Goal: Information Seeking & Learning: Learn about a topic

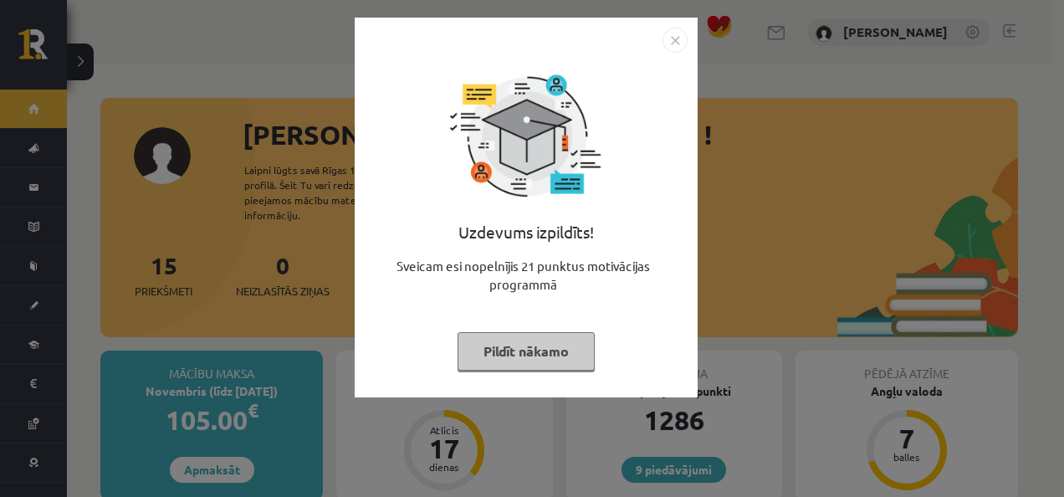
click at [570, 356] on button "Pildīt nākamo" at bounding box center [525, 351] width 137 height 38
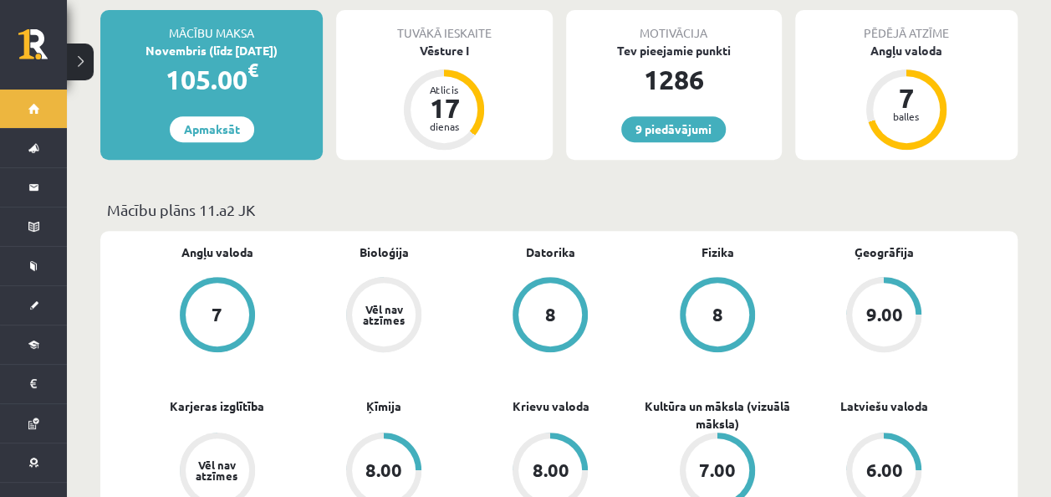
scroll to position [441, 0]
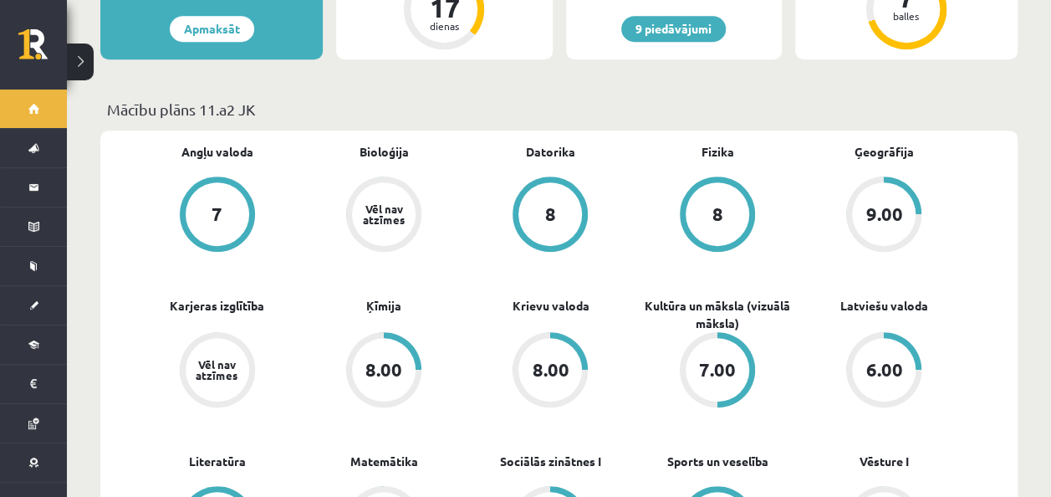
click at [243, 185] on div "7" at bounding box center [218, 214] width 64 height 64
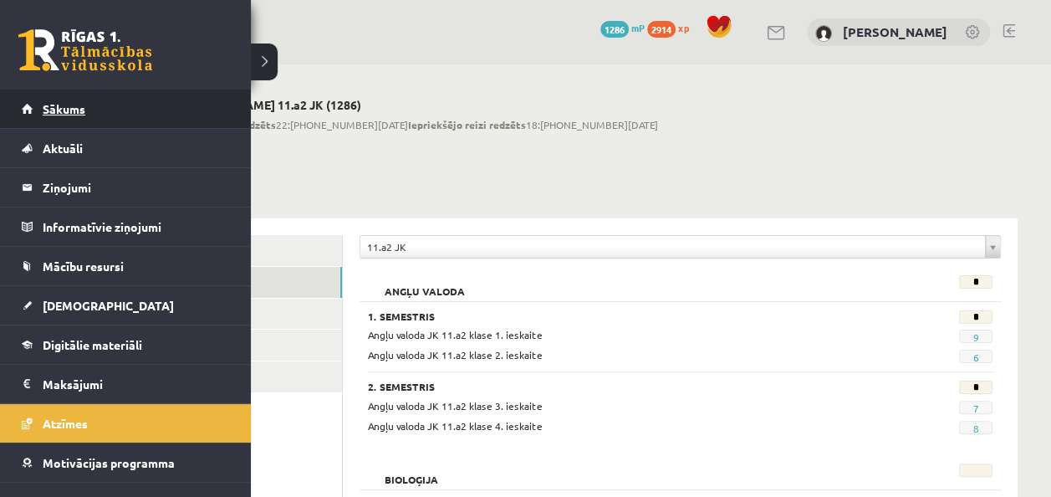
click at [77, 122] on link "Sākums" at bounding box center [126, 108] width 208 height 38
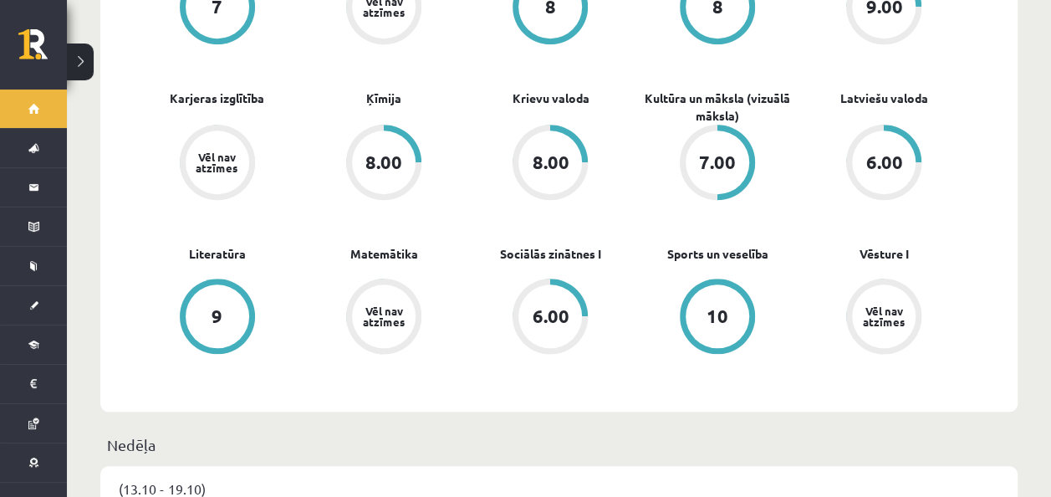
scroll to position [647, 0]
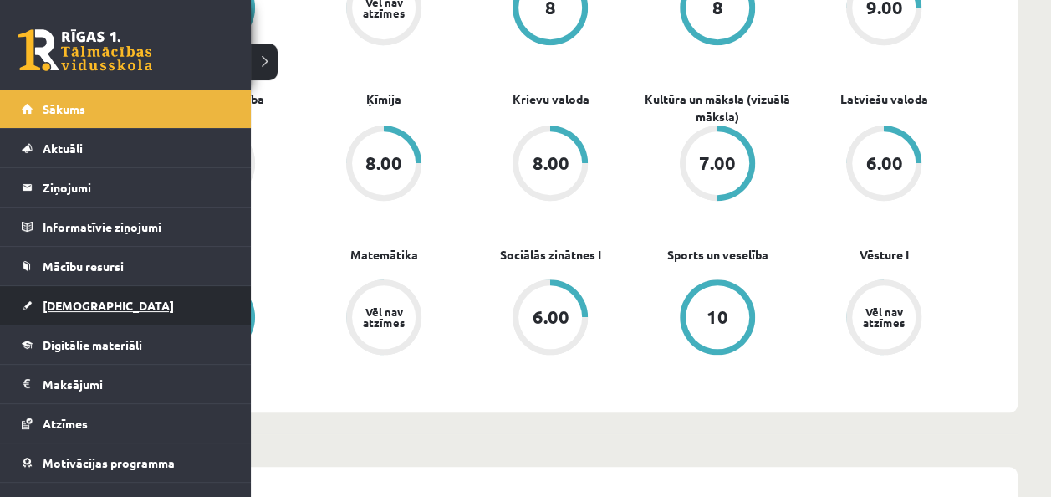
click at [43, 301] on span "[DEMOGRAPHIC_DATA]" at bounding box center [108, 305] width 131 height 15
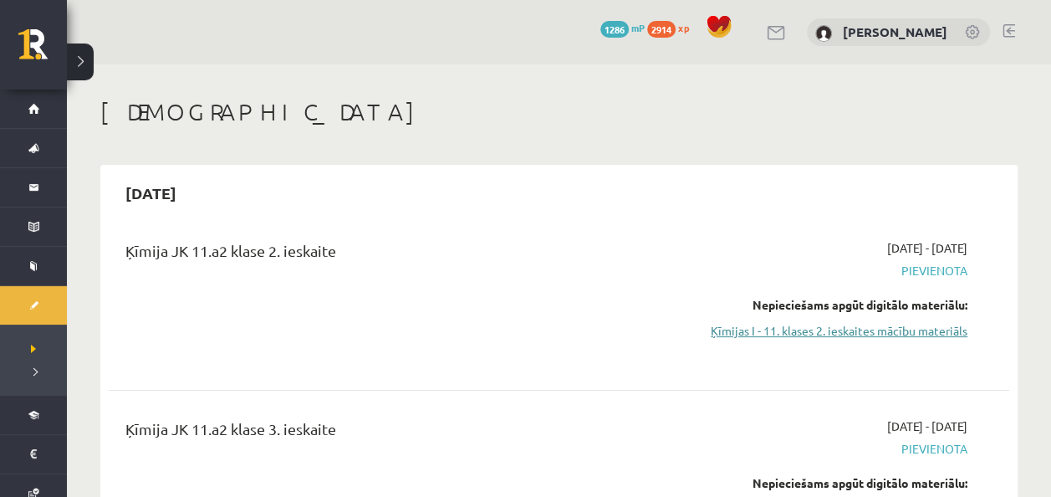
click at [932, 339] on link "Ķīmijas I - 11. klases 2. ieskaites mācību materiāls" at bounding box center [835, 331] width 264 height 18
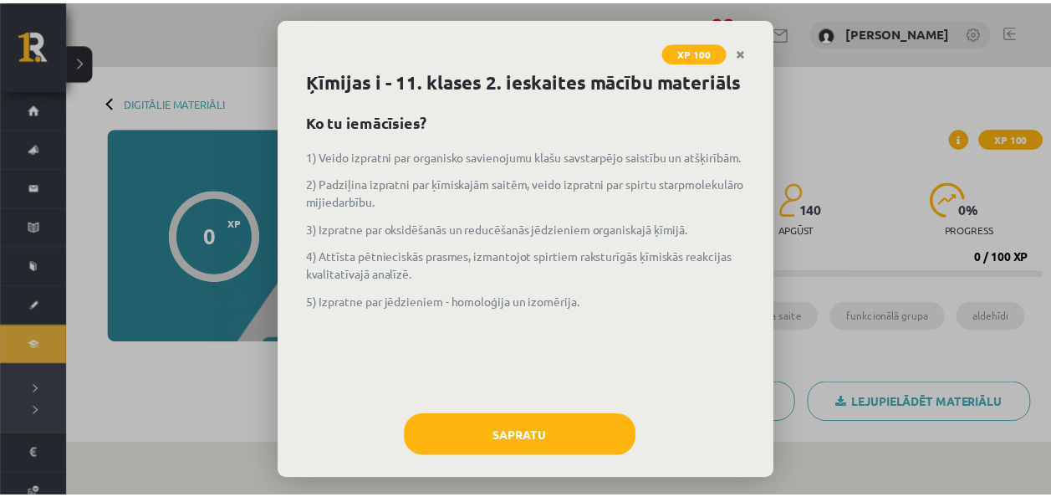
scroll to position [45, 0]
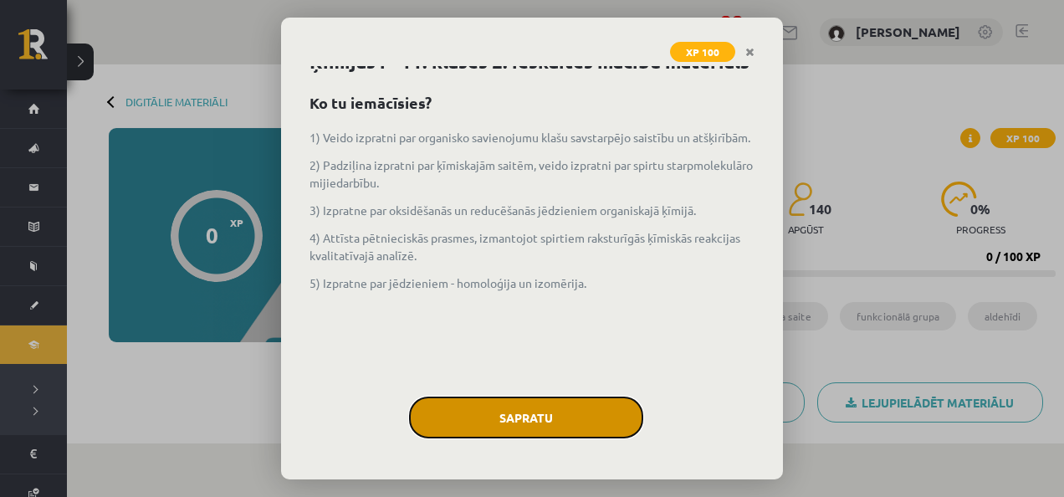
click at [483, 402] on button "Sapratu" at bounding box center [526, 417] width 234 height 42
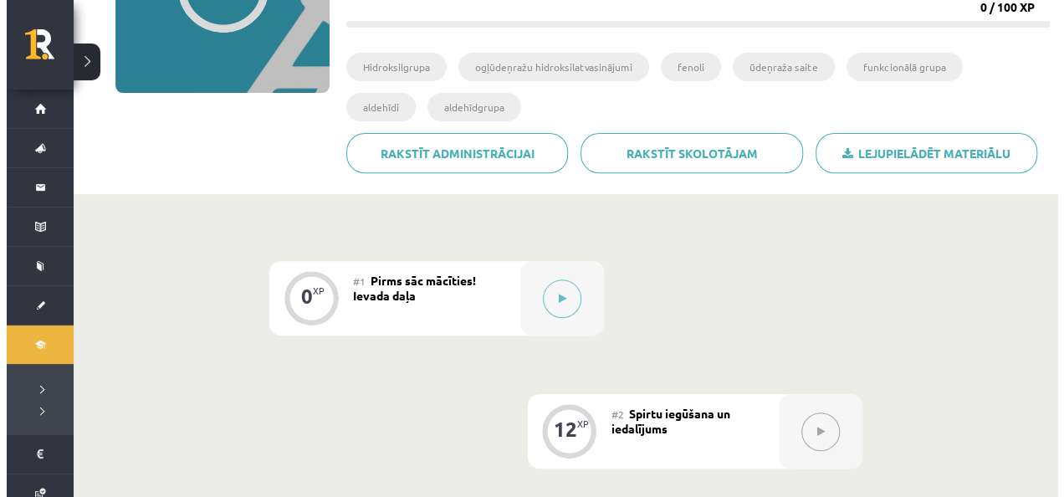
scroll to position [294, 0]
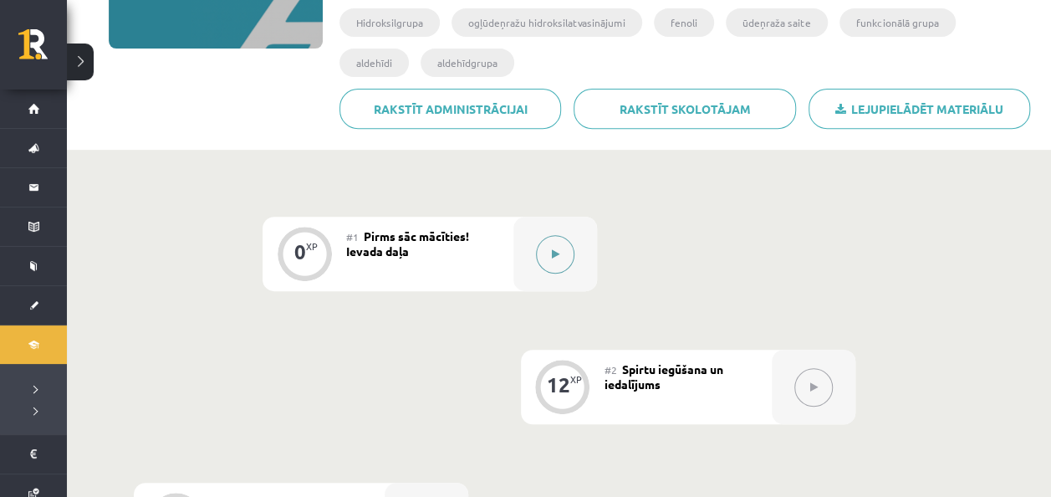
click at [570, 244] on button at bounding box center [555, 254] width 38 height 38
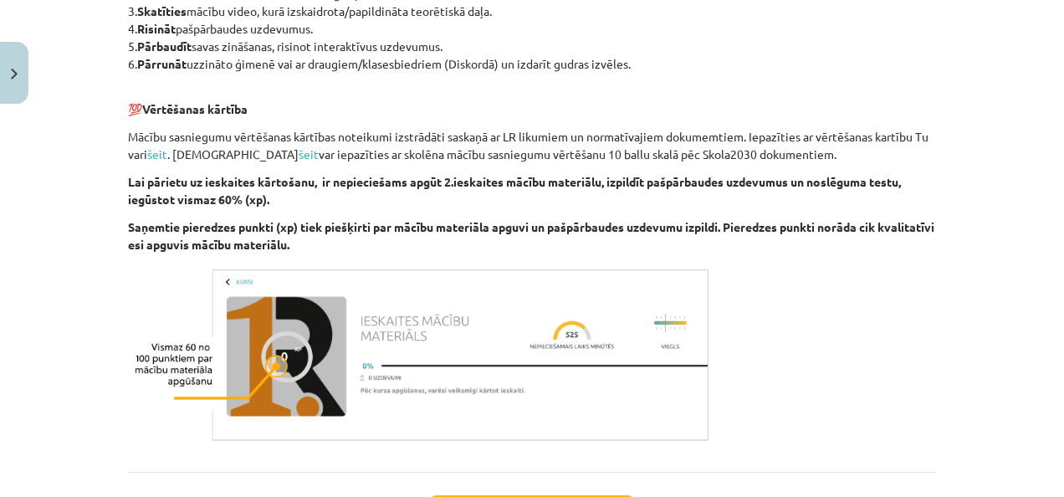
scroll to position [1071, 0]
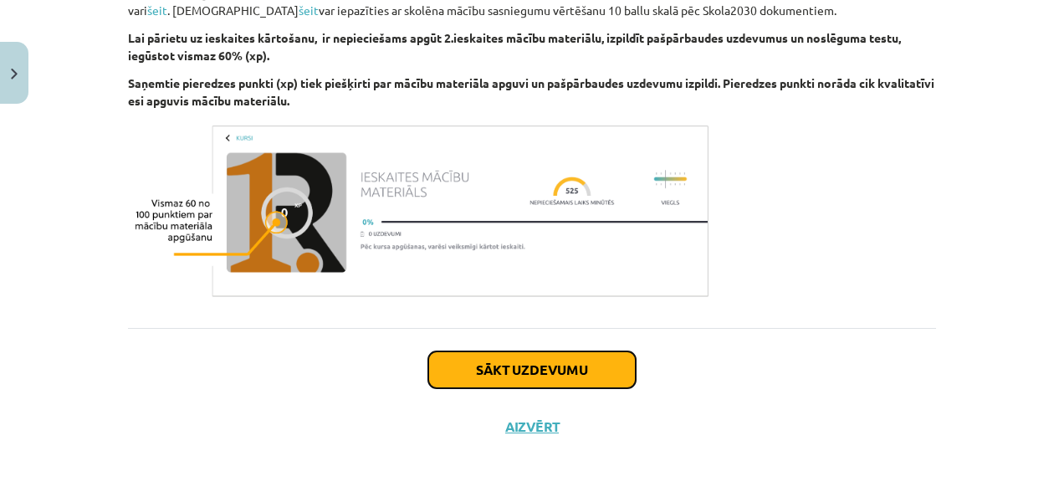
click at [554, 370] on button "Sākt uzdevumu" at bounding box center [531, 369] width 207 height 37
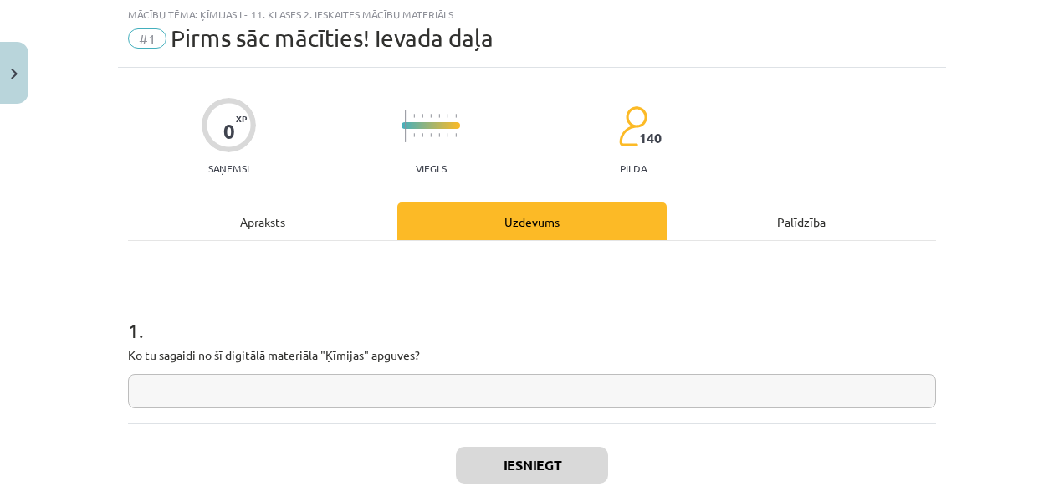
scroll to position [42, 0]
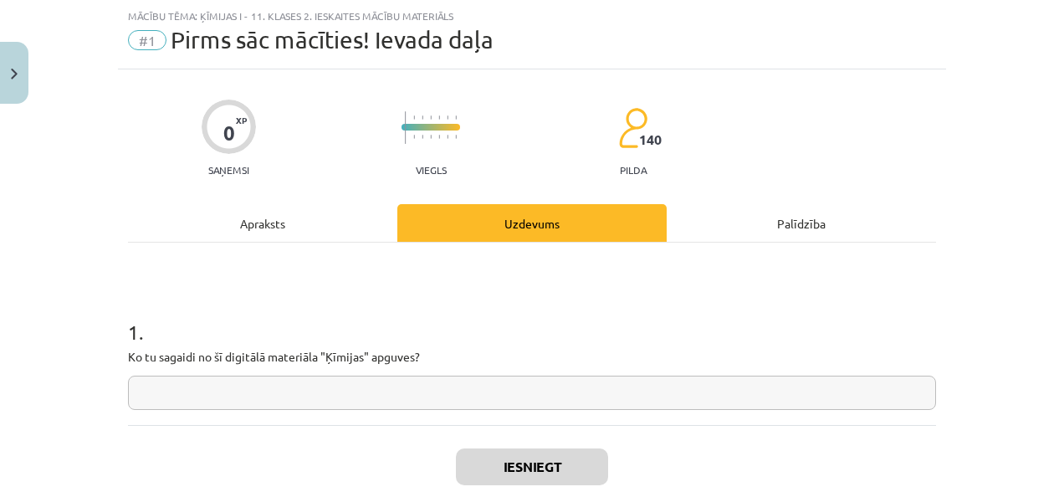
click at [256, 229] on div "Apraksts" at bounding box center [262, 223] width 269 height 38
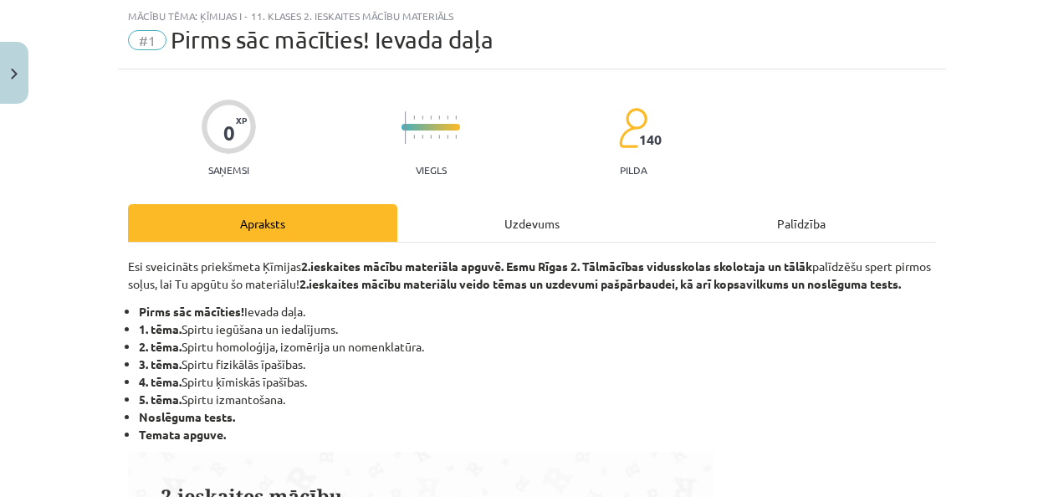
scroll to position [145, 0]
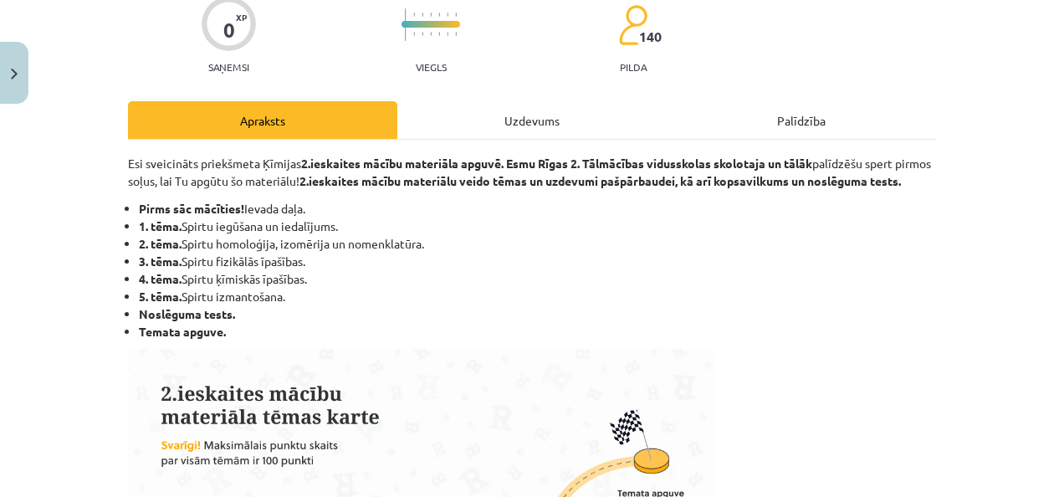
click at [186, 235] on li "1. tēma. Spirtu iegūšana un iedalījums." at bounding box center [537, 226] width 797 height 18
drag, startPoint x: 338, startPoint y: 241, endPoint x: 176, endPoint y: 243, distance: 161.4
click at [176, 235] on li "1. tēma. Spirtu iegūšana un iedalījums." at bounding box center [537, 226] width 797 height 18
copy li "Spirtu iegūšana un iedalījums."
click at [516, 253] on li "2. tēma. Spirtu homoloģija, izomērija un nomenklatūra." at bounding box center [537, 244] width 797 height 18
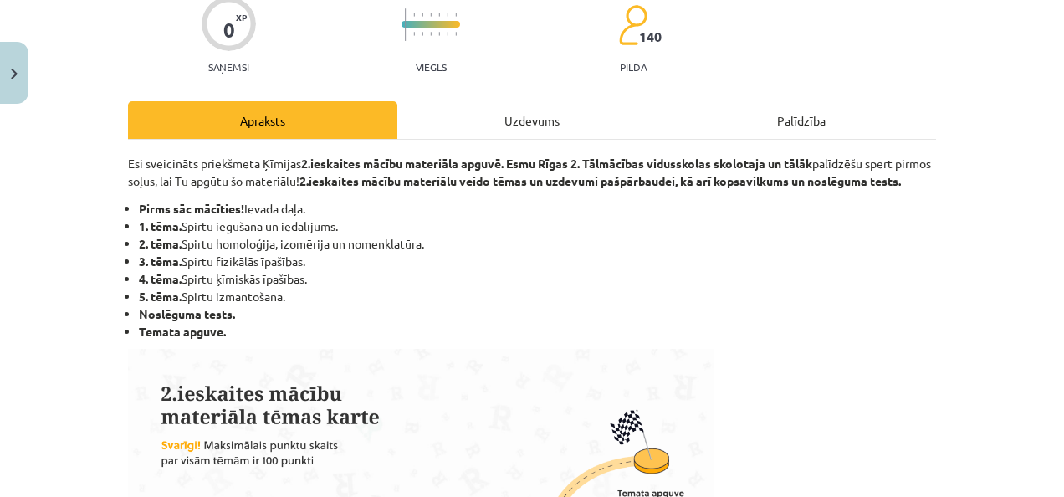
click at [554, 120] on div "Uzdevums" at bounding box center [531, 120] width 269 height 38
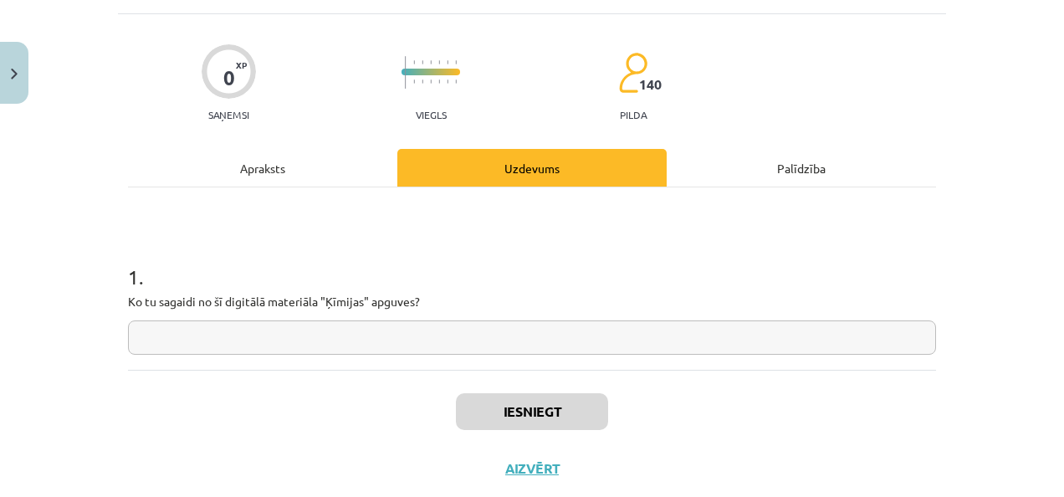
scroll to position [42, 0]
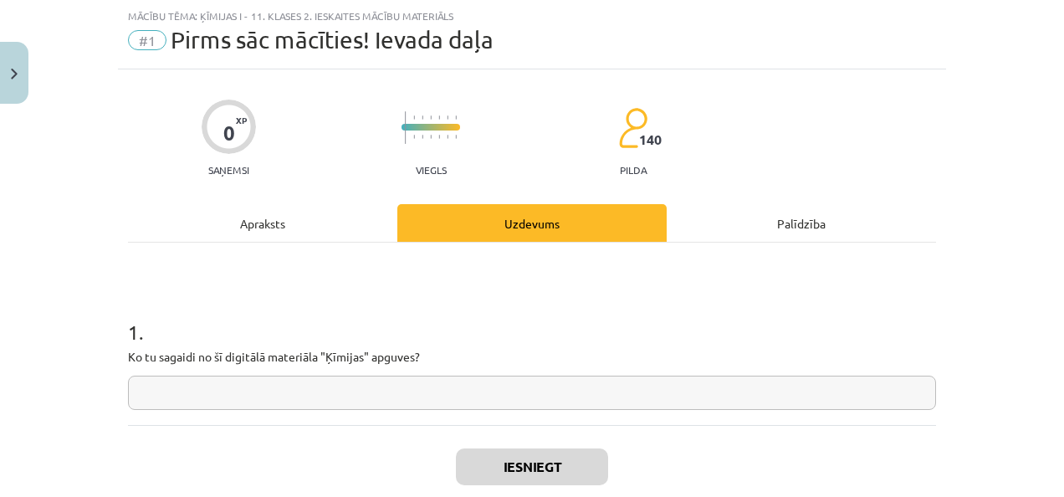
click at [316, 385] on input "text" at bounding box center [532, 392] width 808 height 34
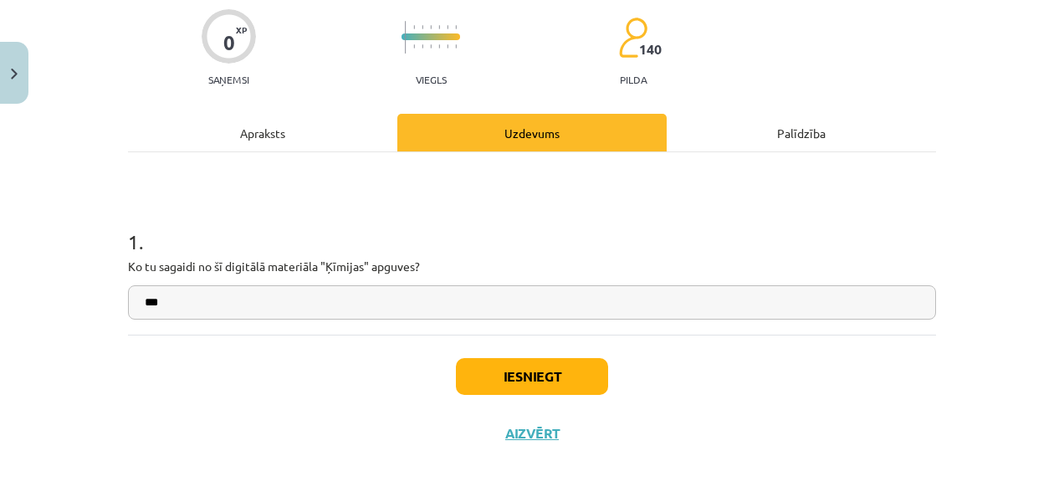
scroll to position [138, 0]
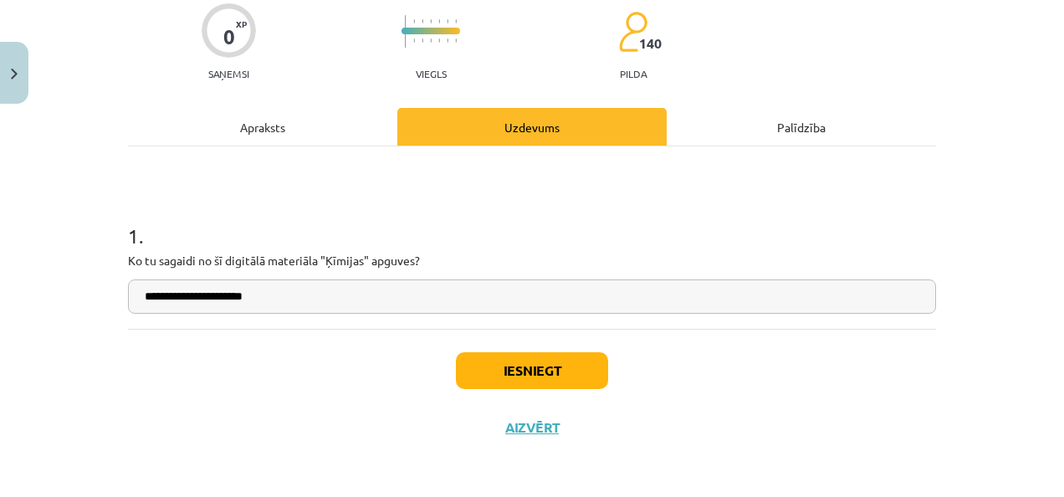
paste input "**********"
click at [262, 293] on input "**********" at bounding box center [532, 296] width 808 height 34
click at [278, 298] on input "**********" at bounding box center [532, 296] width 808 height 34
click at [282, 299] on input "**********" at bounding box center [532, 296] width 808 height 34
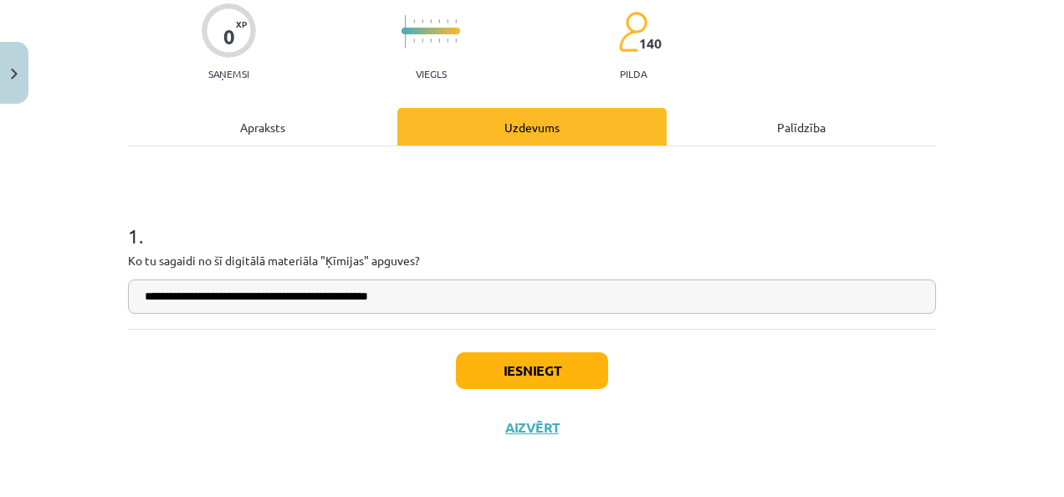
click at [329, 297] on input "**********" at bounding box center [532, 296] width 808 height 34
click at [400, 295] on input "**********" at bounding box center [532, 296] width 808 height 34
click at [391, 298] on input "**********" at bounding box center [532, 296] width 808 height 34
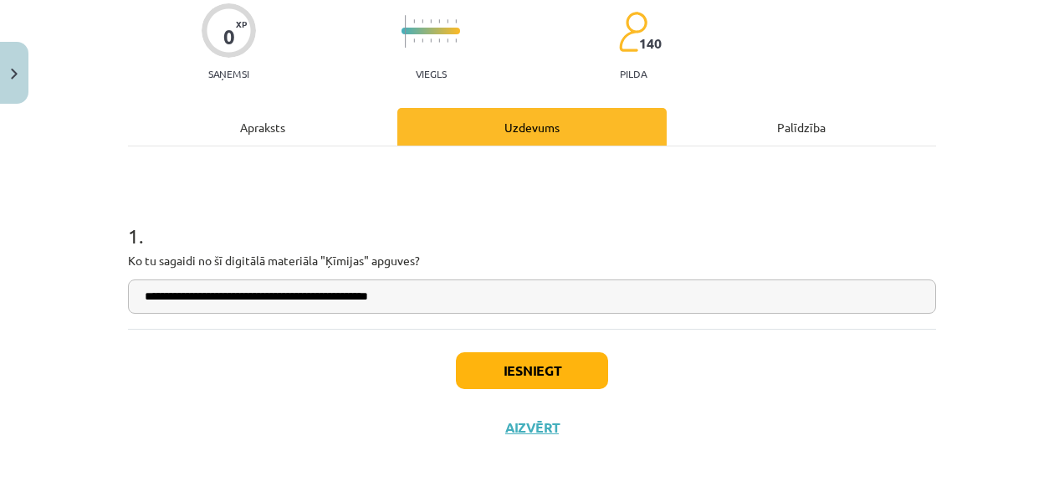
click at [391, 298] on input "**********" at bounding box center [532, 296] width 808 height 34
click at [393, 299] on input "**********" at bounding box center [532, 296] width 808 height 34
type input "**********"
click at [517, 355] on button "Iesniegt" at bounding box center [532, 370] width 152 height 37
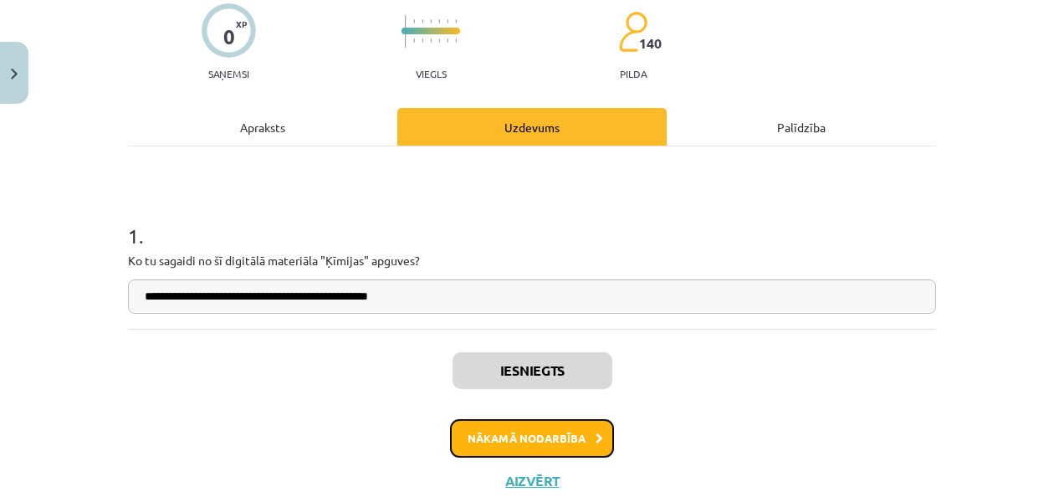
click at [527, 445] on button "Nākamā nodarbība" at bounding box center [532, 438] width 164 height 38
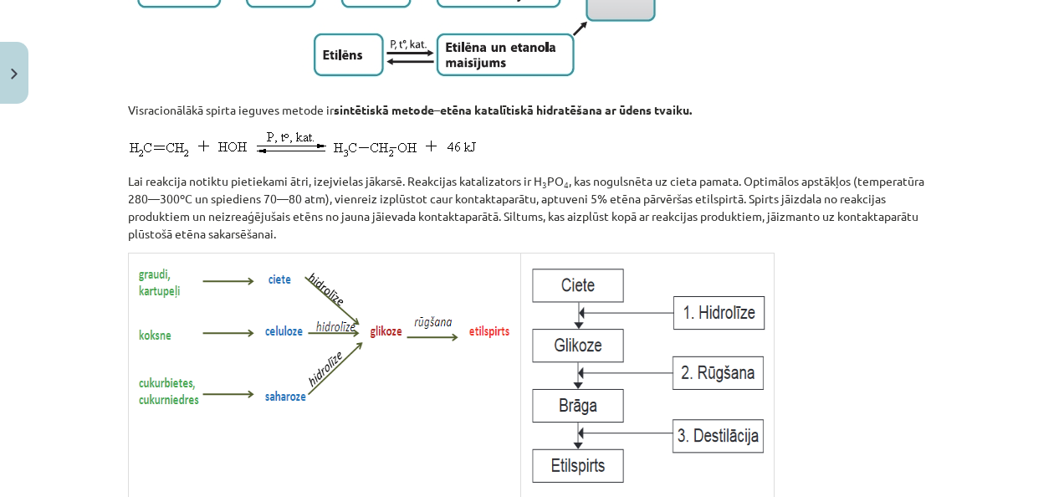
scroll to position [3546, 0]
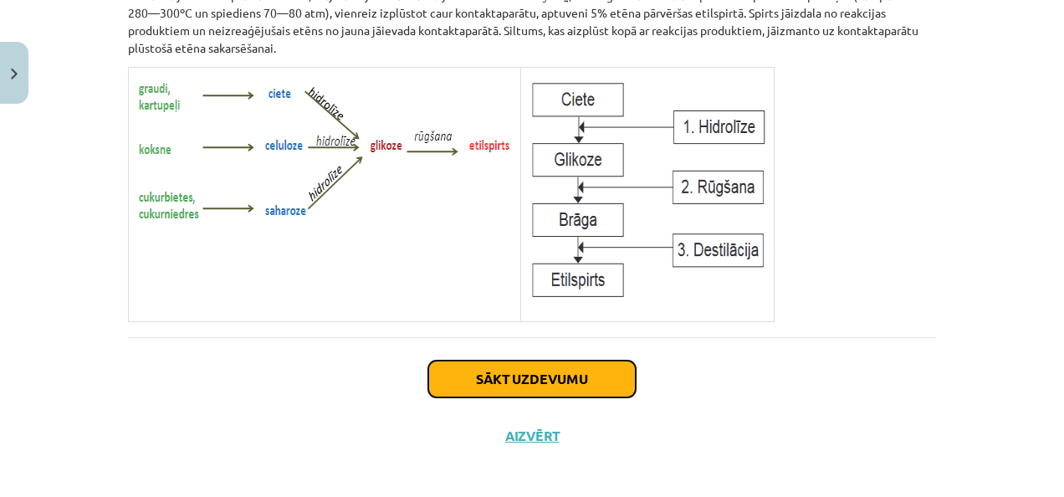
click at [515, 377] on button "Sākt uzdevumu" at bounding box center [531, 378] width 207 height 37
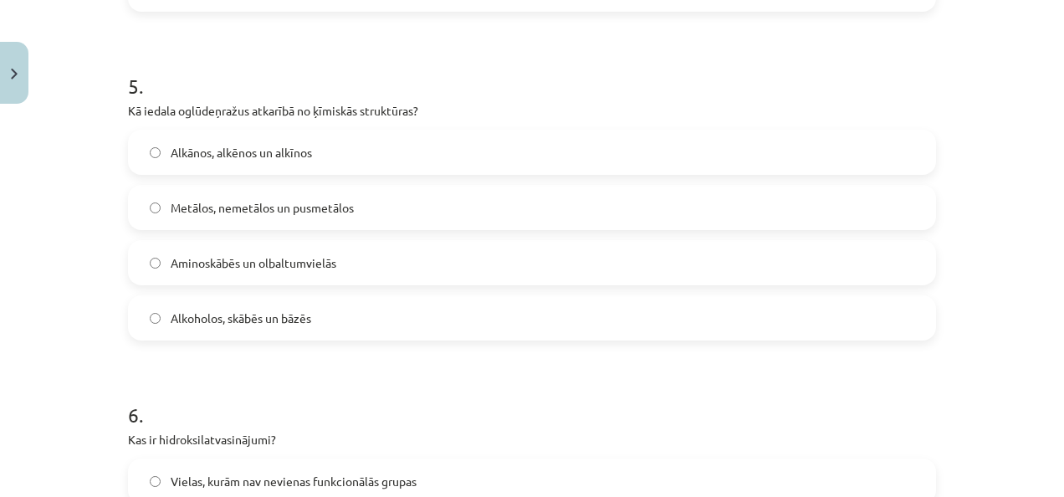
scroll to position [1857, 0]
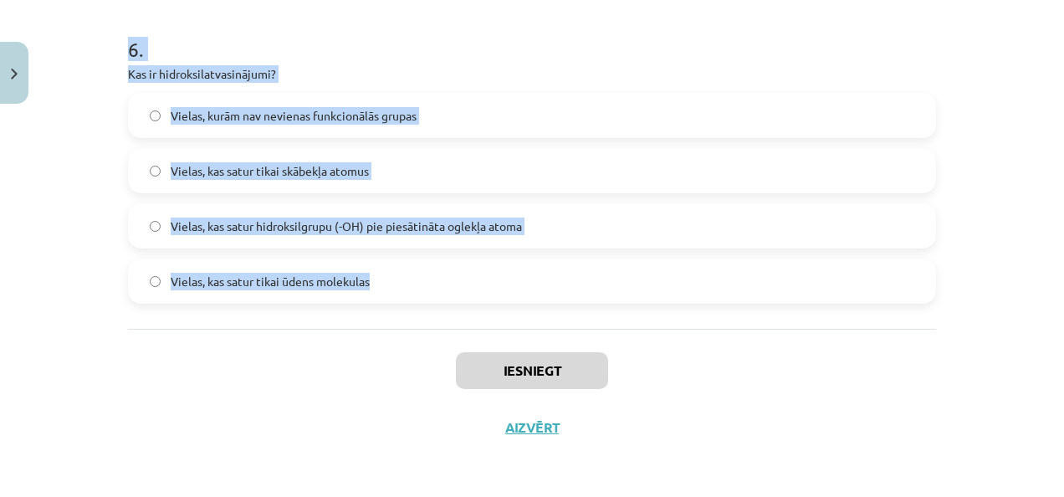
drag, startPoint x: 112, startPoint y: 300, endPoint x: 396, endPoint y: 316, distance: 284.8
copy form "1 . Kas ir oglūdeņraži? Savienojumi, kas satur tikai ūdeņradi un skābekli Savie…"
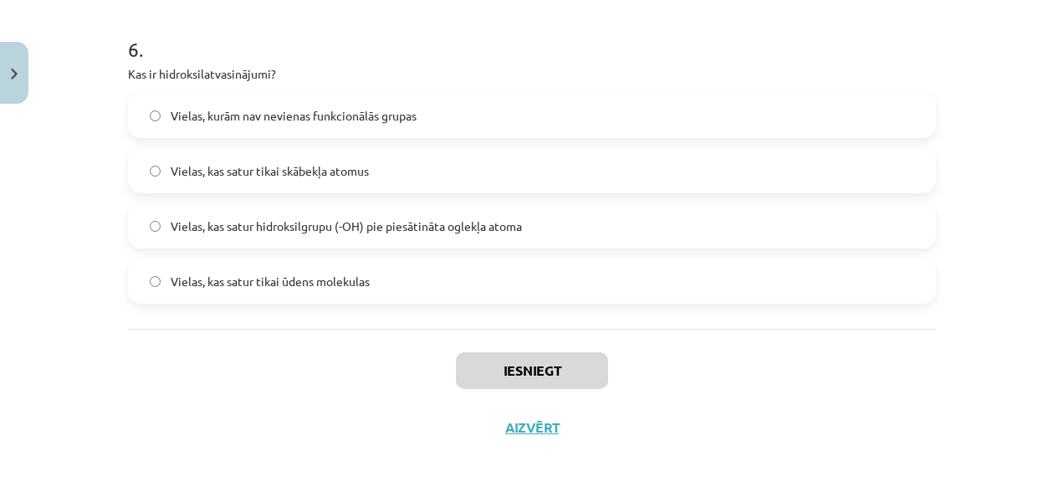
click at [398, 363] on div "Iesniegt Aizvērt" at bounding box center [532, 387] width 808 height 117
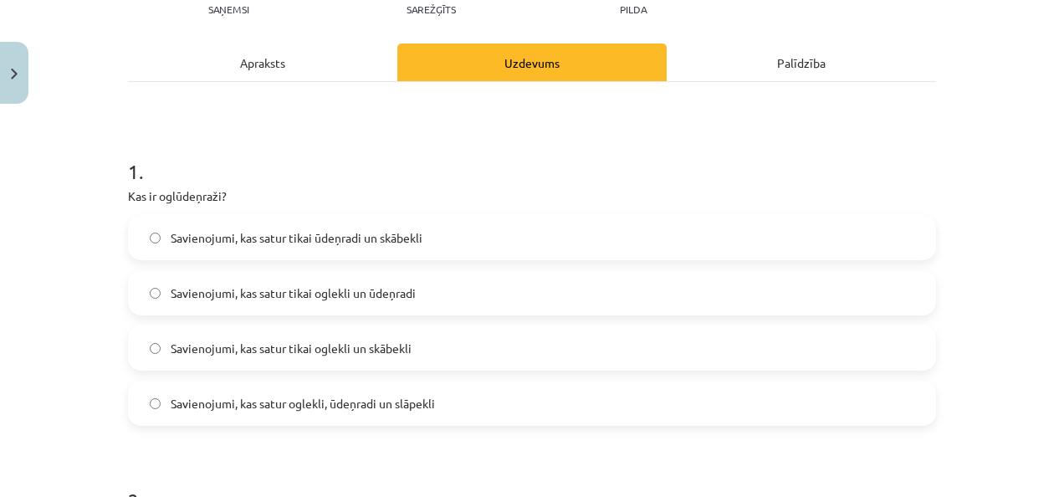
scroll to position [207, 0]
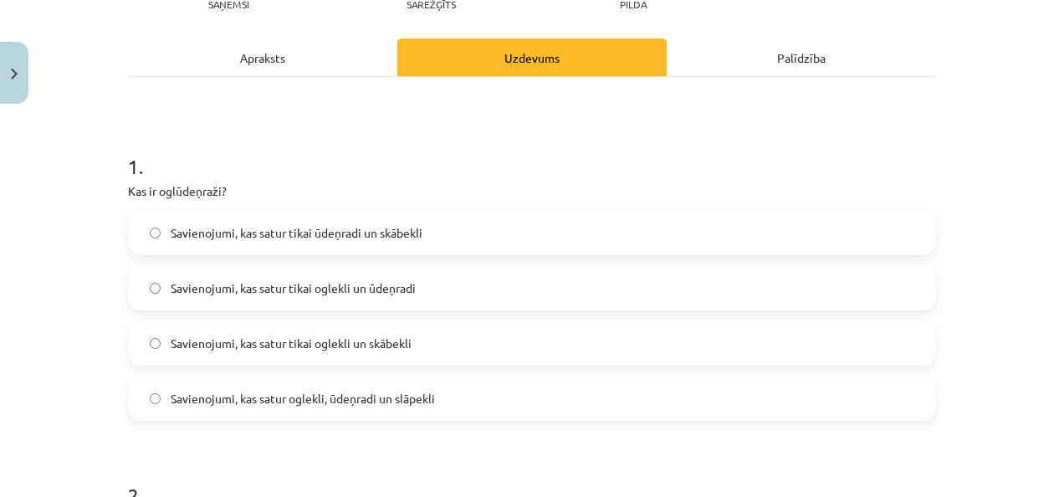
click at [438, 298] on label "Savienojumi, kas satur tikai oglekli un ūdeņradi" at bounding box center [532, 288] width 804 height 42
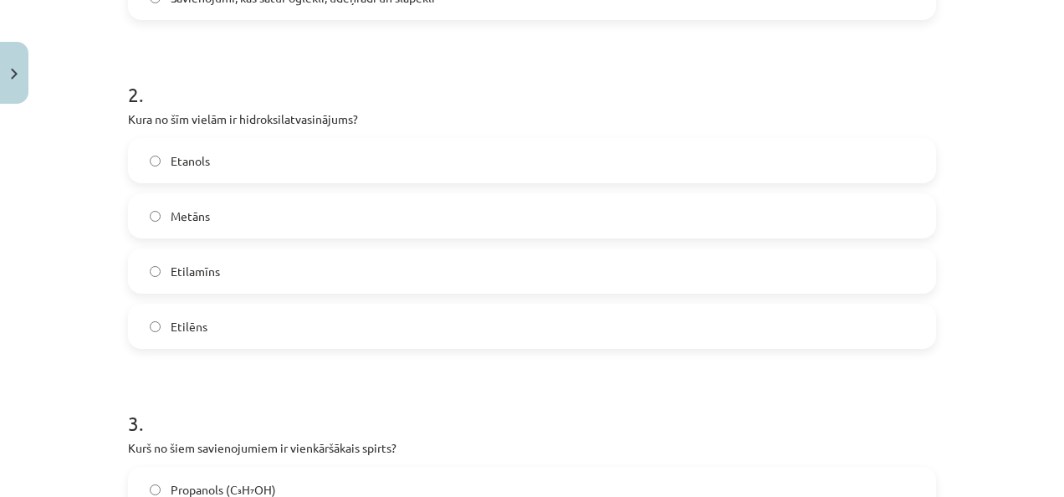
scroll to position [691, 0]
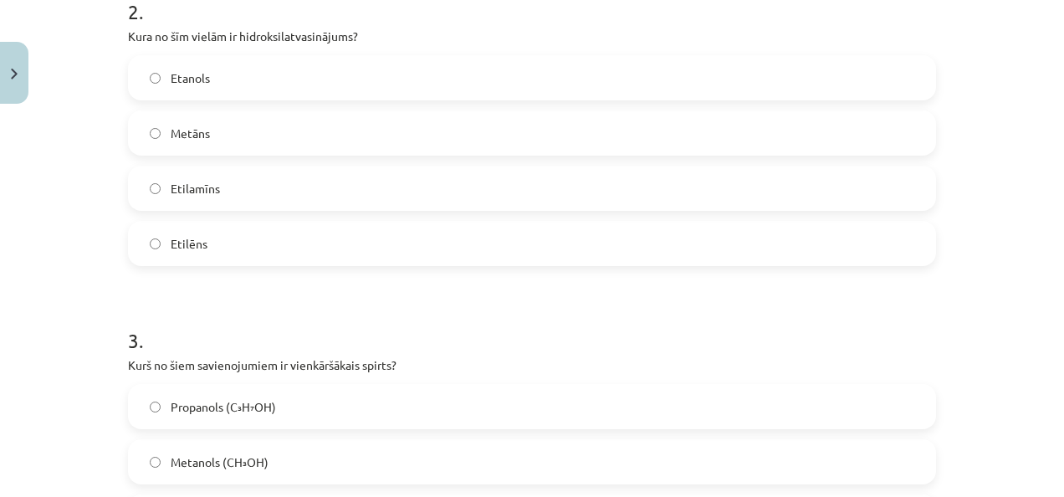
click at [202, 79] on span "Etanols" at bounding box center [190, 78] width 39 height 18
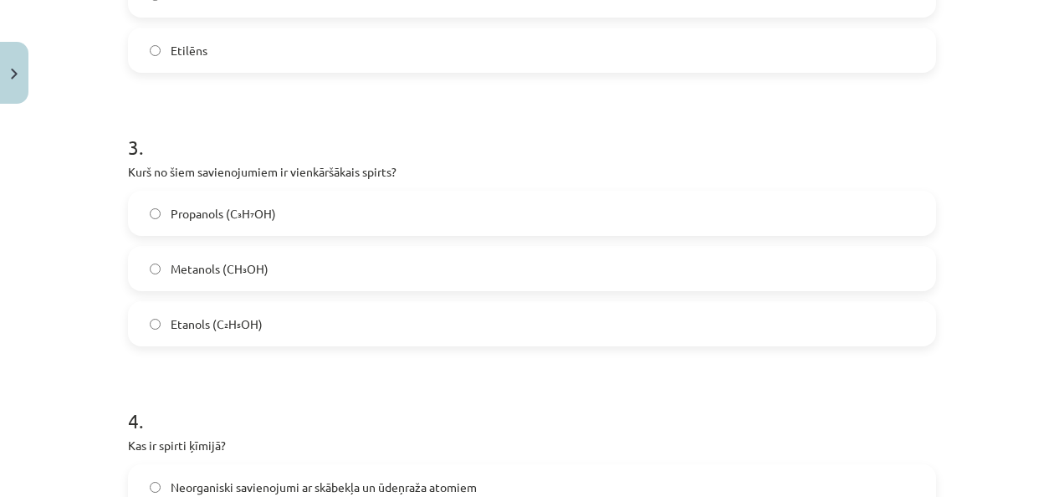
scroll to position [892, 0]
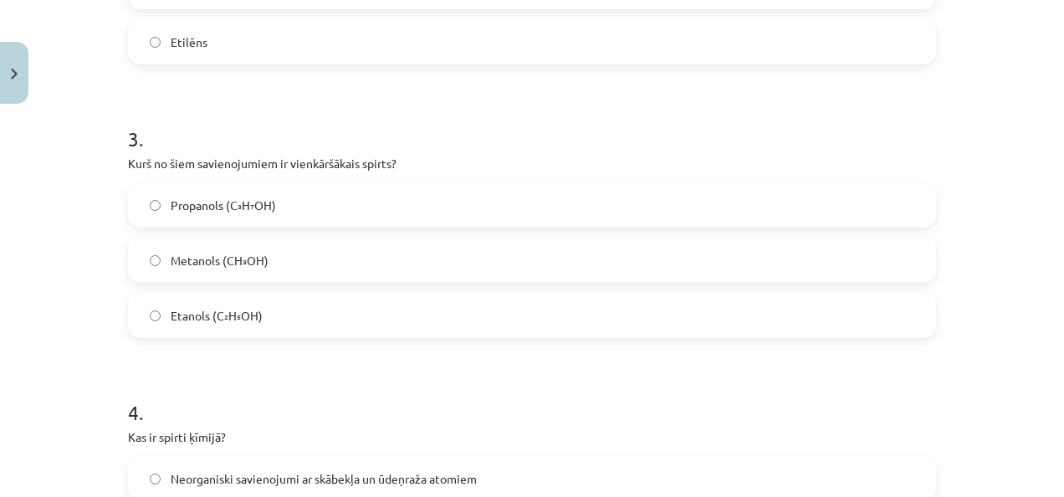
click at [263, 269] on label "Metanols (CH₃OH)" at bounding box center [532, 260] width 804 height 42
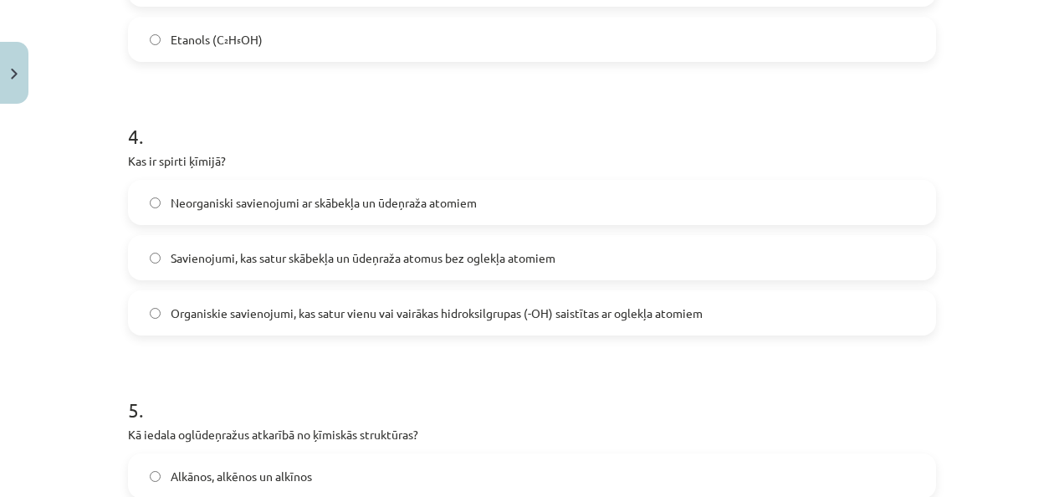
scroll to position [1175, 0]
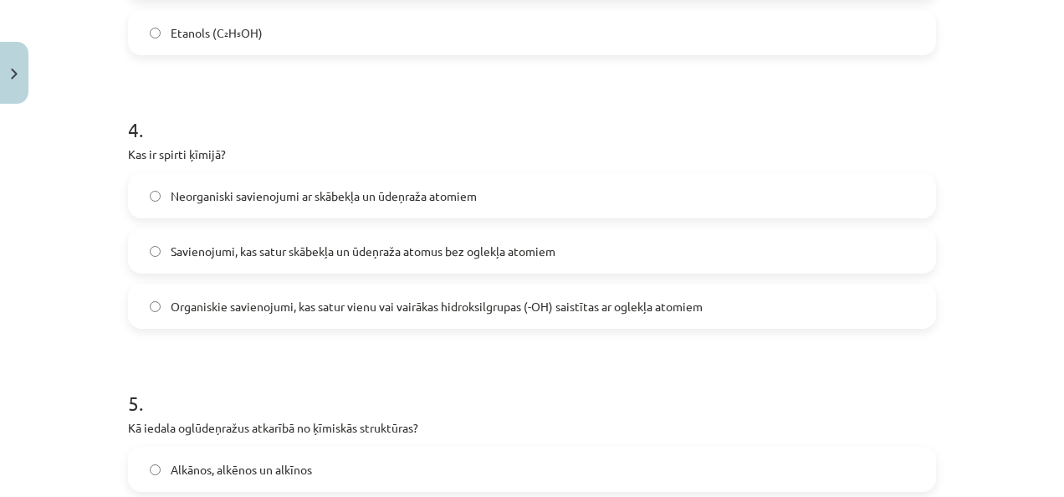
click at [251, 306] on span "Organiskie savienojumi, kas satur vienu vai vairākas hidroksilgrupas (-OH) sais…" at bounding box center [437, 307] width 532 height 18
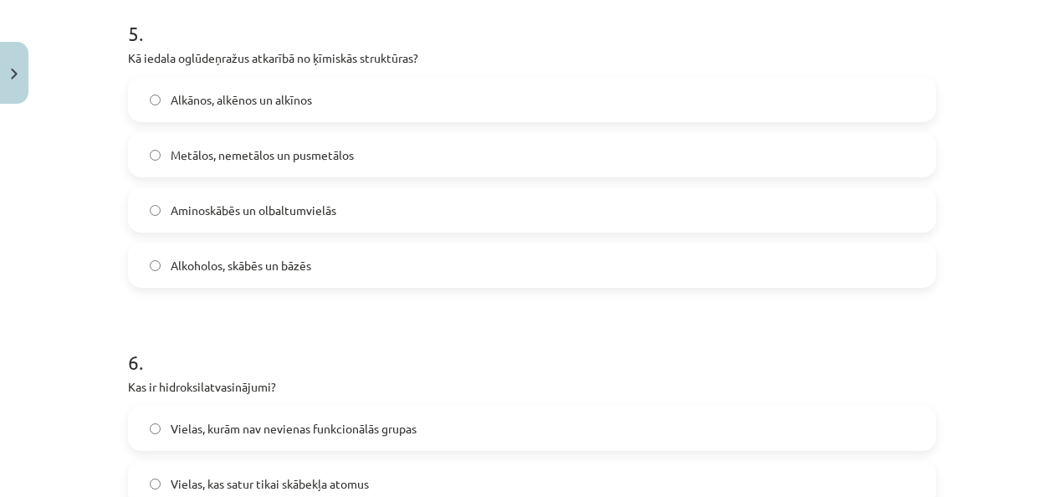
scroll to position [1550, 0]
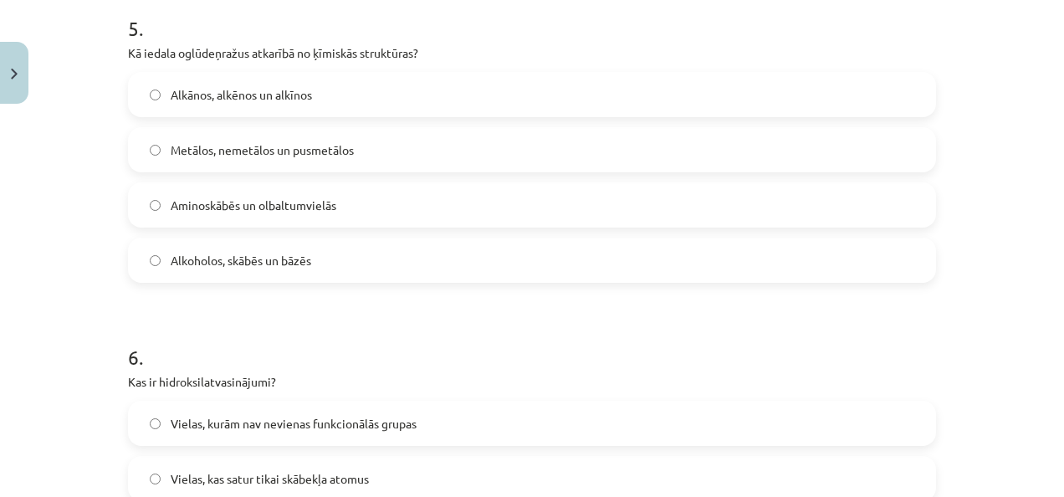
click at [305, 97] on span "Alkānos, alkēnos un alkīnos" at bounding box center [241, 95] width 141 height 18
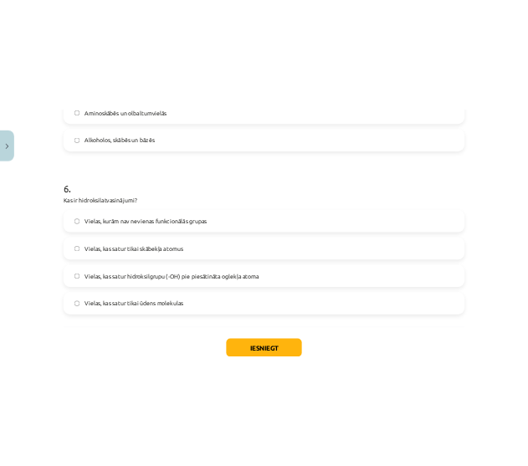
scroll to position [1772, 0]
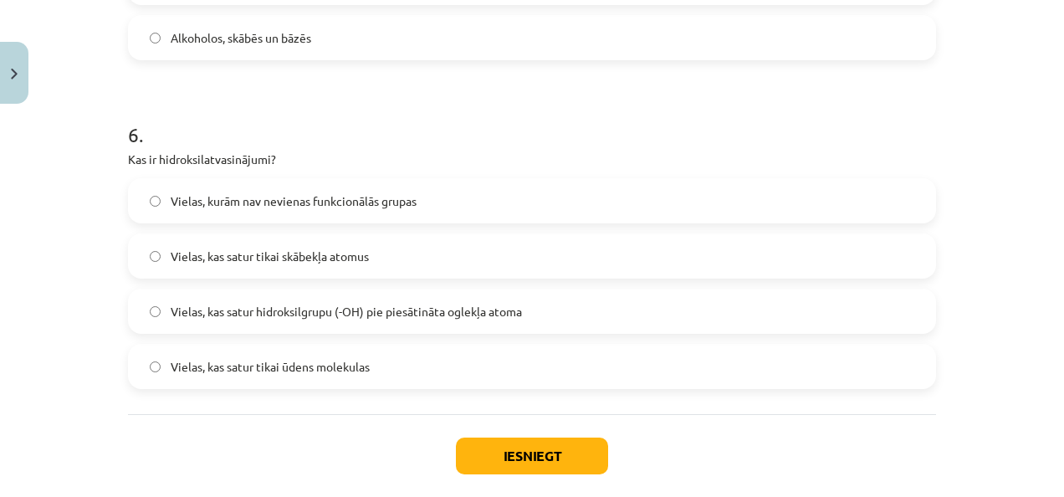
click at [319, 313] on span "Vielas, kas satur hidroksilgrupu (-OH) pie piesātināta oglekļa atoma" at bounding box center [346, 312] width 351 height 18
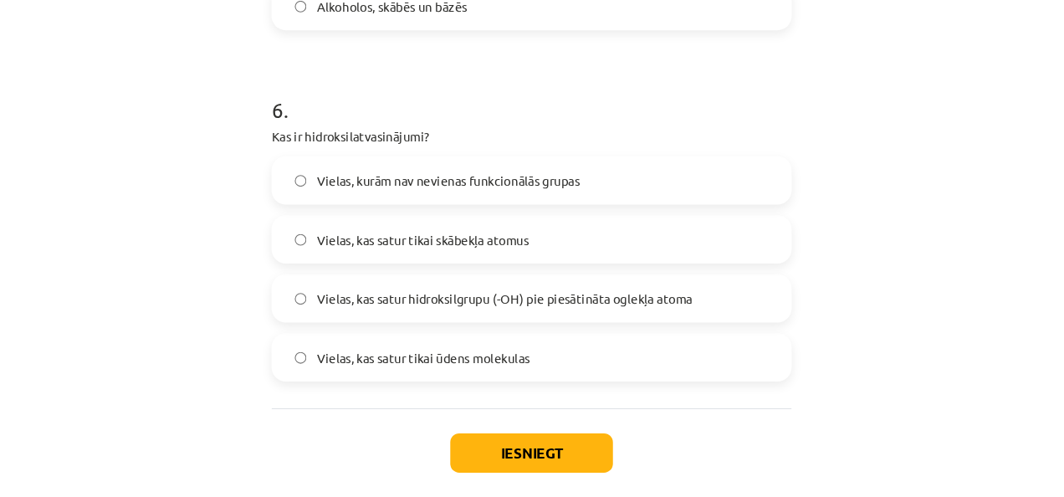
scroll to position [1825, 0]
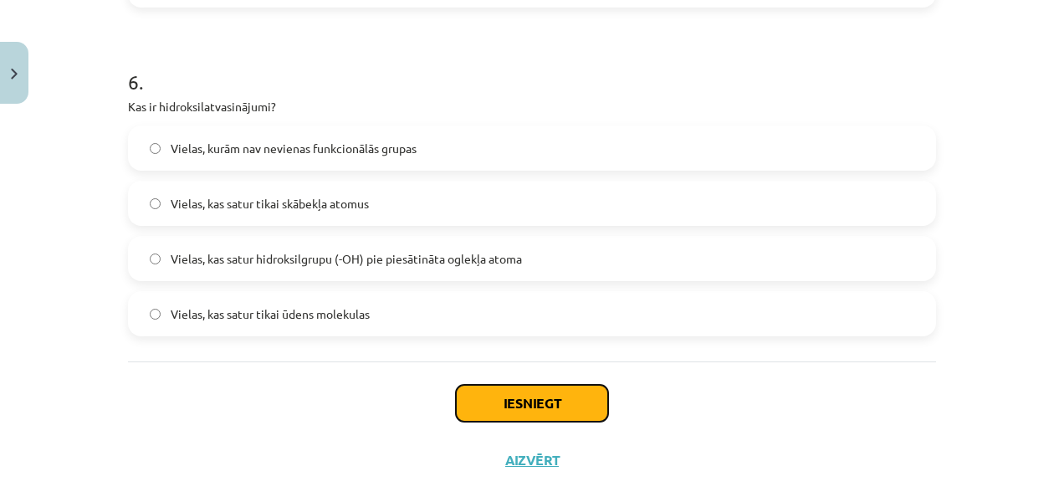
click at [515, 397] on button "Iesniegt" at bounding box center [532, 403] width 152 height 37
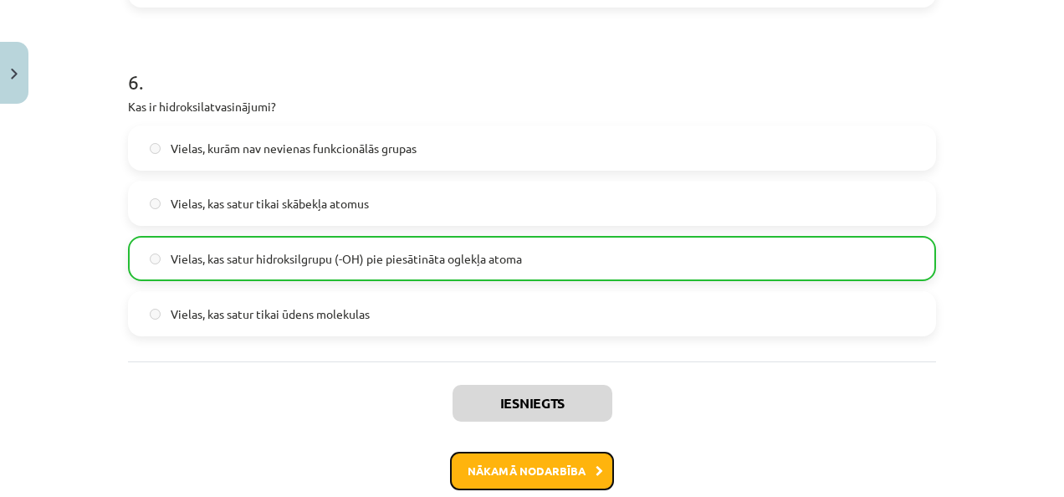
click at [529, 472] on button "Nākamā nodarbība" at bounding box center [532, 471] width 164 height 38
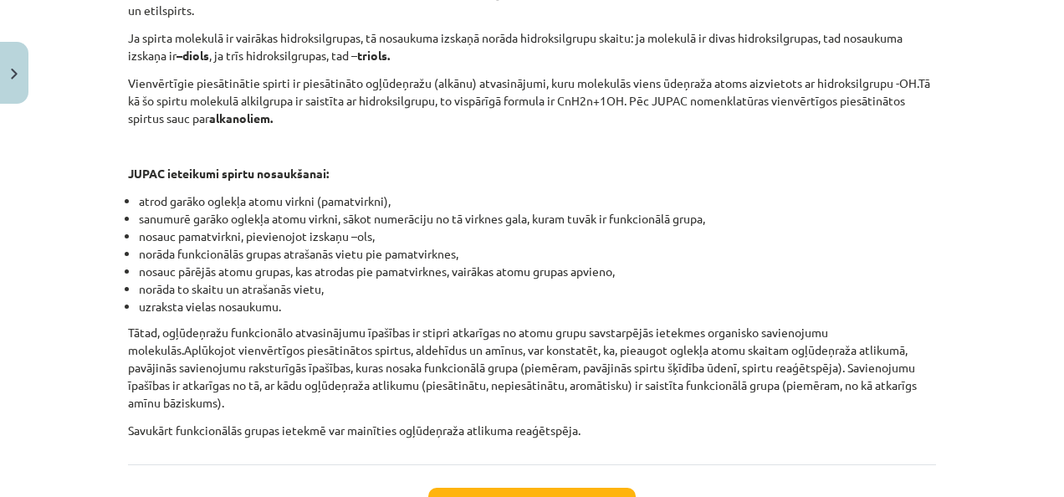
scroll to position [3505, 0]
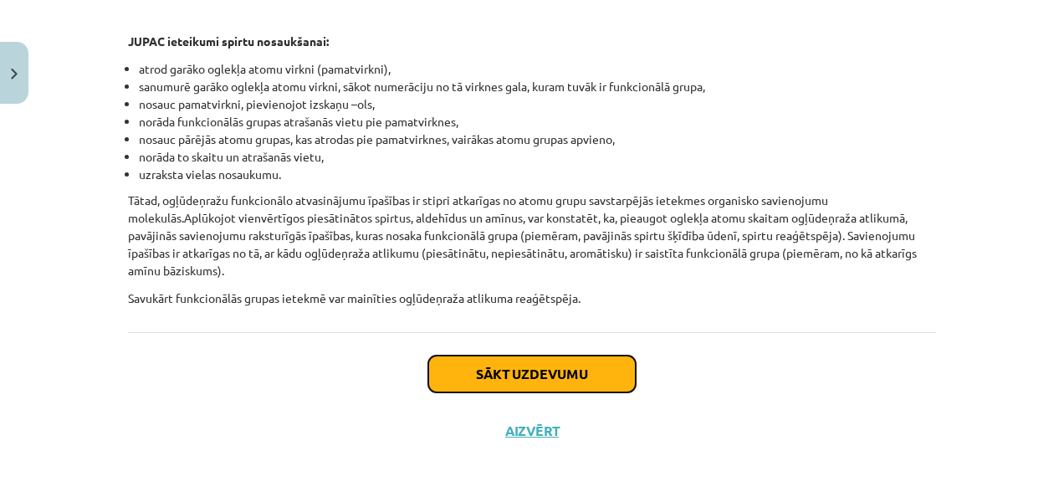
click at [557, 366] on button "Sākt uzdevumu" at bounding box center [531, 373] width 207 height 37
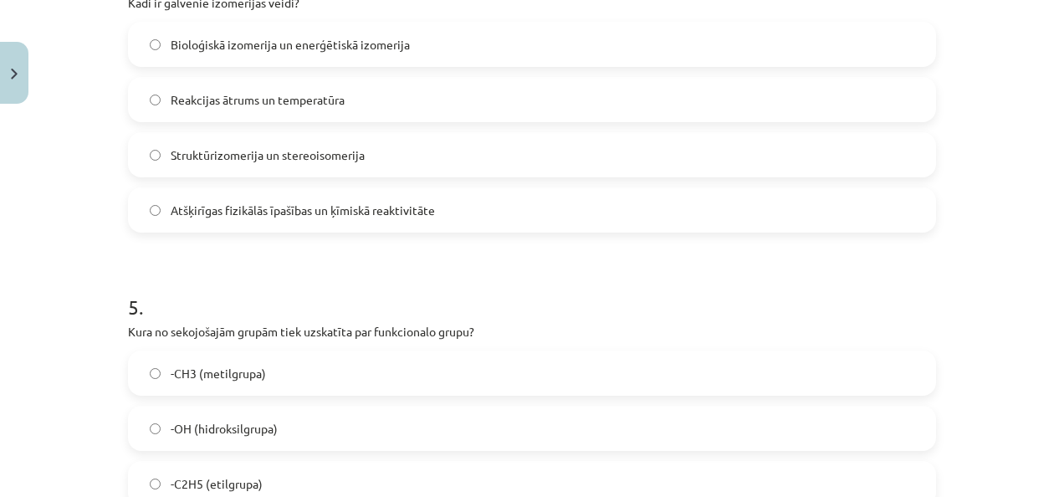
scroll to position [1529, 0]
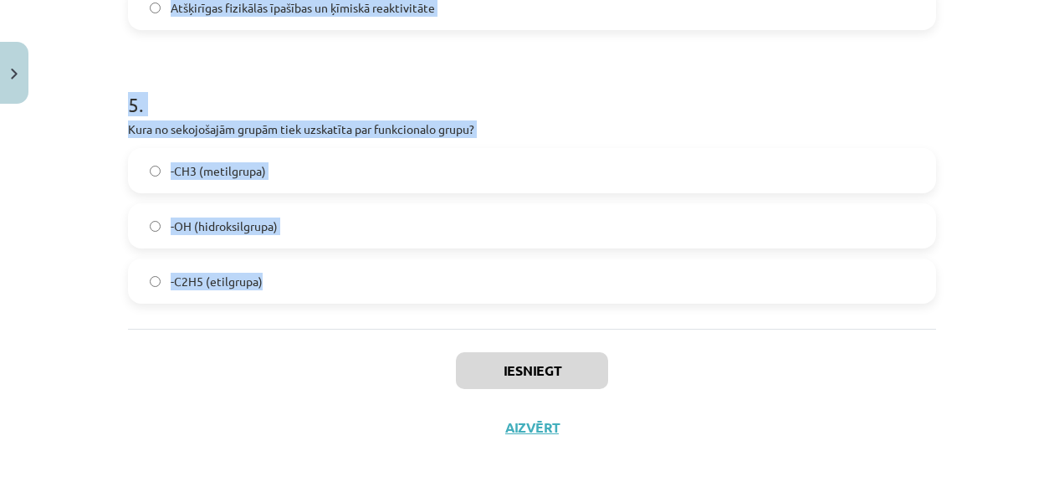
drag, startPoint x: 115, startPoint y: 310, endPoint x: 275, endPoint y: 309, distance: 159.7
copy form "1 . Kāds ir etanola ķīmiskais nosaukums? Butanols Propanols Etanols Metanols 2 …"
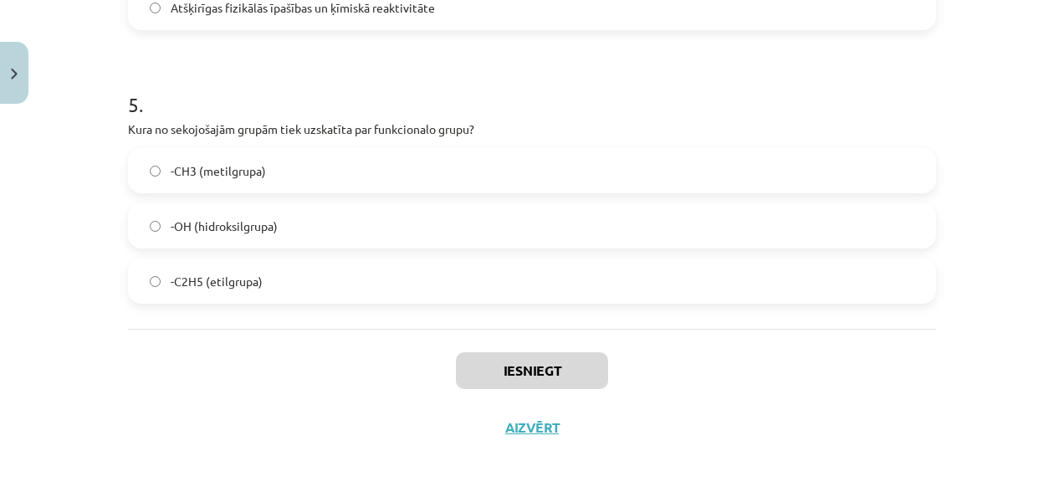
click at [331, 340] on div "Iesniegt Aizvērt" at bounding box center [532, 387] width 808 height 117
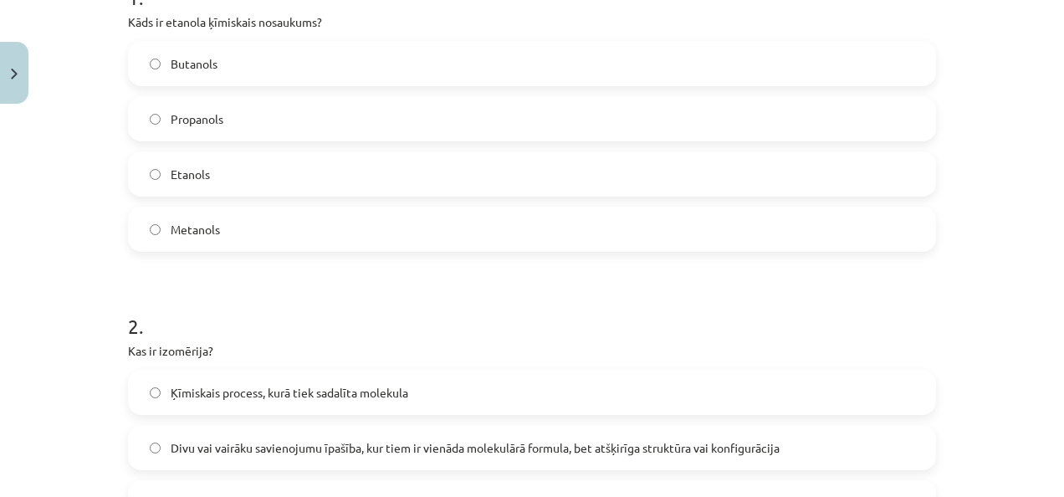
scroll to position [0, 0]
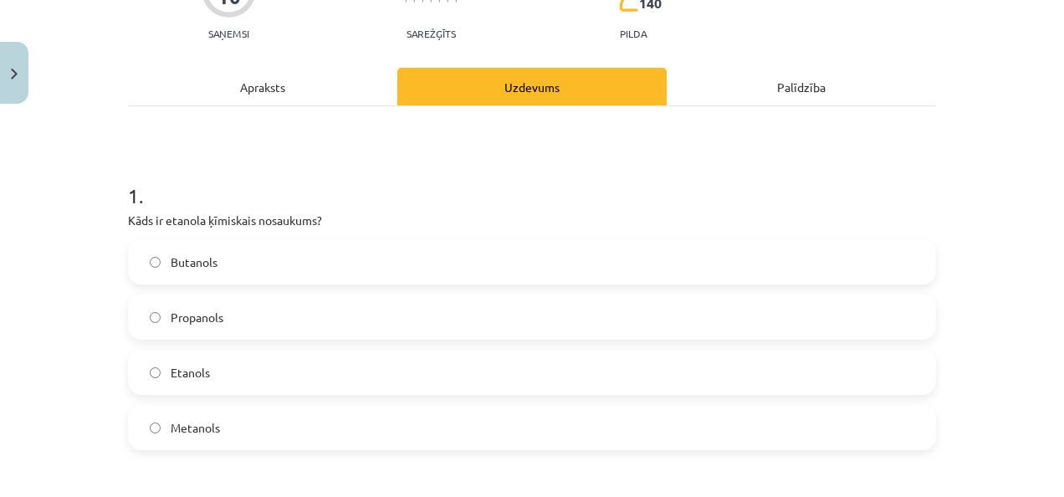
click at [308, 369] on label "Etanols" at bounding box center [532, 372] width 804 height 42
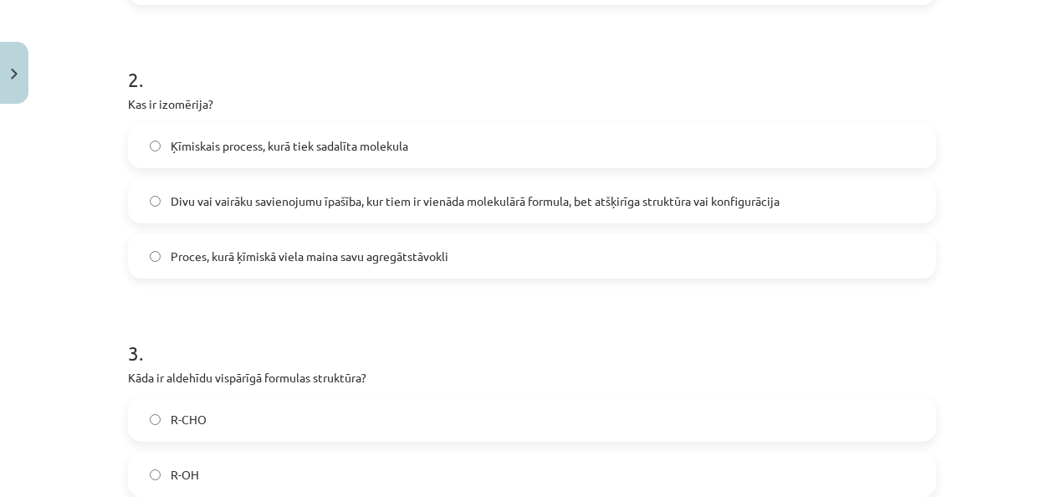
scroll to position [629, 0]
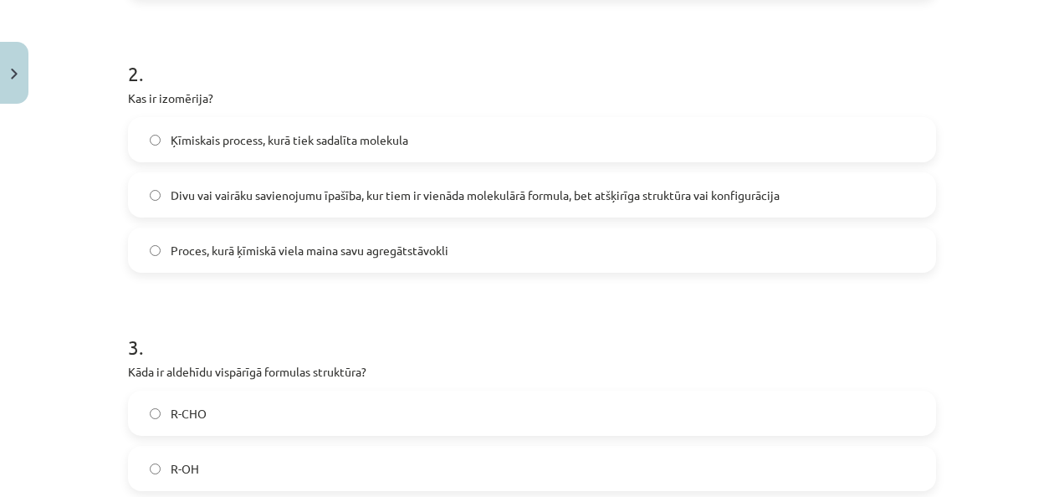
click at [246, 182] on label "Divu vai vairāku savienojumu īpašība, kur tiem ir vienāda molekulārā formula, b…" at bounding box center [532, 195] width 804 height 42
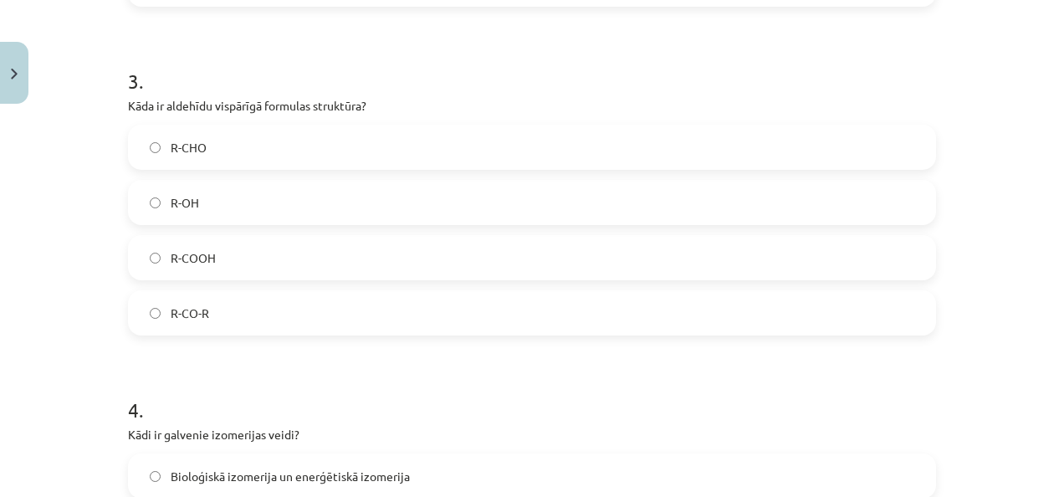
scroll to position [896, 0]
click at [223, 150] on label "R-CHO" at bounding box center [532, 146] width 804 height 42
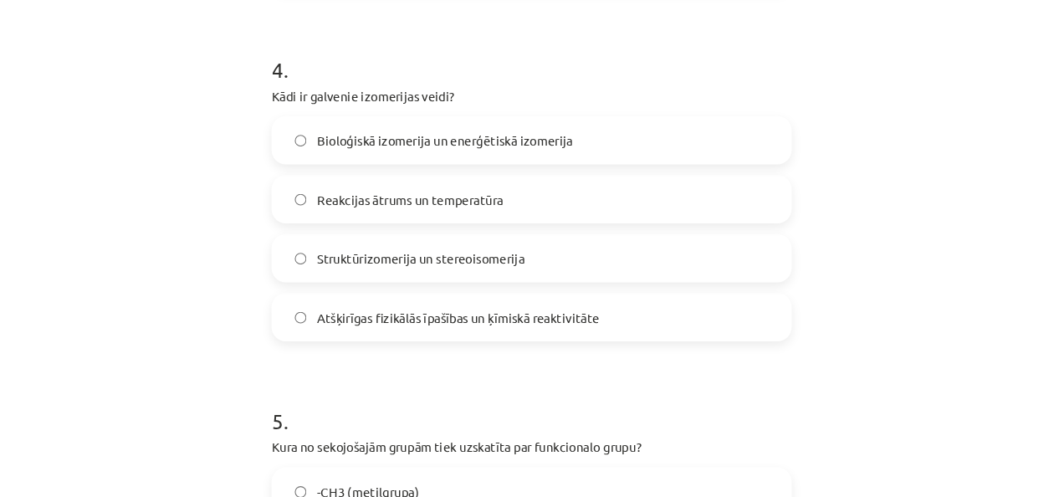
scroll to position [1261, 0]
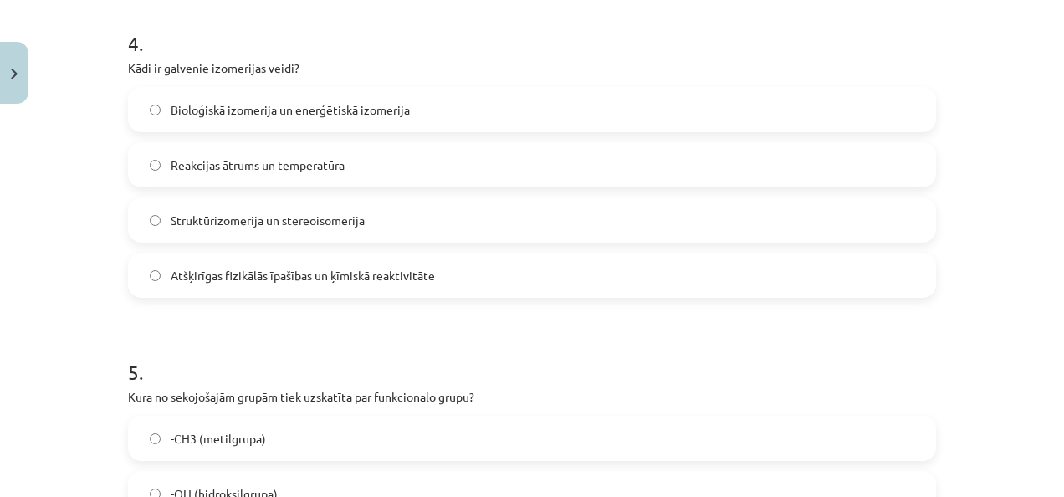
click at [274, 204] on label "Struktūrizomerija un stereoisomerija" at bounding box center [532, 220] width 804 height 42
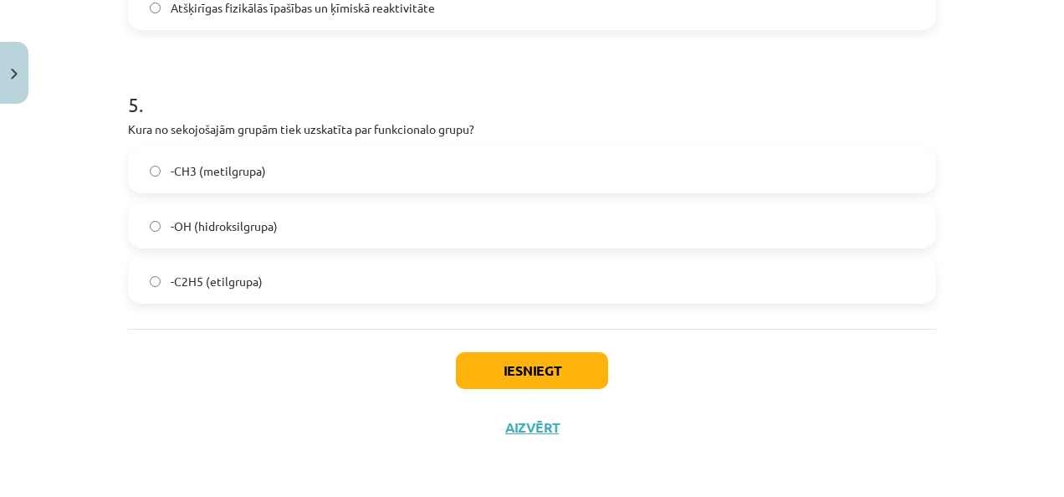
click at [266, 225] on span "-OH (hidroksilgrupa)" at bounding box center [224, 226] width 107 height 18
click at [509, 384] on button "Iesniegt" at bounding box center [532, 370] width 152 height 37
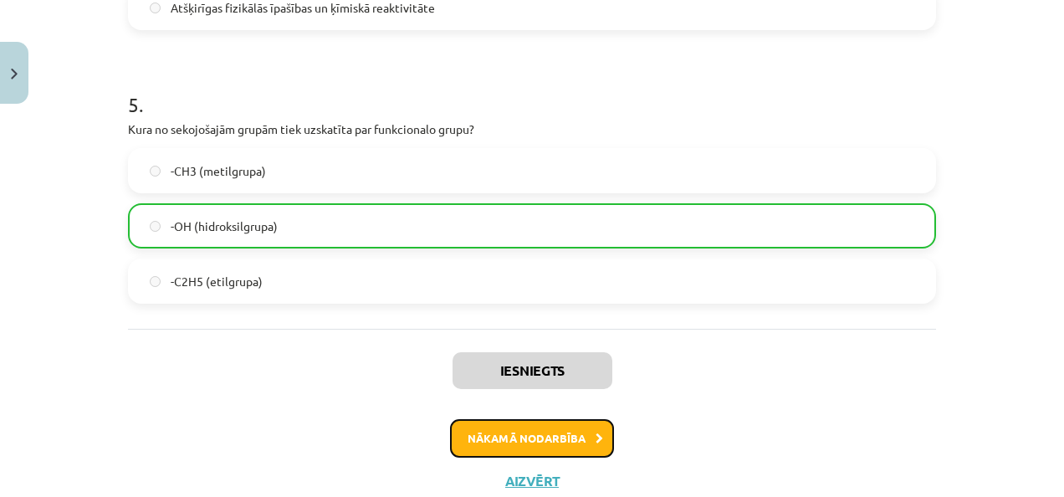
click at [498, 445] on button "Nākamā nodarbība" at bounding box center [532, 438] width 164 height 38
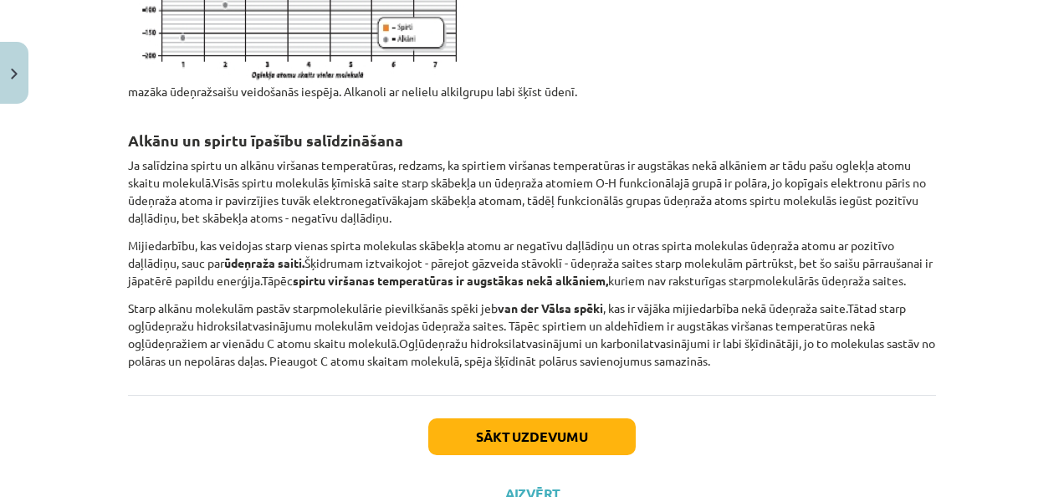
scroll to position [2482, 0]
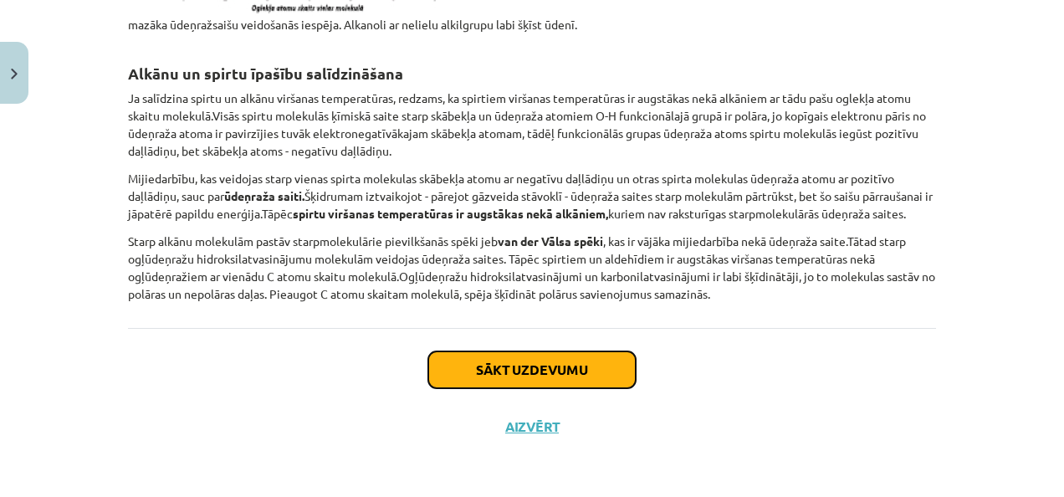
click at [495, 368] on button "Sākt uzdevumu" at bounding box center [531, 369] width 207 height 37
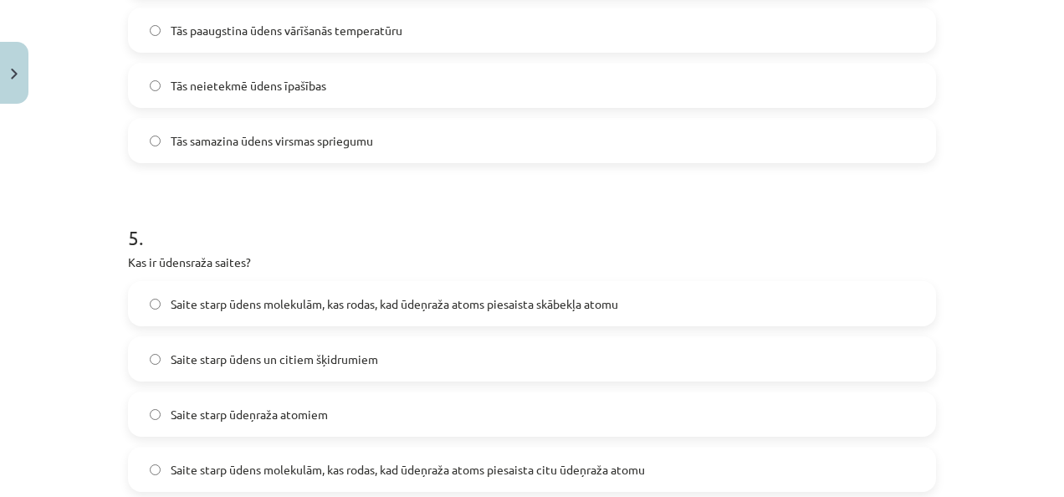
scroll to position [1639, 0]
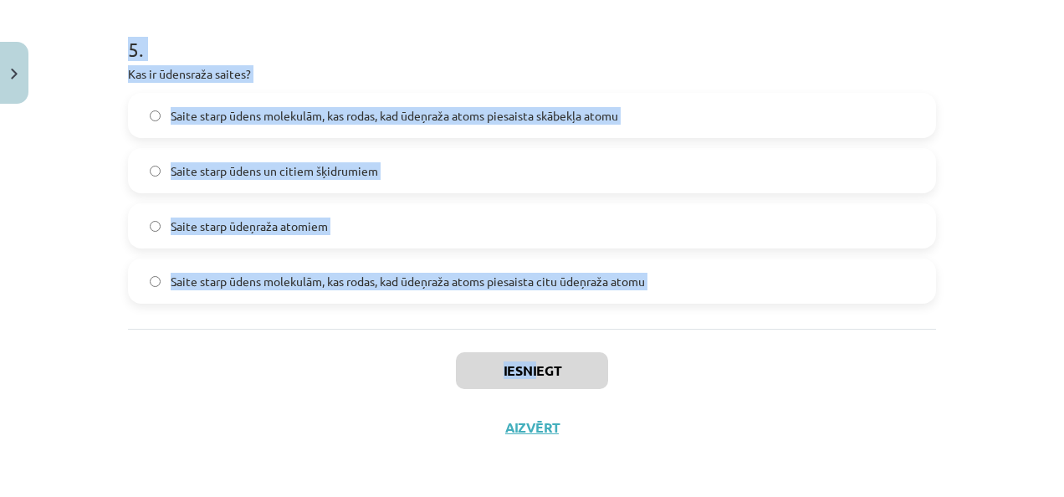
drag, startPoint x: 111, startPoint y: 320, endPoint x: 572, endPoint y: 341, distance: 461.3
copy div "1 . Kāds ir galvenais spirtu šķidības sastāvdaļa, kas nosaka tās alkoholisko sa…"
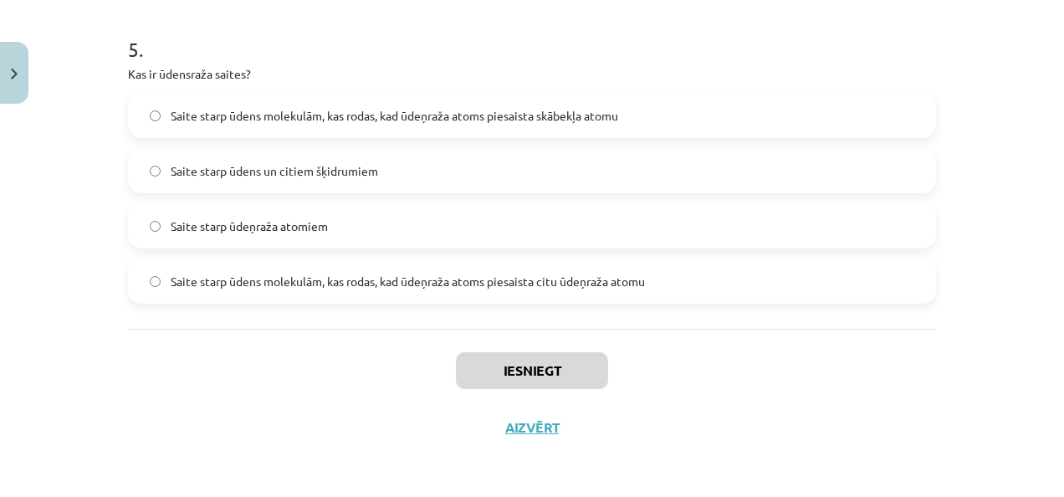
click at [283, 422] on div "Iesniegt Aizvērt" at bounding box center [532, 387] width 808 height 117
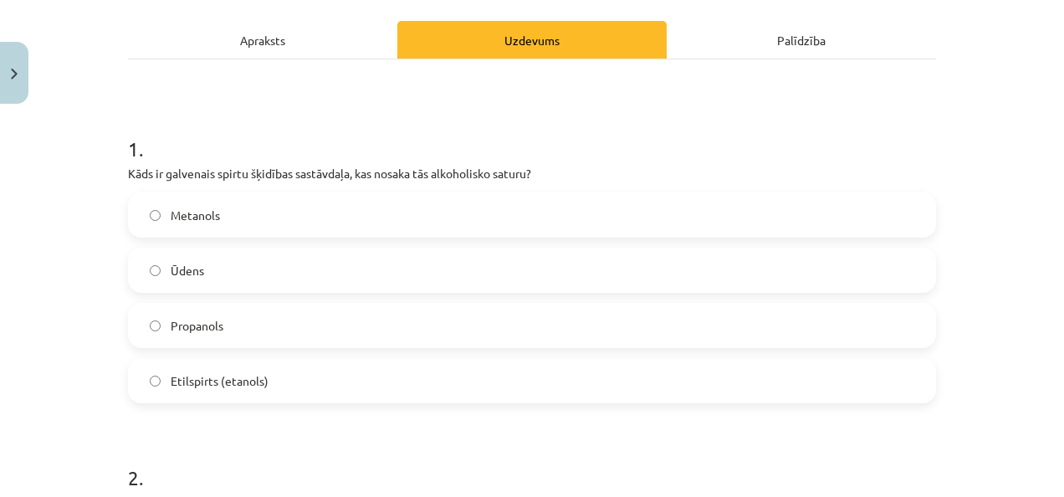
scroll to position [0, 0]
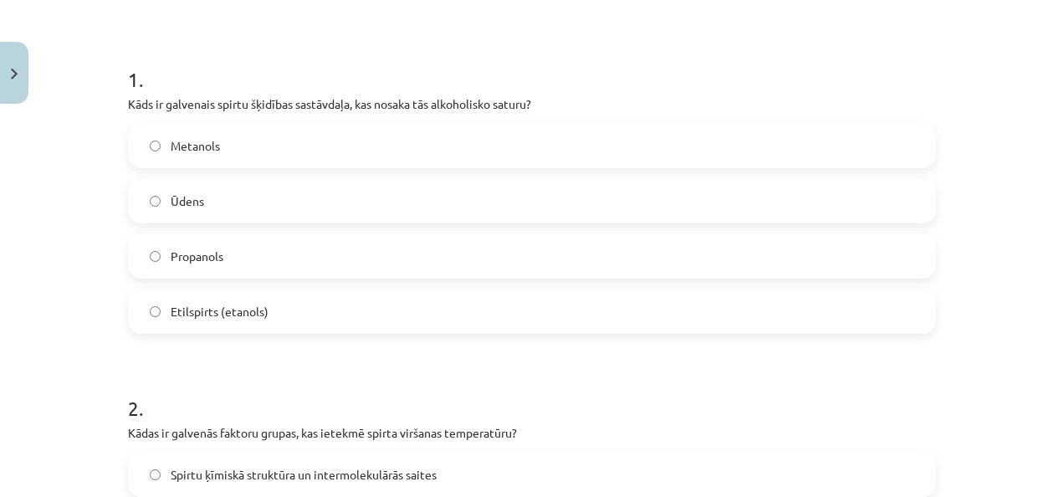
click at [316, 312] on label "Etilspirts (etanols)" at bounding box center [532, 311] width 804 height 42
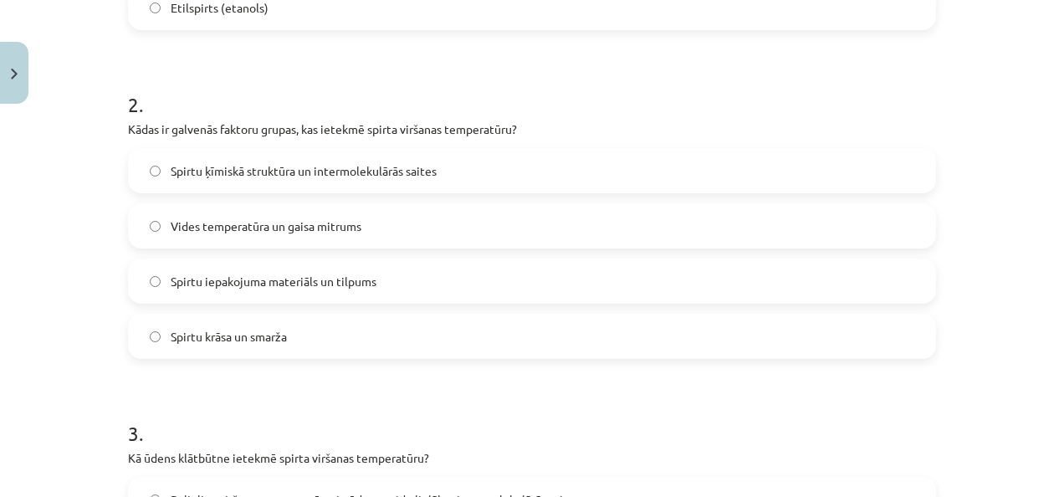
scroll to position [629, 0]
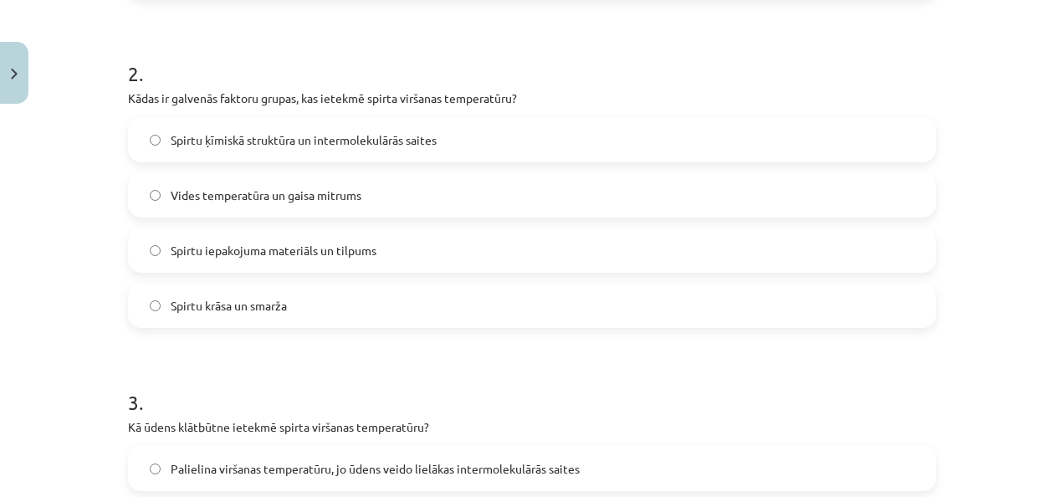
click at [238, 142] on span "Spirtu ķīmiskā struktūra un intermolekulārās saites" at bounding box center [304, 140] width 266 height 18
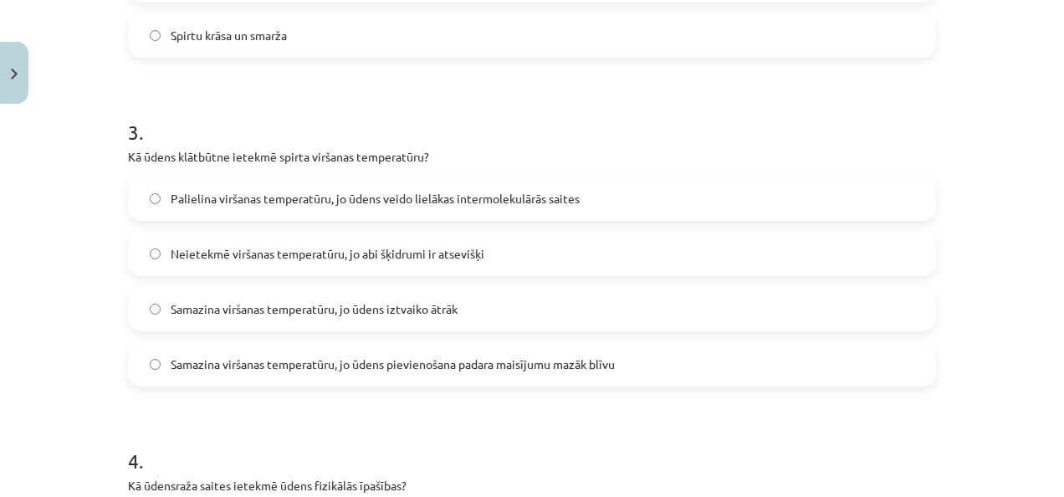
scroll to position [968, 0]
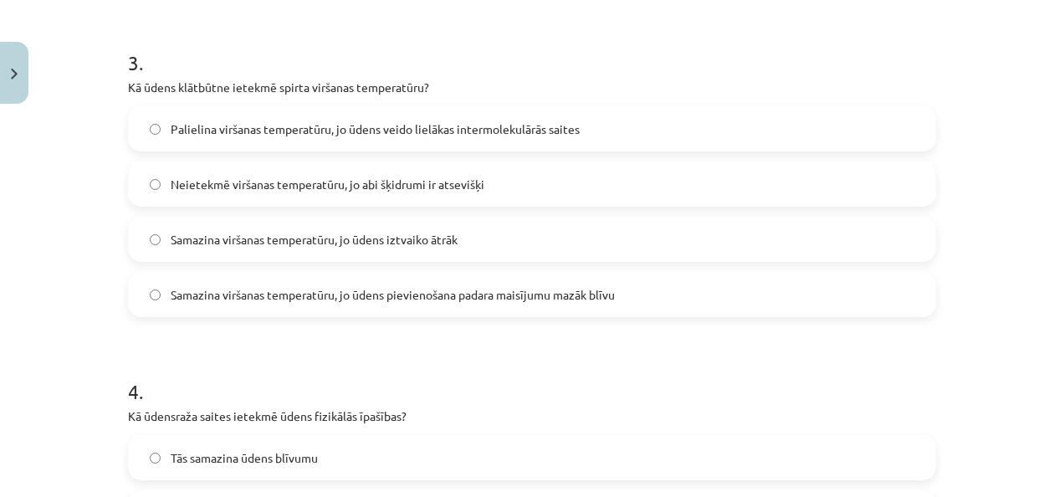
click at [248, 142] on label "Palielina viršanas temperatūru, jo ūdens veido lielākas intermolekulārās saites" at bounding box center [532, 129] width 804 height 42
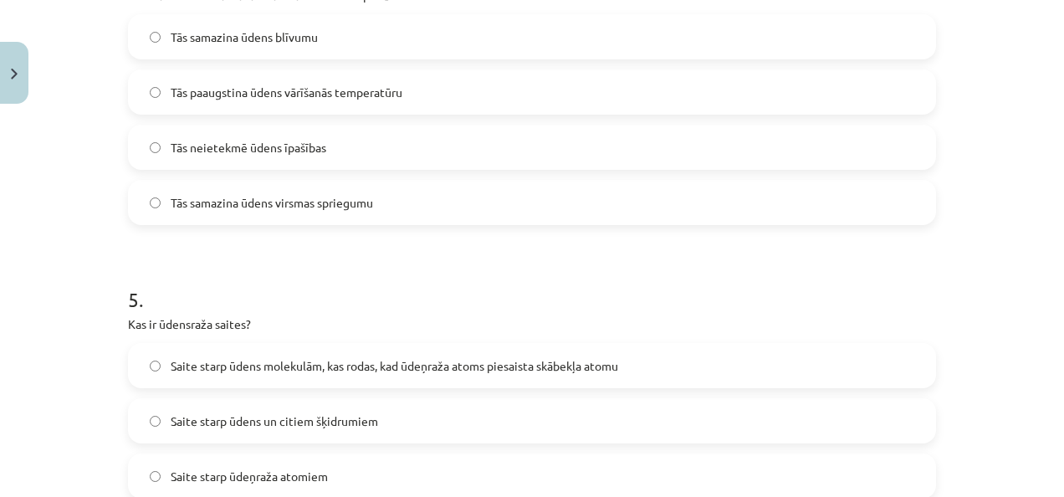
scroll to position [1387, 0]
click at [253, 87] on span "Tās paaugstina ūdens vārīšanās temperatūru" at bounding box center [287, 94] width 232 height 18
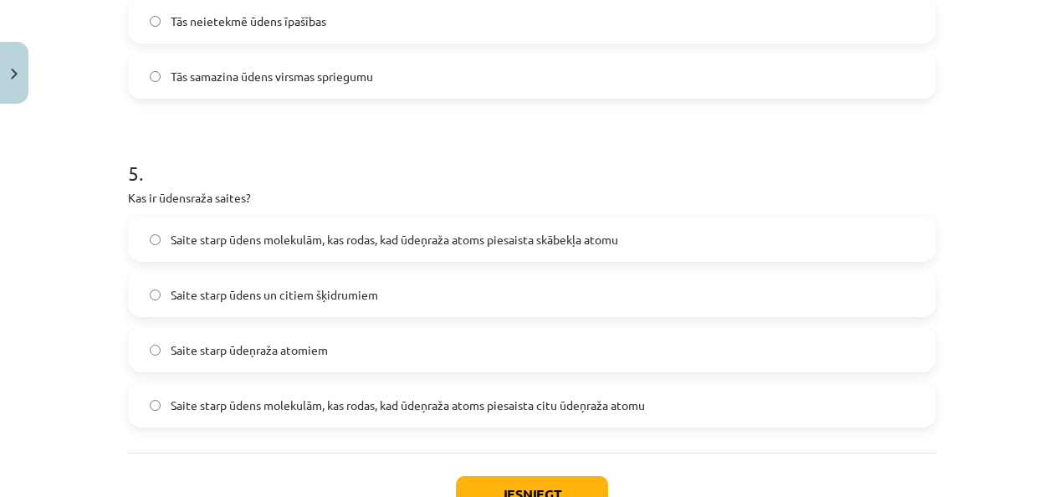
scroll to position [1516, 0]
click at [289, 248] on label "Saite starp ūdens molekulām, kas rodas, kad ūdeņraža atoms piesaista skābekļa a…" at bounding box center [532, 238] width 804 height 42
click at [390, 396] on span "Saite starp ūdens molekulām, kas rodas, kad ūdeņraža atoms piesaista citu ūdeņr…" at bounding box center [408, 405] width 474 height 18
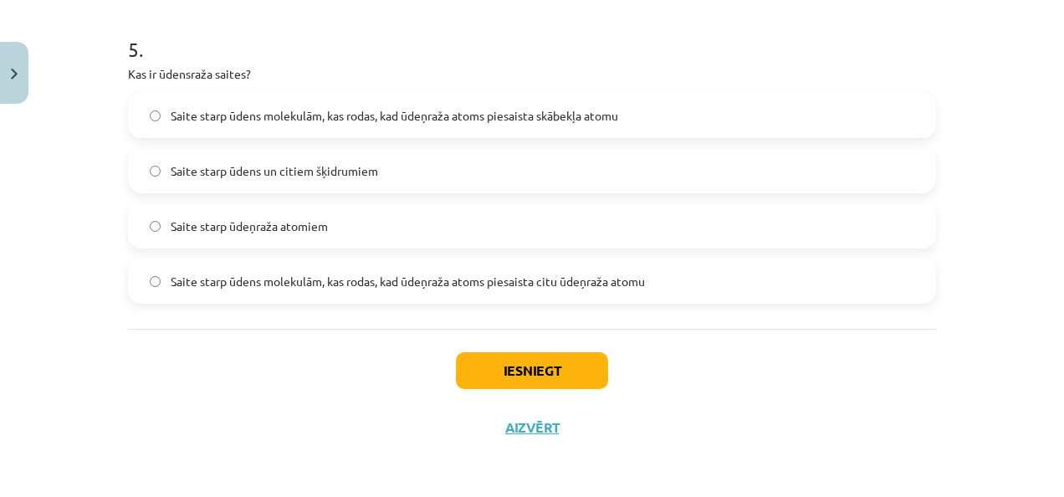
click at [545, 100] on label "Saite starp ūdens molekulām, kas rodas, kad ūdeņraža atoms piesaista skābekļa a…" at bounding box center [532, 115] width 804 height 42
click at [544, 372] on button "Iesniegt" at bounding box center [532, 370] width 152 height 37
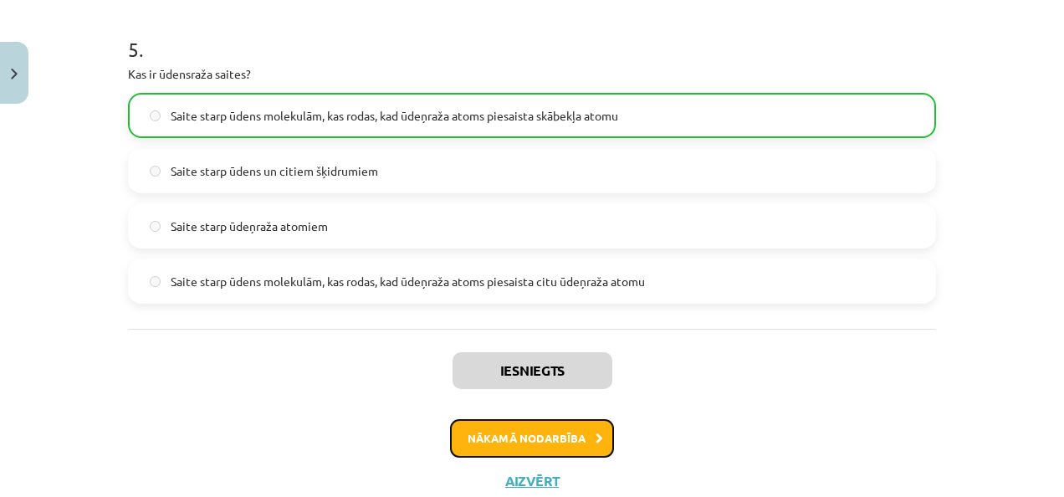
click at [540, 423] on button "Nākamā nodarbība" at bounding box center [532, 438] width 164 height 38
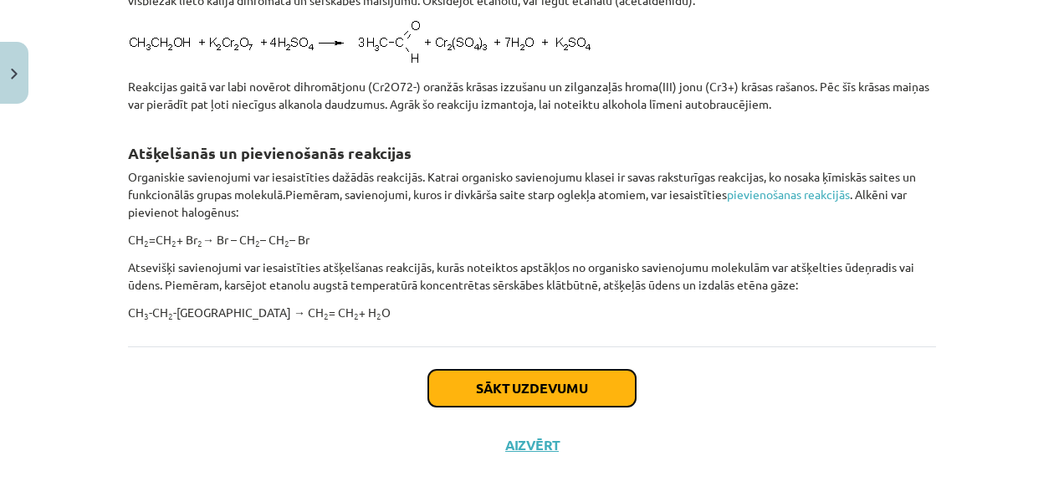
click at [503, 387] on button "Sākt uzdevumu" at bounding box center [531, 388] width 207 height 37
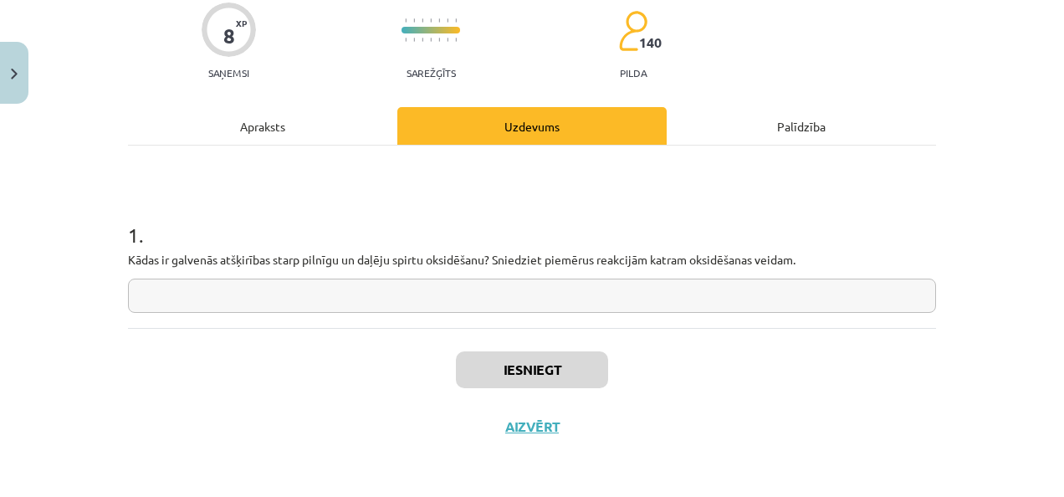
scroll to position [42, 0]
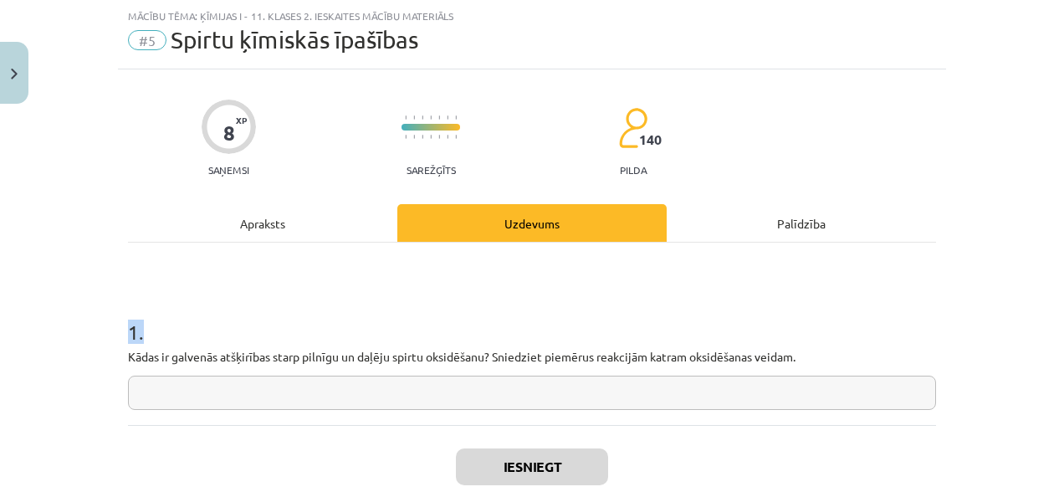
drag, startPoint x: 102, startPoint y: 317, endPoint x: 775, endPoint y: 371, distance: 675.4
click at [775, 371] on div "Mācību tēma: Ķīmijas i - 11. klases 2. ieskaites mācību materiāls #5 Spirtu ķīm…" at bounding box center [532, 248] width 1064 height 497
copy h1 "1 ."
click at [758, 323] on h1 "1 ." at bounding box center [532, 317] width 808 height 52
click at [333, 405] on input "text" at bounding box center [532, 392] width 808 height 34
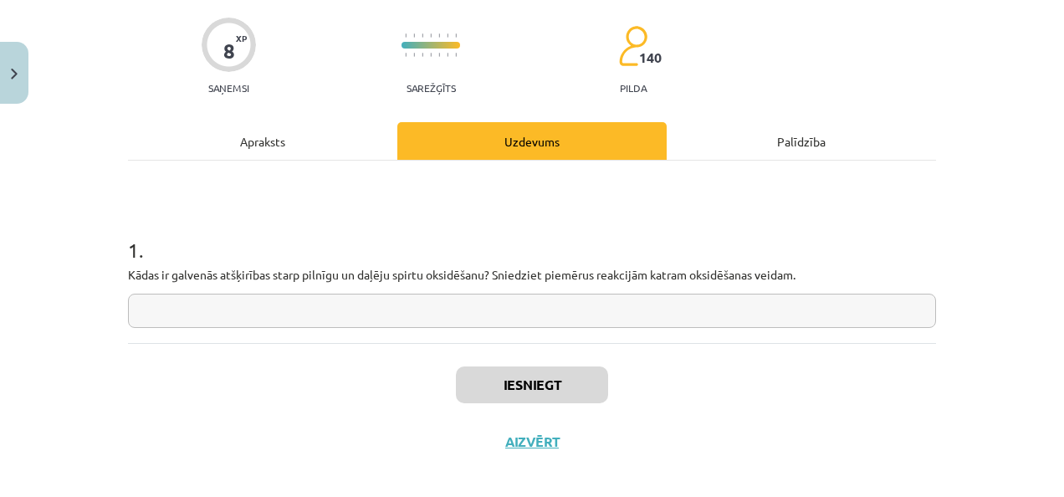
scroll to position [138, 0]
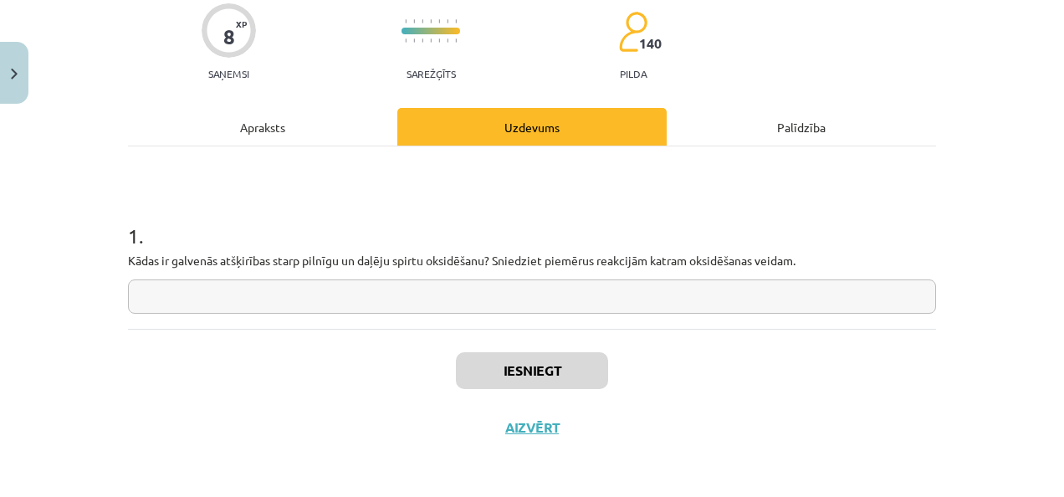
click at [265, 294] on input "text" at bounding box center [532, 296] width 808 height 34
click at [408, 309] on input "text" at bounding box center [532, 296] width 808 height 34
paste input "**********"
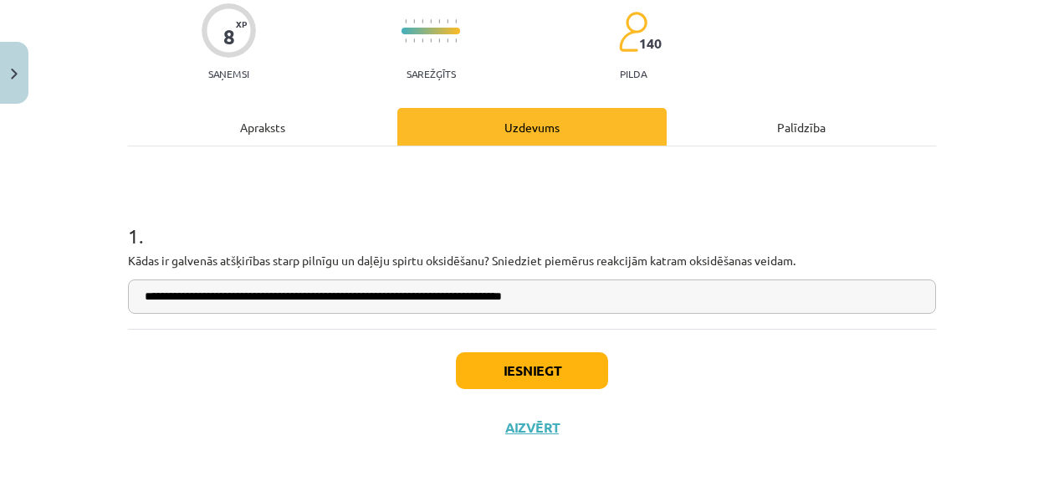
click at [472, 294] on input "**********" at bounding box center [532, 296] width 808 height 34
click at [477, 296] on input "**********" at bounding box center [532, 296] width 808 height 34
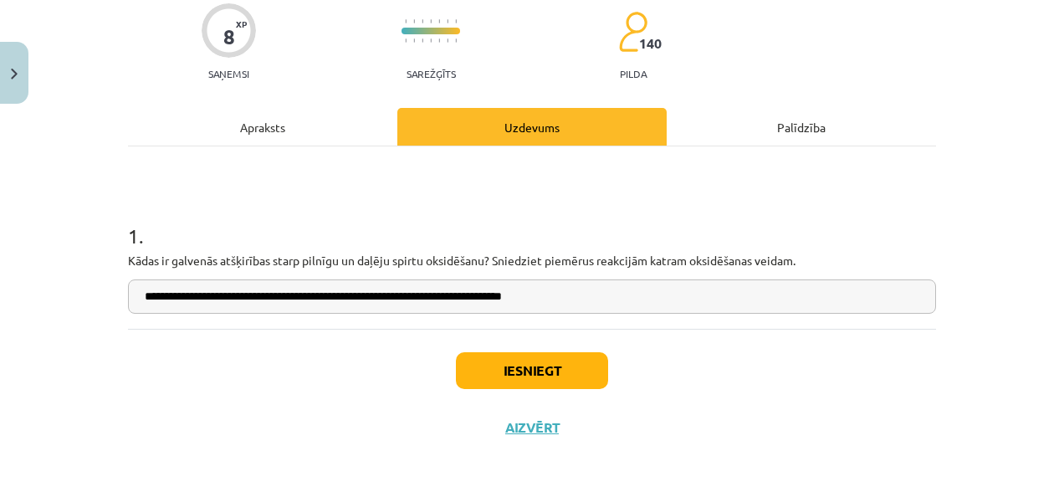
click at [472, 292] on input "**********" at bounding box center [532, 296] width 808 height 34
click at [470, 293] on input "**********" at bounding box center [532, 296] width 808 height 34
click at [471, 293] on input "**********" at bounding box center [532, 296] width 808 height 34
click at [547, 294] on input "**********" at bounding box center [532, 296] width 808 height 34
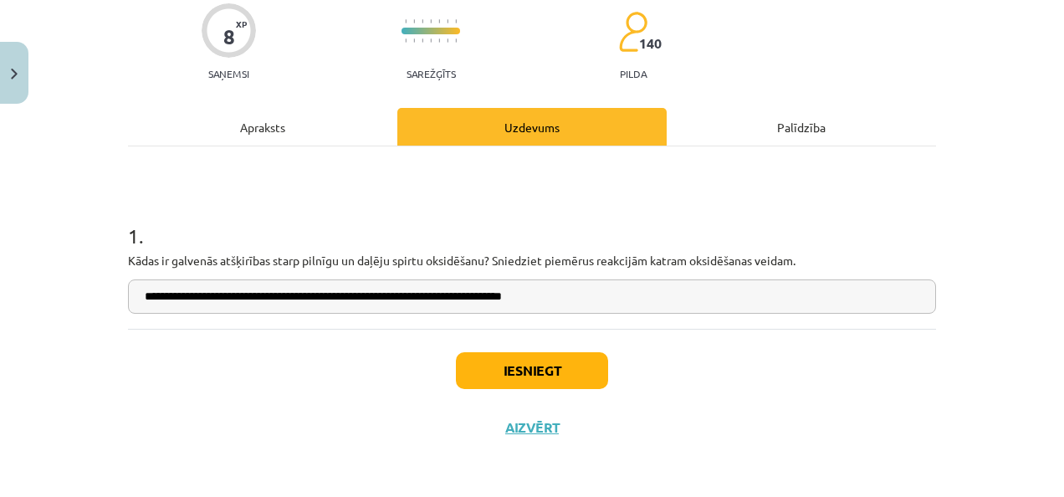
click at [547, 294] on input "**********" at bounding box center [532, 296] width 808 height 34
click at [569, 293] on input "**********" at bounding box center [532, 296] width 808 height 34
type input "**********"
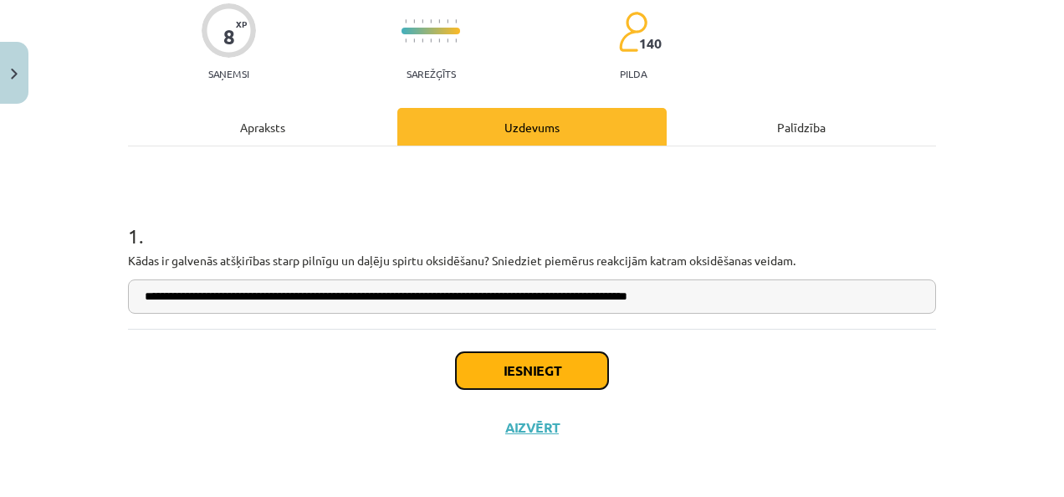
click at [582, 365] on button "Iesniegt" at bounding box center [532, 370] width 152 height 37
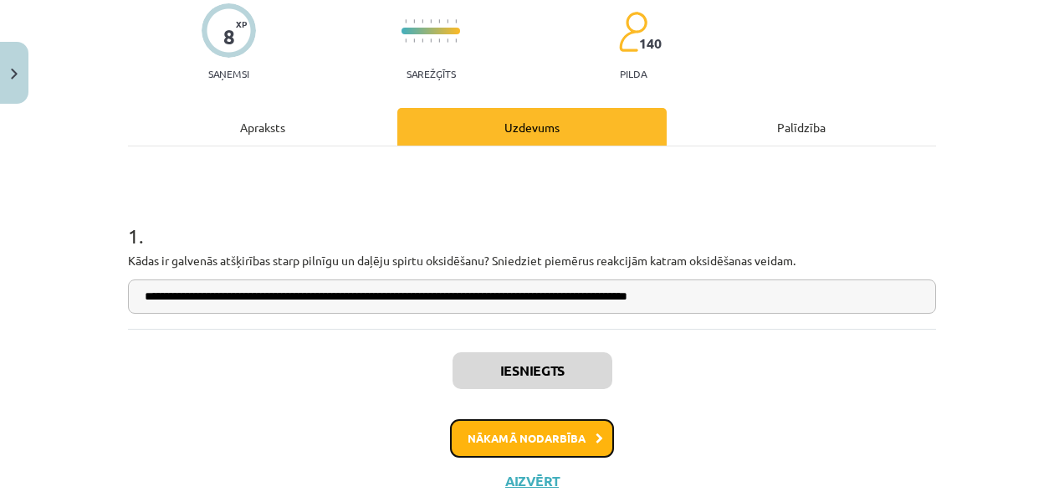
click at [579, 440] on button "Nākamā nodarbība" at bounding box center [532, 438] width 164 height 38
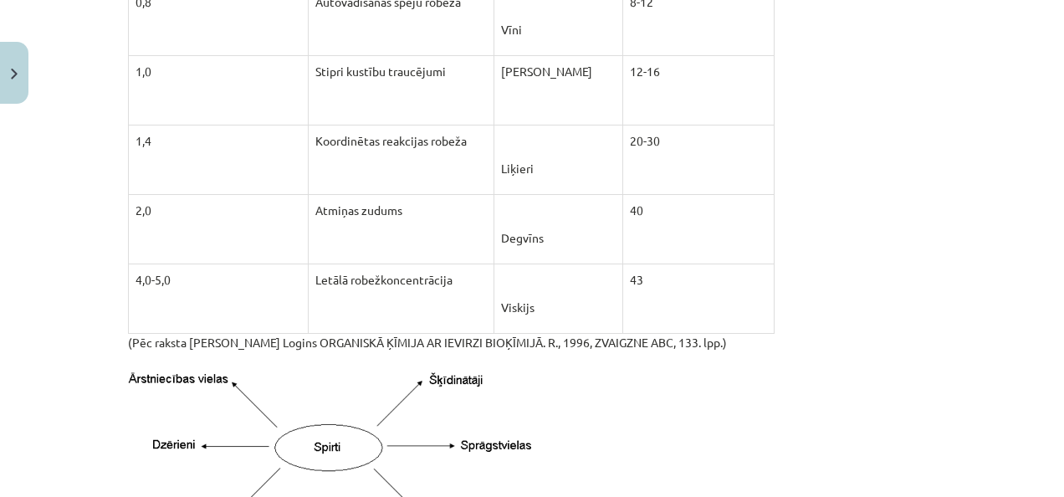
scroll to position [3003, 0]
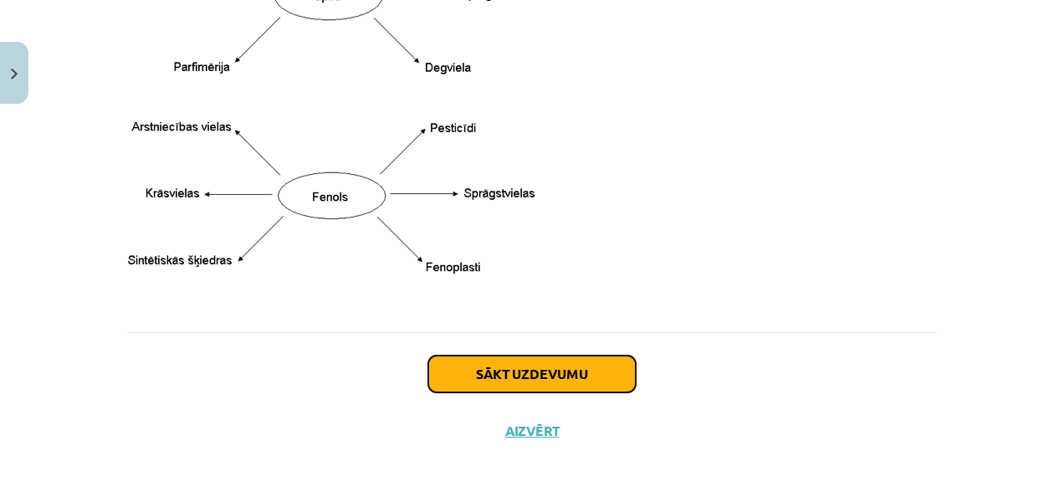
click at [465, 380] on button "Sākt uzdevumu" at bounding box center [531, 373] width 207 height 37
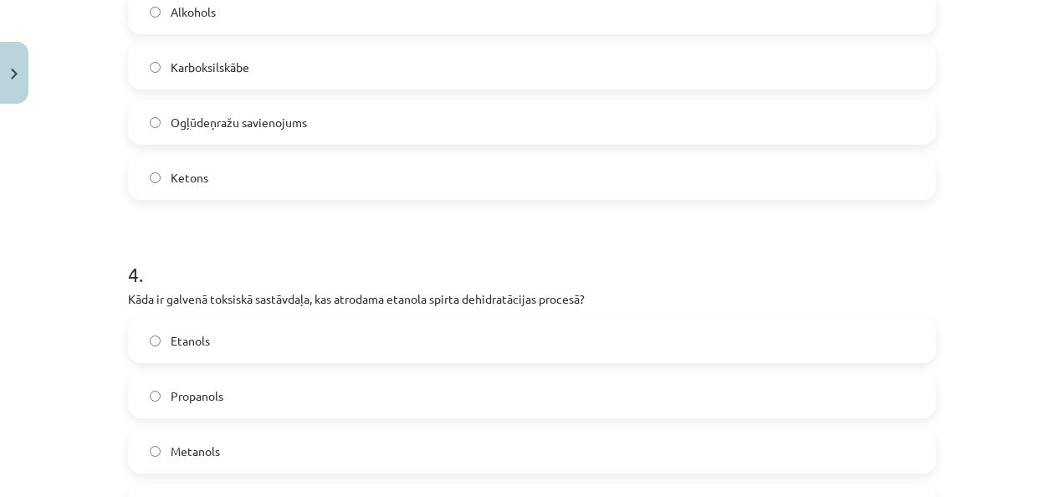
scroll to position [1639, 0]
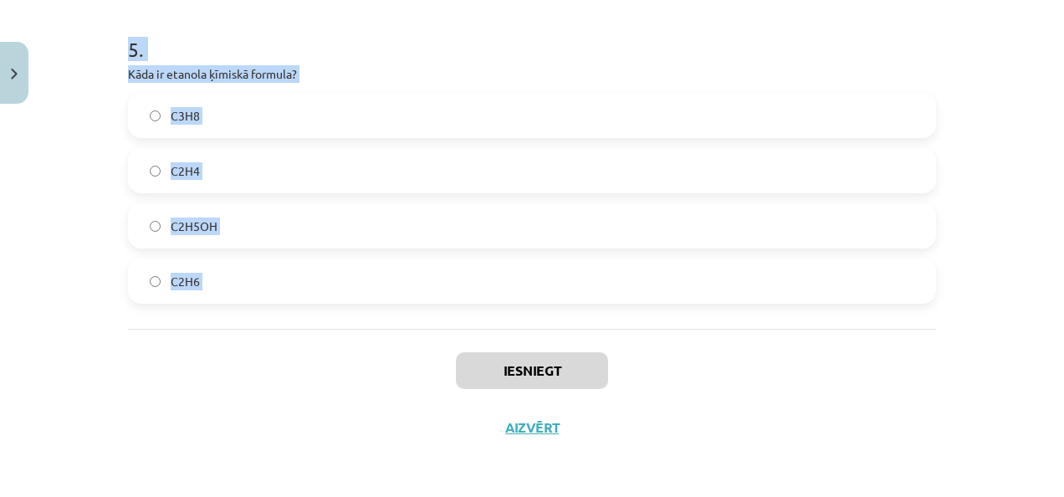
drag, startPoint x: 94, startPoint y: 307, endPoint x: 217, endPoint y: 347, distance: 130.1
click at [217, 347] on div "Mācību tēma: Ķīmijas i - 11. klases 2. ieskaites mācību materiāls #6 Spirtu izm…" at bounding box center [532, 248] width 1064 height 497
copy form "1 . Kas ir formaldehids un kādas ir tā galvenās īpašības? Tas ir šķidrs, tumšs,…"
click at [186, 335] on div "Iesniegt Aizvērt" at bounding box center [532, 387] width 808 height 117
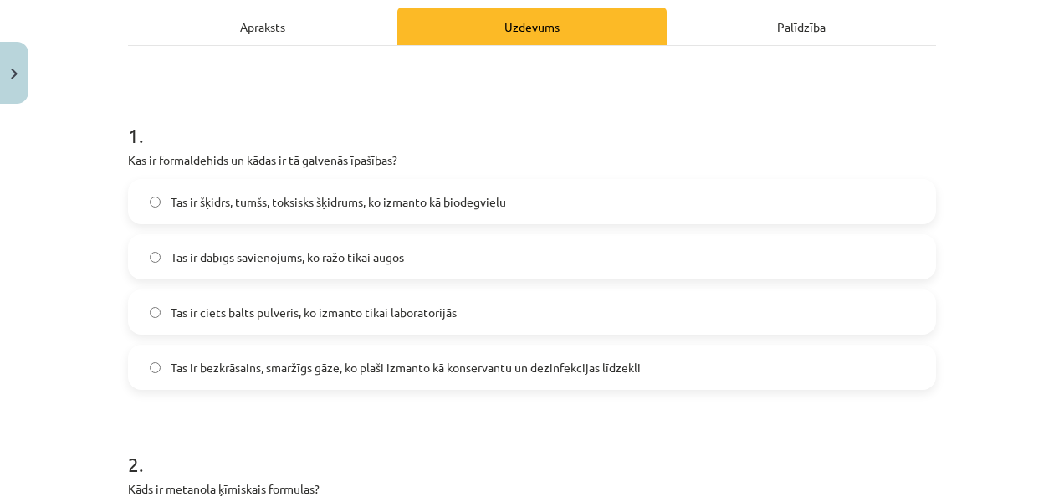
scroll to position [241, 0]
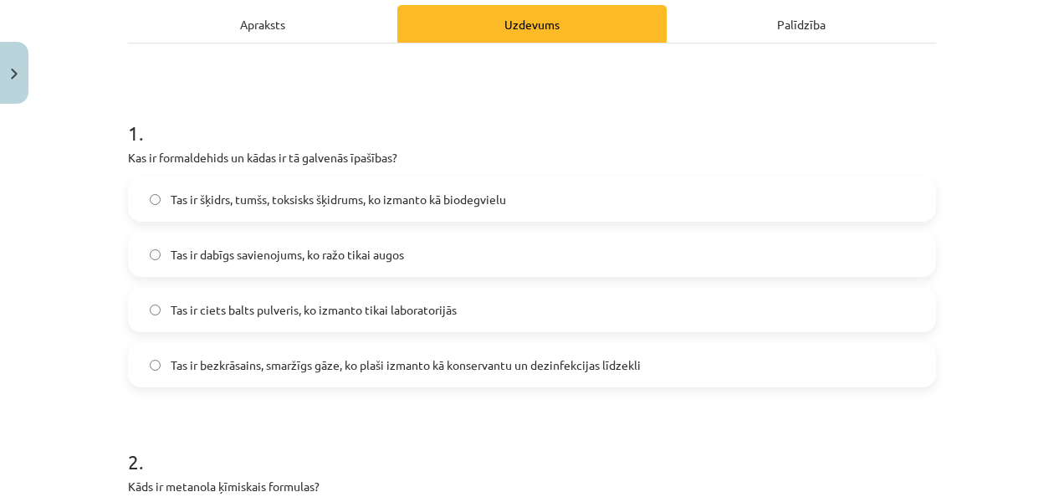
click at [373, 355] on label "Tas ir bezkrāsains, smaržīgs gāze, ko plaši izmanto kā konservantu un dezinfekc…" at bounding box center [532, 365] width 804 height 42
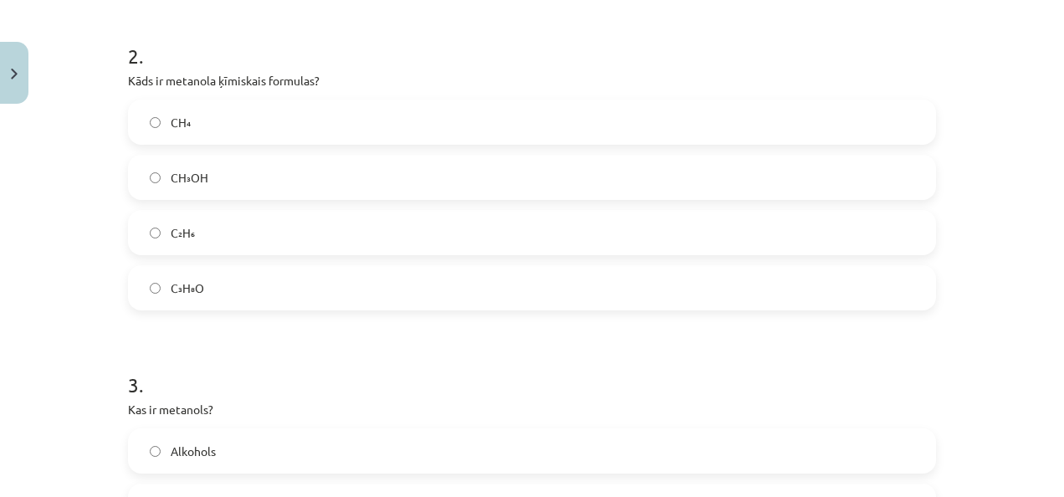
scroll to position [656, 0]
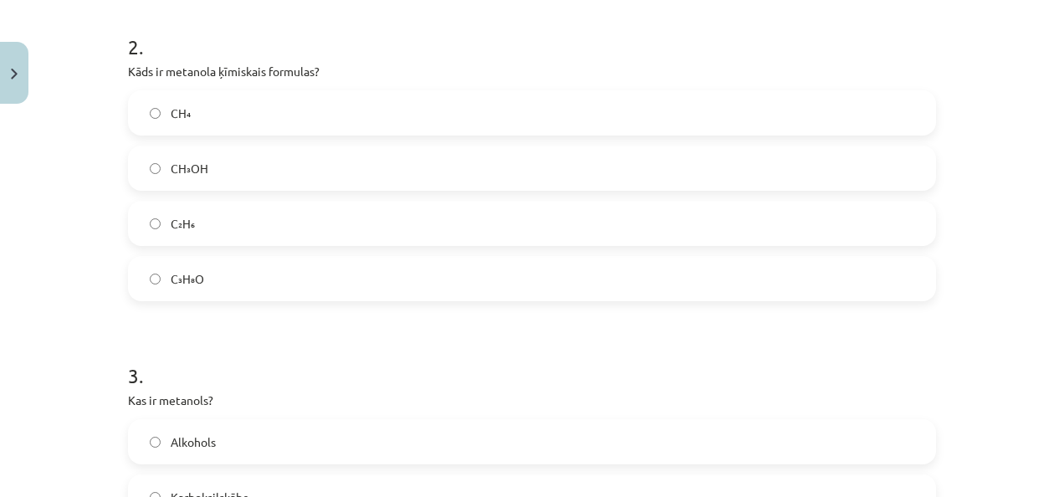
drag, startPoint x: 372, startPoint y: 354, endPoint x: 319, endPoint y: 40, distance: 318.0
click at [319, 40] on h1 "2 ." at bounding box center [532, 32] width 808 height 52
click at [229, 184] on label "CH₃OH" at bounding box center [532, 168] width 804 height 42
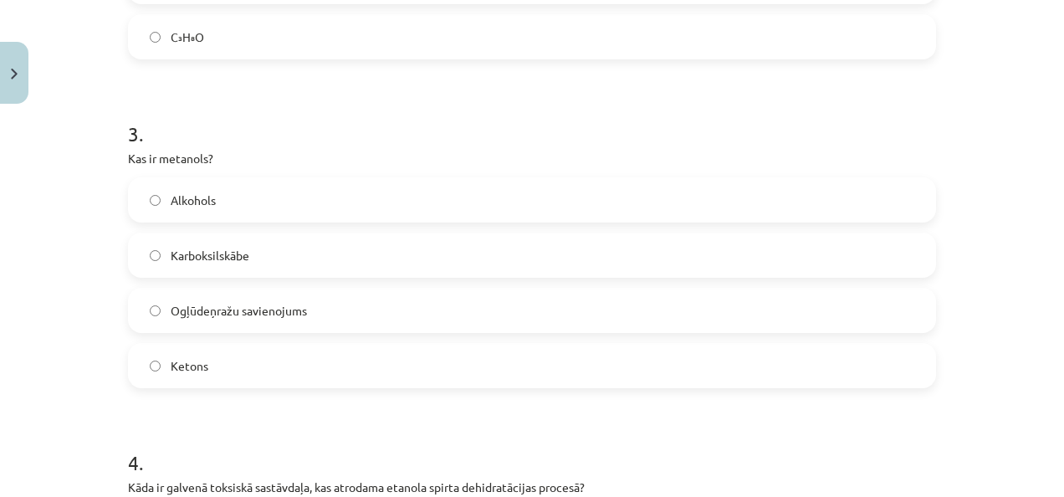
scroll to position [923, 0]
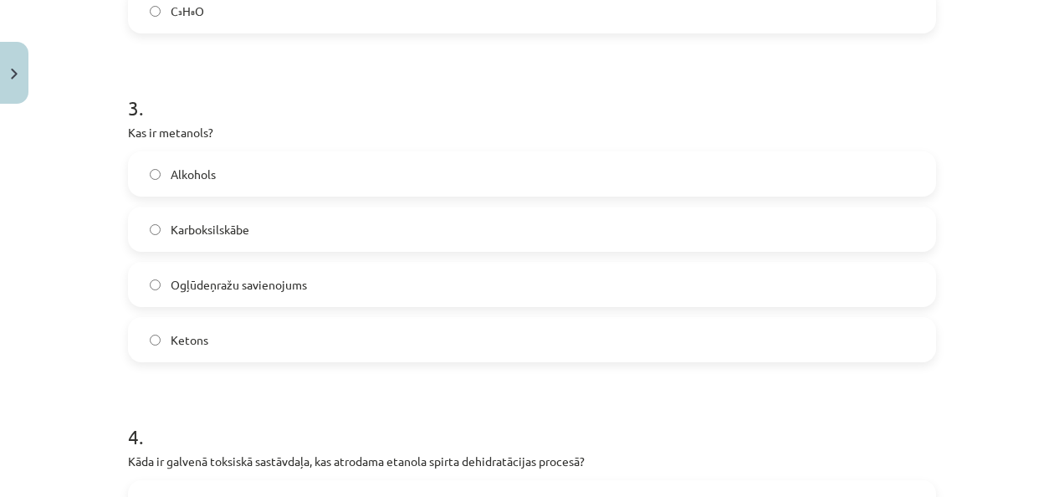
click at [214, 185] on label "Alkohols" at bounding box center [532, 174] width 804 height 42
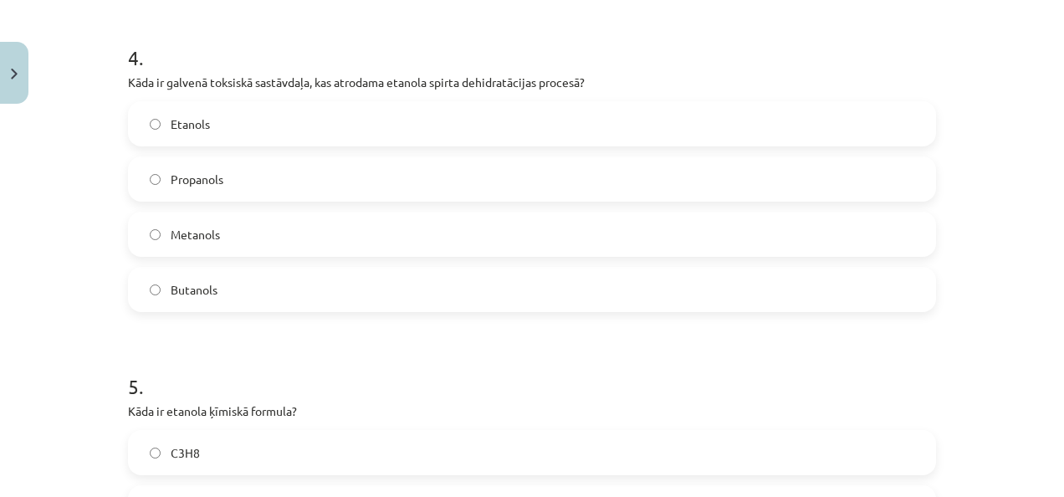
scroll to position [1304, 0]
click at [171, 229] on span "Metanols" at bounding box center [195, 233] width 49 height 18
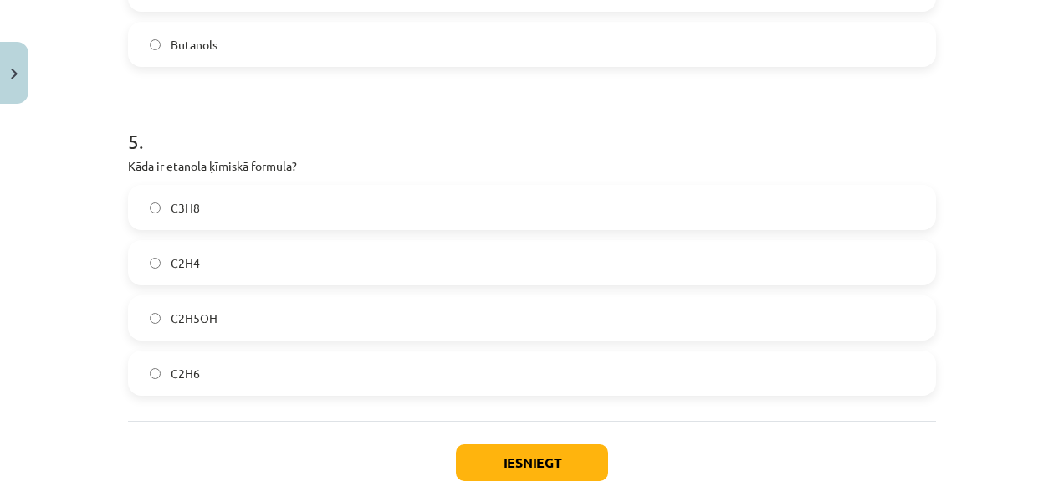
scroll to position [1550, 0]
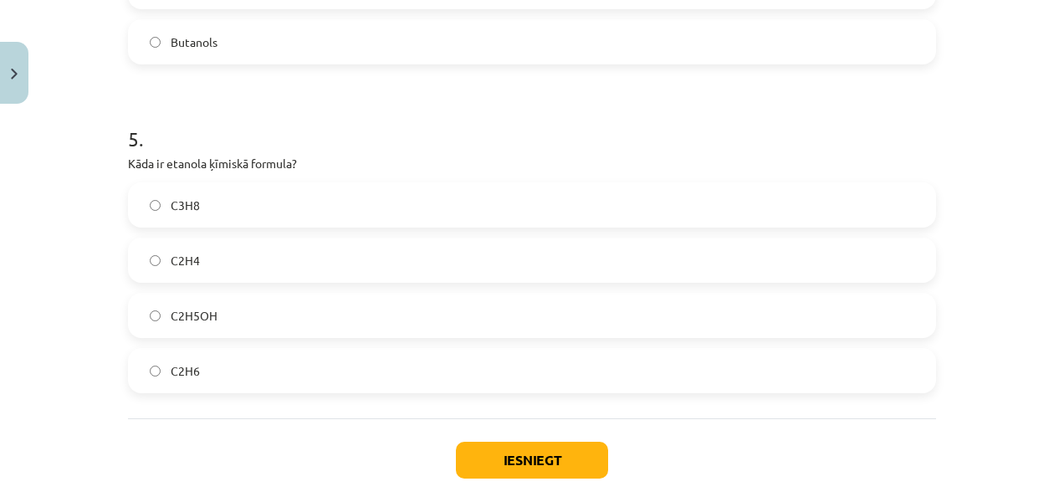
click at [248, 327] on label "C2H5OH" at bounding box center [532, 315] width 804 height 42
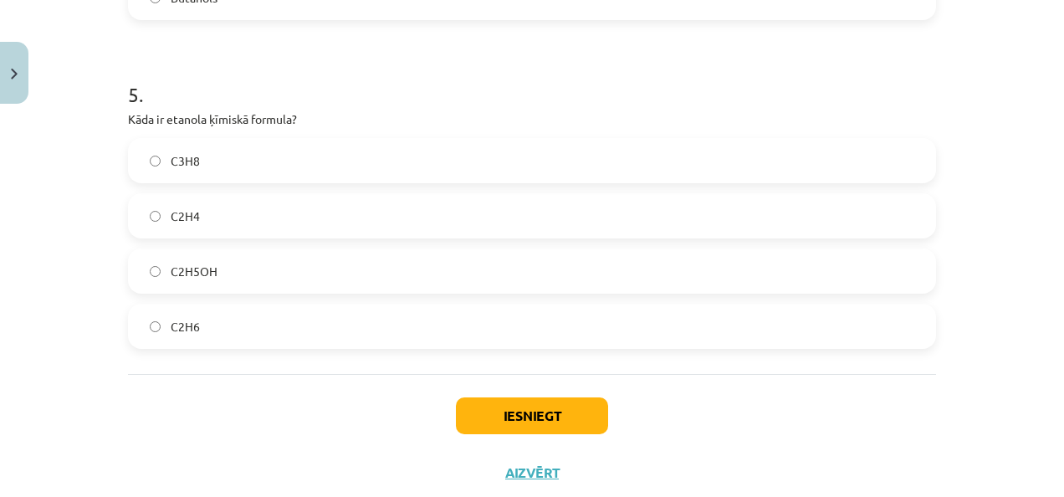
scroll to position [1595, 0]
click at [494, 396] on button "Iesniegt" at bounding box center [532, 414] width 152 height 37
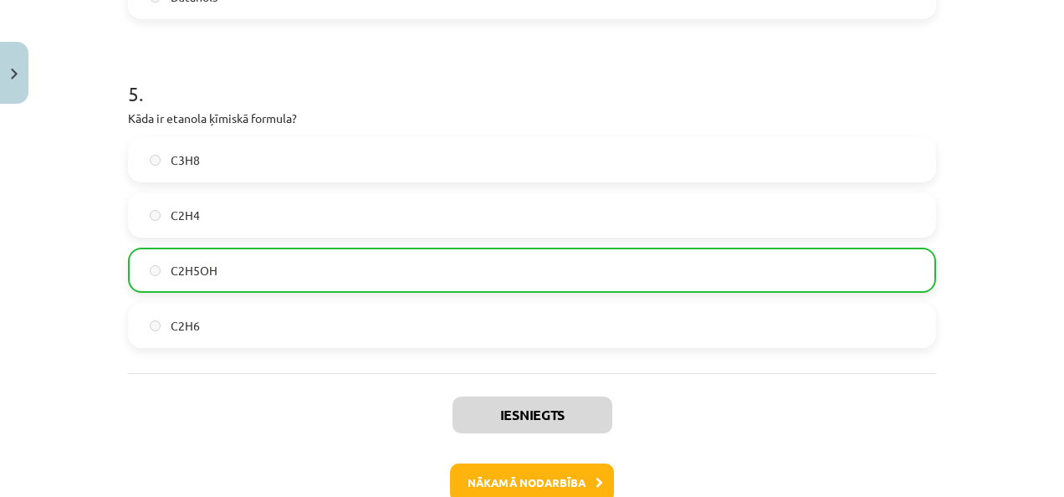
click at [516, 479] on button "Nākamā nodarbība" at bounding box center [532, 482] width 164 height 38
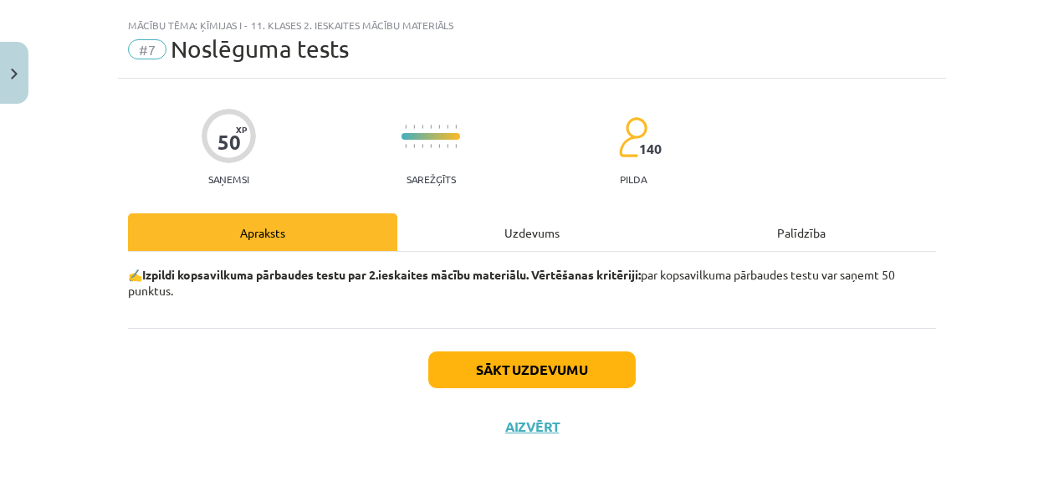
scroll to position [31, 0]
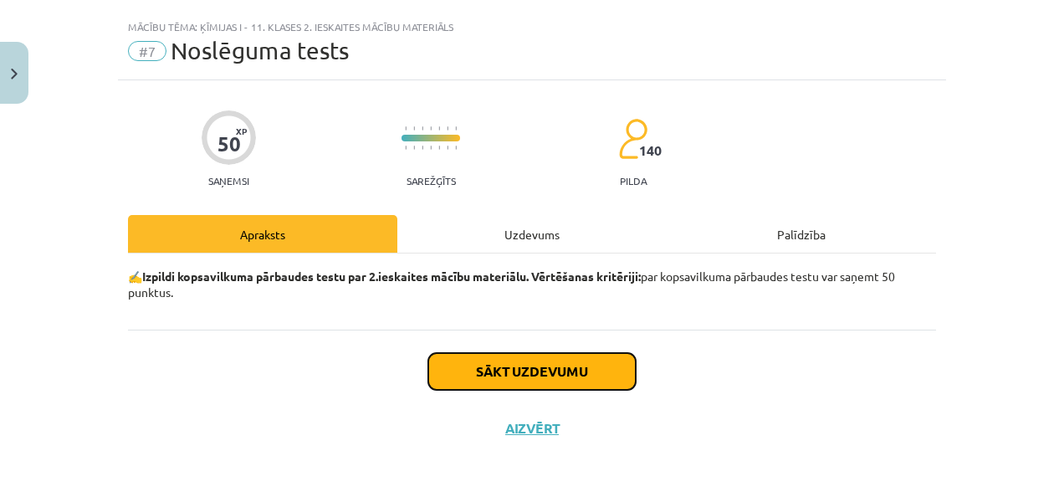
click at [502, 362] on button "Sākt uzdevumu" at bounding box center [531, 371] width 207 height 37
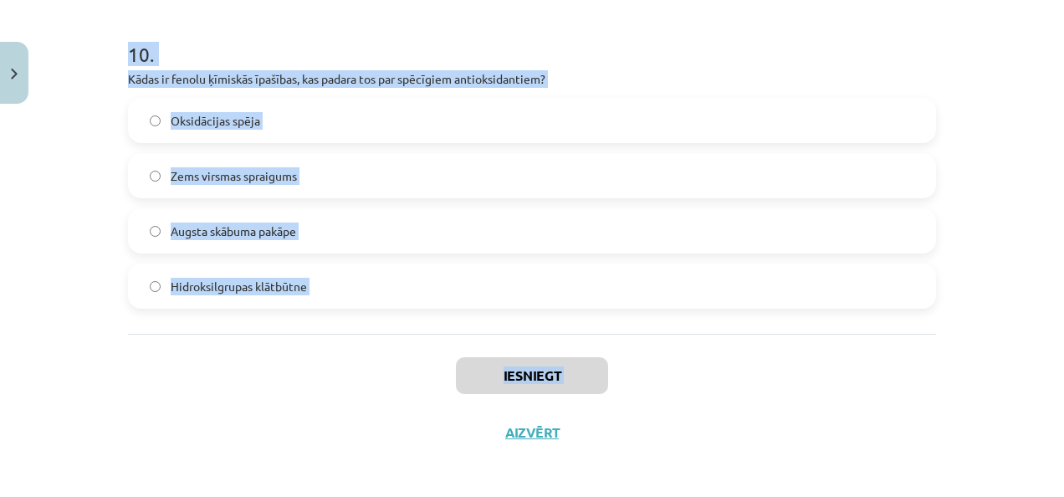
scroll to position [3172, 0]
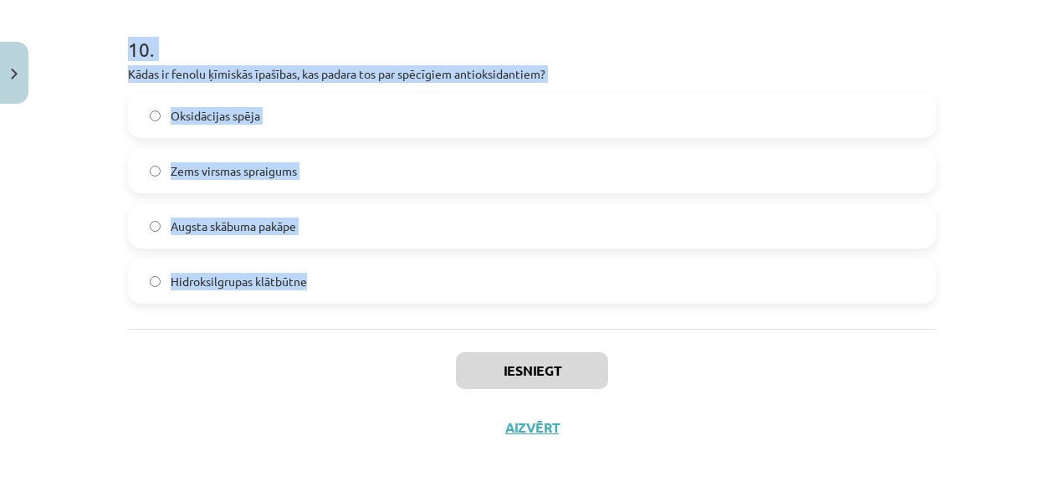
drag, startPoint x: 100, startPoint y: 143, endPoint x: 331, endPoint y: 306, distance: 283.3
click at [331, 306] on div "Mācību tēma: Ķīmijas i - 11. klases 2. ieskaites mācību materiāls #7 Noslēguma …" at bounding box center [532, 248] width 1064 height 497
copy form "1 . Kāda ir galvenā atšķirība starp etanolu un metanolu? Etanols ir toksisks, b…"
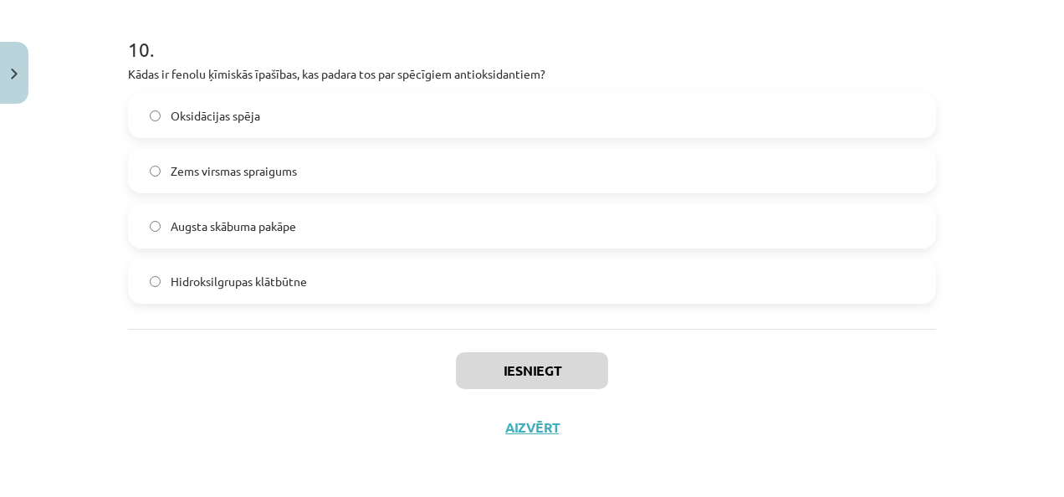
click at [381, 375] on div "Iesniegt Aizvērt" at bounding box center [532, 387] width 808 height 117
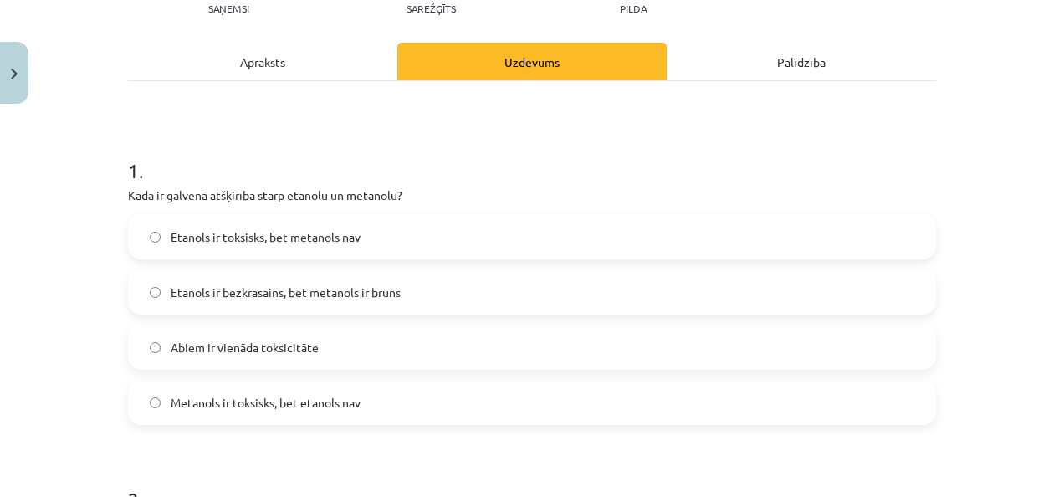
scroll to position [209, 0]
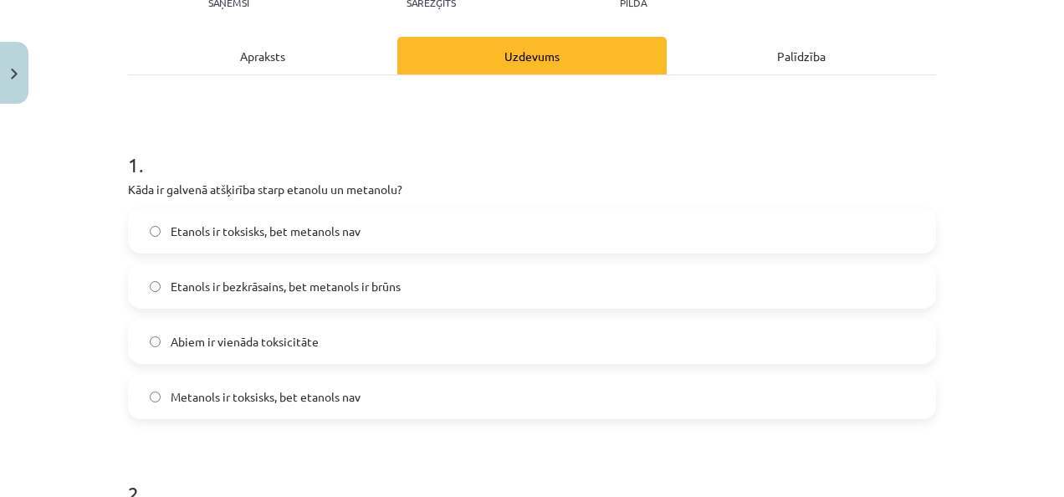
click at [306, 414] on label "Metanols ir toksisks, bet etanols nav" at bounding box center [532, 396] width 804 height 42
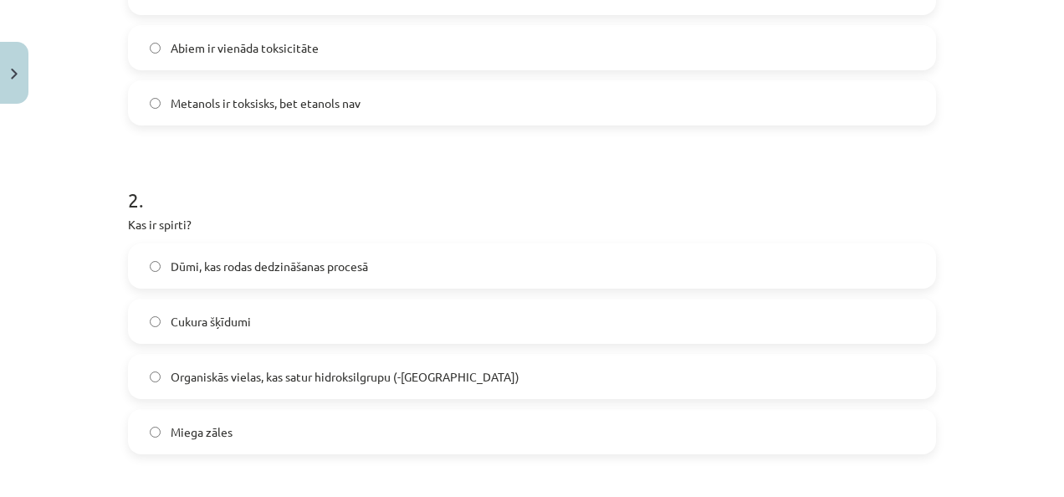
scroll to position [621, 0]
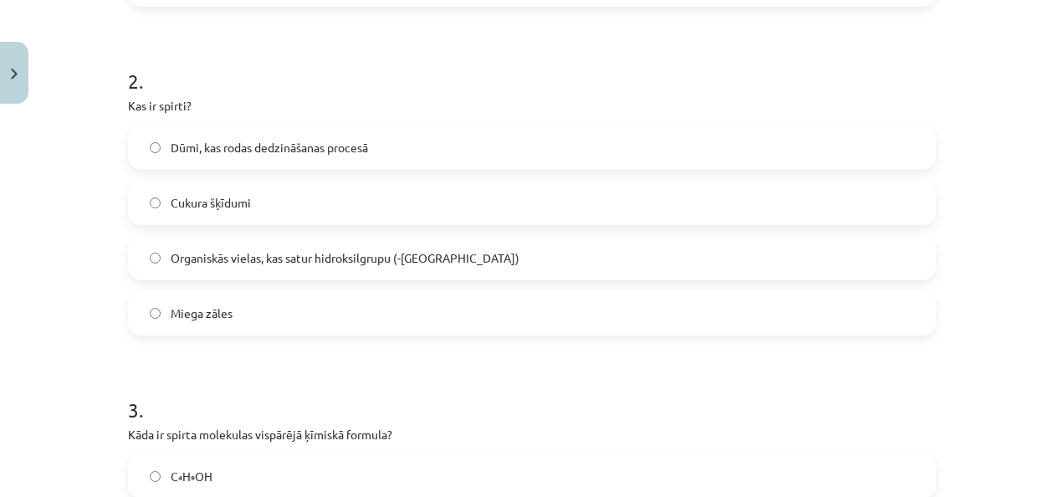
click at [250, 259] on span "Organiskās vielas, kas satur hidroksilgrupu (-OH)" at bounding box center [345, 258] width 349 height 18
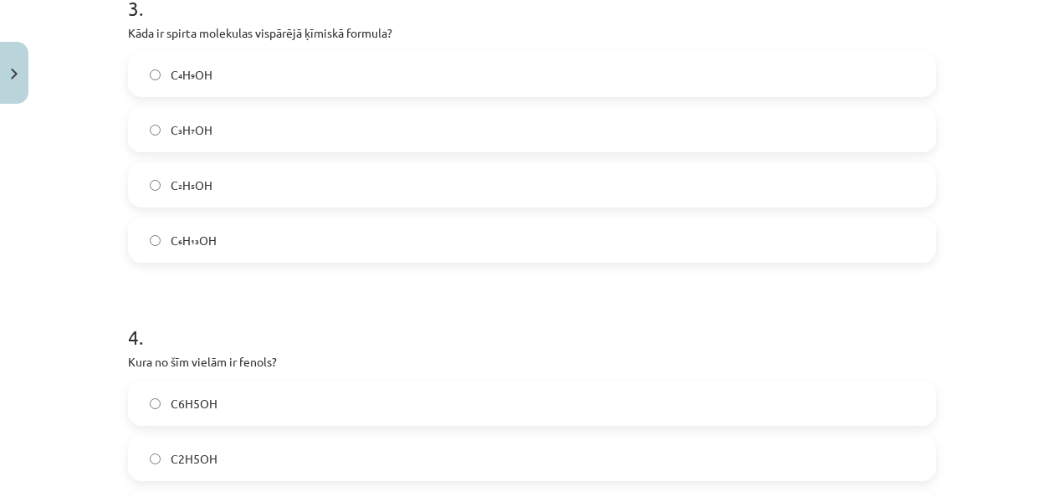
scroll to position [1023, 0]
click at [275, 242] on label "C₆H₁₃OH" at bounding box center [532, 240] width 804 height 42
click at [263, 191] on label "C₂H₅OH" at bounding box center [532, 185] width 804 height 42
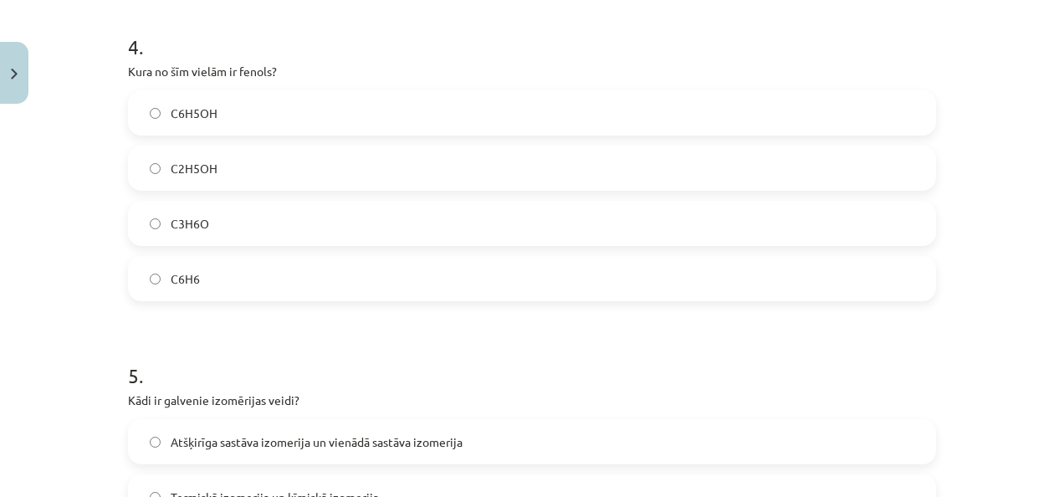
scroll to position [1321, 0]
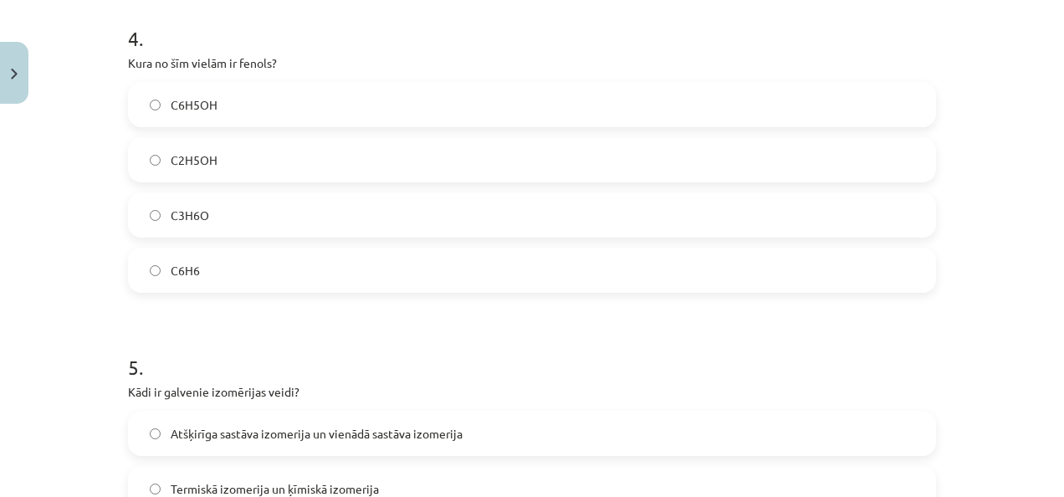
click at [232, 227] on label "C3H6O" at bounding box center [532, 215] width 804 height 42
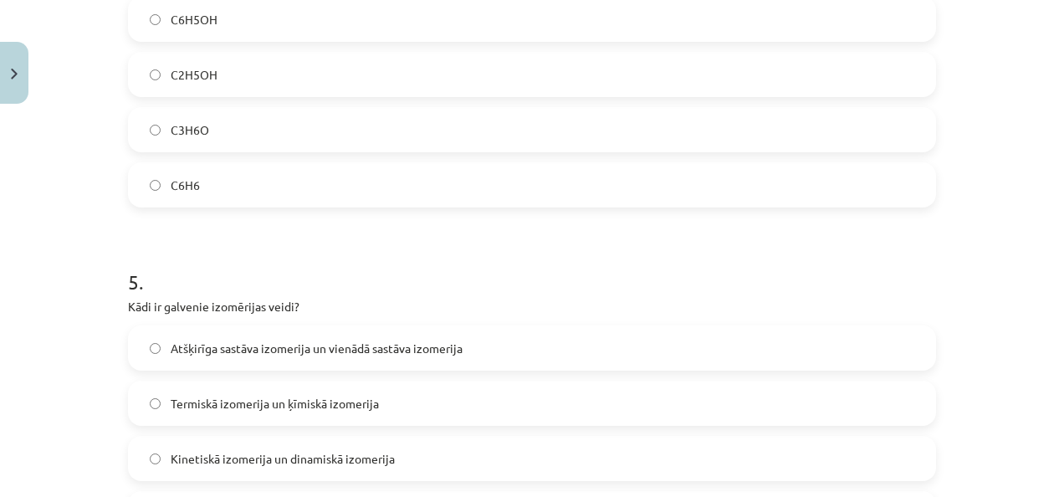
scroll to position [1407, 0]
click at [253, 158] on div "C6H5OH C2H5OH C3H6O C6H6" at bounding box center [532, 101] width 808 height 211
click at [240, 19] on label "C6H5OH" at bounding box center [532, 18] width 804 height 42
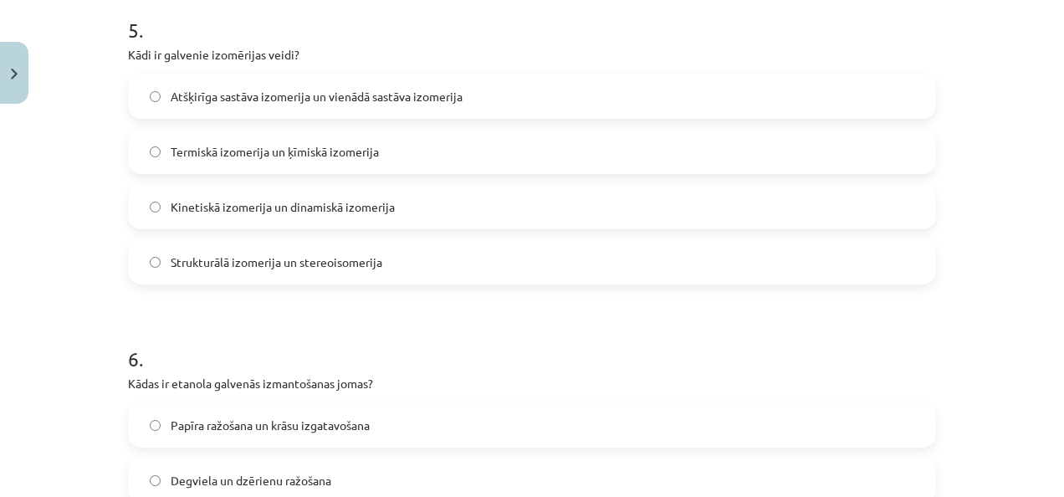
scroll to position [1660, 0]
click at [261, 253] on span "Strukturālā izomerija un stereoisomerija" at bounding box center [277, 261] width 212 height 18
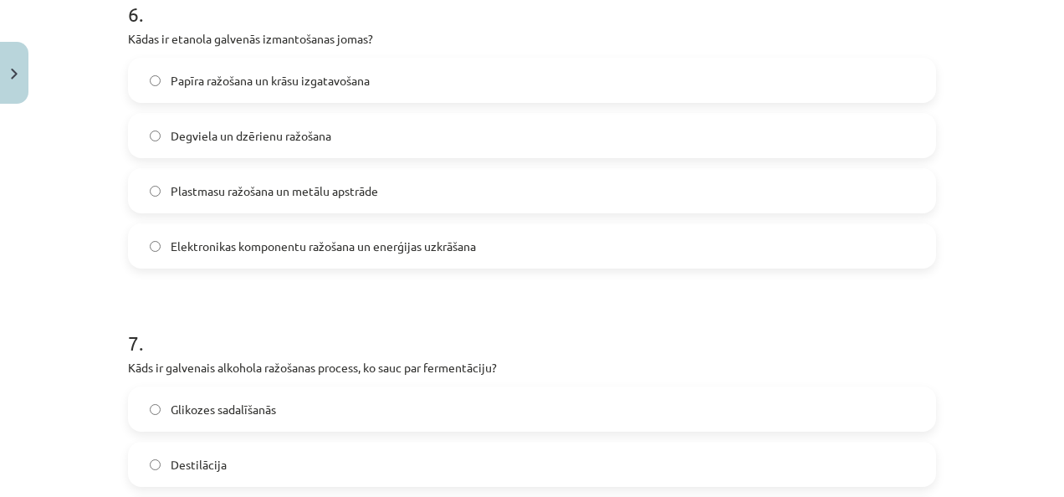
scroll to position [2005, 0]
click at [295, 125] on span "Degviela un dzērienu ražošana" at bounding box center [251, 134] width 161 height 18
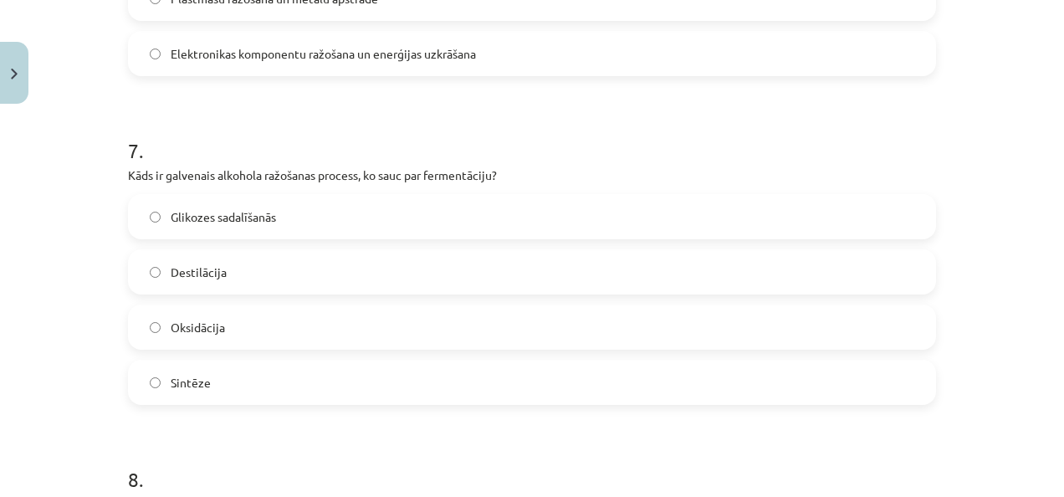
scroll to position [2219, 0]
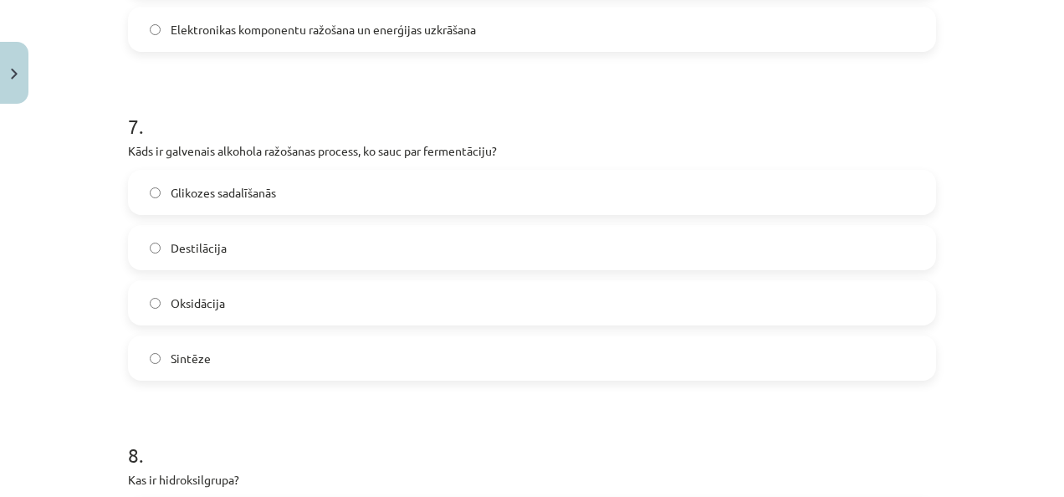
click at [301, 206] on label "Glikozes sadalīšanās" at bounding box center [532, 192] width 804 height 42
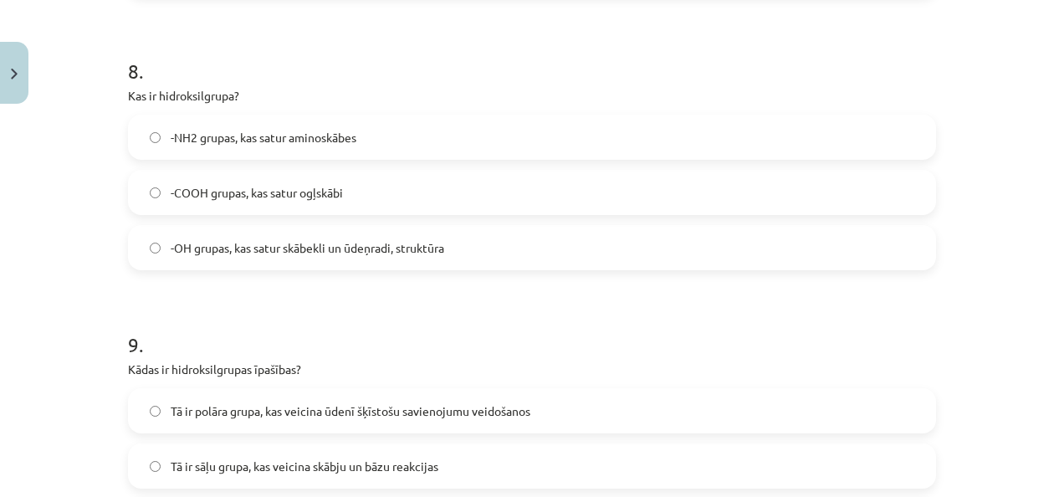
click at [302, 251] on span "-OH grupas, kas satur skābekli un ūdeņradi, struktūra" at bounding box center [307, 248] width 273 height 18
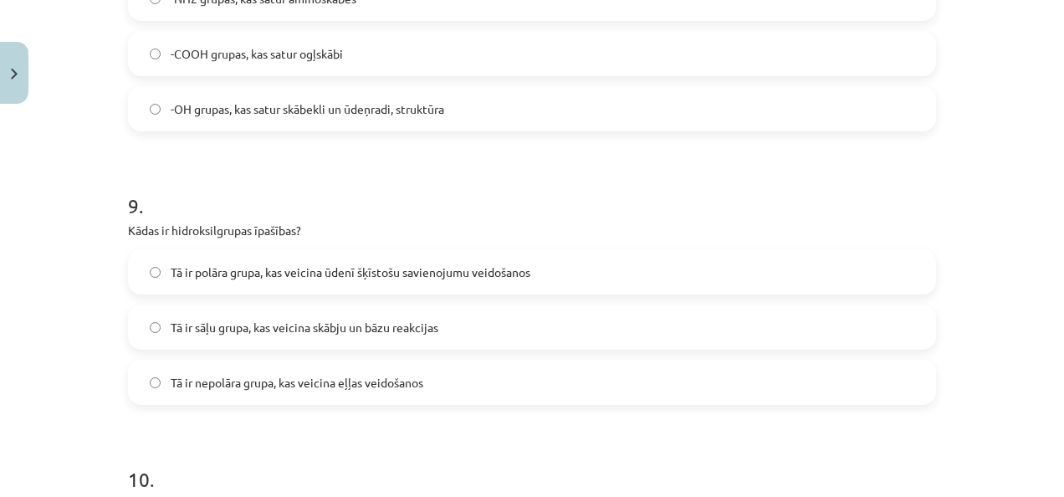
scroll to position [2747, 0]
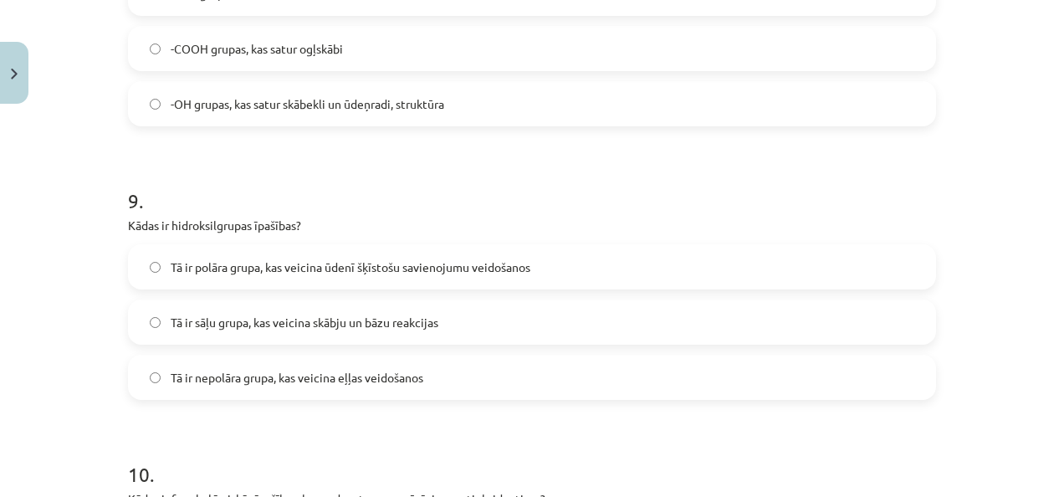
click at [272, 268] on span "Tā ir polāra grupa, kas veicina ūdenī šķīstošu savienojumu veidošanos" at bounding box center [351, 267] width 360 height 18
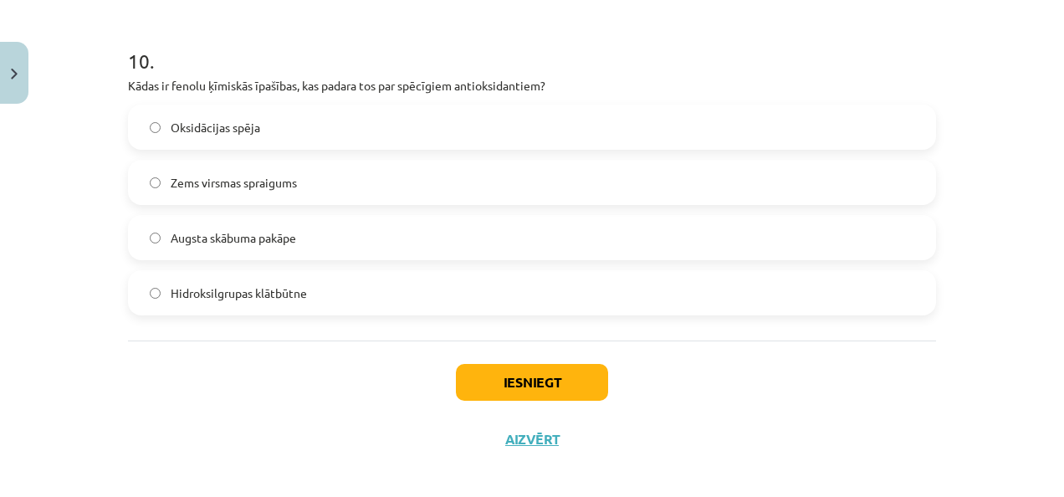
scroll to position [3160, 0]
click at [265, 290] on span "Hidroksilgrupas klātbūtne" at bounding box center [239, 293] width 136 height 18
click at [497, 374] on button "Iesniegt" at bounding box center [532, 382] width 152 height 37
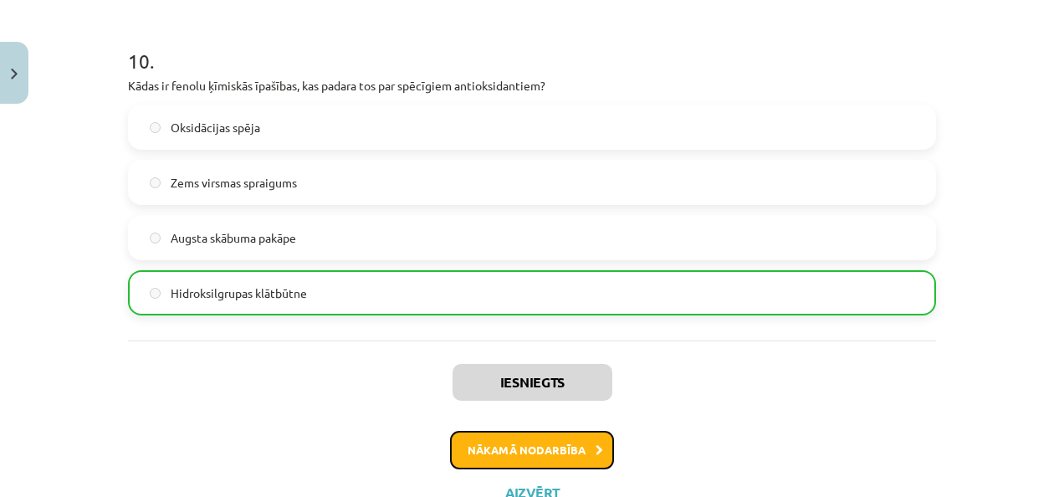
click at [531, 452] on button "Nākamā nodarbība" at bounding box center [532, 450] width 164 height 38
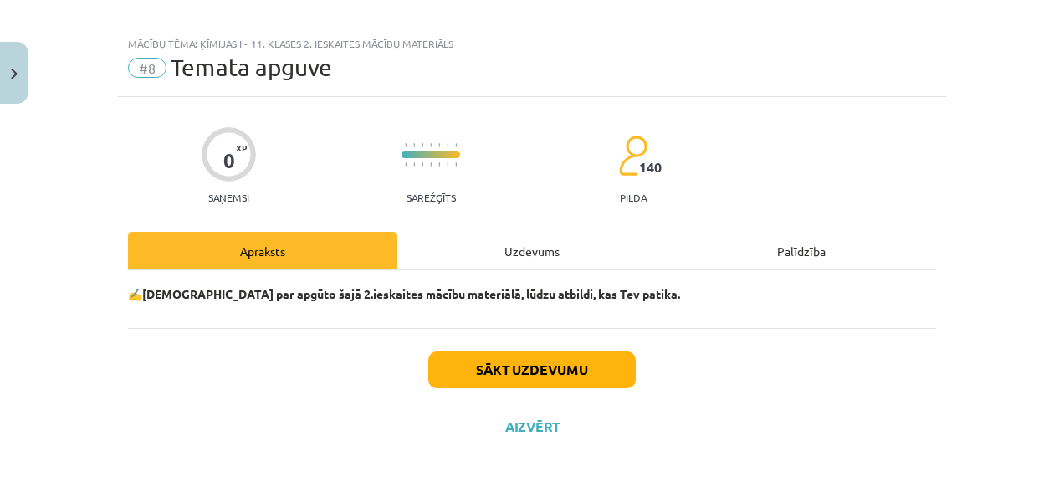
scroll to position [13, 0]
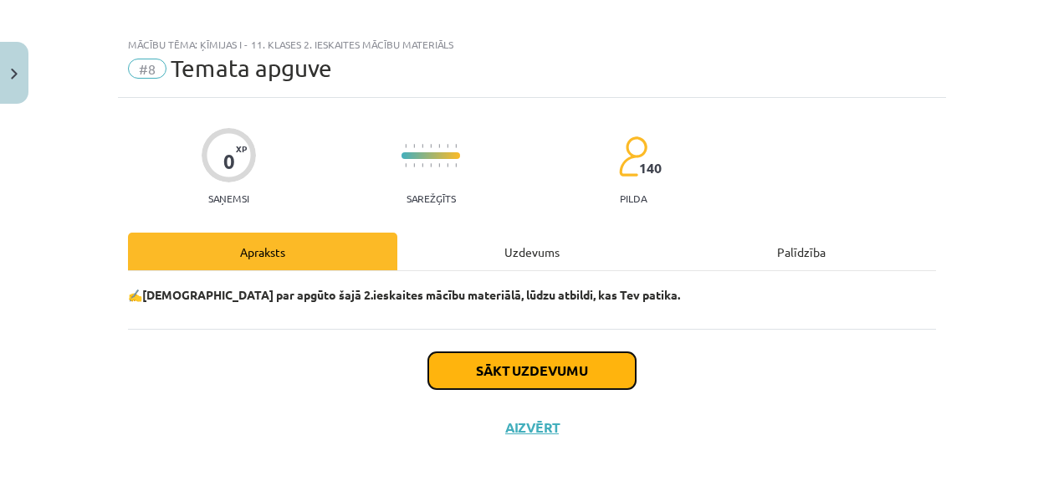
click at [506, 369] on button "Sākt uzdevumu" at bounding box center [531, 370] width 207 height 37
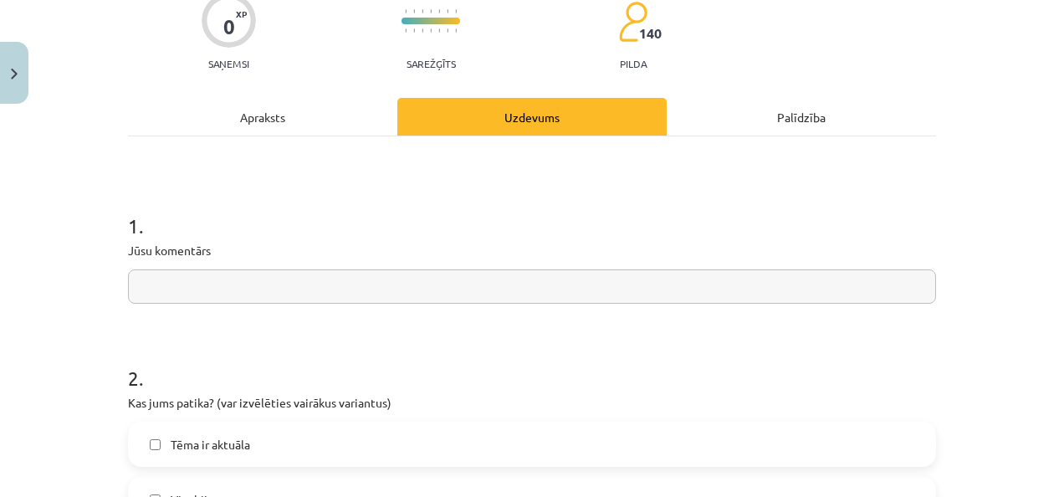
scroll to position [150, 0]
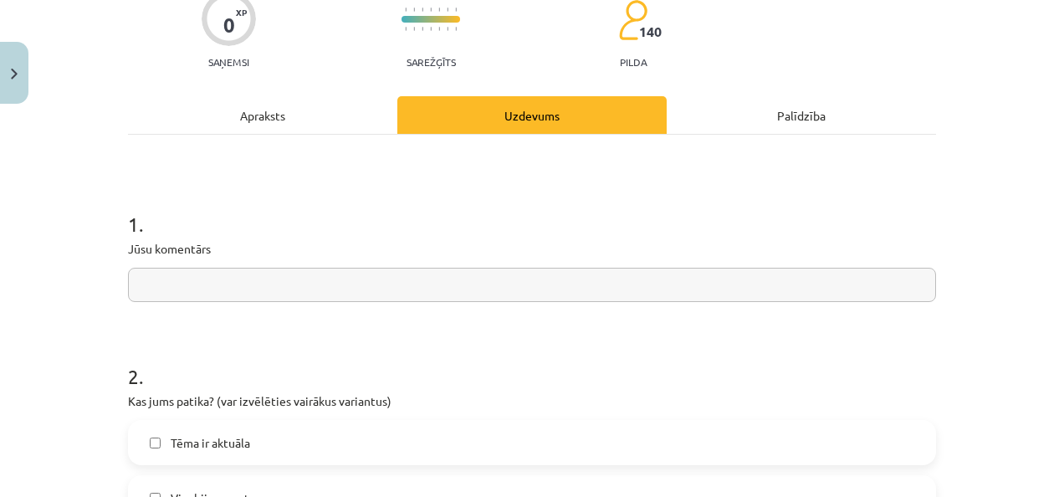
click at [298, 288] on input "text" at bounding box center [532, 285] width 808 height 34
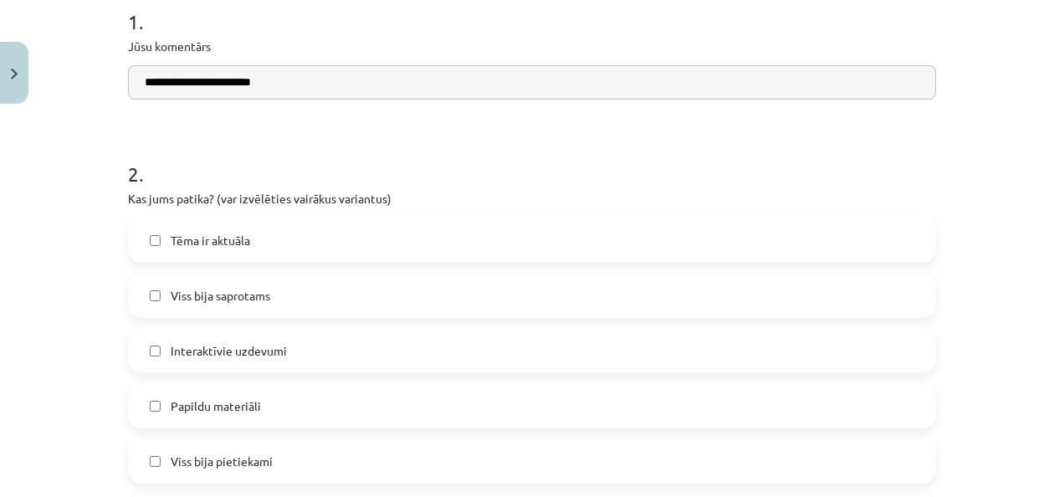
scroll to position [367, 0]
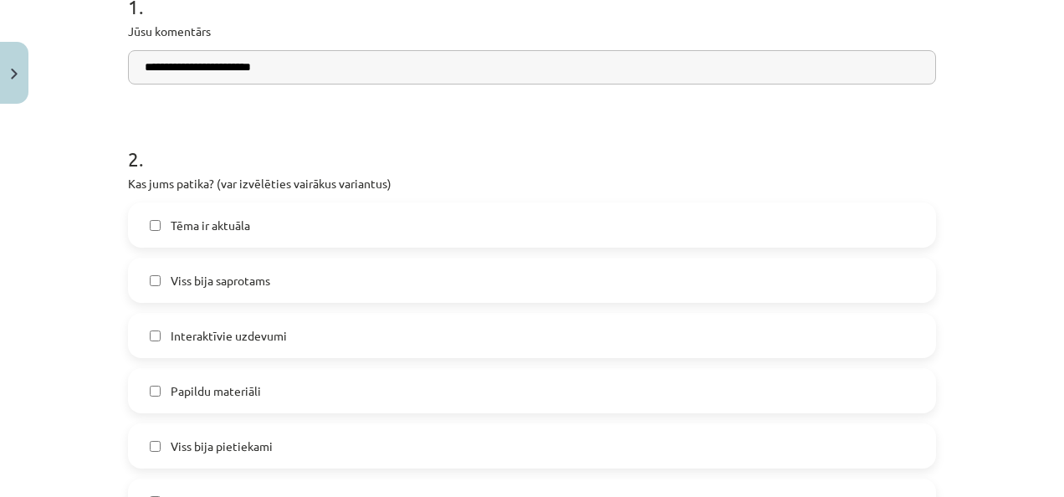
type input "**********"
click at [279, 232] on label "Tēma ir aktuāla" at bounding box center [532, 225] width 804 height 42
click at [304, 297] on label "Viss bija saprotams" at bounding box center [532, 280] width 804 height 42
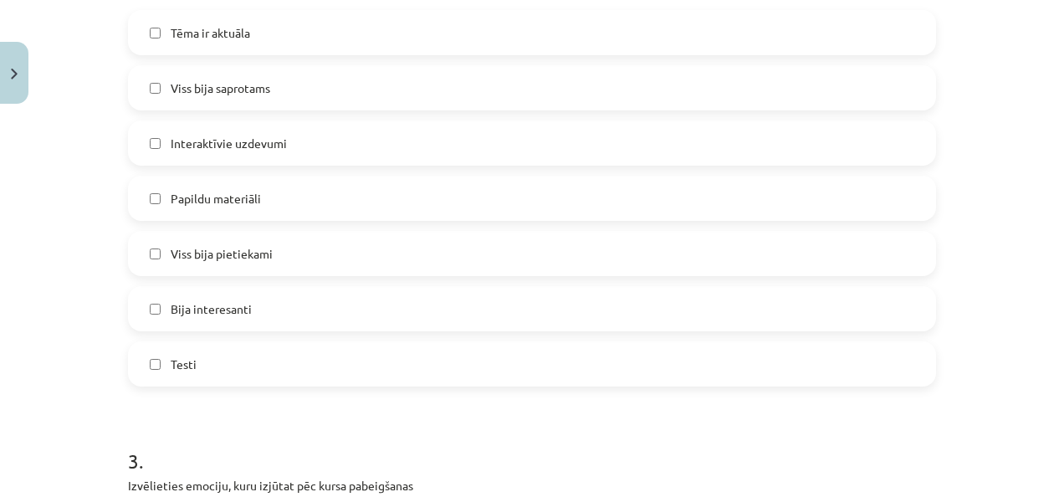
scroll to position [561, 0]
click at [294, 246] on label "Viss bija pietiekami" at bounding box center [532, 252] width 804 height 42
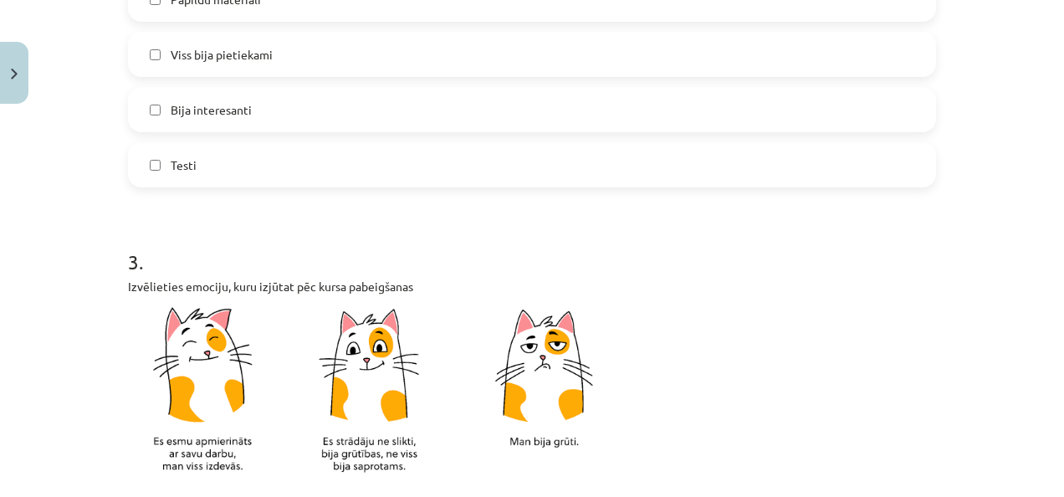
click at [266, 115] on label "Bija interesanti" at bounding box center [532, 110] width 804 height 42
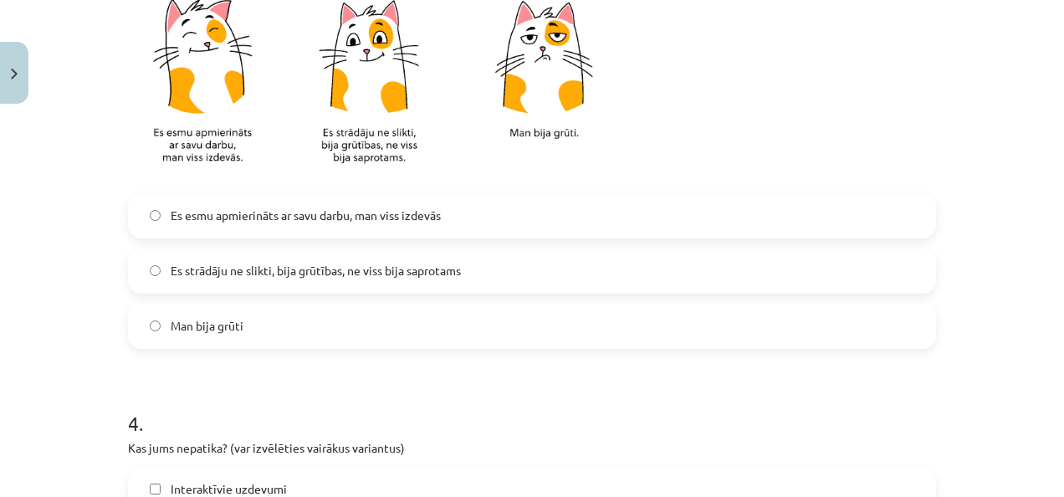
scroll to position [1066, 0]
click at [337, 277] on span "Es strādāju ne slikti, bija grūtības, ne viss bija saprotams" at bounding box center [316, 272] width 290 height 18
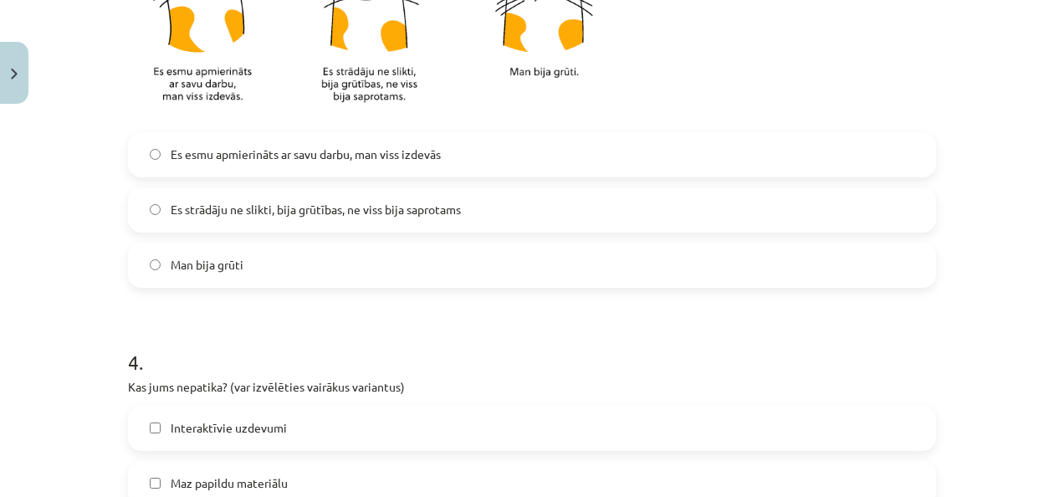
click at [322, 153] on span "Es esmu apmierināts ar savu darbu, man viss izdevās" at bounding box center [306, 155] width 270 height 18
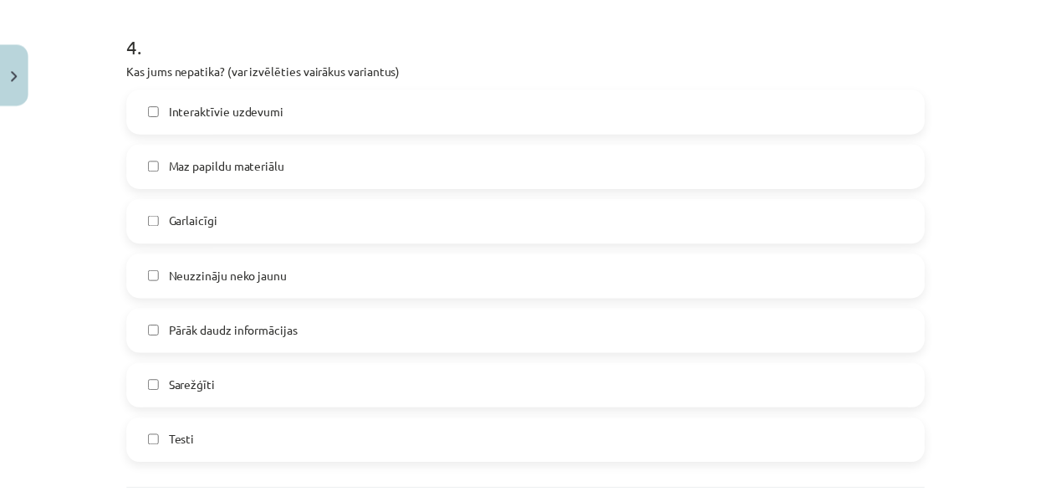
scroll to position [1606, 0]
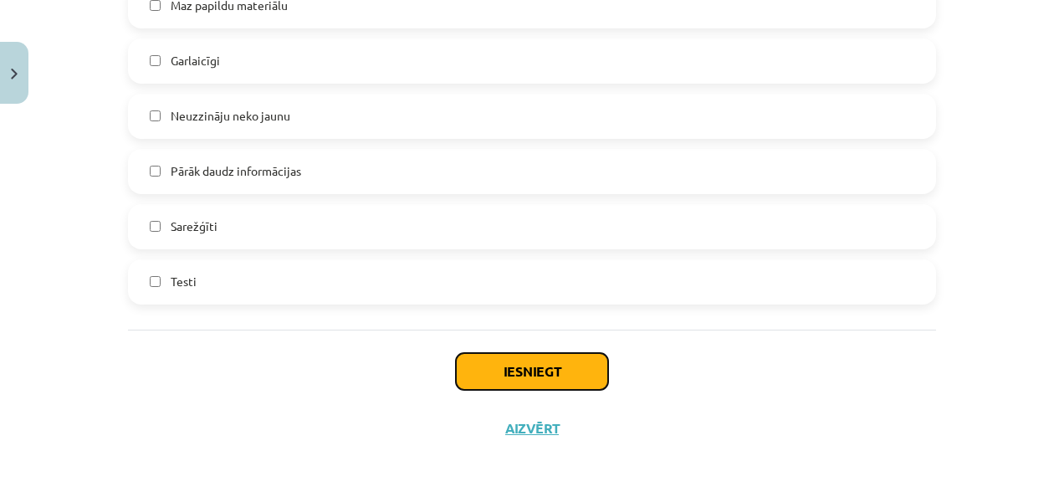
click at [572, 378] on button "Iesniegt" at bounding box center [532, 371] width 152 height 37
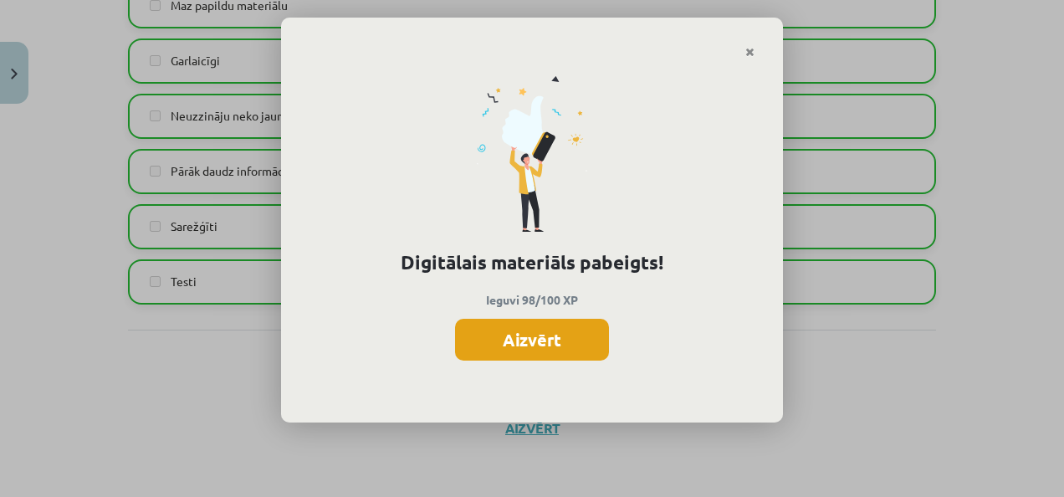
click at [551, 351] on button "Aizvērt" at bounding box center [532, 340] width 154 height 42
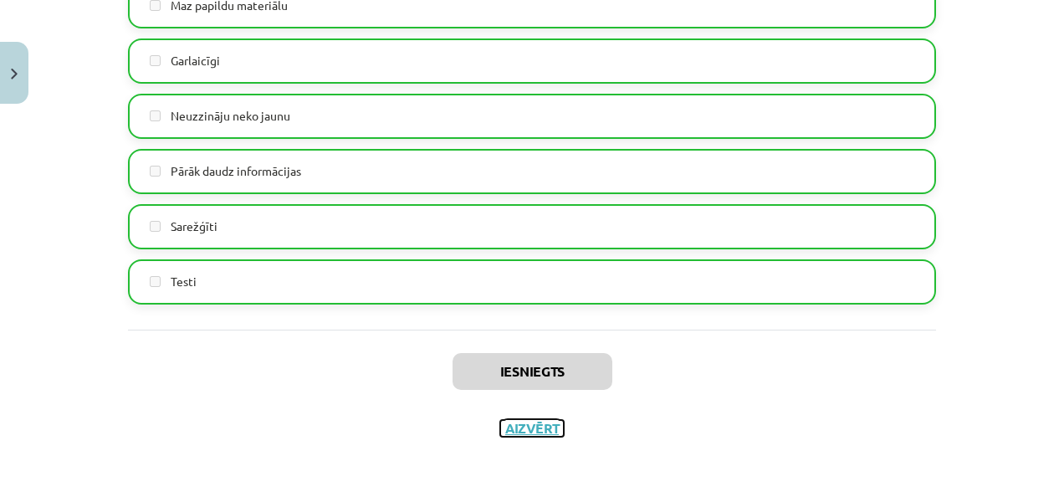
click at [539, 426] on button "Aizvērt" at bounding box center [532, 428] width 64 height 17
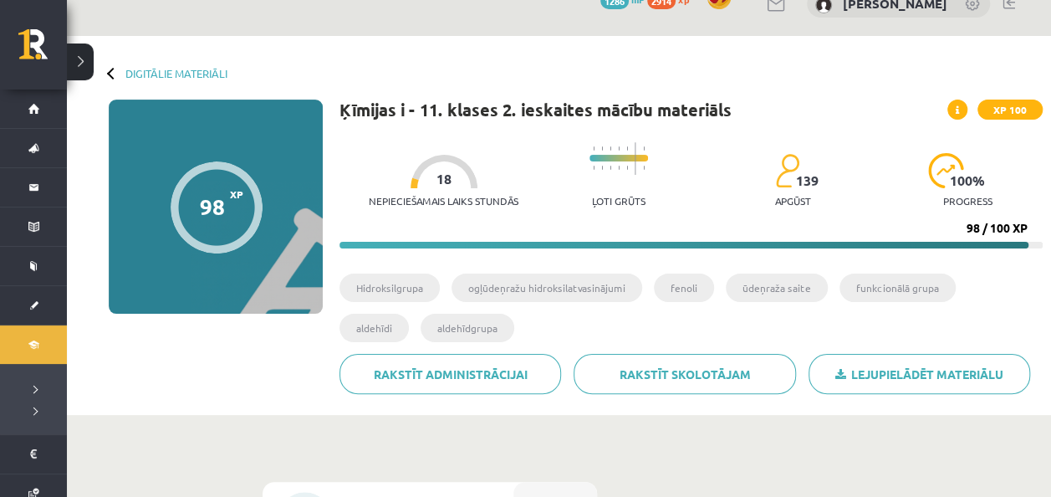
scroll to position [0, 0]
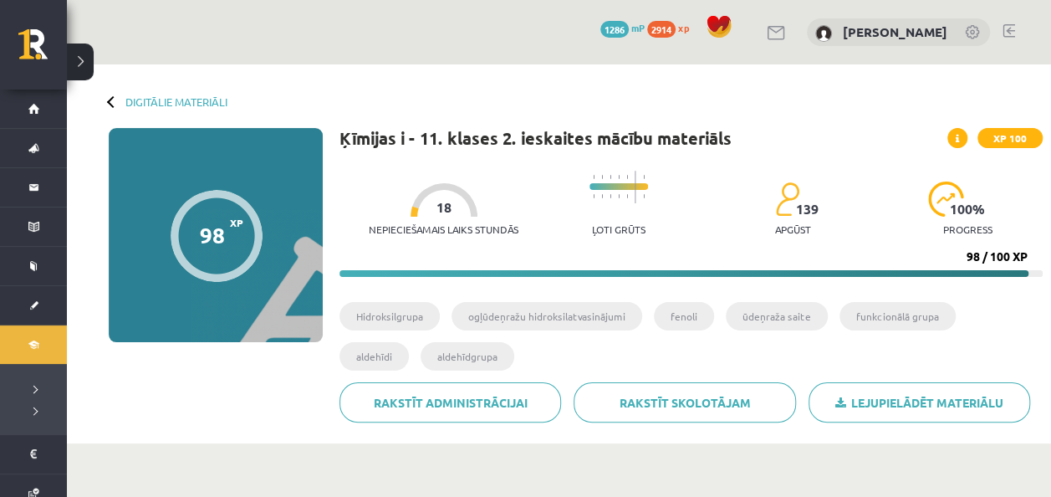
click at [117, 98] on div "Digitālie materiāli" at bounding box center [168, 101] width 119 height 13
click at [142, 91] on div "Digitālie materiāli 98 XP XP 100 98 / 100 XP Ķīmijas i - 11. klases 2. ieskaite…" at bounding box center [559, 253] width 984 height 379
click at [156, 123] on div "Digitālie materiāli 98 XP XP 100 98 / 100 XP Ķīmijas i - 11. klases 2. ieskaite…" at bounding box center [559, 253] width 984 height 379
click at [194, 100] on link "Digitālie materiāli" at bounding box center [176, 101] width 102 height 13
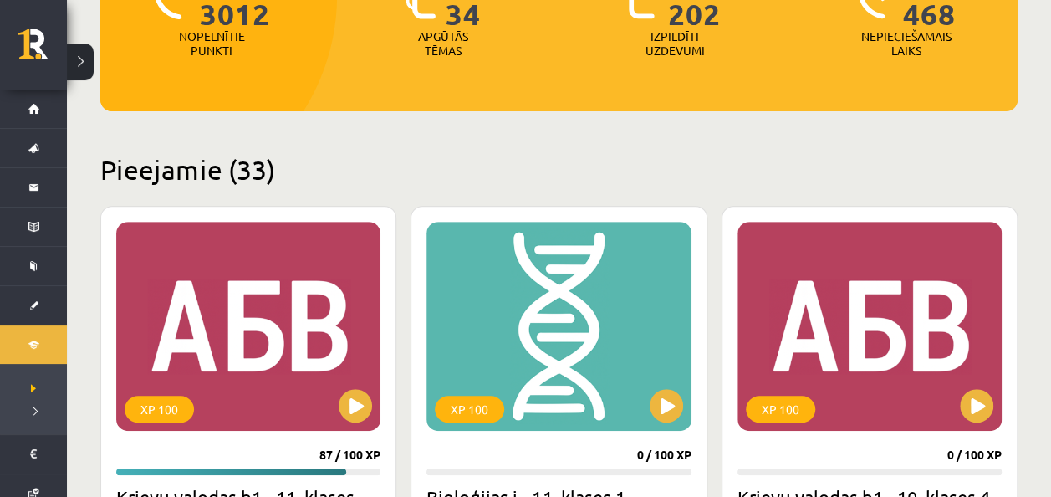
scroll to position [278, 0]
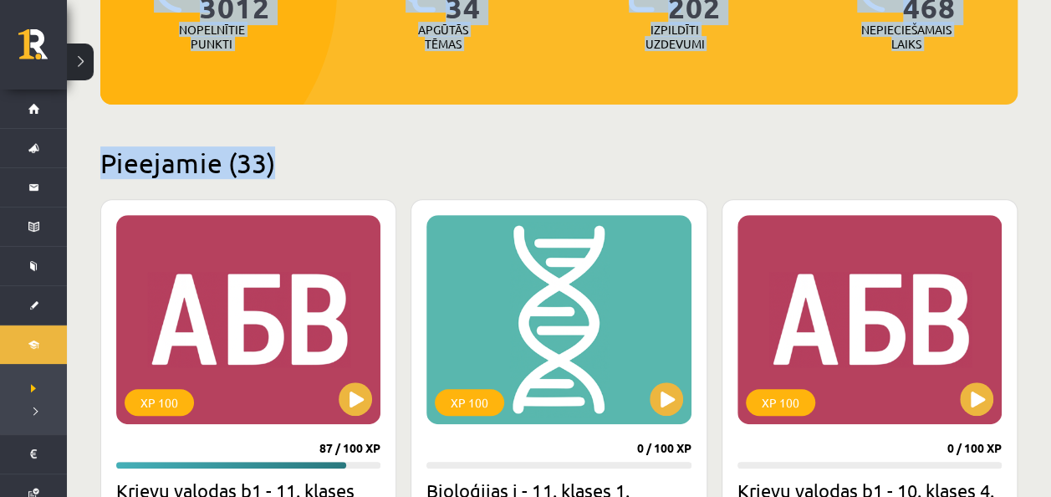
drag, startPoint x: 0, startPoint y: 0, endPoint x: 328, endPoint y: 163, distance: 366.1
drag, startPoint x: 328, startPoint y: 163, endPoint x: 306, endPoint y: 159, distance: 22.1
click at [306, 159] on h2 "Pieejamie (33)" at bounding box center [558, 162] width 917 height 33
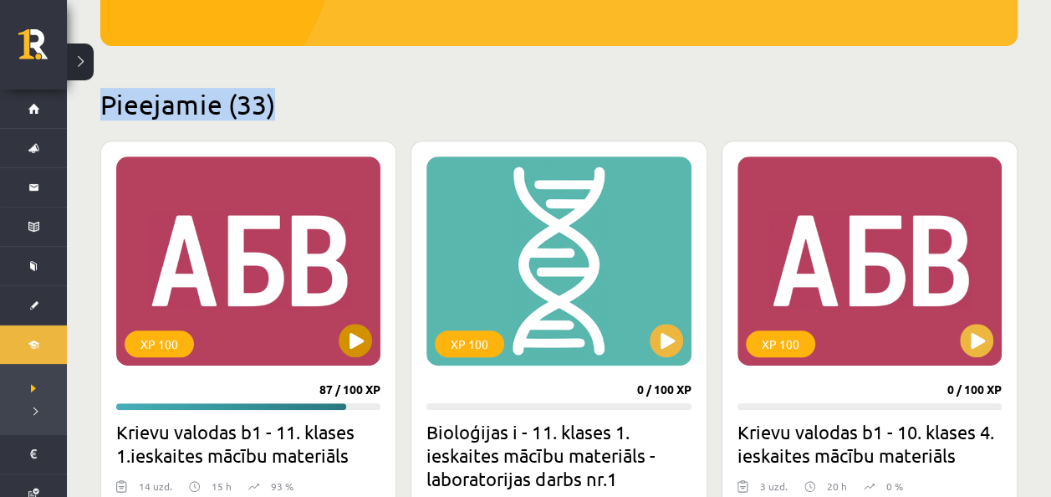
scroll to position [335, 0]
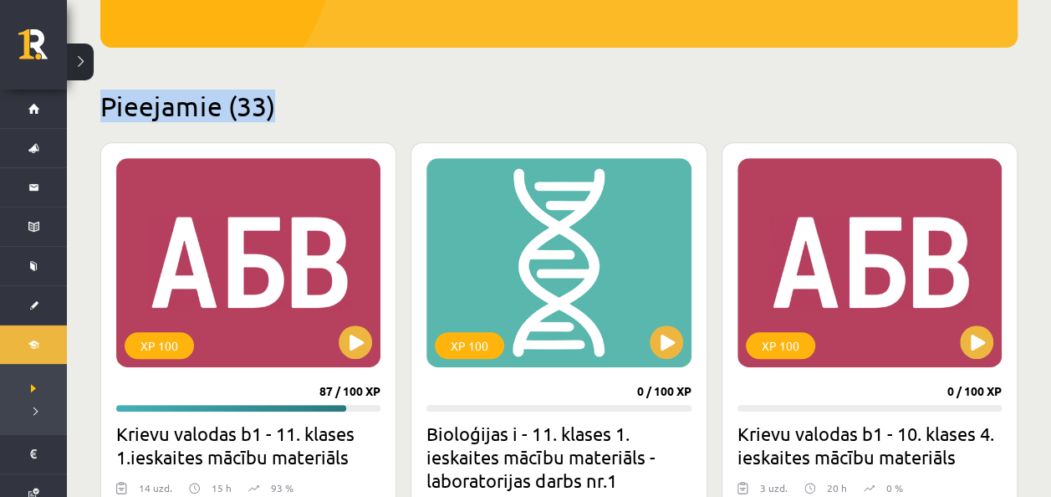
click at [386, 104] on h2 "Pieejamie (33)" at bounding box center [558, 105] width 917 height 33
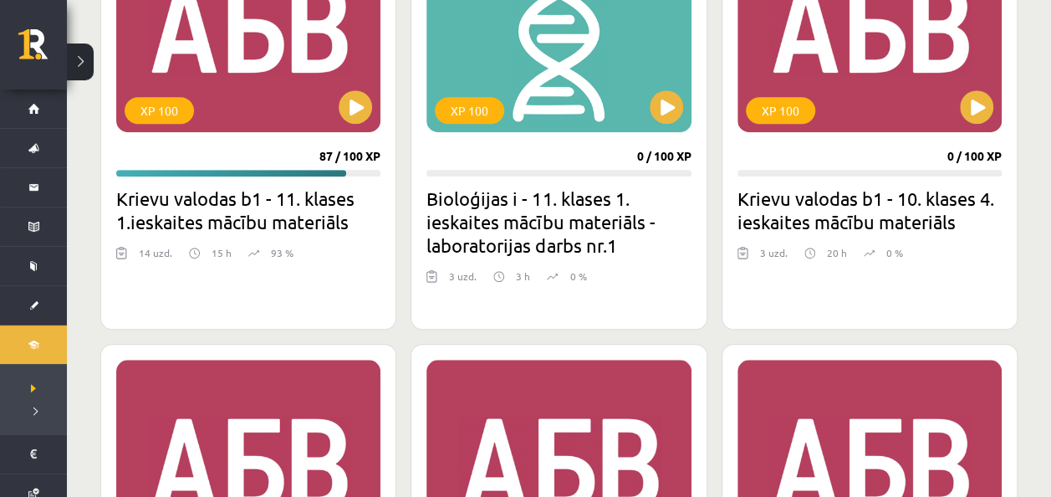
scroll to position [567, 0]
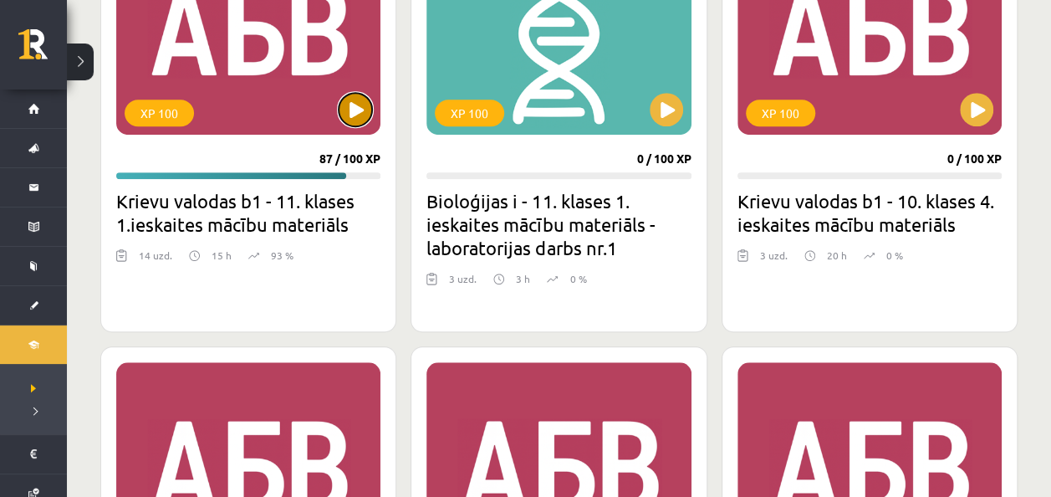
click at [360, 106] on button at bounding box center [355, 109] width 33 height 33
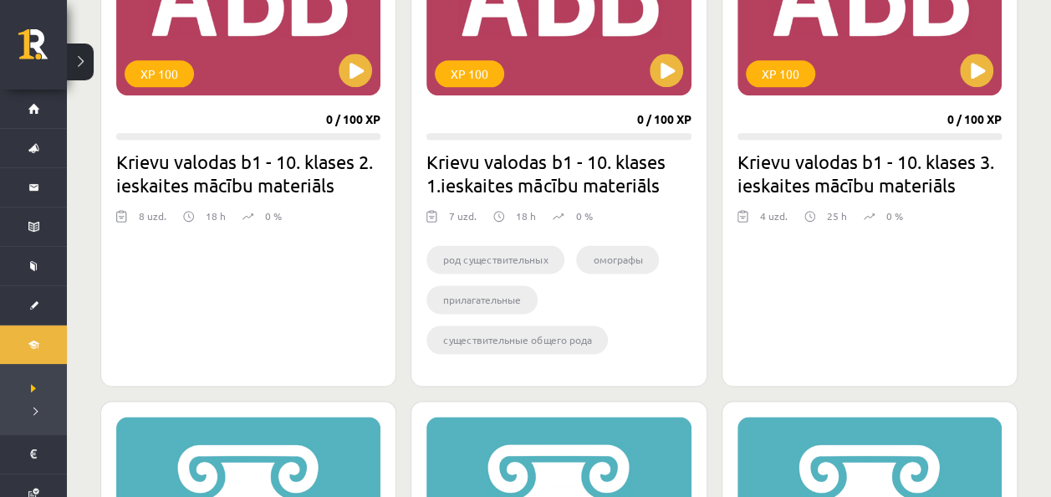
scroll to position [1077, 0]
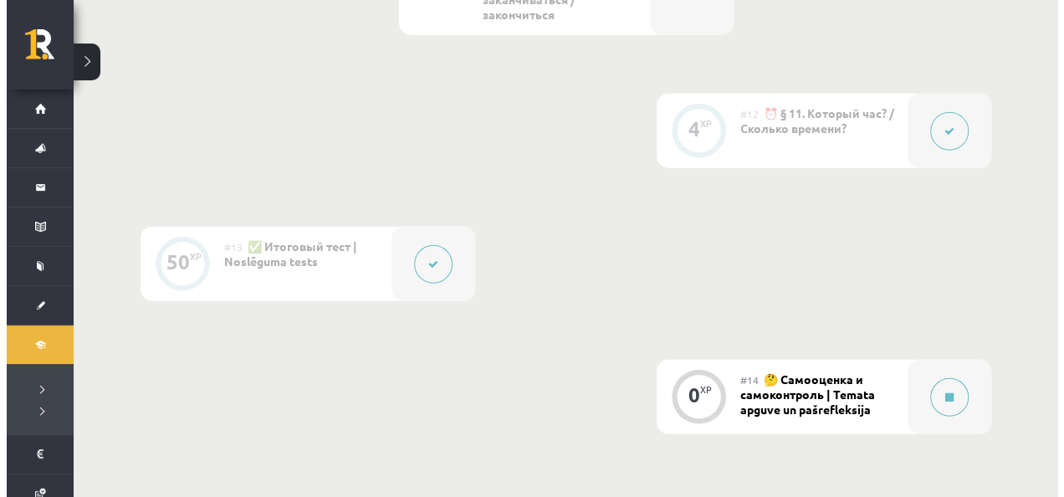
scroll to position [2174, 0]
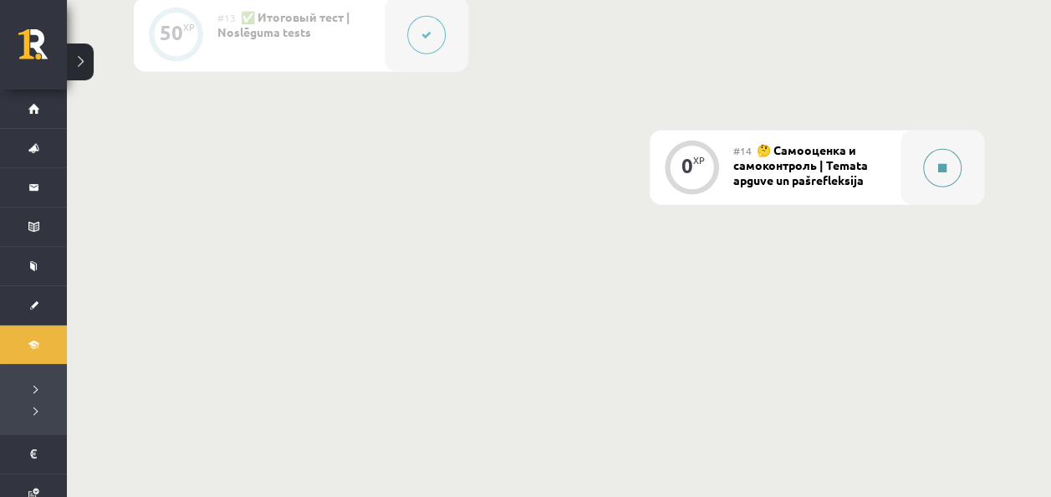
click at [965, 156] on div at bounding box center [943, 167] width 84 height 74
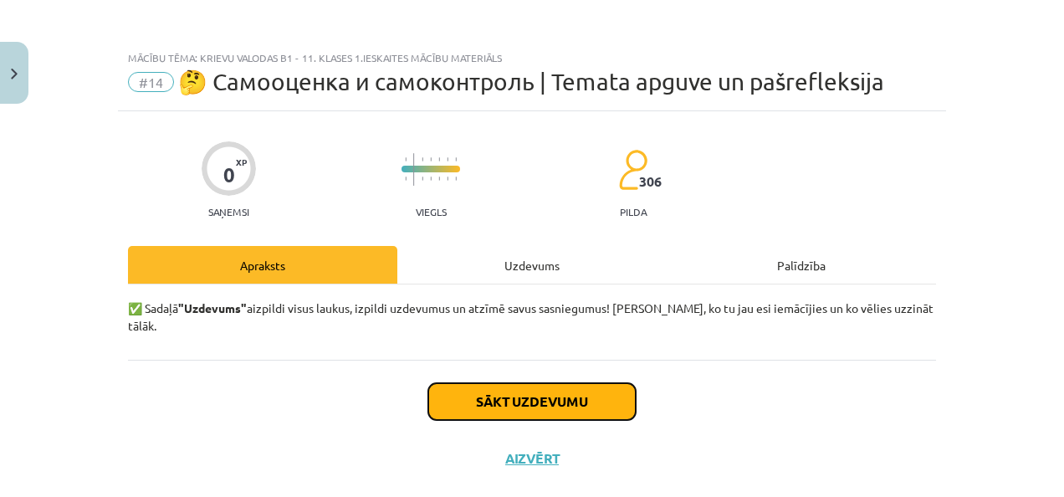
click at [488, 383] on button "Sākt uzdevumu" at bounding box center [531, 401] width 207 height 37
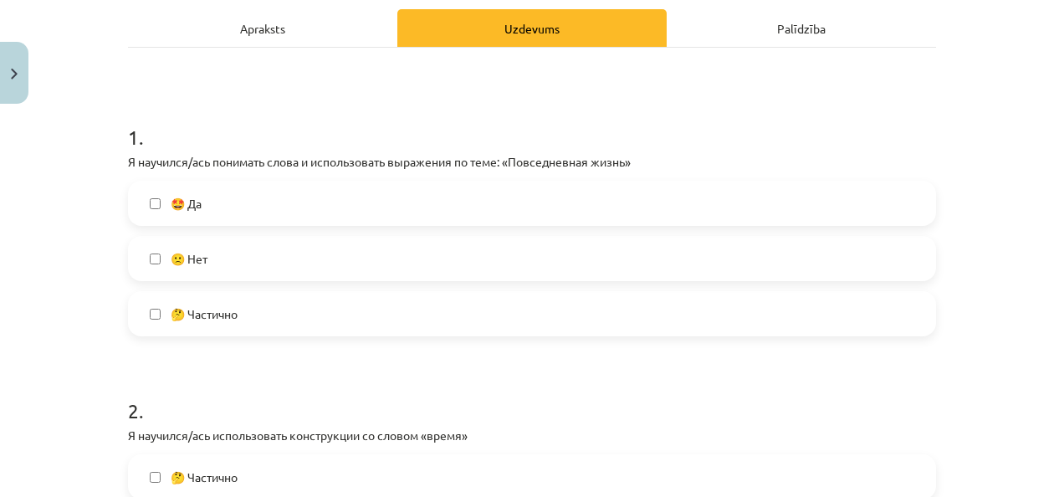
scroll to position [237, 0]
click at [340, 217] on label "🤩 Да" at bounding box center [532, 202] width 804 height 42
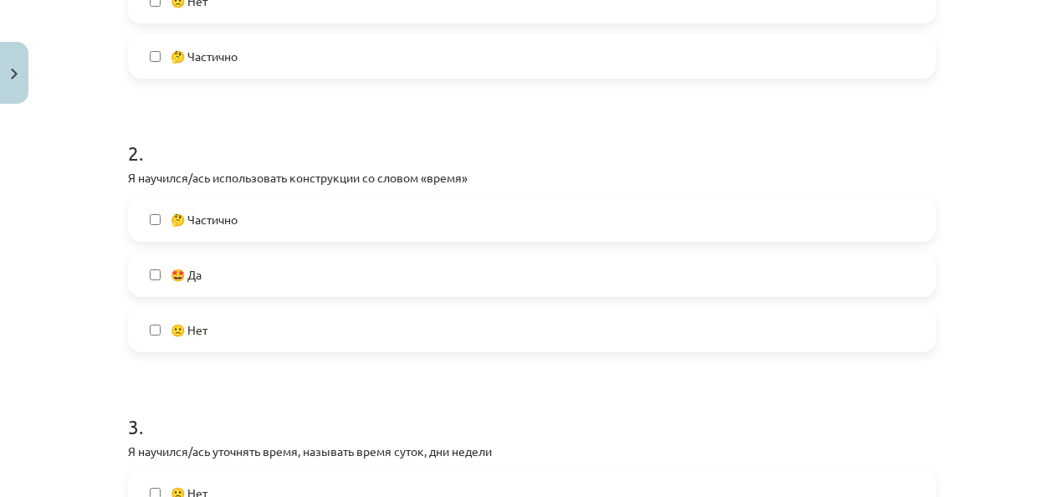
scroll to position [499, 0]
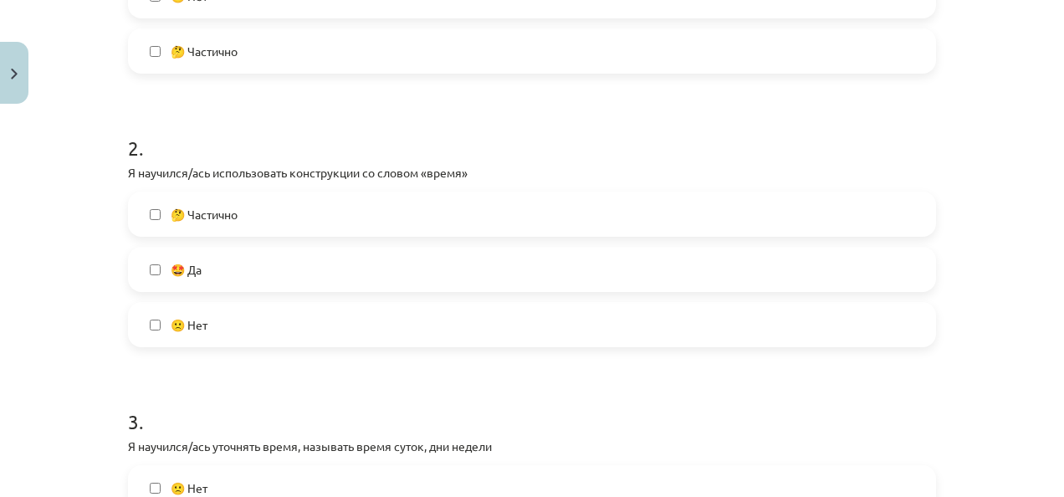
click at [321, 292] on div "🤔 Частично 🤩 Да 🙁 Нет" at bounding box center [532, 270] width 808 height 156
click at [317, 276] on label "🤩 Да" at bounding box center [532, 269] width 804 height 42
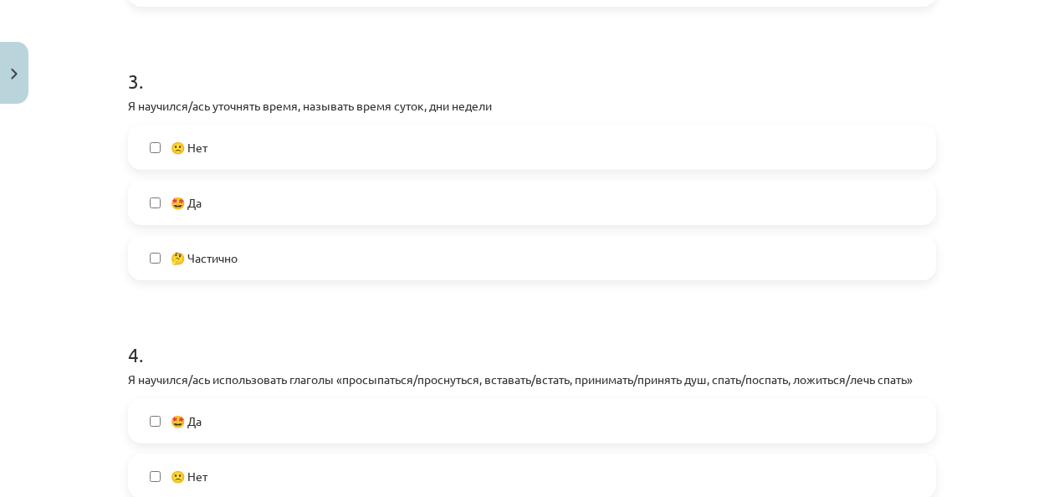
scroll to position [857, 0]
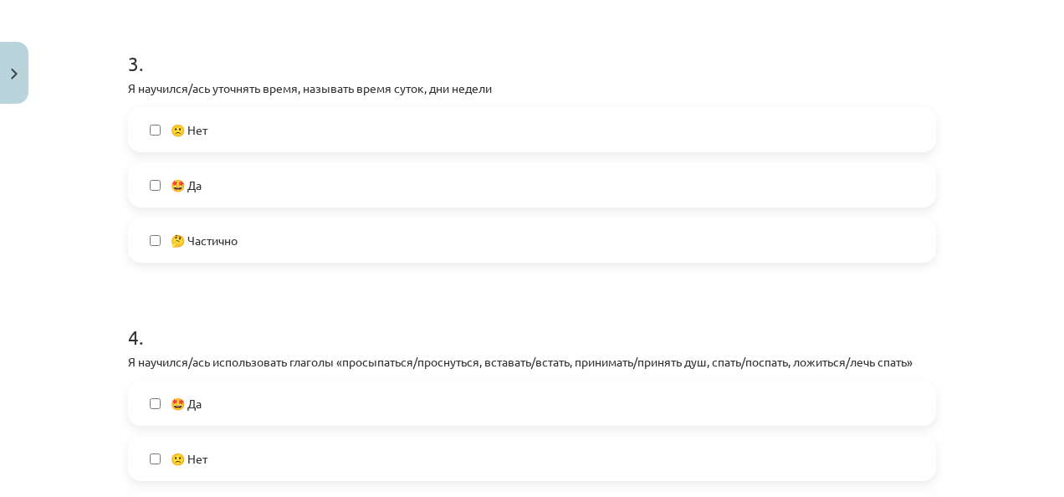
click at [315, 241] on label "🤔 Частично" at bounding box center [532, 240] width 804 height 42
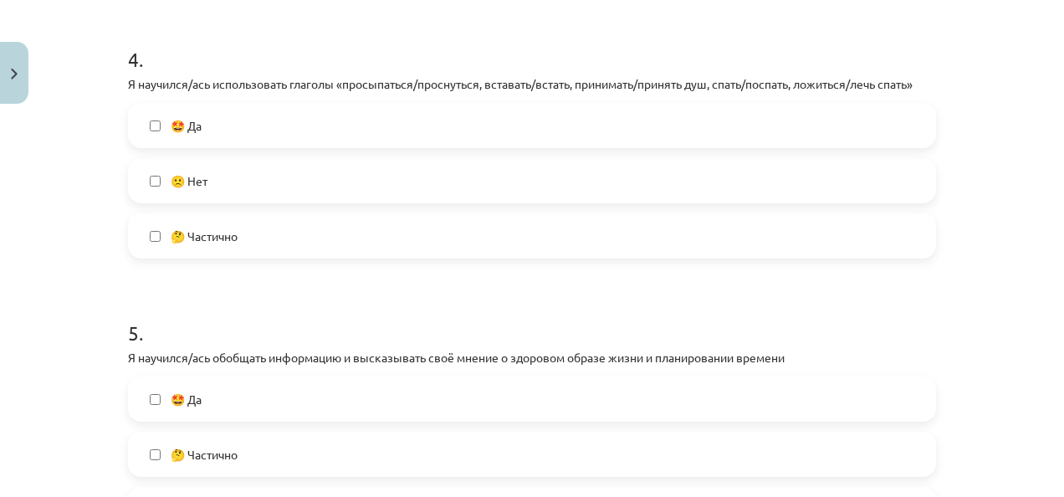
scroll to position [1135, 0]
click at [294, 120] on label "🤩 Да" at bounding box center [532, 126] width 804 height 42
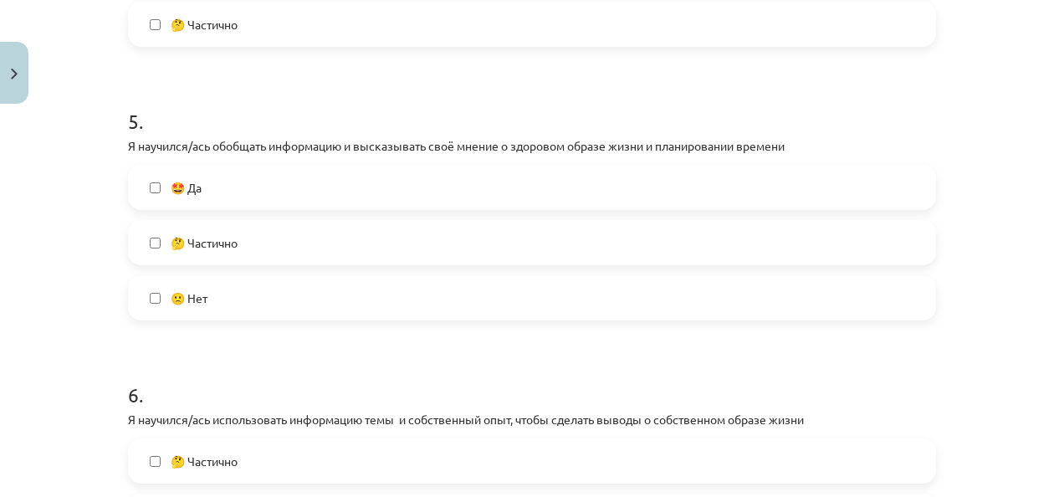
click at [276, 176] on label "🤩 Да" at bounding box center [532, 187] width 804 height 42
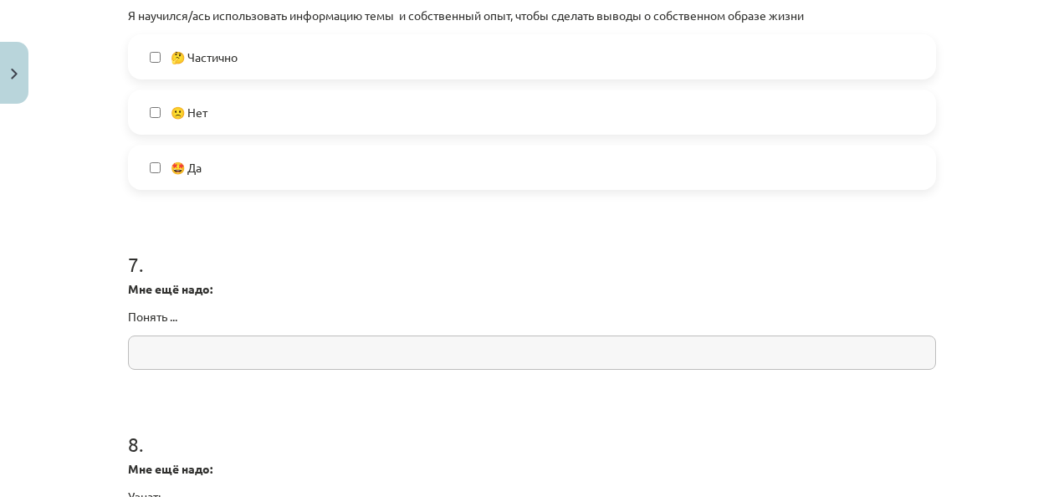
click at [275, 177] on label "🤩 Да" at bounding box center [532, 167] width 804 height 42
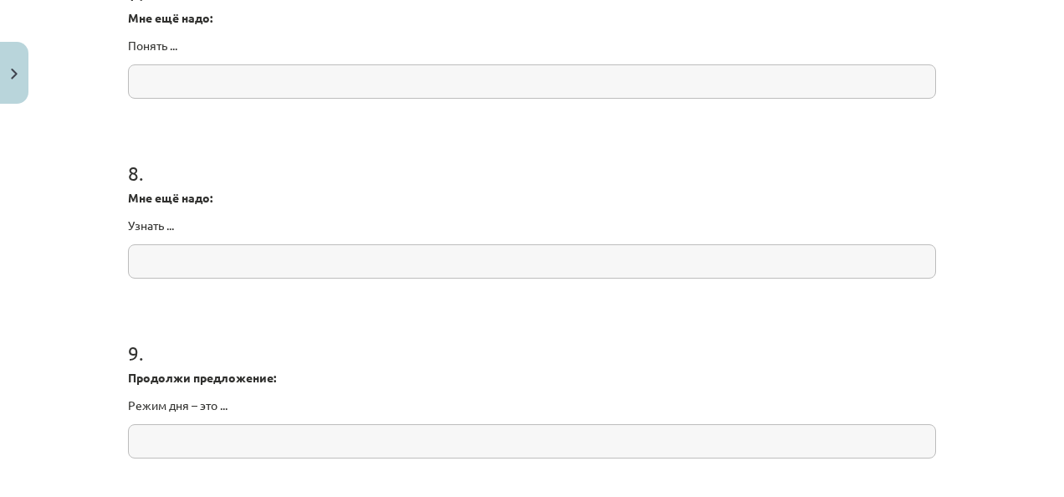
scroll to position [2346, 0]
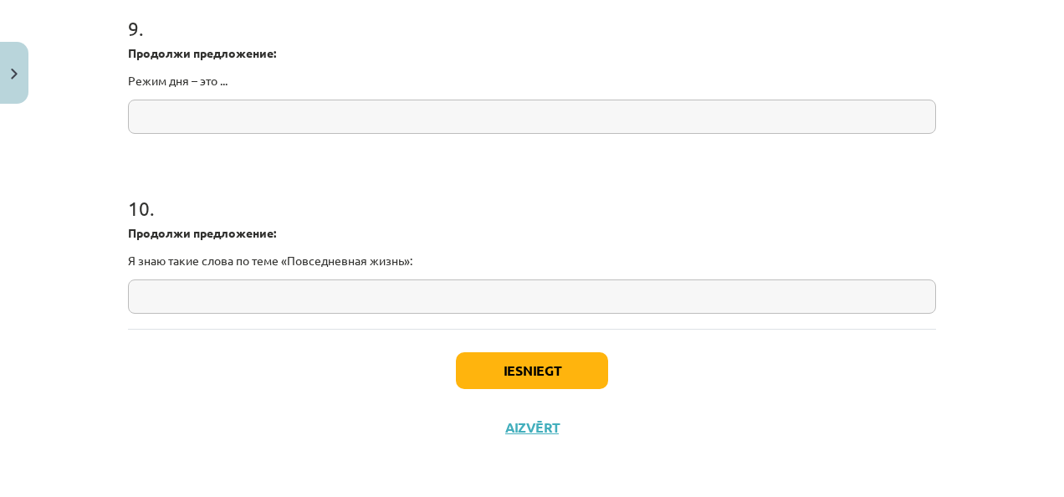
drag, startPoint x: 468, startPoint y: 294, endPoint x: 314, endPoint y: 0, distance: 331.8
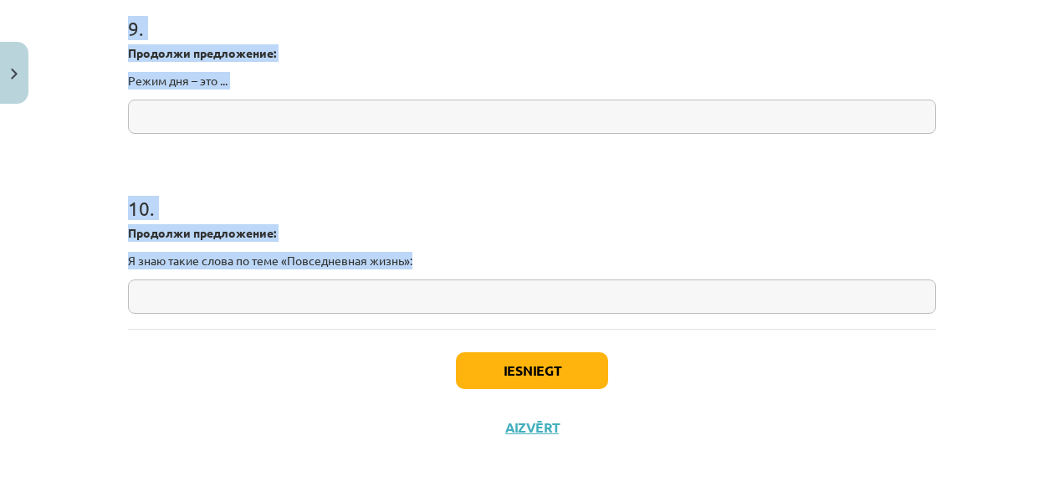
drag, startPoint x: 117, startPoint y: 78, endPoint x: 377, endPoint y: 321, distance: 356.2
copy form "8 . Мне ещё надо: Узнать ... 9 . Продолжи предложение: Режим дня – это ... 10 .…"
click at [385, 305] on input "text" at bounding box center [532, 296] width 808 height 34
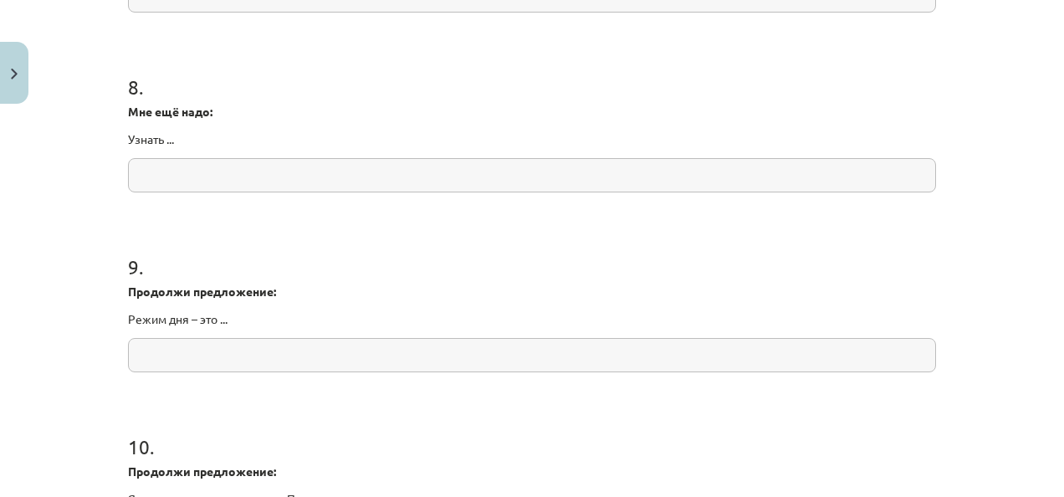
scroll to position [2091, 0]
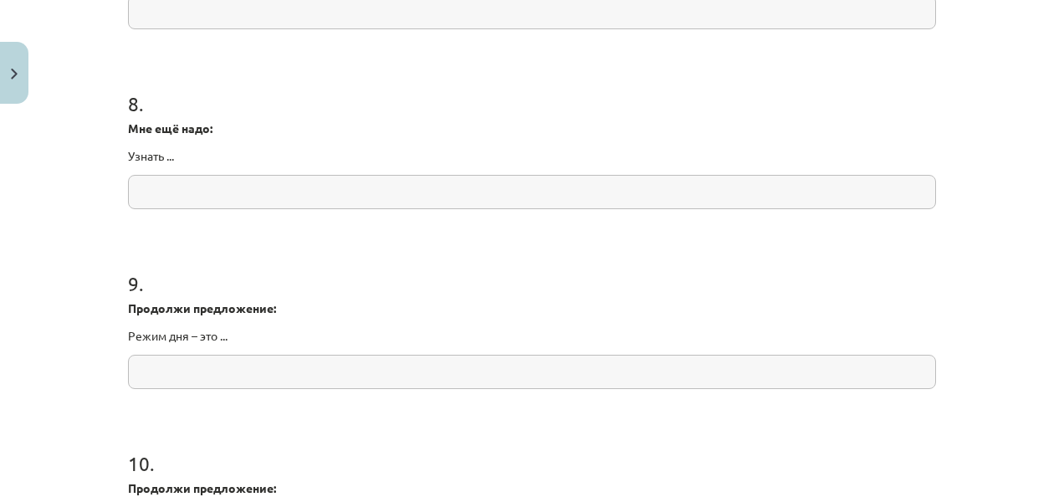
click at [284, 195] on input "text" at bounding box center [532, 192] width 808 height 34
paste input "**********"
click at [217, 190] on input "**********" at bounding box center [532, 192] width 808 height 34
type input "**********"
click at [231, 365] on input "text" at bounding box center [532, 372] width 808 height 34
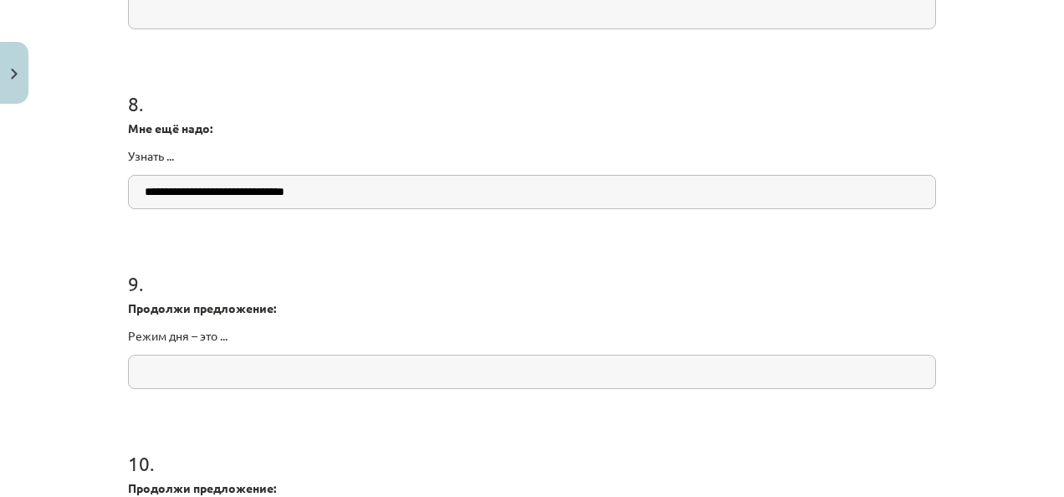
paste input "**********"
click at [231, 365] on input "**********" at bounding box center [532, 372] width 808 height 34
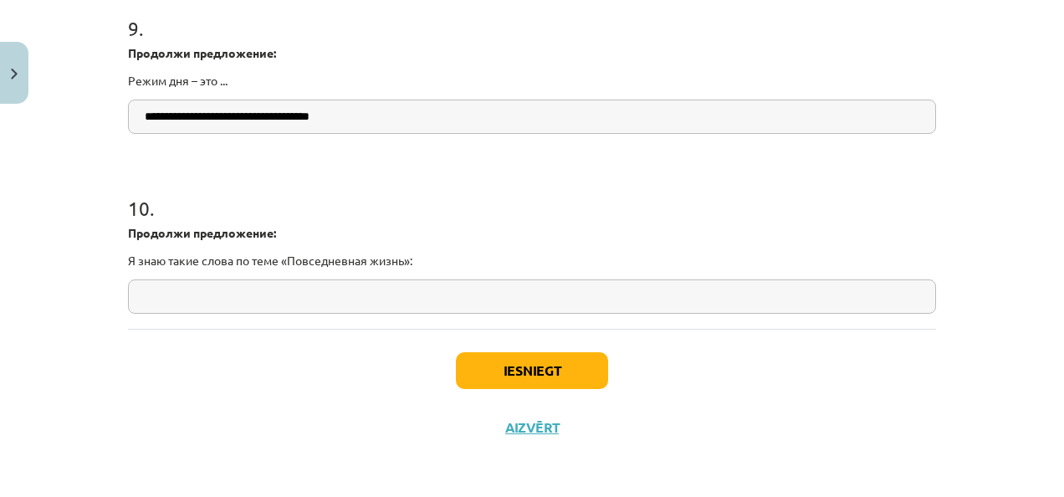
type input "**********"
click at [274, 279] on input "text" at bounding box center [532, 296] width 808 height 34
paste input "**********"
click at [243, 293] on input "**********" at bounding box center [532, 296] width 808 height 34
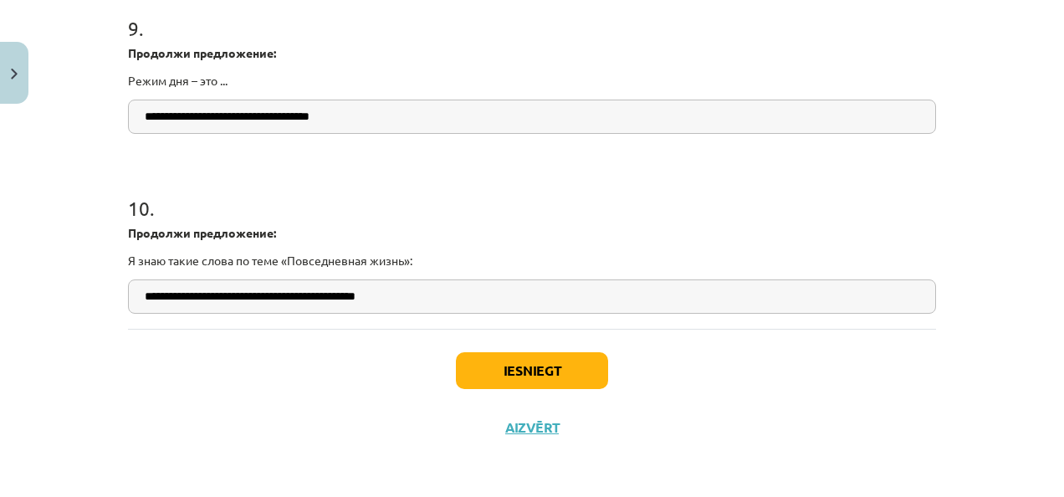
click at [250, 301] on input "**********" at bounding box center [532, 296] width 808 height 34
type input "**********"
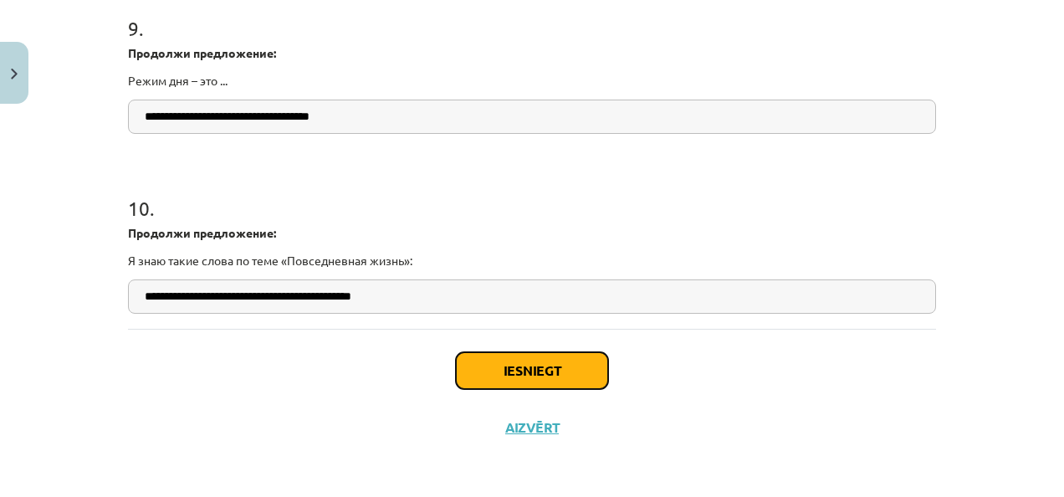
click at [505, 380] on button "Iesniegt" at bounding box center [532, 370] width 152 height 37
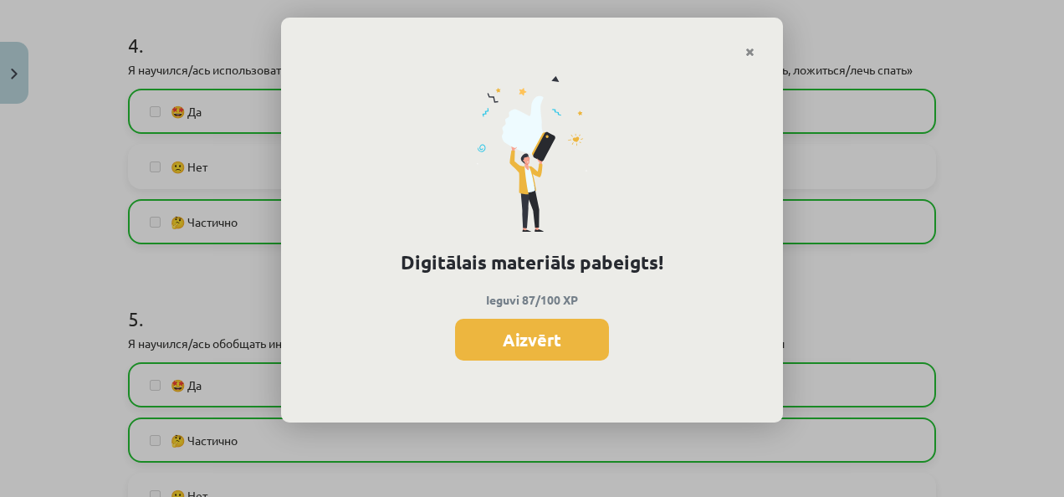
scroll to position [1144, 0]
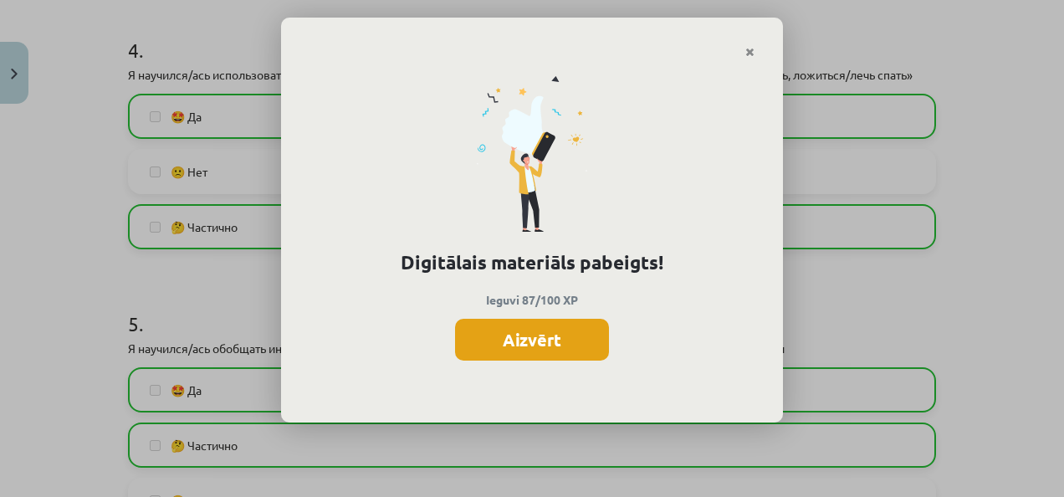
click at [545, 345] on button "Aizvērt" at bounding box center [532, 340] width 154 height 42
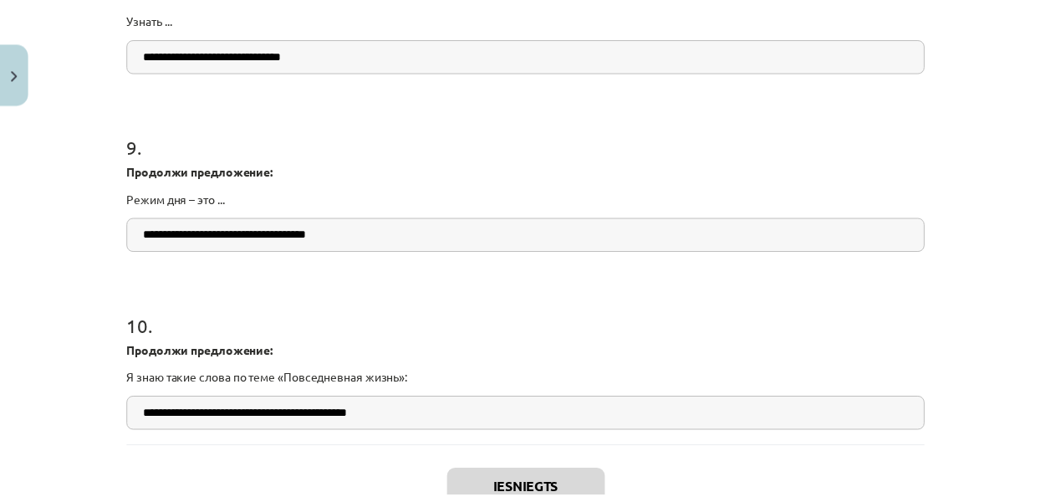
scroll to position [2346, 0]
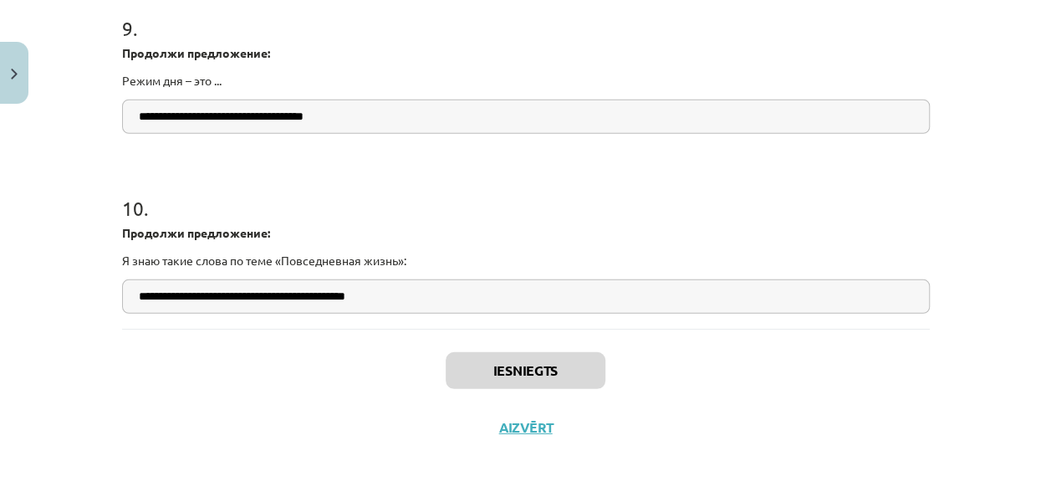
click at [532, 410] on div "Iesniegts Aizvērt" at bounding box center [526, 387] width 808 height 117
click at [540, 425] on button "Aizvērt" at bounding box center [526, 427] width 64 height 17
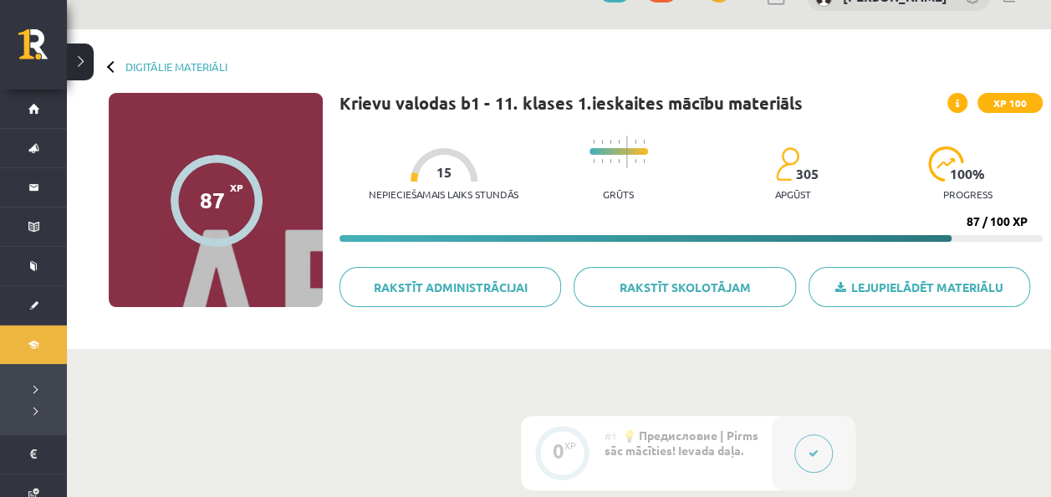
scroll to position [0, 0]
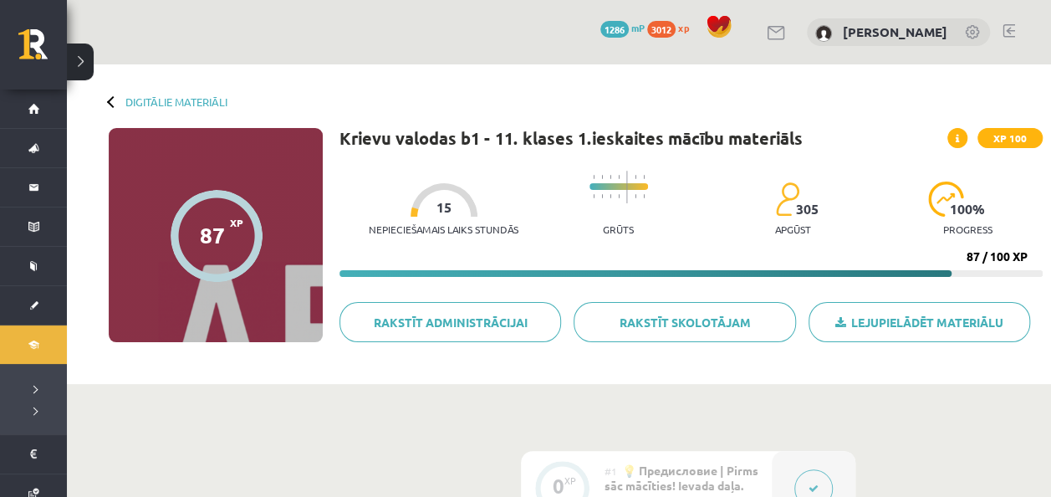
click at [142, 94] on div "Digitālie materiāli 87 XP XP 100 87 / 100 XP Krievu valodas b1 - 11. klases 1.i…" at bounding box center [559, 223] width 984 height 319
click at [145, 97] on link "Digitālie materiāli" at bounding box center [176, 101] width 102 height 13
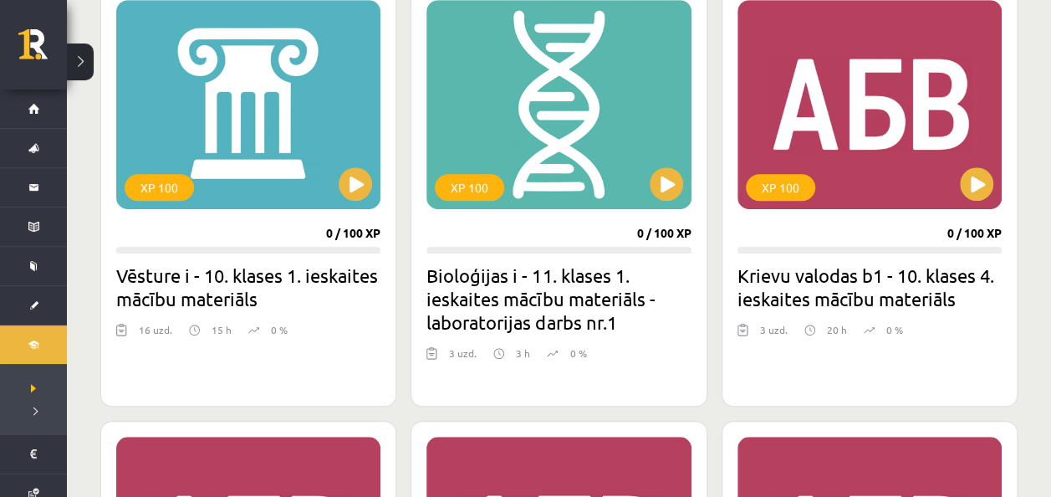
scroll to position [492, 0]
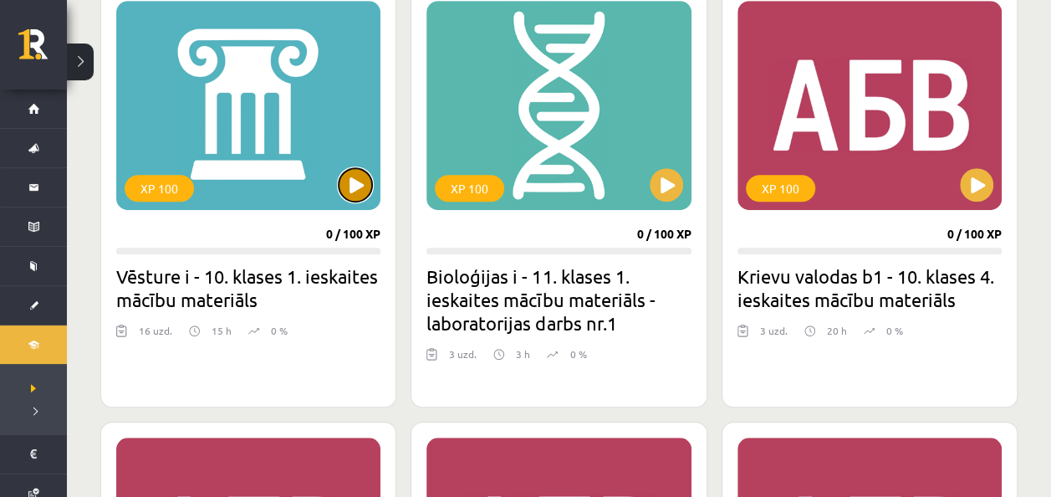
click at [358, 177] on button at bounding box center [355, 184] width 33 height 33
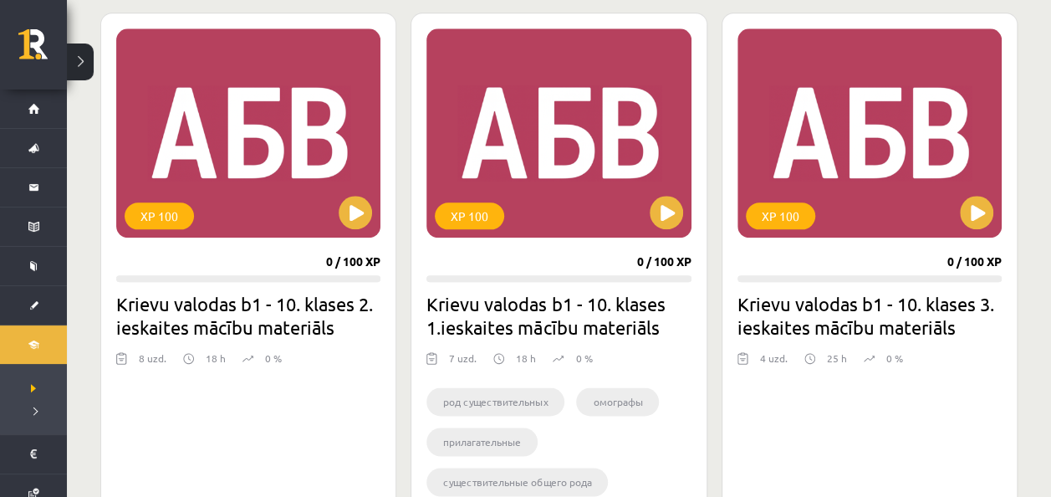
scroll to position [1013, 0]
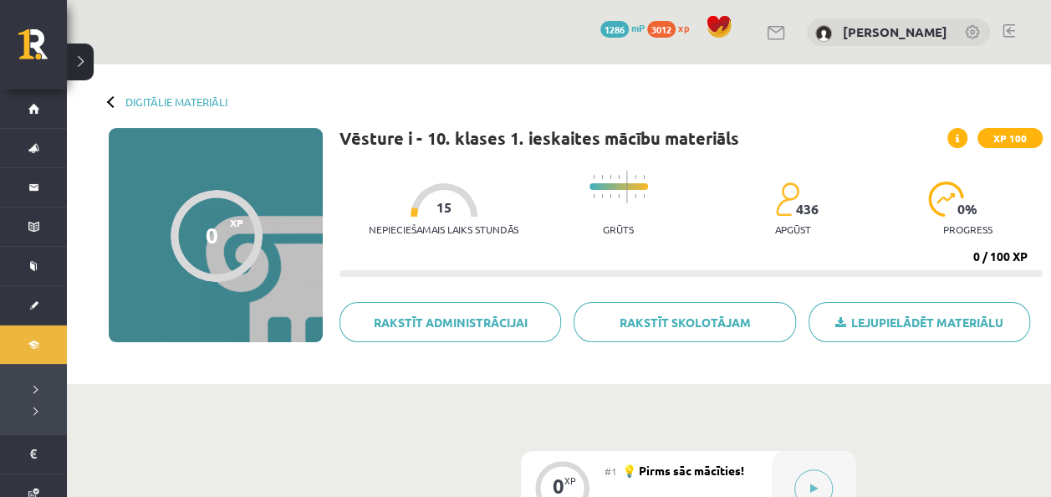
click at [147, 109] on div "Digitālie materiāli 0 XP XP 100 0 / 100 XP Vēsture i - 10. klases 1. ieskaites …" at bounding box center [559, 223] width 984 height 319
click at [140, 93] on div "Digitālie materiāli 0 XP XP 100 0 / 100 XP Vēsture i - 10. klases 1. ieskaites …" at bounding box center [559, 223] width 984 height 319
click at [175, 96] on link "Digitālie materiāli" at bounding box center [176, 101] width 102 height 13
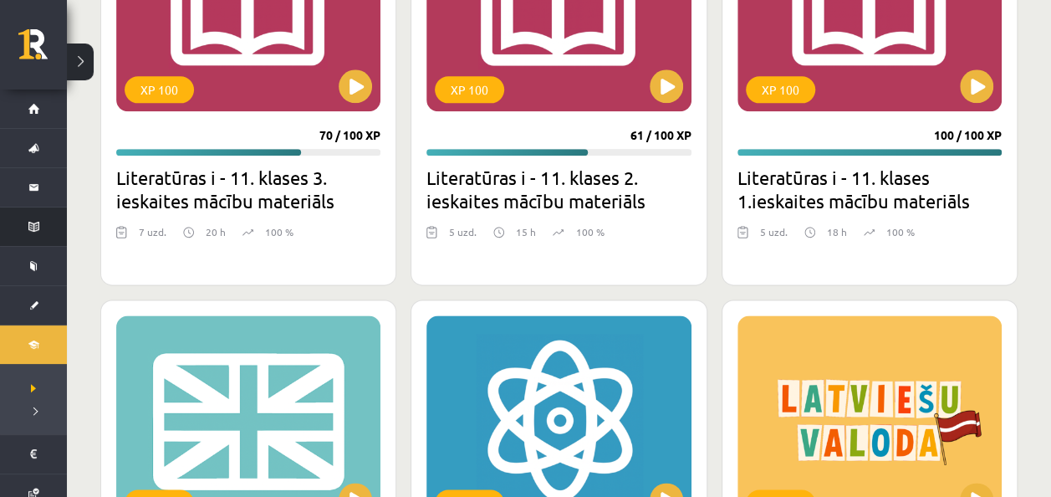
scroll to position [7284, 0]
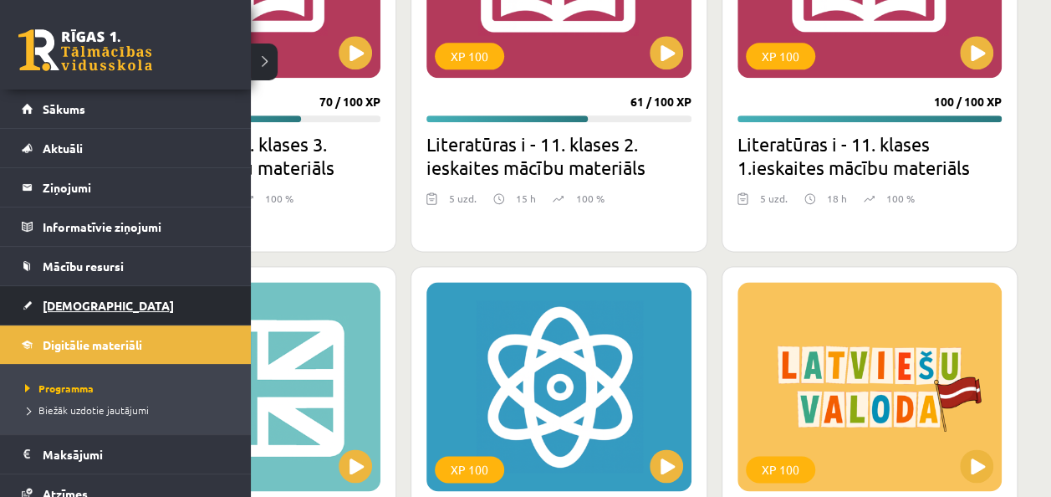
click at [68, 301] on span "[DEMOGRAPHIC_DATA]" at bounding box center [108, 305] width 131 height 15
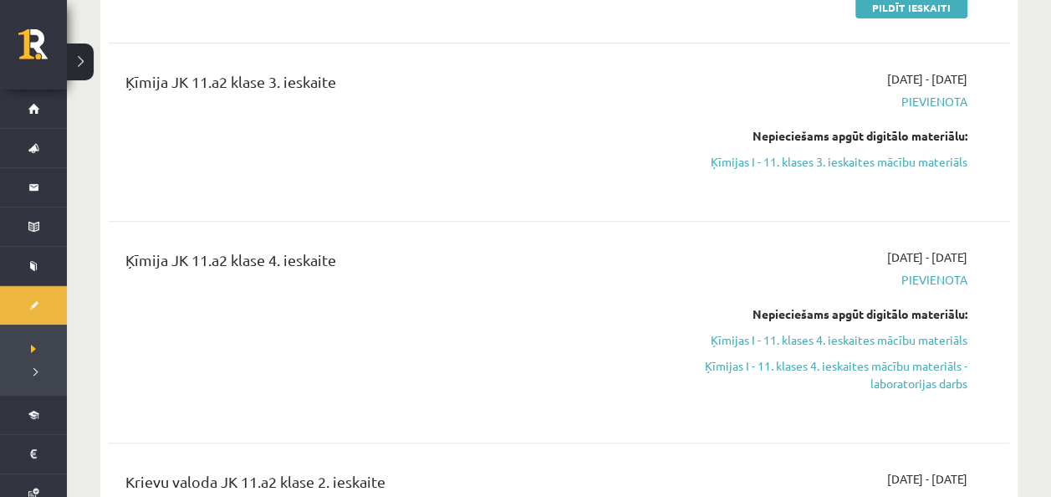
scroll to position [287, 0]
click at [828, 157] on link "Ķīmijas I - 11. klases 3. ieskaites mācību materiāls" at bounding box center [835, 161] width 264 height 18
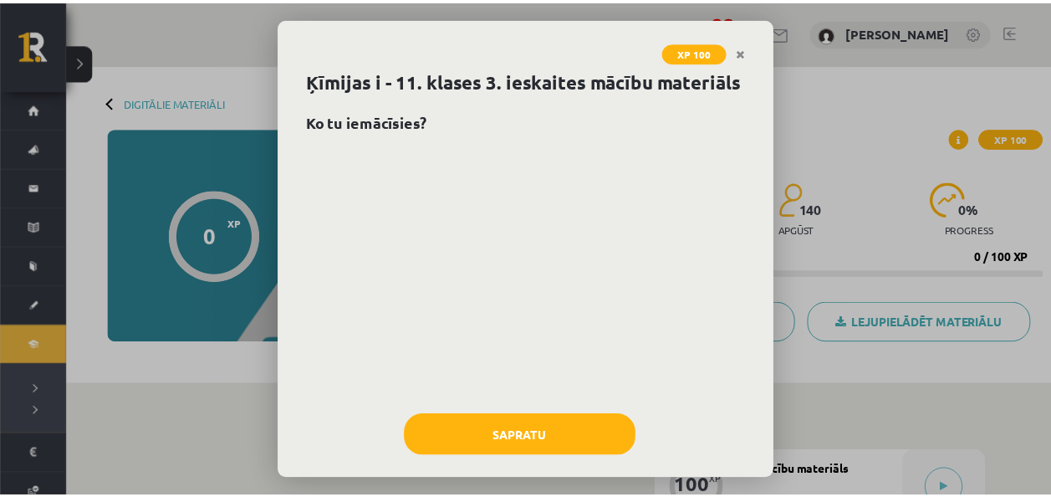
scroll to position [45, 0]
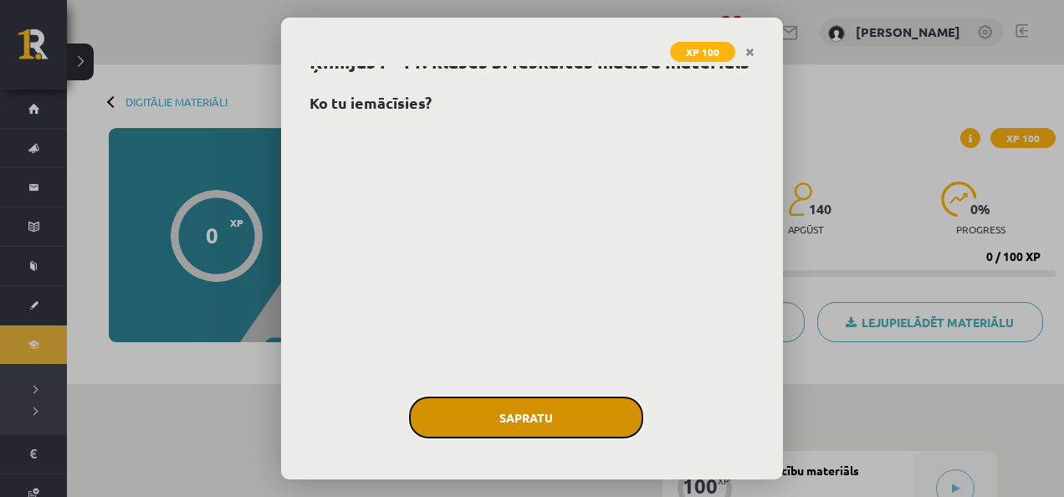
click at [482, 412] on button "Sapratu" at bounding box center [526, 417] width 234 height 42
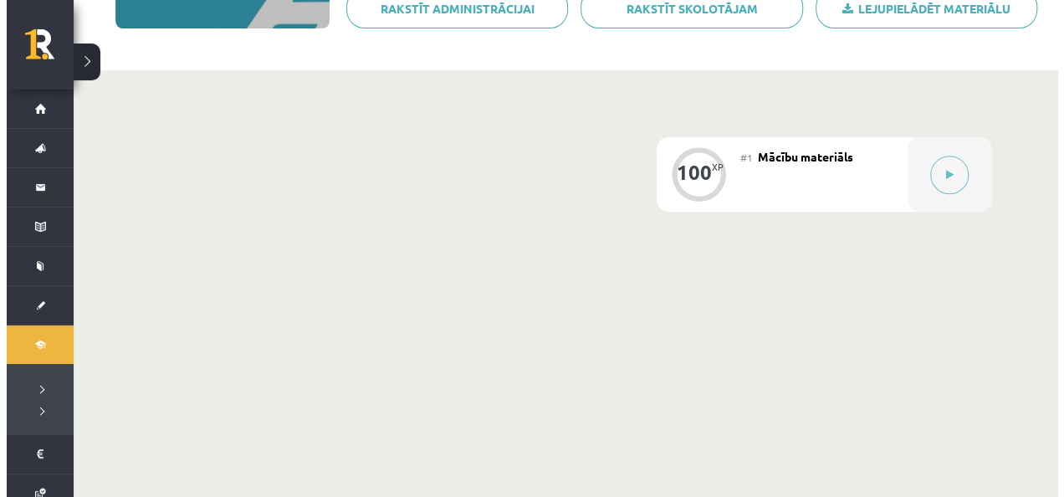
scroll to position [314, 0]
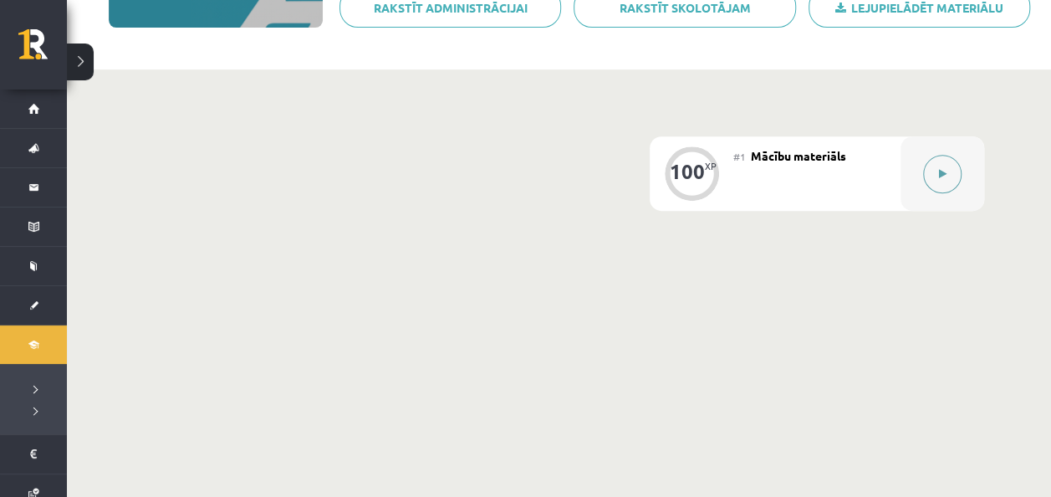
click at [958, 172] on button at bounding box center [942, 174] width 38 height 38
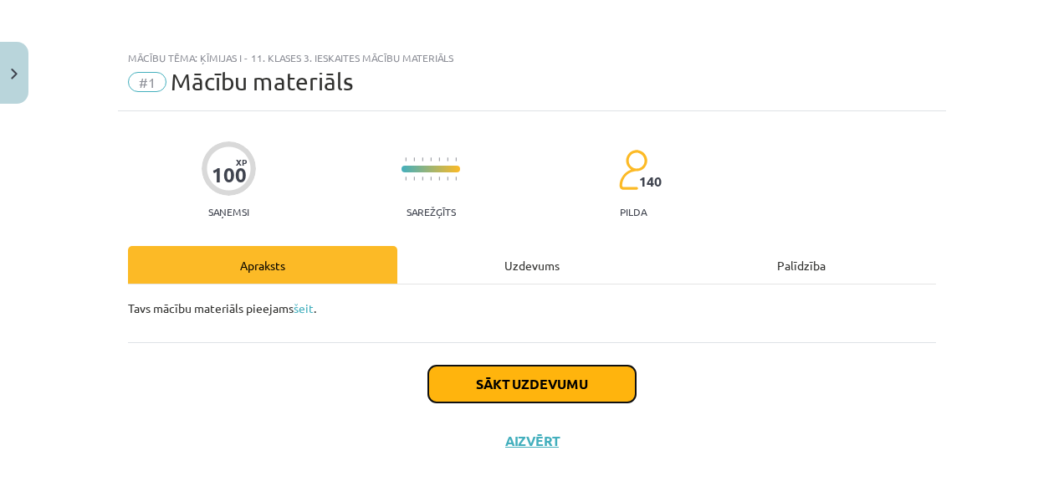
click at [554, 370] on button "Sākt uzdevumu" at bounding box center [531, 383] width 207 height 37
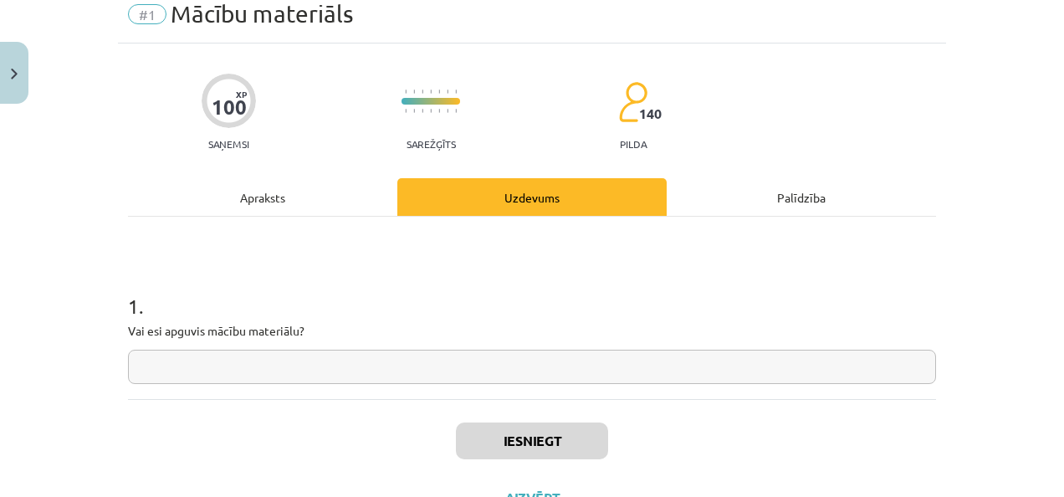
scroll to position [69, 0]
drag, startPoint x: 554, startPoint y: 370, endPoint x: 368, endPoint y: 388, distance: 186.6
click at [368, 388] on div "1 . Vai esi apguvis mācību materiālu?" at bounding box center [532, 307] width 808 height 182
click at [363, 369] on input "text" at bounding box center [532, 366] width 808 height 34
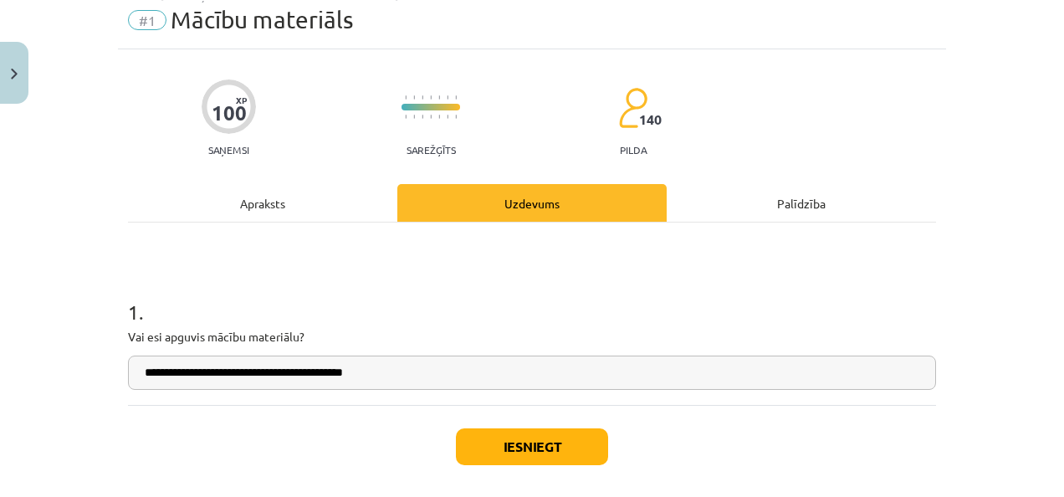
scroll to position [63, 0]
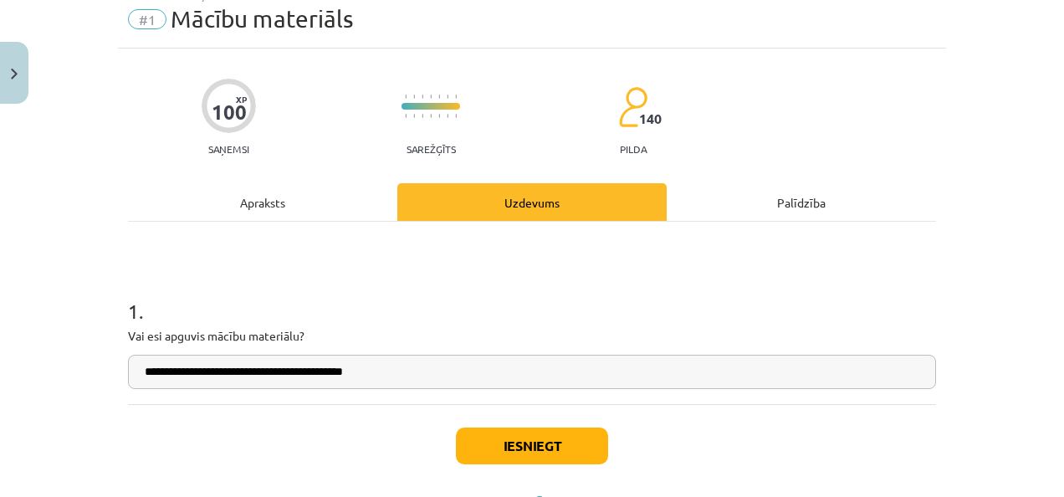
type input "**********"
click at [534, 452] on button "Iesniegt" at bounding box center [532, 445] width 152 height 37
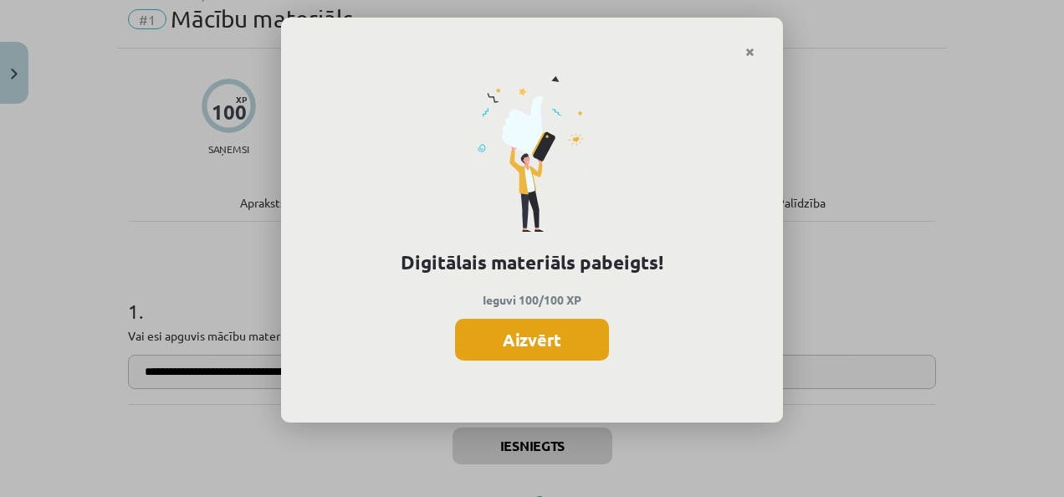
click at [520, 333] on button "Aizvērt" at bounding box center [532, 340] width 154 height 42
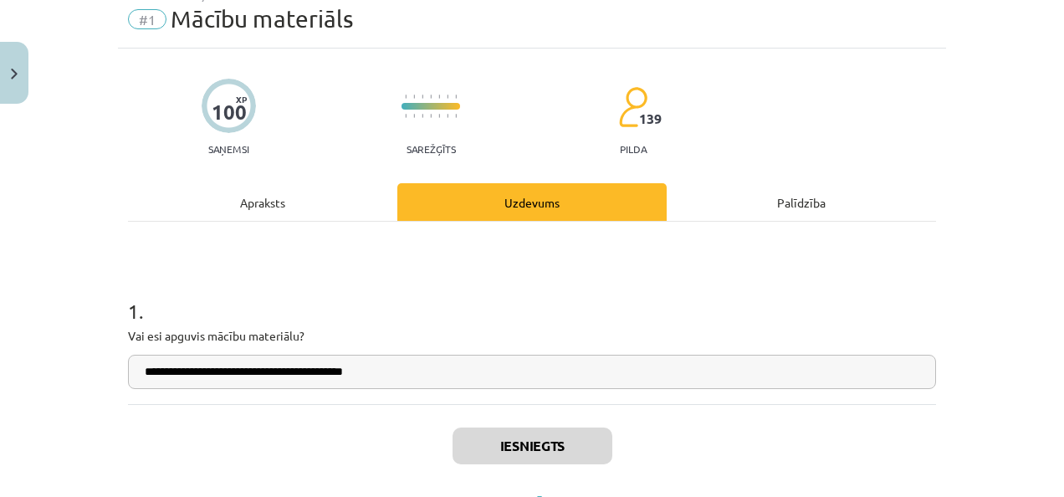
click at [311, 207] on div "Apraksts" at bounding box center [262, 202] width 269 height 38
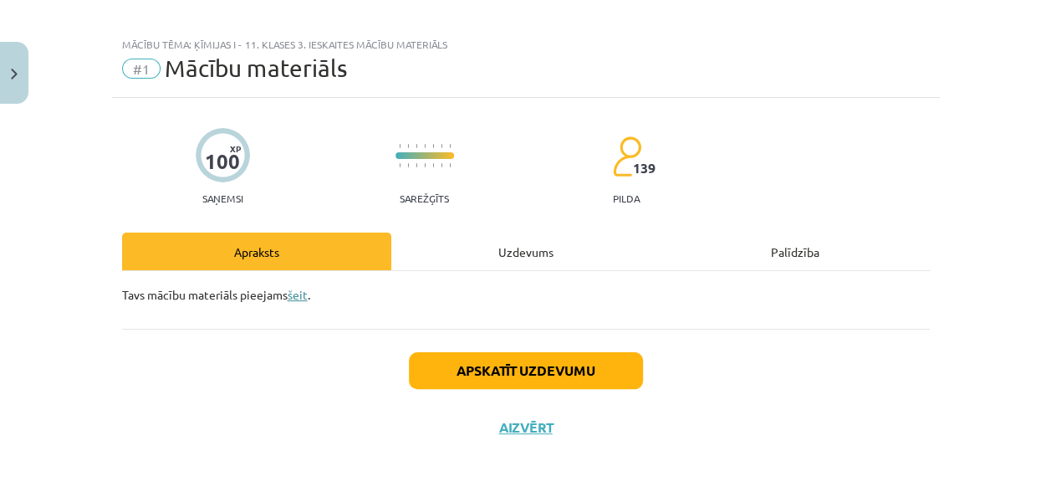
click at [288, 297] on link "šeit" at bounding box center [298, 294] width 20 height 15
click at [518, 258] on div "Uzdevums" at bounding box center [531, 251] width 269 height 38
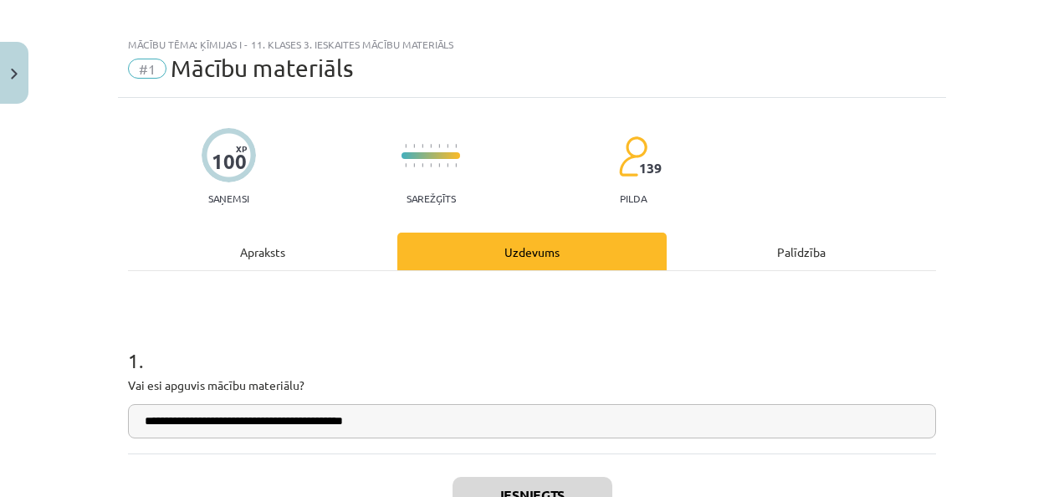
drag, startPoint x: 518, startPoint y: 258, endPoint x: 330, endPoint y: 236, distance: 189.4
click at [330, 236] on div "Apraksts" at bounding box center [262, 251] width 269 height 38
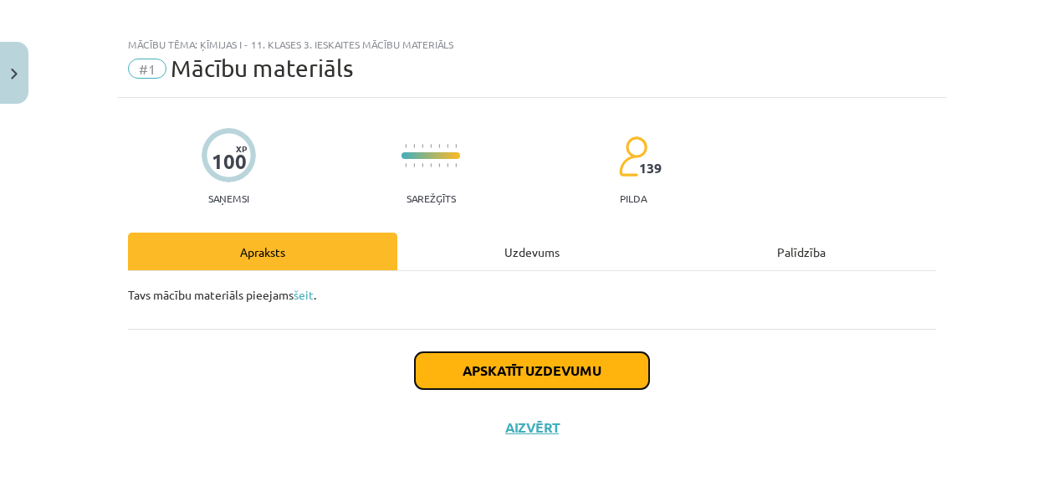
click at [540, 383] on button "Apskatīt uzdevumu" at bounding box center [532, 370] width 234 height 37
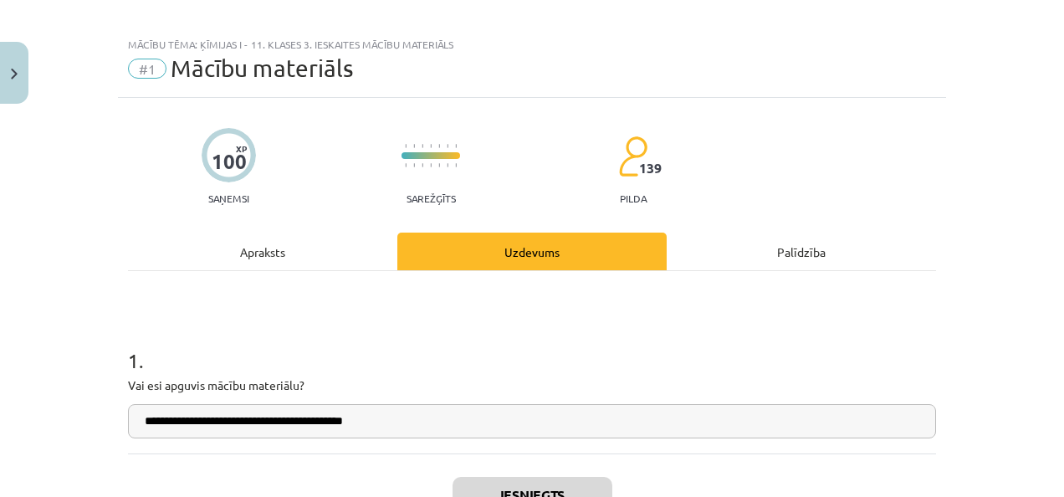
scroll to position [138, 0]
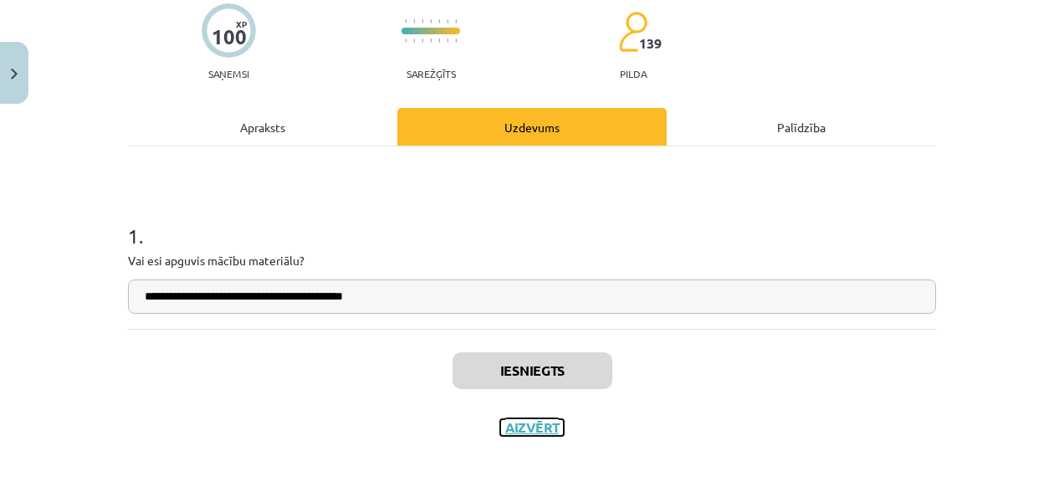
click at [537, 425] on button "Aizvērt" at bounding box center [532, 427] width 64 height 17
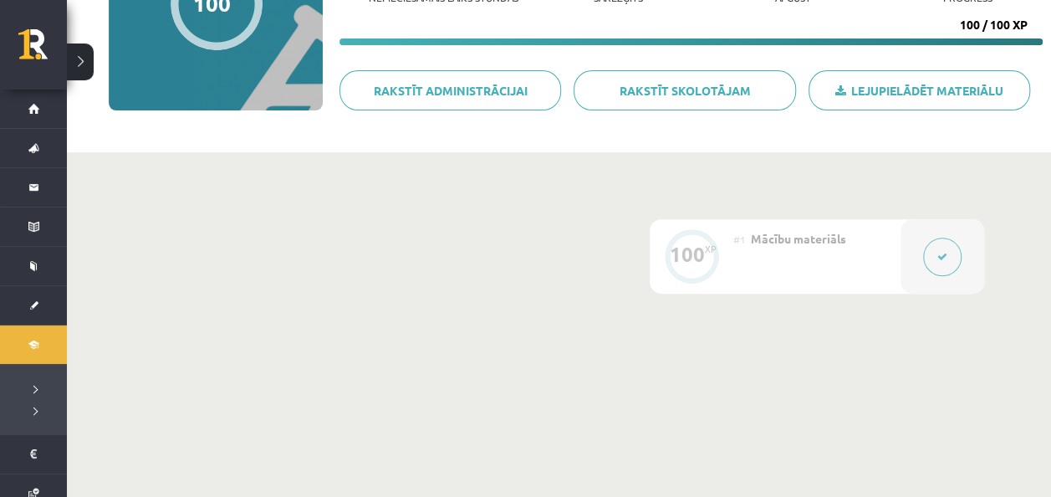
scroll to position [0, 0]
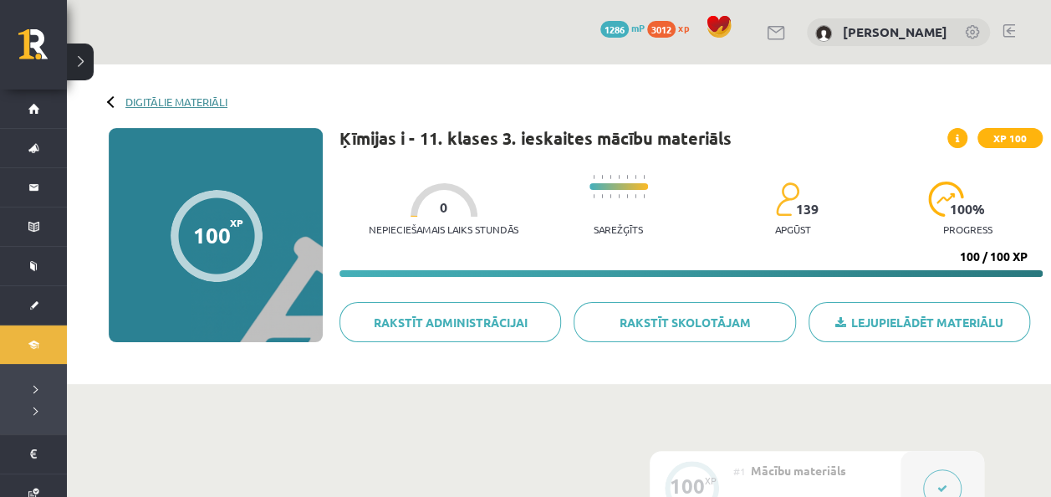
click at [154, 104] on link "Digitālie materiāli" at bounding box center [176, 101] width 102 height 13
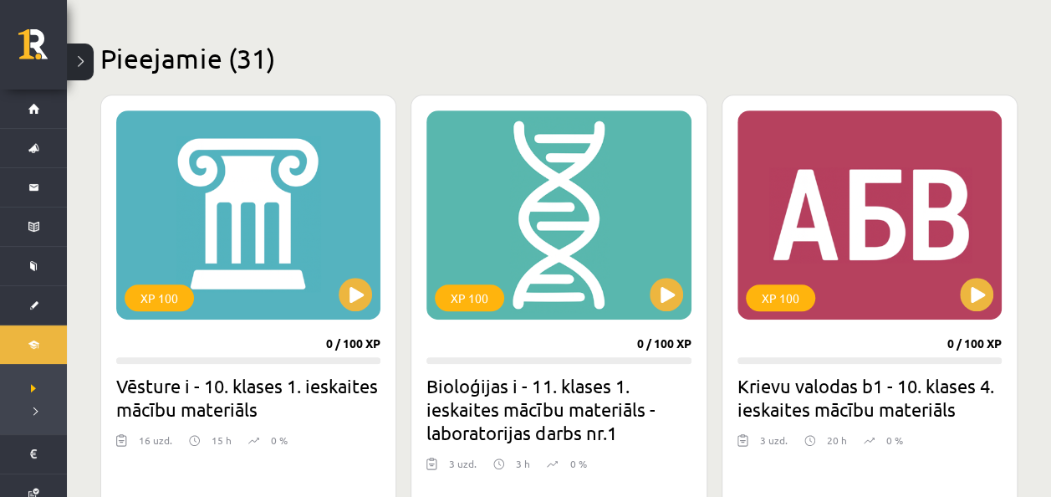
scroll to position [383, 0]
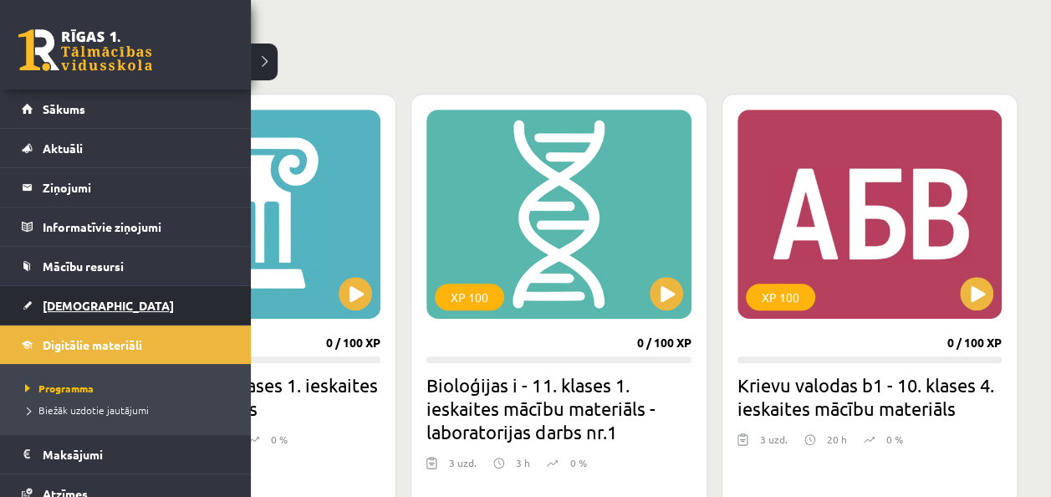
click at [92, 305] on span "[DEMOGRAPHIC_DATA]" at bounding box center [108, 305] width 131 height 15
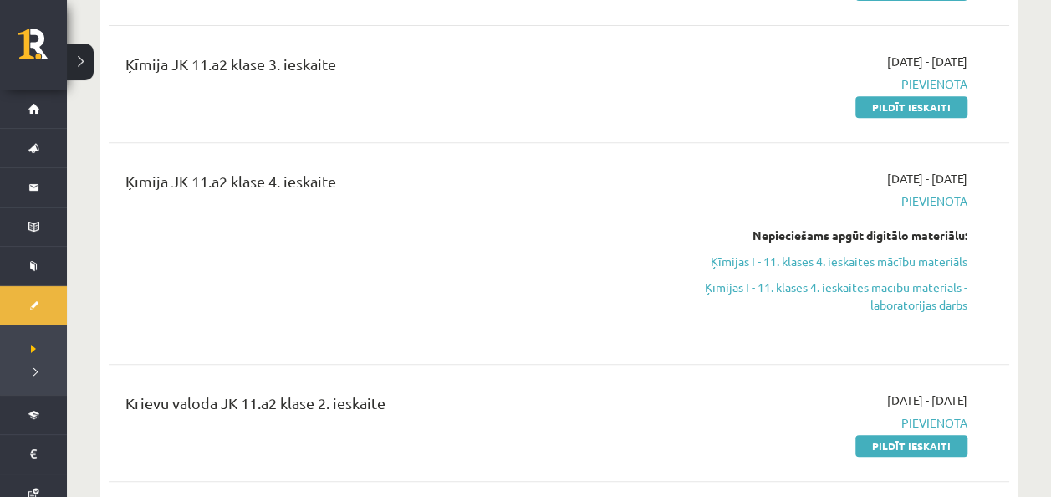
scroll to position [304, 0]
click at [804, 263] on link "Ķīmijas I - 11. klases 4. ieskaites mācību materiāls" at bounding box center [835, 261] width 264 height 18
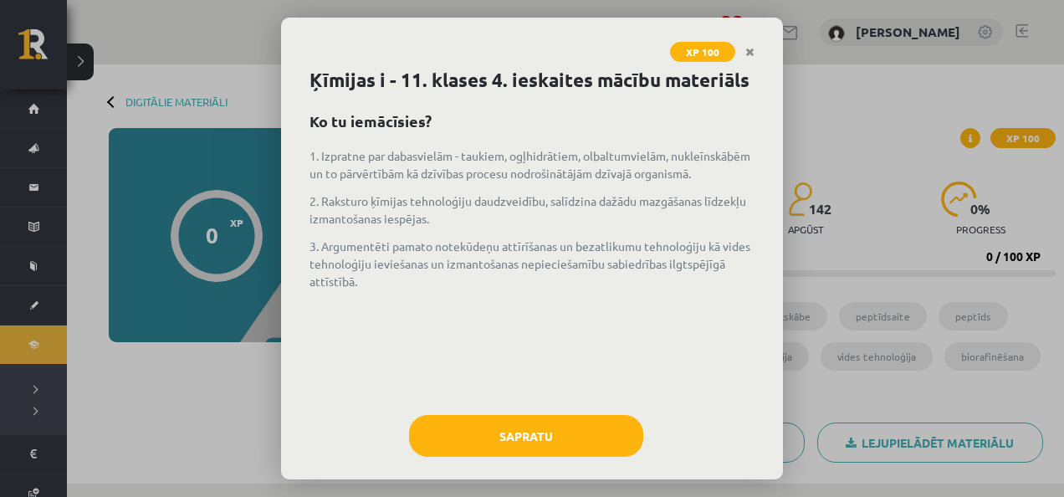
click at [528, 438] on div "Ķīmijas i - 11. klases 4. ieskaites mācību materiāls Ko tu iemācīsies? 1. Izpra…" at bounding box center [532, 272] width 502 height 413
click at [529, 441] on div "Ķīmijas i - 11. klases 4. ieskaites mācību materiāls Ko tu iemācīsies? 1. Izpra…" at bounding box center [532, 272] width 502 height 413
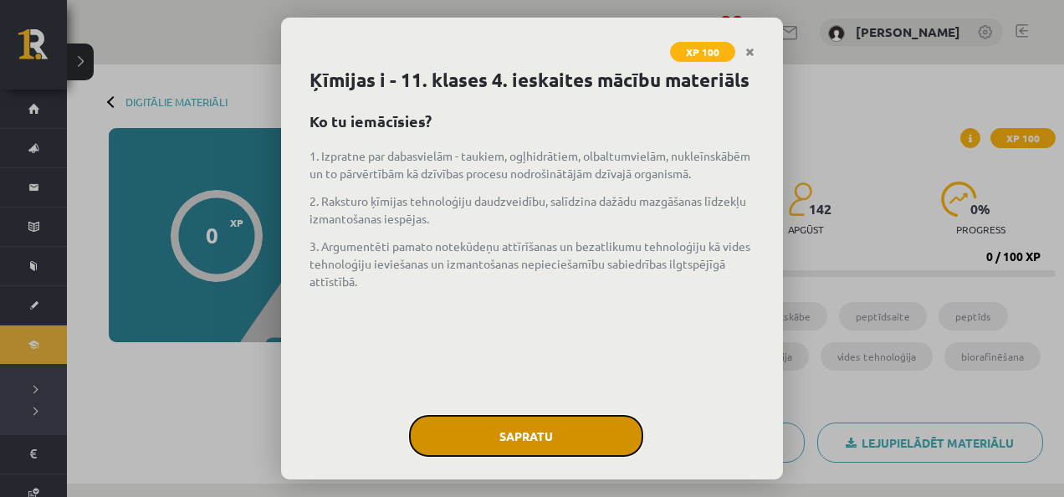
click at [532, 451] on button "Sapratu" at bounding box center [526, 436] width 234 height 42
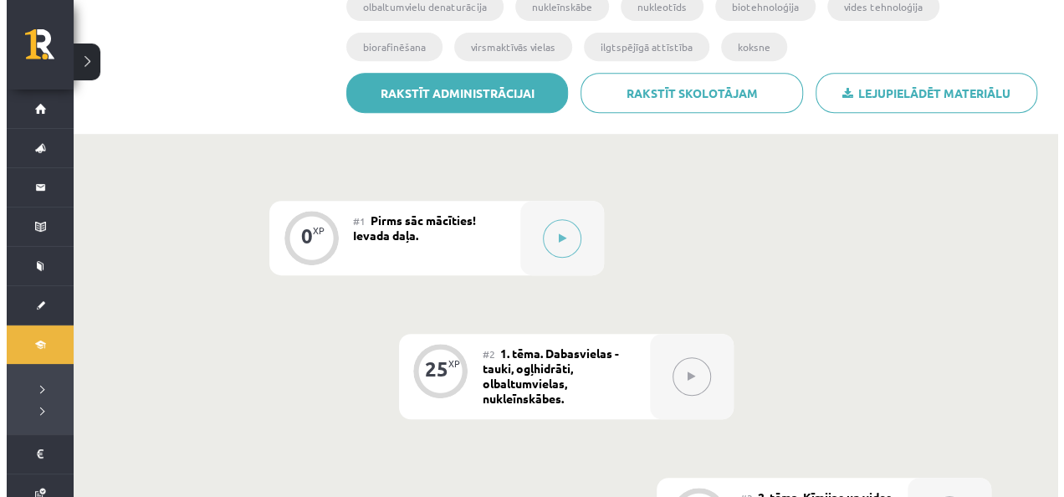
scroll to position [383, 0]
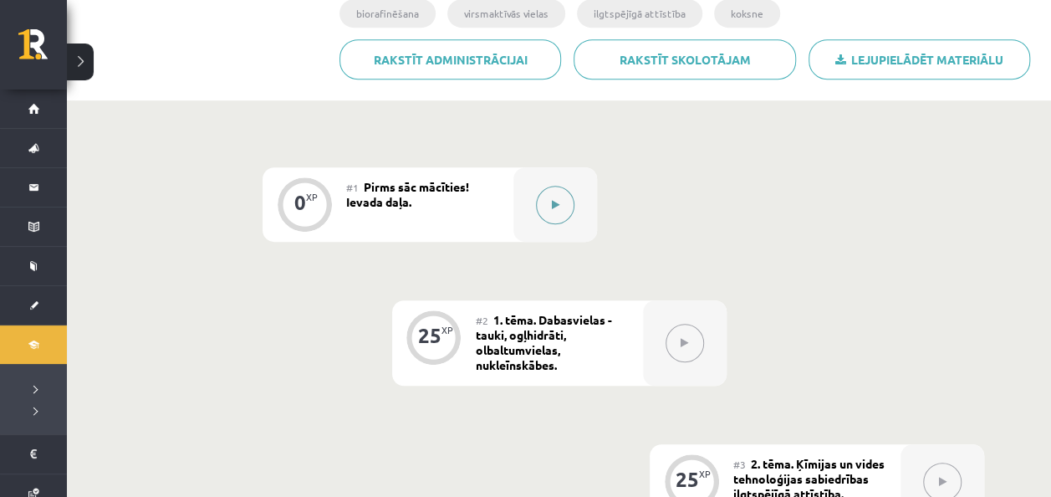
click at [577, 186] on div at bounding box center [555, 204] width 84 height 74
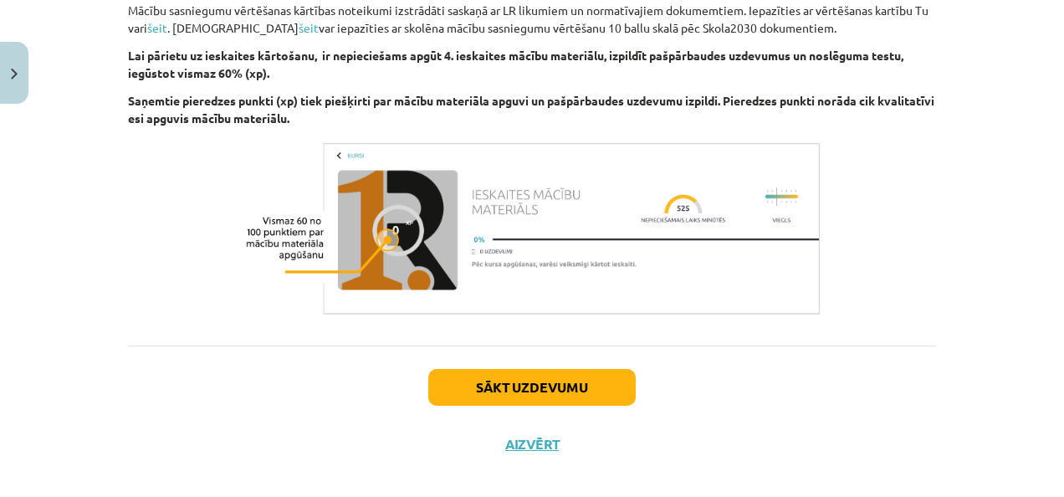
scroll to position [1064, 0]
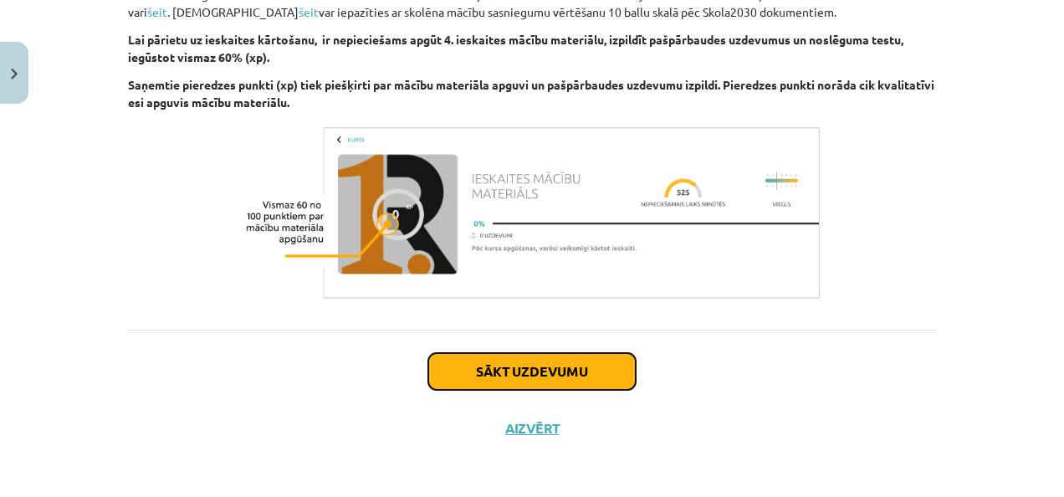
click at [523, 371] on button "Sākt uzdevumu" at bounding box center [531, 371] width 207 height 37
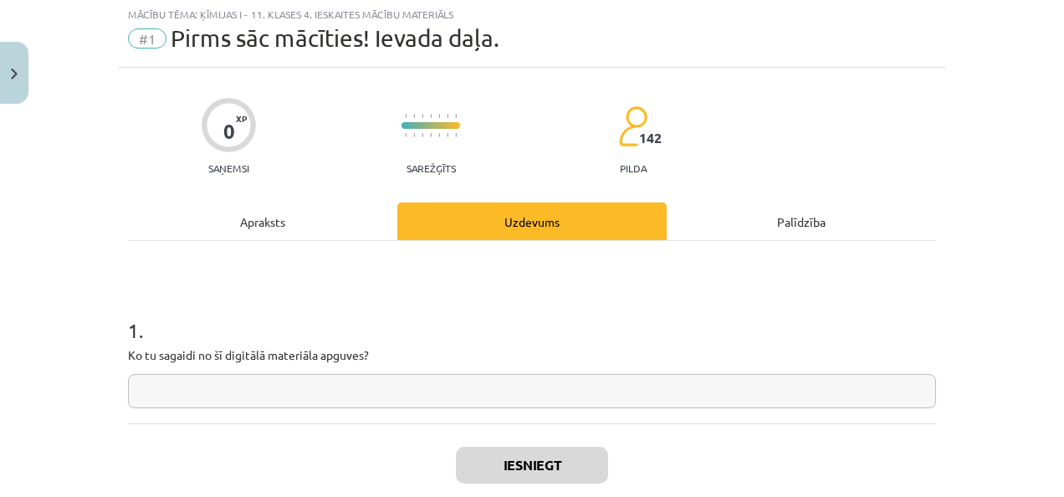
scroll to position [42, 0]
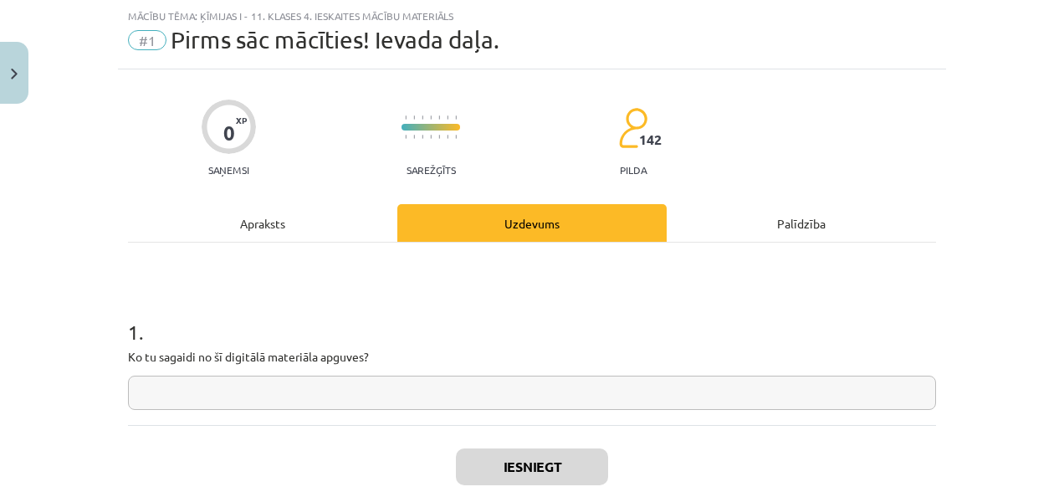
click at [276, 206] on div "Apraksts" at bounding box center [262, 223] width 269 height 38
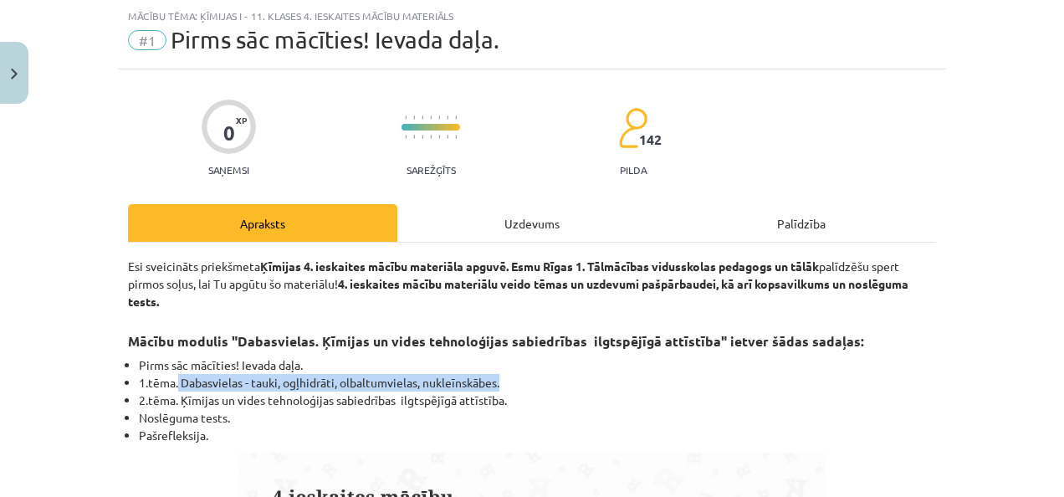
drag, startPoint x: 173, startPoint y: 383, endPoint x: 505, endPoint y: 381, distance: 332.0
click at [505, 381] on li "1.tēma. Dabasvielas - tauki, ogļhidrāti, olbaltumvielas, nukleīnskābes." at bounding box center [537, 383] width 797 height 18
copy li "Dabasvielas - tauki, ogļhidrāti, olbaltumvielas, nukleīnskābes."
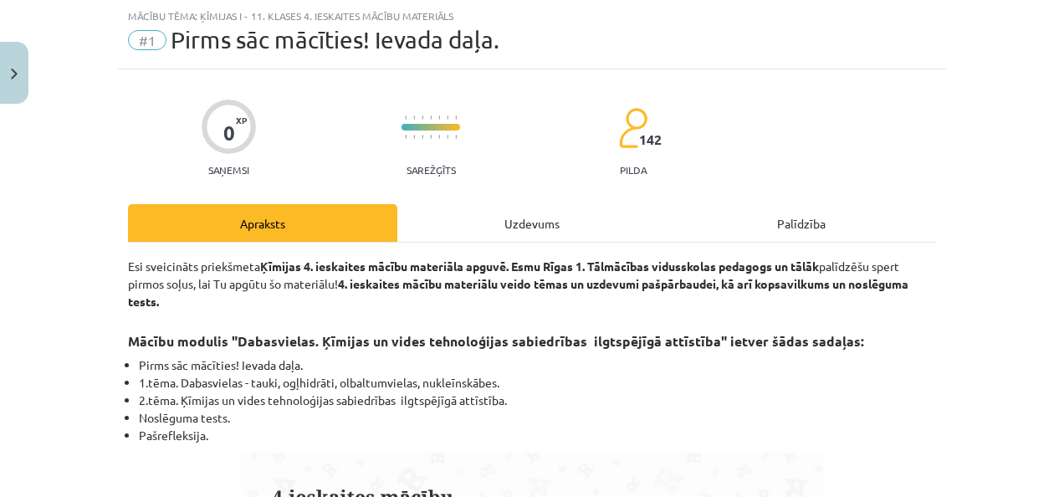
click at [506, 218] on div "Uzdevums" at bounding box center [531, 223] width 269 height 38
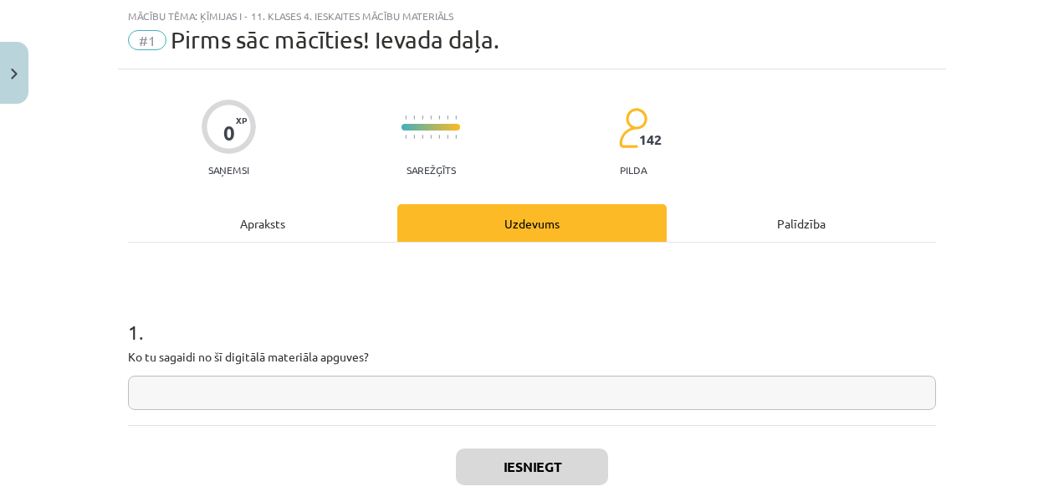
click at [410, 378] on input "text" at bounding box center [532, 392] width 808 height 34
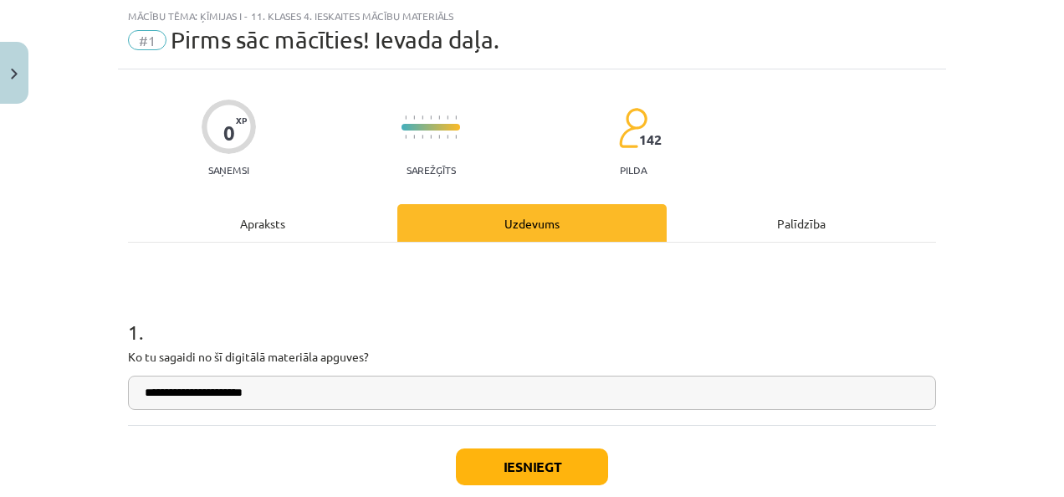
paste input "**********"
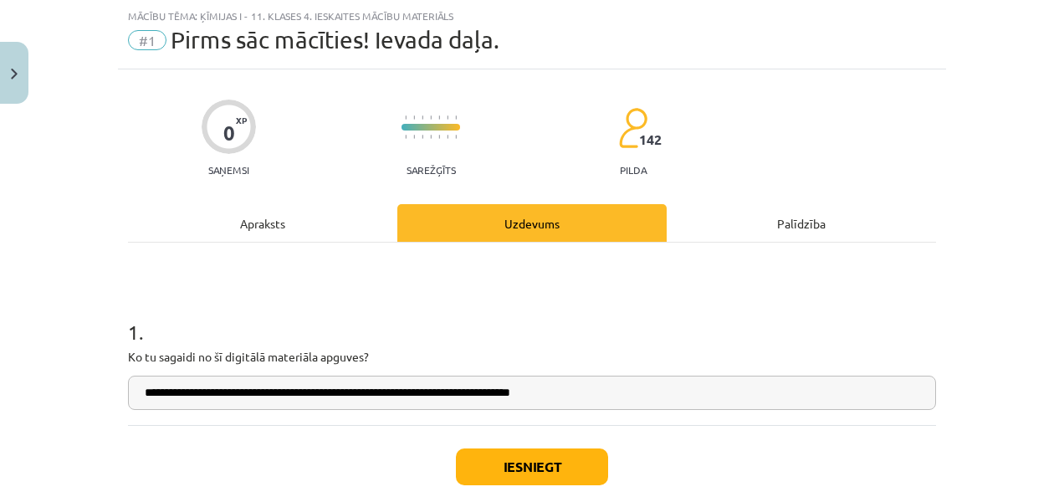
click at [312, 391] on input "**********" at bounding box center [532, 392] width 808 height 34
click at [326, 400] on input "**********" at bounding box center [532, 392] width 808 height 34
click at [323, 402] on input "**********" at bounding box center [532, 392] width 808 height 34
click at [321, 403] on input "**********" at bounding box center [532, 392] width 808 height 34
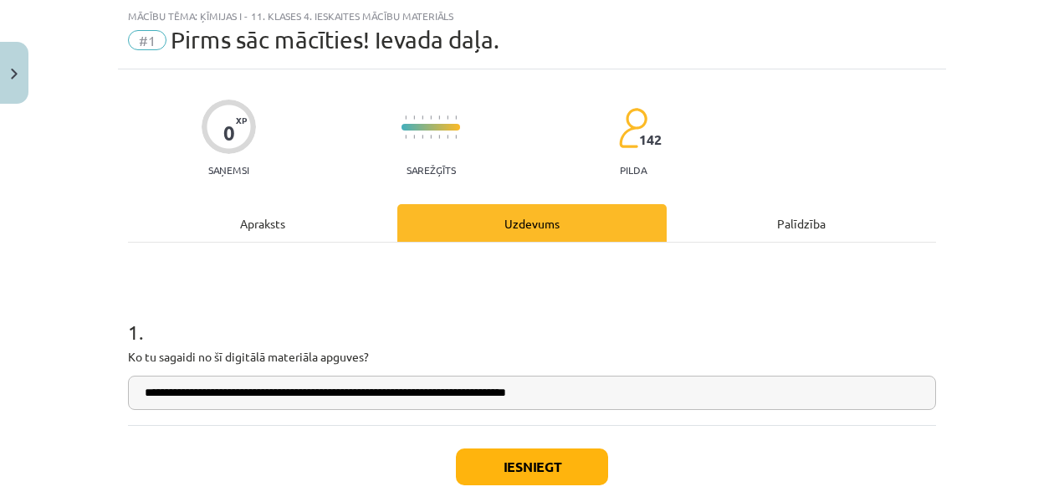
drag, startPoint x: 570, startPoint y: 372, endPoint x: 426, endPoint y: 375, distance: 143.9
click at [426, 375] on div "**********" at bounding box center [532, 350] width 808 height 119
drag, startPoint x: 403, startPoint y: 393, endPoint x: 655, endPoint y: 401, distance: 251.8
click at [655, 401] on input "**********" at bounding box center [532, 392] width 808 height 34
type input "**********"
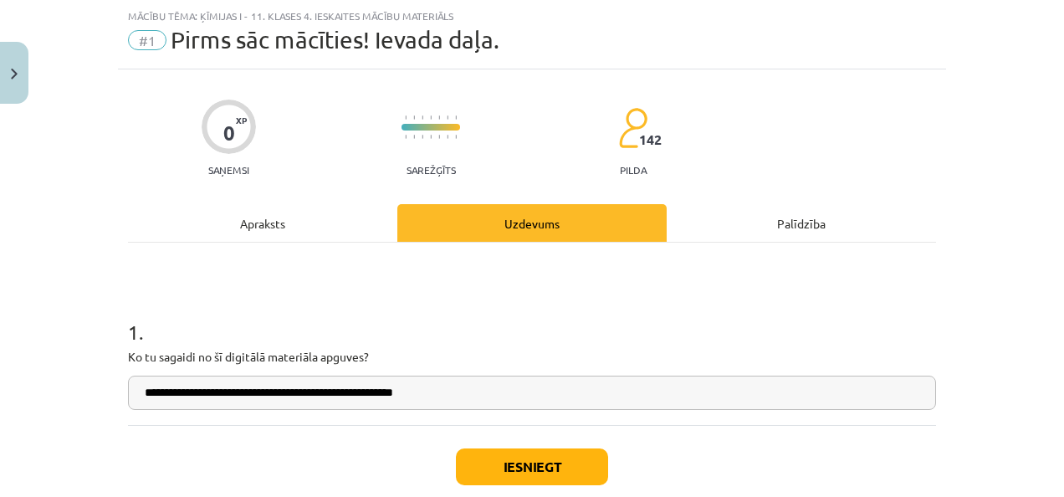
click at [513, 443] on div "Iesniegt Aizvērt" at bounding box center [532, 483] width 808 height 117
click at [523, 464] on button "Iesniegt" at bounding box center [532, 466] width 152 height 37
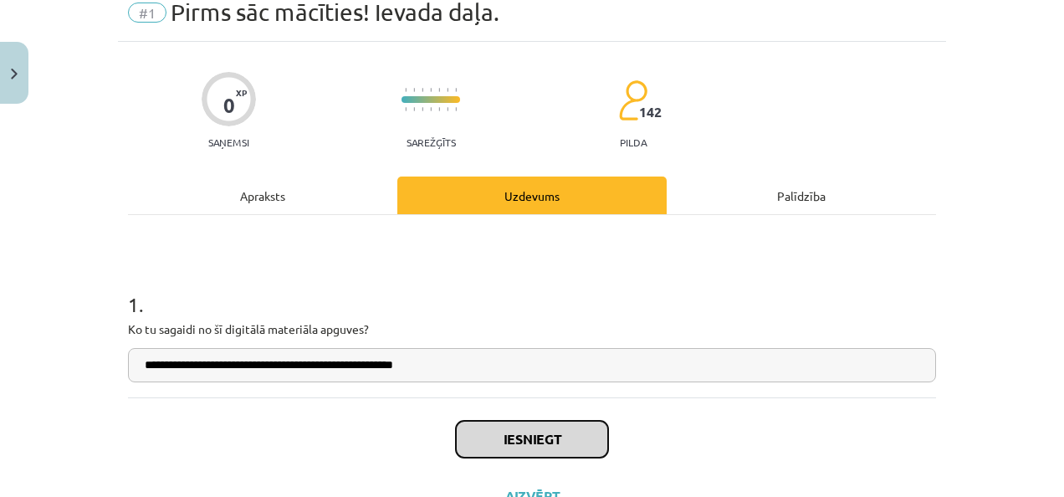
scroll to position [72, 0]
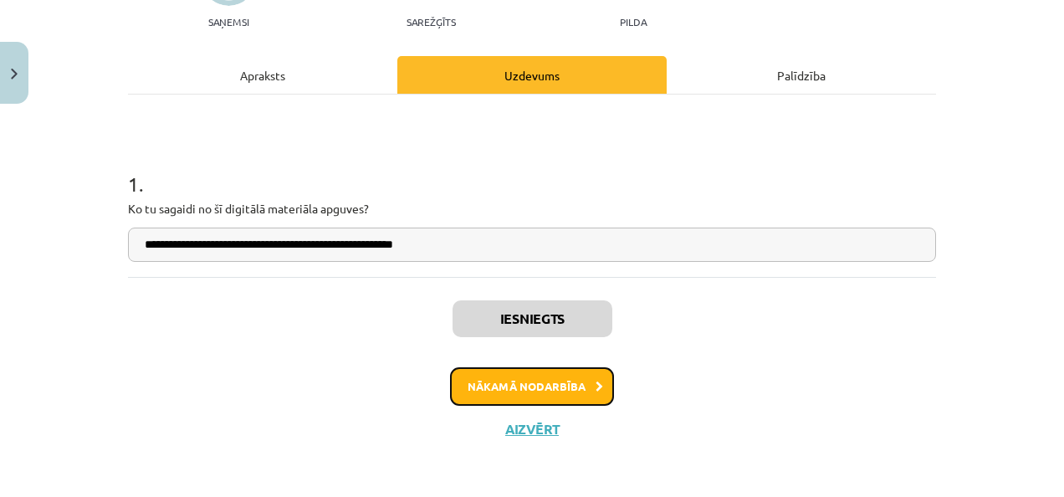
click at [537, 393] on button "Nākamā nodarbība" at bounding box center [532, 386] width 164 height 38
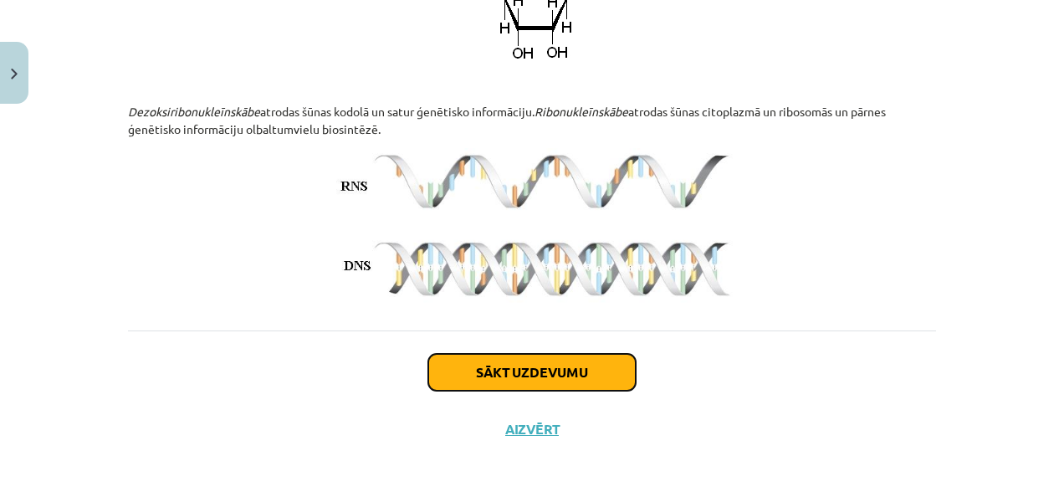
click at [535, 383] on button "Sākt uzdevumu" at bounding box center [531, 372] width 207 height 37
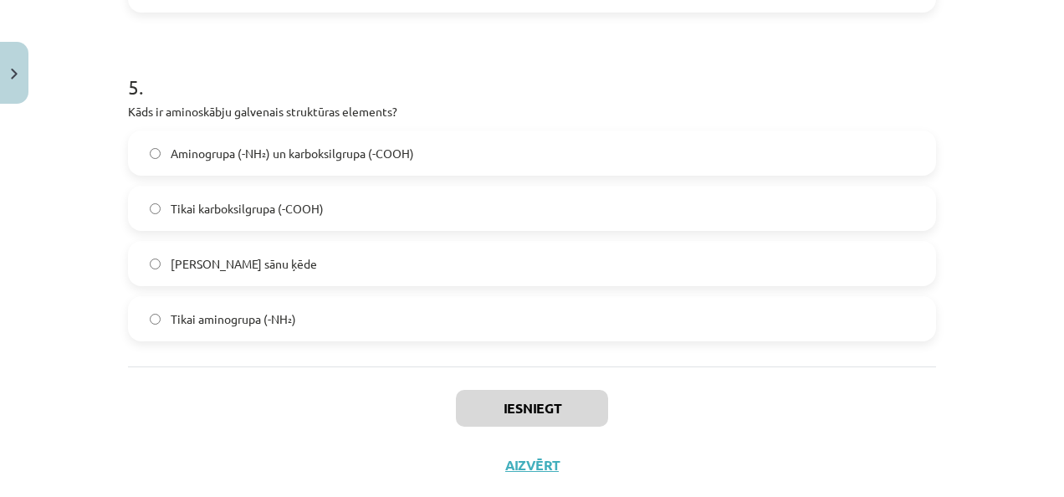
scroll to position [1584, 0]
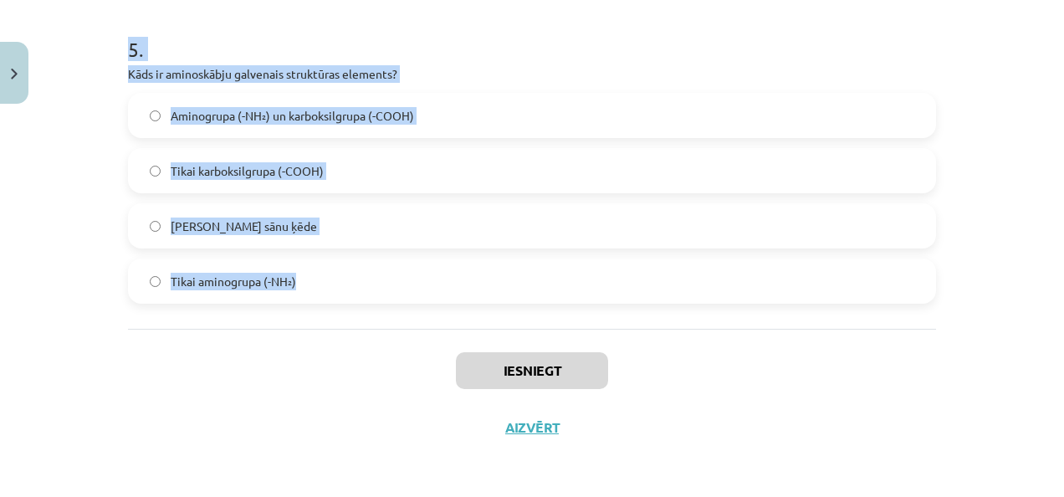
drag, startPoint x: 113, startPoint y: 301, endPoint x: 304, endPoint y: 323, distance: 192.7
copy form "1 . Kāda ir DNS struktūra? Lineāra ķēde Apļveida struktūra Dubultspirāle Vienkā…"
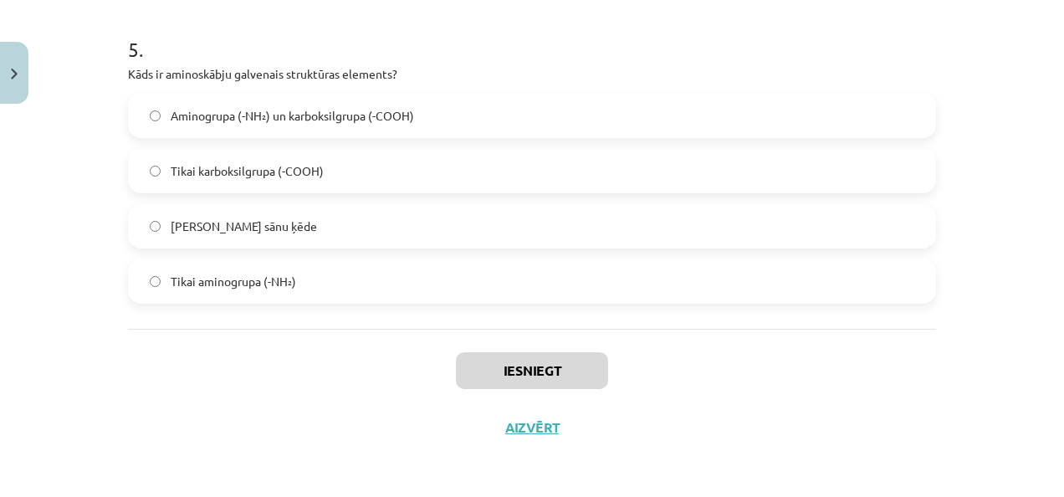
click at [348, 350] on div "Iesniegt Aizvērt" at bounding box center [532, 387] width 808 height 117
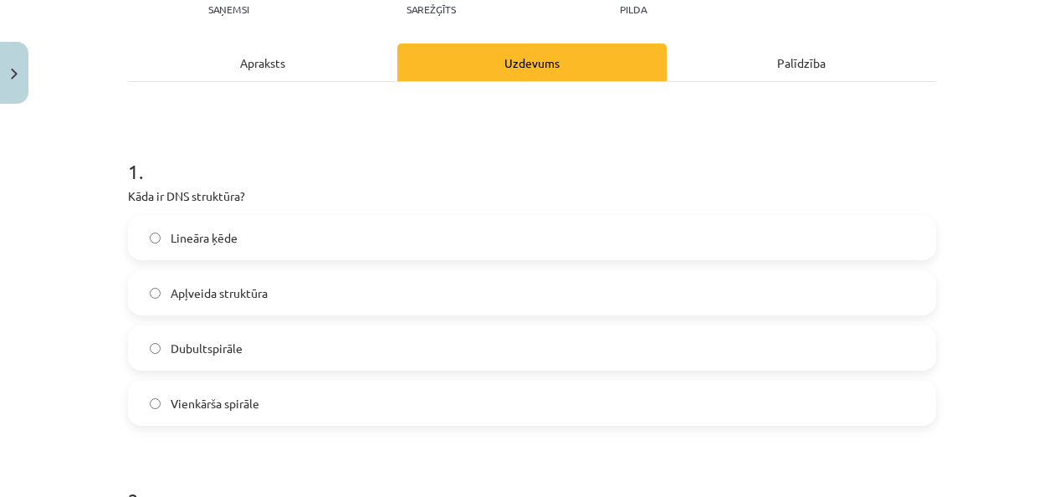
scroll to position [0, 0]
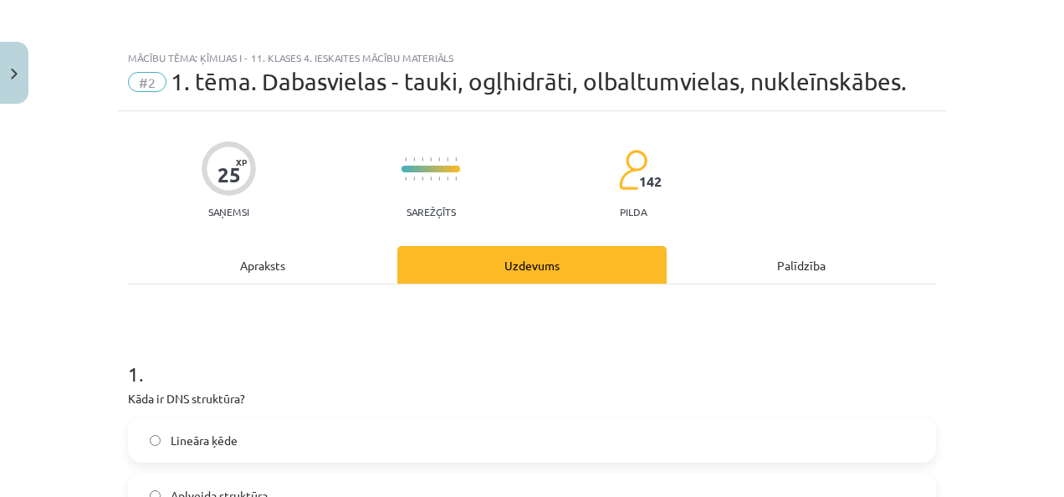
click at [252, 279] on div "Apraksts" at bounding box center [262, 265] width 269 height 38
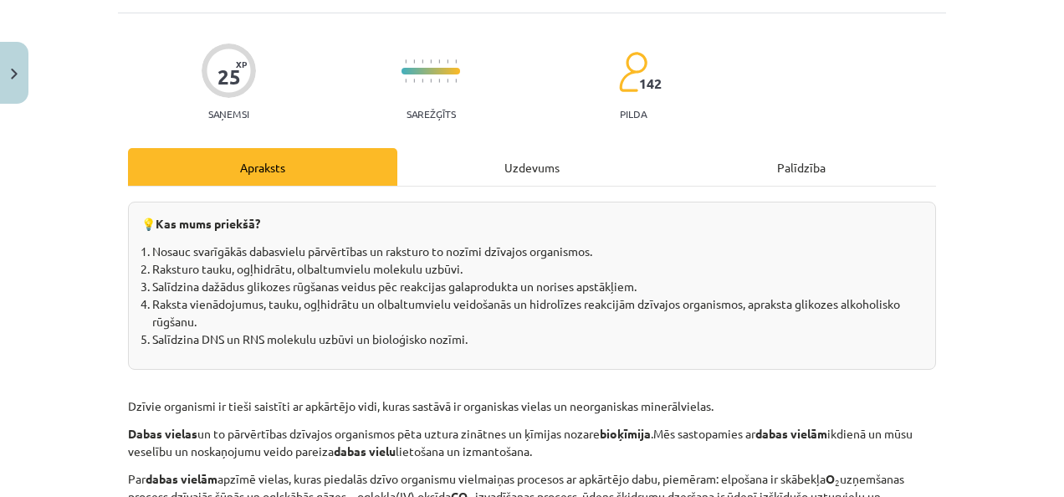
scroll to position [77, 0]
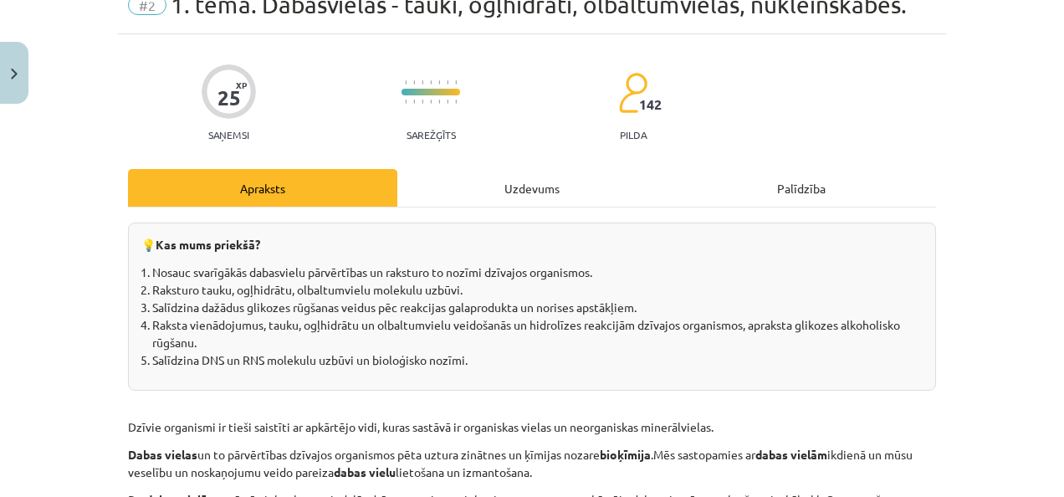
click at [524, 181] on div "Uzdevums" at bounding box center [531, 188] width 269 height 38
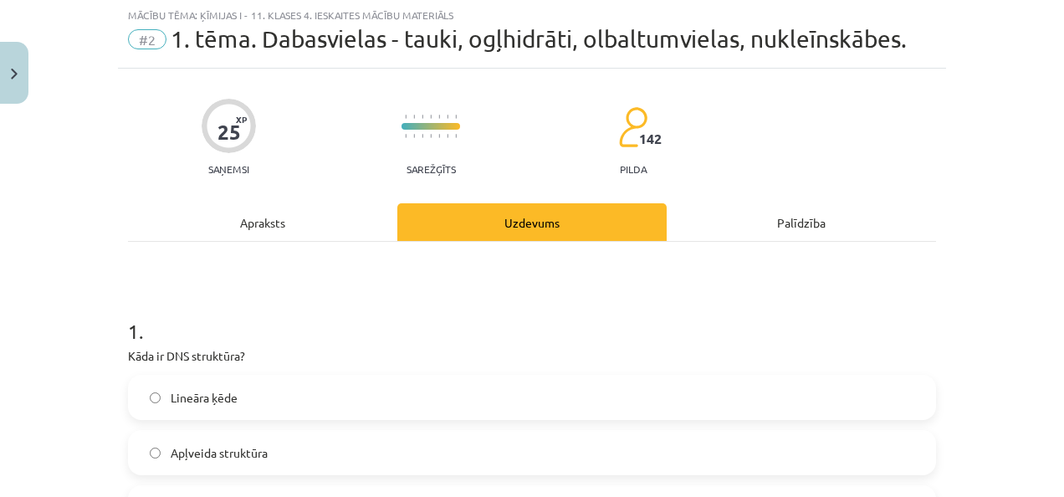
scroll to position [42, 0]
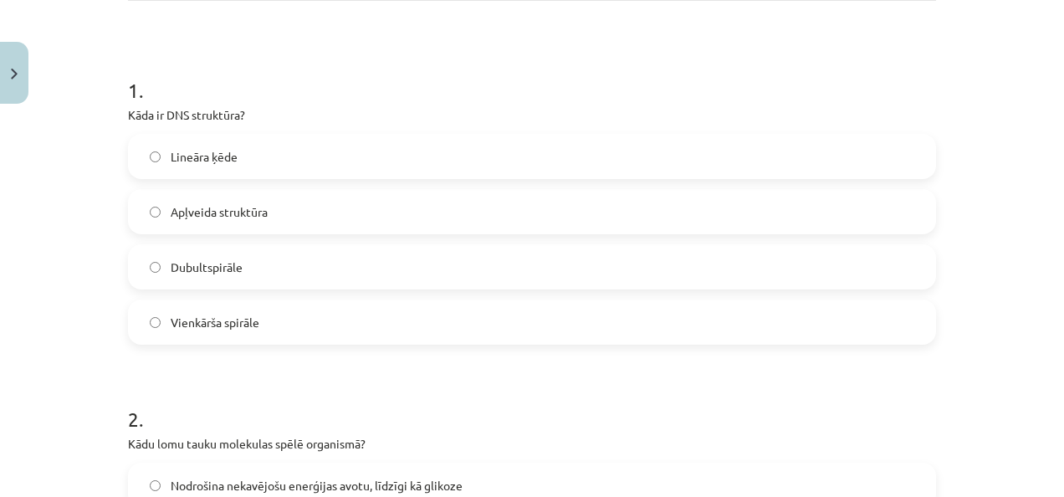
click at [380, 258] on label "Dubultspirāle" at bounding box center [532, 267] width 804 height 42
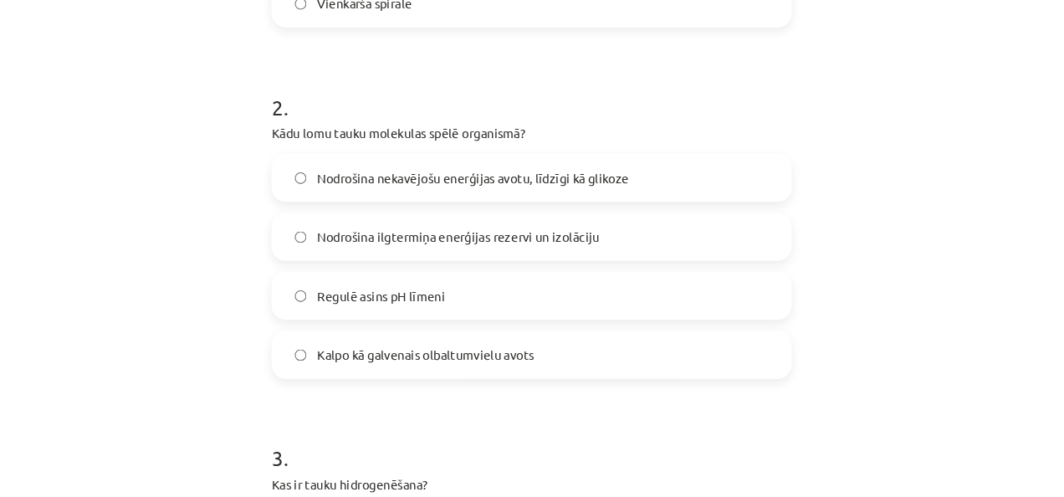
scroll to position [624, 0]
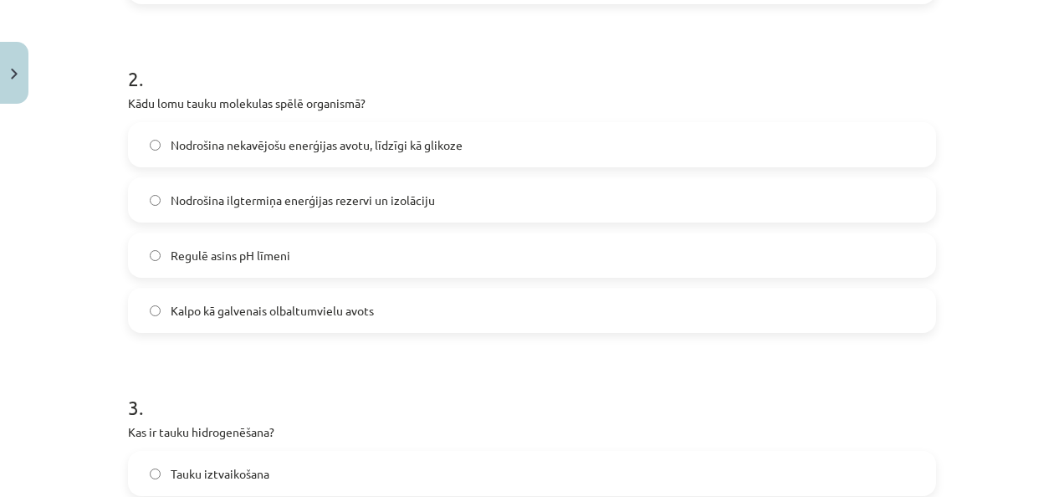
click at [288, 186] on label "Nodrošina ilgtermiņa enerģijas rezervi un izolāciju" at bounding box center [532, 200] width 804 height 42
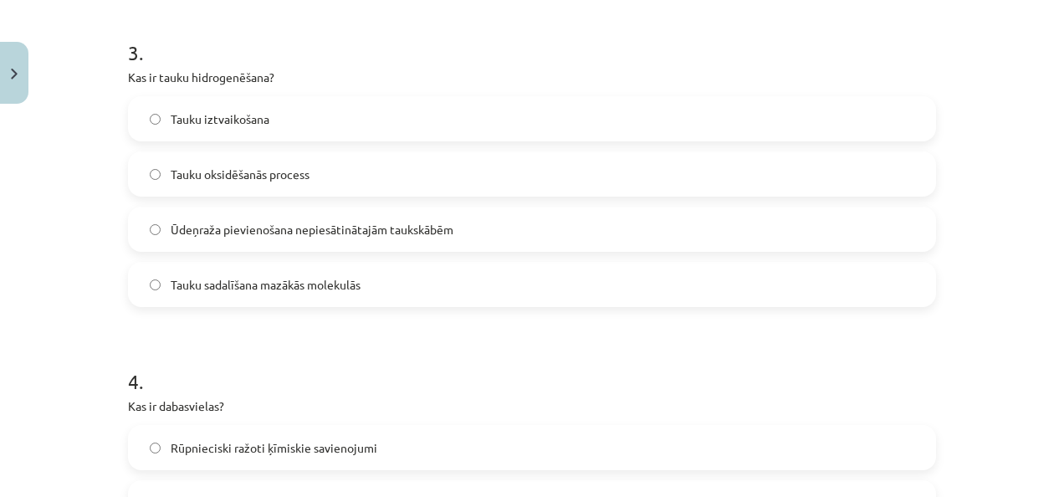
scroll to position [980, 0]
click at [280, 241] on label "Ūdeņraža pievienošana nepiesātinātajām taukskābēm" at bounding box center [532, 228] width 804 height 42
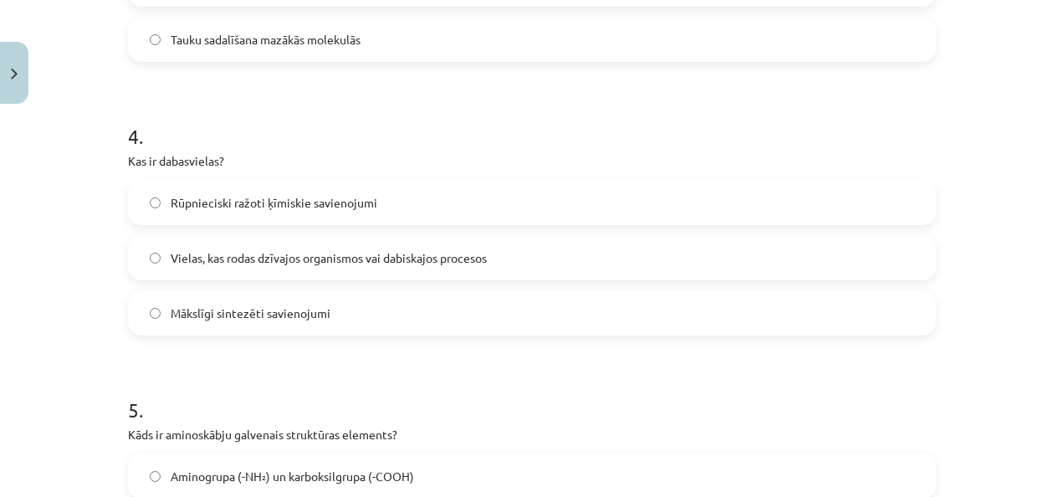
scroll to position [1248, 0]
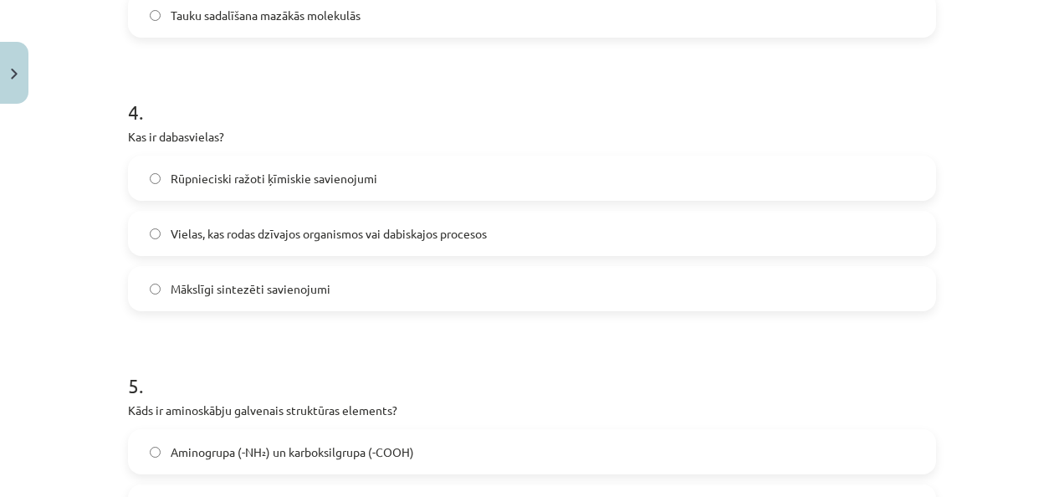
click at [278, 197] on label "Rūpnieciski ražoti ķīmiskie savienojumi" at bounding box center [532, 178] width 804 height 42
click at [286, 225] on span "Vielas, kas rodas dzīvajos organismos vai dabiskajos procesos" at bounding box center [329, 234] width 316 height 18
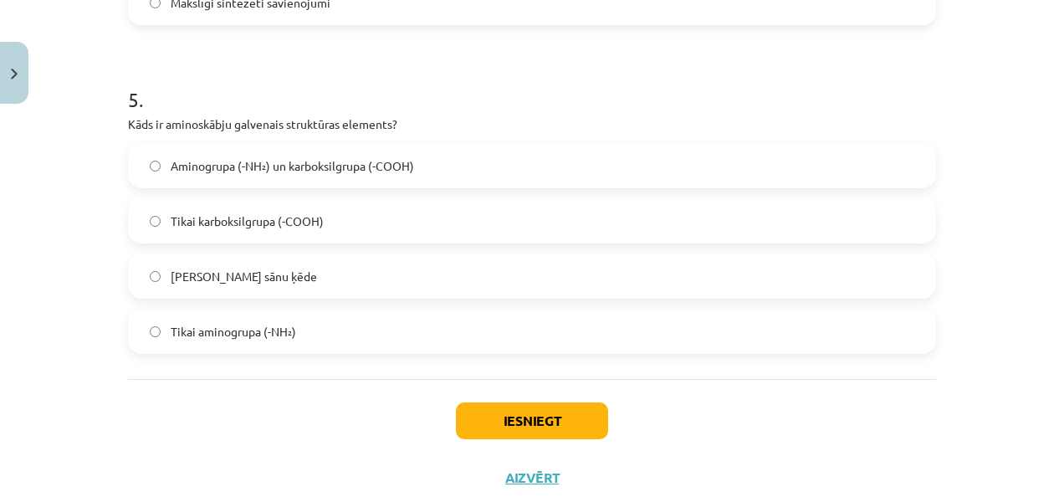
scroll to position [1535, 0]
click at [370, 283] on label "Tikai sānu ķēde" at bounding box center [532, 275] width 804 height 42
click at [366, 306] on div "Aminogrupa (-NH₂) un karboksilgrupa (-COOH) Tikai karboksilgrupa (-COOH) Tikai …" at bounding box center [532, 247] width 808 height 211
click at [370, 323] on label "Tikai aminogrupa (-NH₂)" at bounding box center [532, 330] width 804 height 42
click at [487, 402] on button "Iesniegt" at bounding box center [532, 419] width 152 height 37
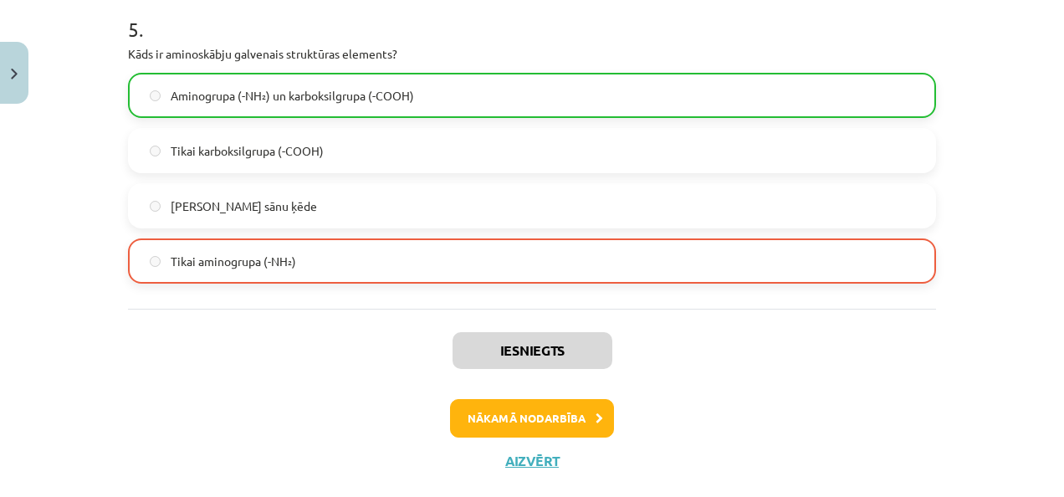
scroll to position [1605, 0]
click at [503, 409] on button "Nākamā nodarbība" at bounding box center [532, 417] width 164 height 38
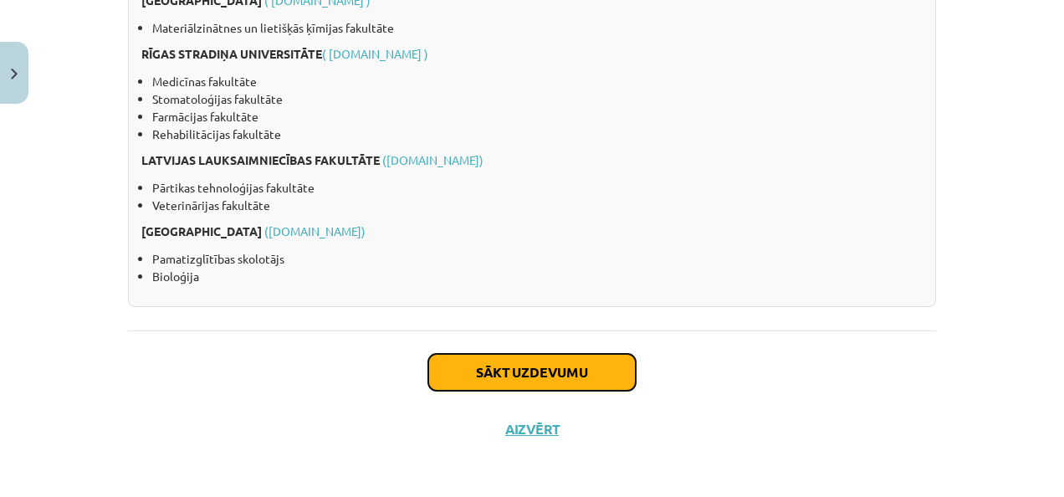
click at [499, 373] on button "Sākt uzdevumu" at bounding box center [531, 372] width 207 height 37
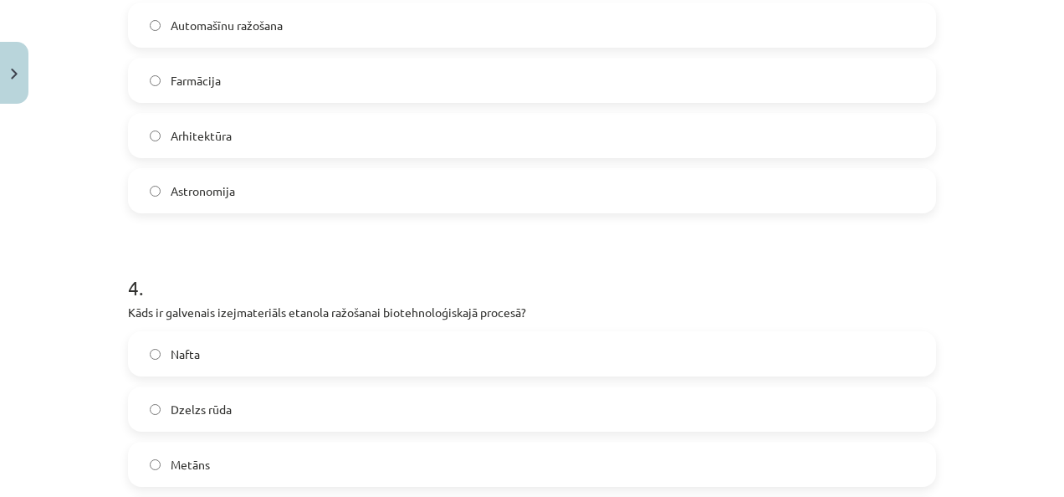
scroll to position [1639, 0]
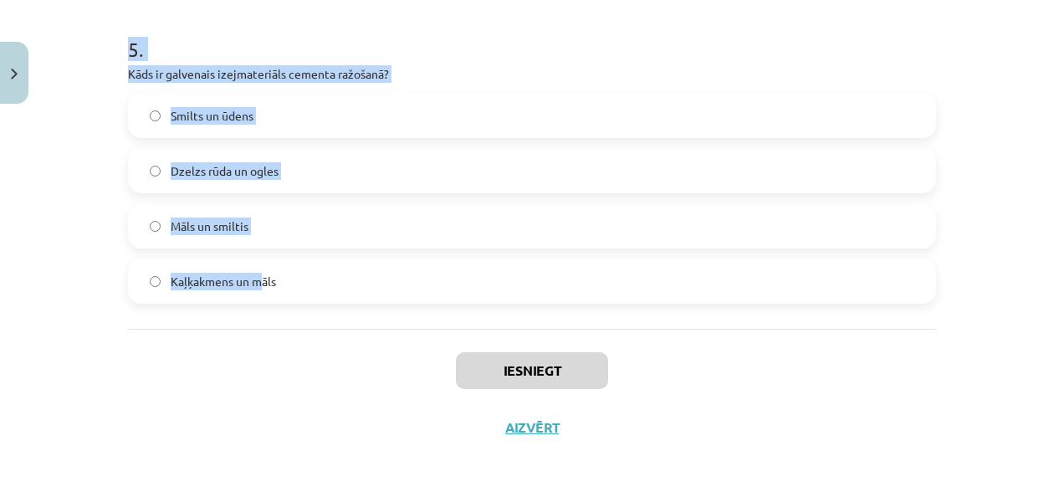
drag, startPoint x: 105, startPoint y: 324, endPoint x: 263, endPoint y: 302, distance: 158.7
click at [263, 302] on div "Mācību tēma: Ķīmijas i - 11. klases 4. ieskaites mācību materiāls #3 2. tēma. Ķ…" at bounding box center [532, 248] width 1064 height 497
copy form "1 . Kāds blakusprodukts veidojas etanola fermentācijas procesā? Ūdeņradis Oglek…"
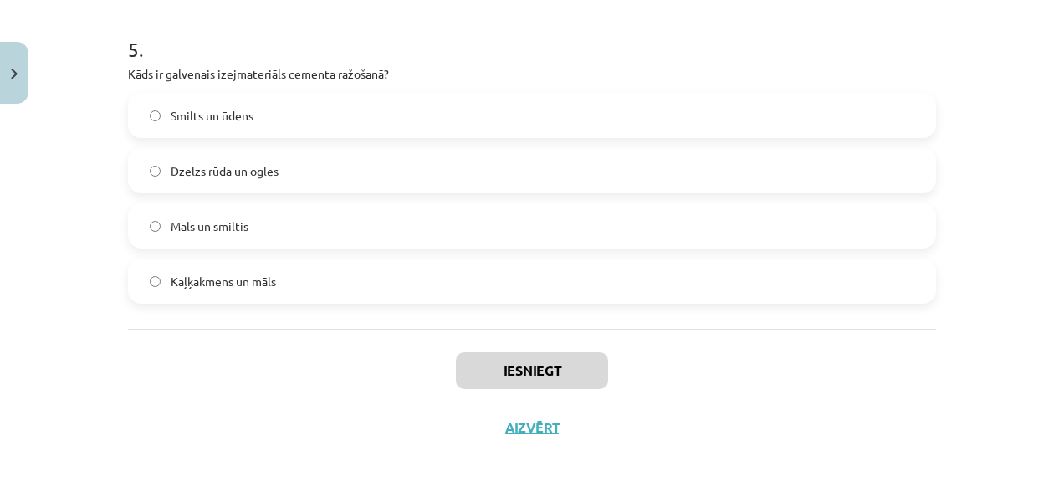
click at [318, 461] on div "Mācību tēma: Ķīmijas i - 11. klases 4. ieskaites mācību materiāls #3 2. tēma. Ķ…" at bounding box center [532, 248] width 1064 height 497
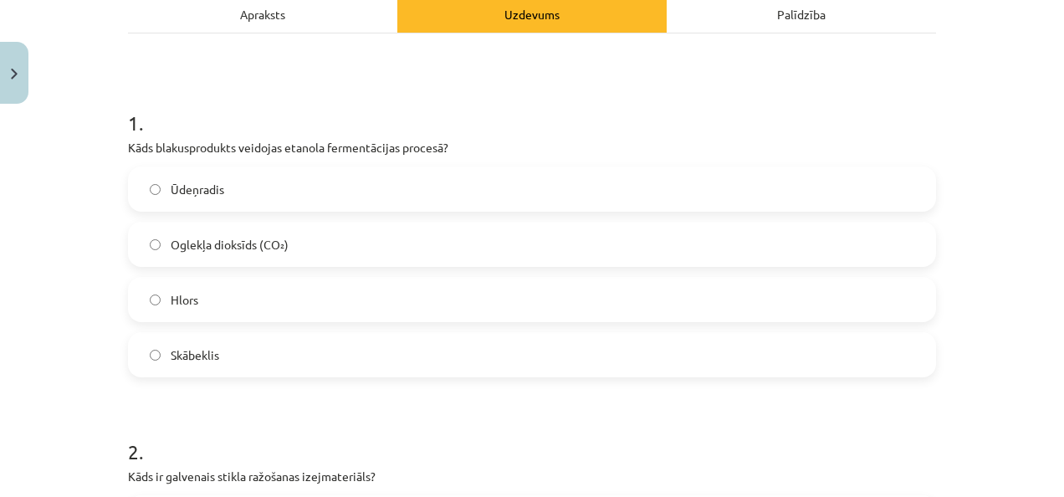
scroll to position [251, 0]
click at [379, 243] on label "Oglekļa dioksīds (CO₂)" at bounding box center [532, 244] width 804 height 42
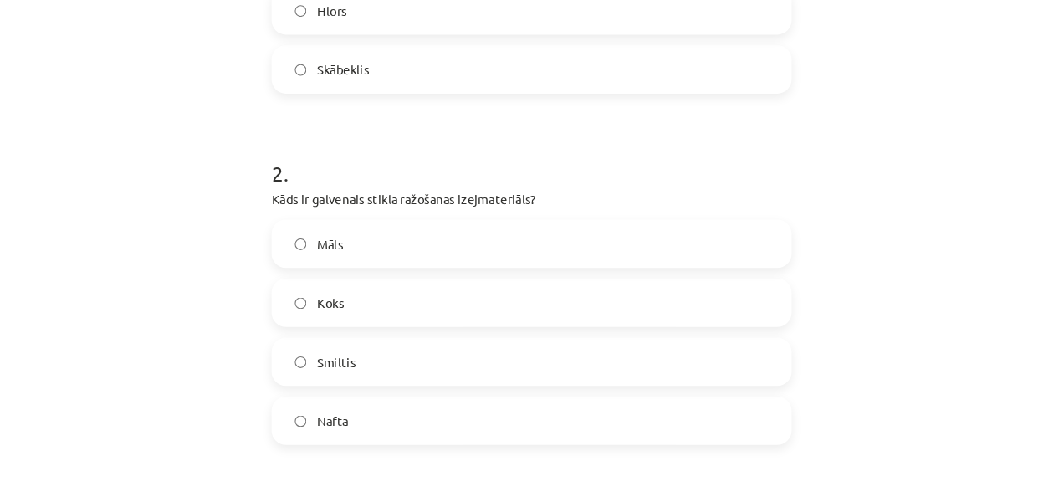
scroll to position [562, 0]
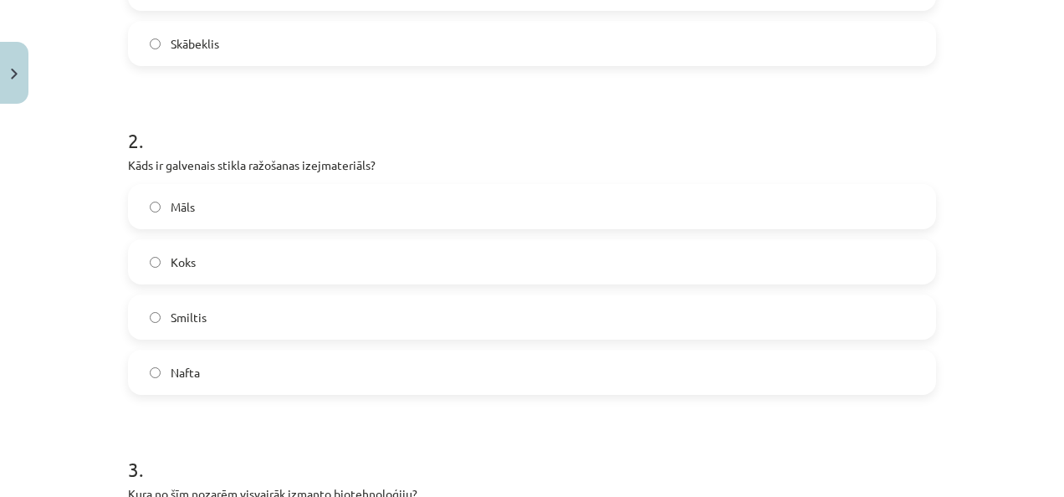
click at [292, 323] on label "Smiltis" at bounding box center [532, 317] width 804 height 42
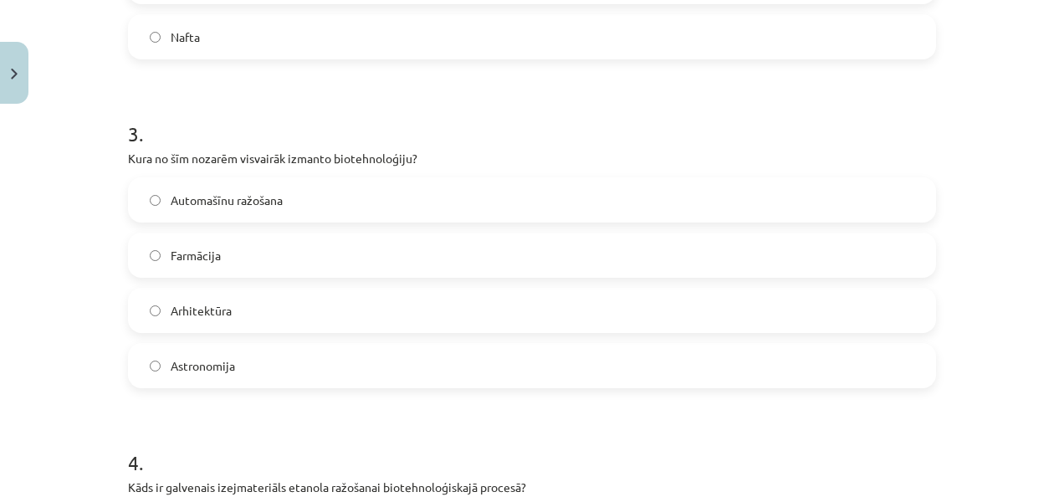
scroll to position [907, 0]
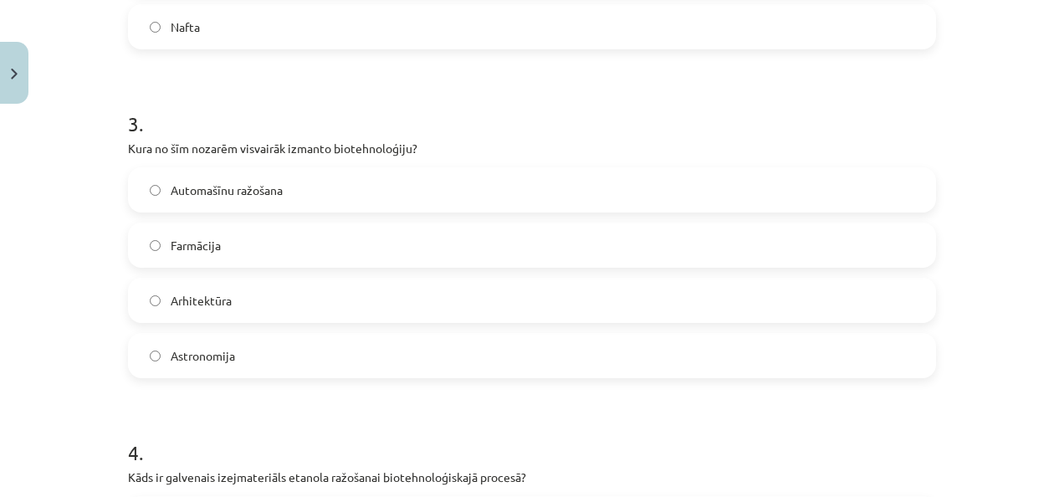
click at [255, 247] on label "Farmācija" at bounding box center [532, 245] width 804 height 42
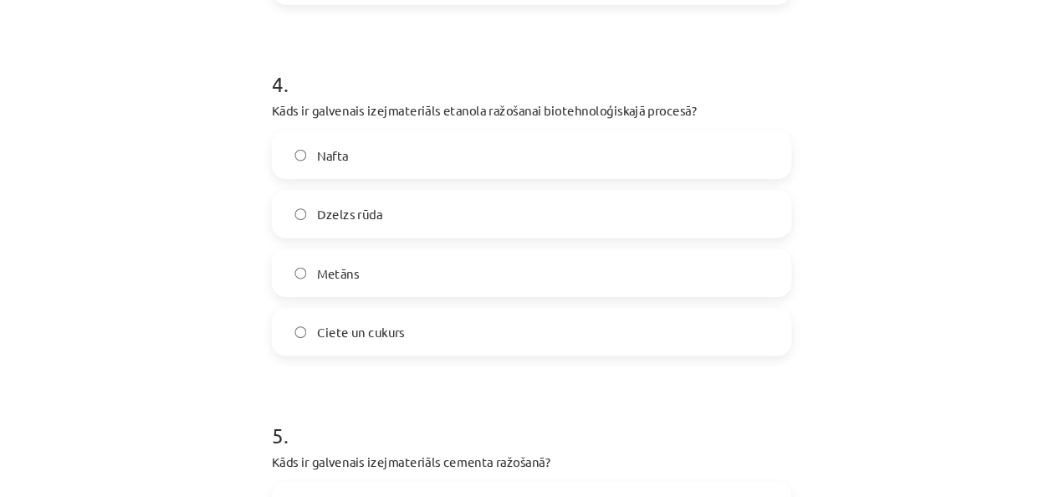
scroll to position [1303, 0]
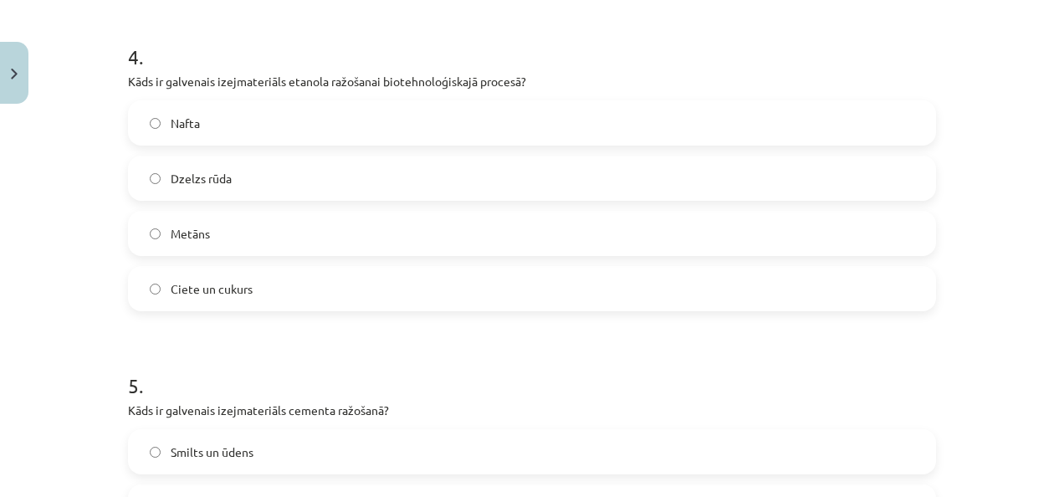
click at [237, 286] on span "Ciete un cukurs" at bounding box center [212, 289] width 82 height 18
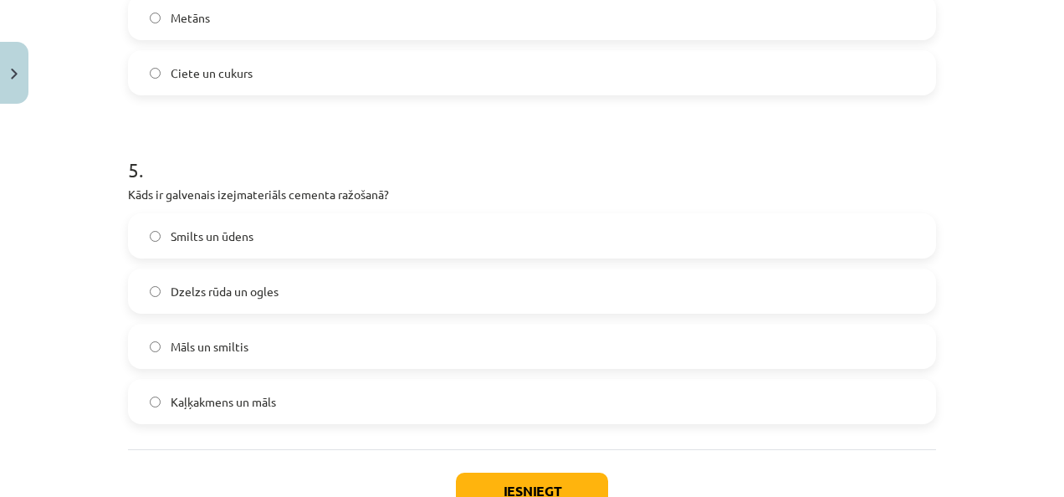
scroll to position [1574, 0]
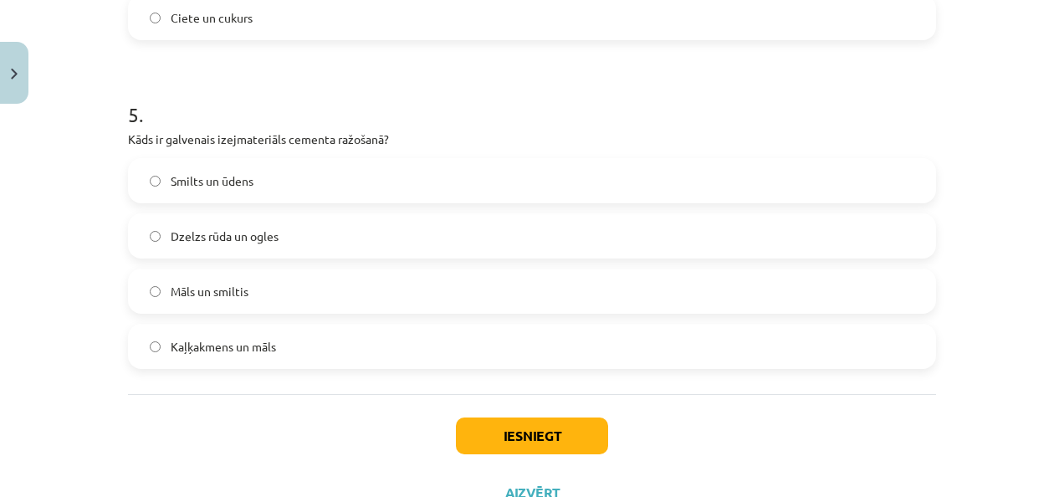
click at [324, 319] on div "Smilts un ūdens Dzelzs rūda un ogles Māls un smiltis Kaļķakmens un māls" at bounding box center [532, 263] width 808 height 211
click at [336, 341] on label "Kaļķakmens un māls" at bounding box center [532, 346] width 804 height 42
click at [531, 448] on button "Iesniegt" at bounding box center [532, 435] width 152 height 37
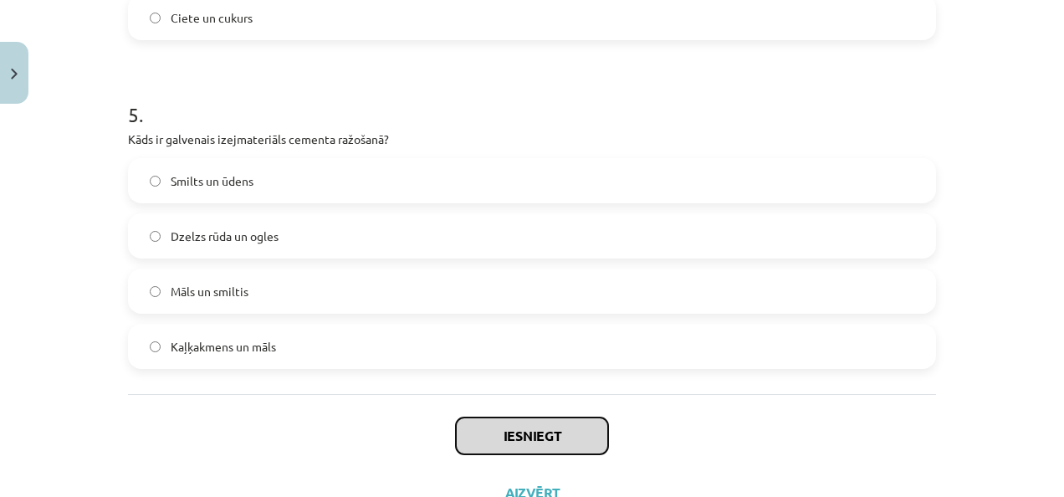
scroll to position [1639, 0]
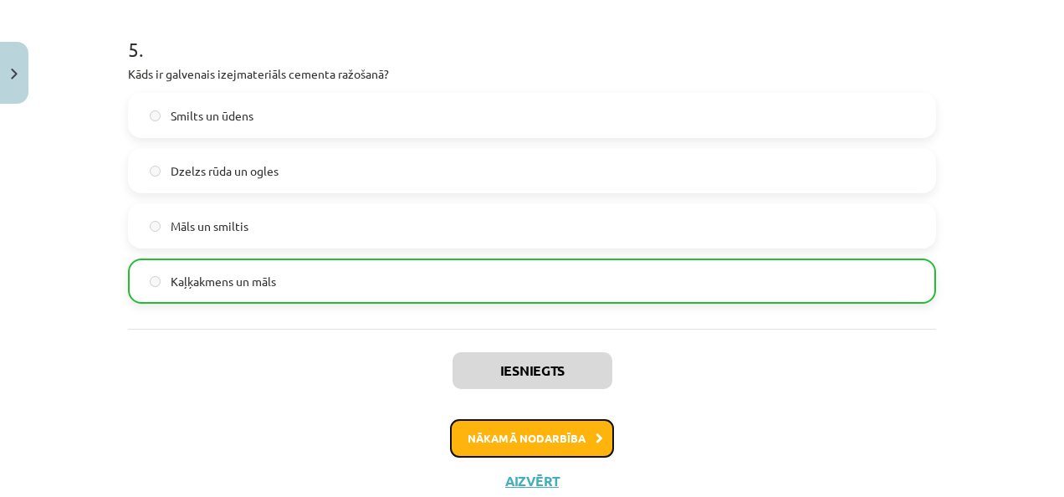
click at [572, 439] on button "Nākamā nodarbība" at bounding box center [532, 438] width 164 height 38
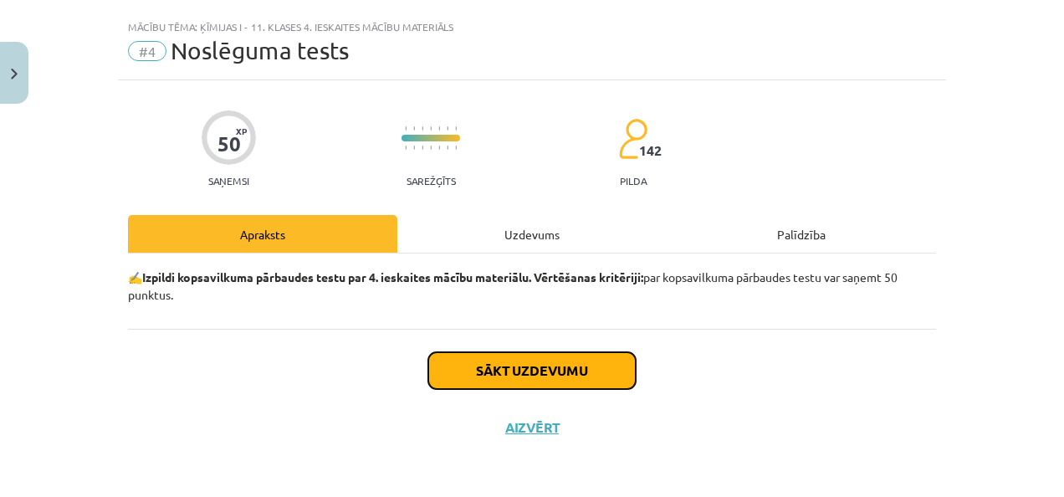
click at [532, 378] on button "Sākt uzdevumu" at bounding box center [531, 370] width 207 height 37
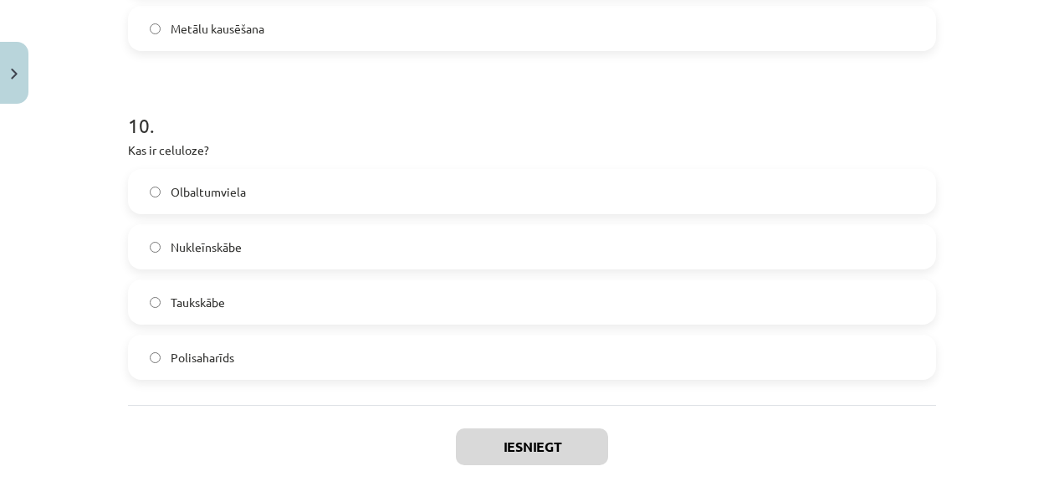
scroll to position [3227, 0]
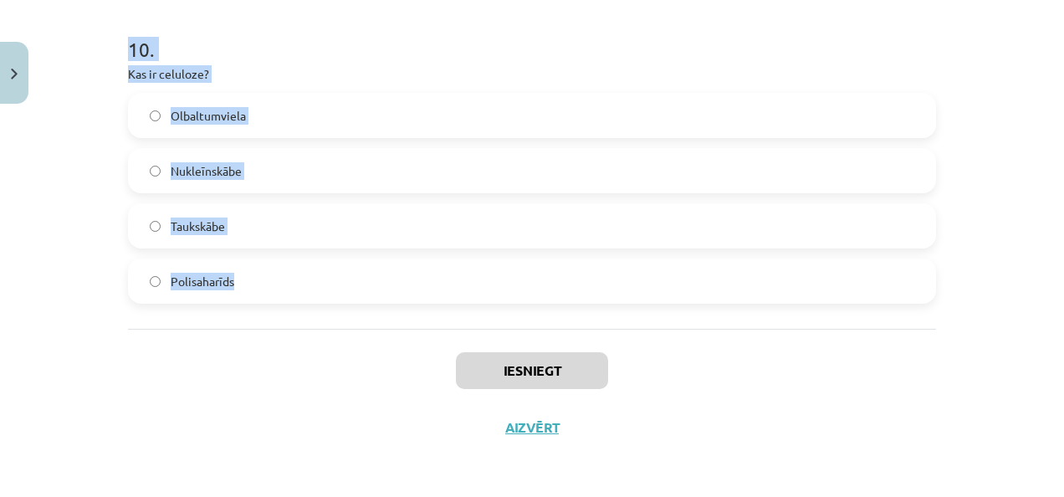
drag, startPoint x: 109, startPoint y: 256, endPoint x: 279, endPoint y: 296, distance: 175.3
click at [279, 296] on div "Mācību tēma: Ķīmijas i - 11. klases 4. ieskaites mācību materiāls #4 Noslēguma …" at bounding box center [532, 248] width 1064 height 497
copy form "1 . Kuru no šiem materiāliem galvenokārt iegūst, izmantojot neorganiskās ķīmija…"
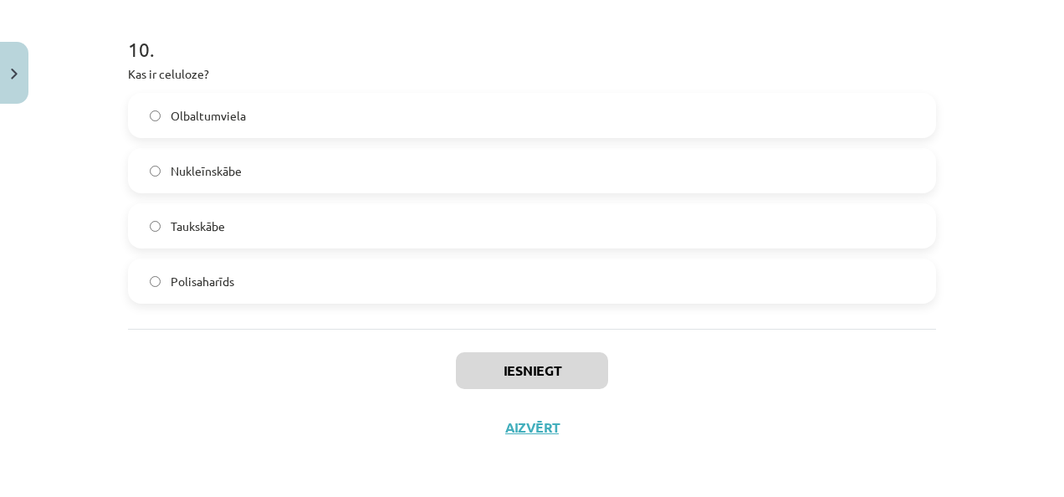
click at [339, 331] on div "Iesniegt Aizvērt" at bounding box center [532, 387] width 808 height 117
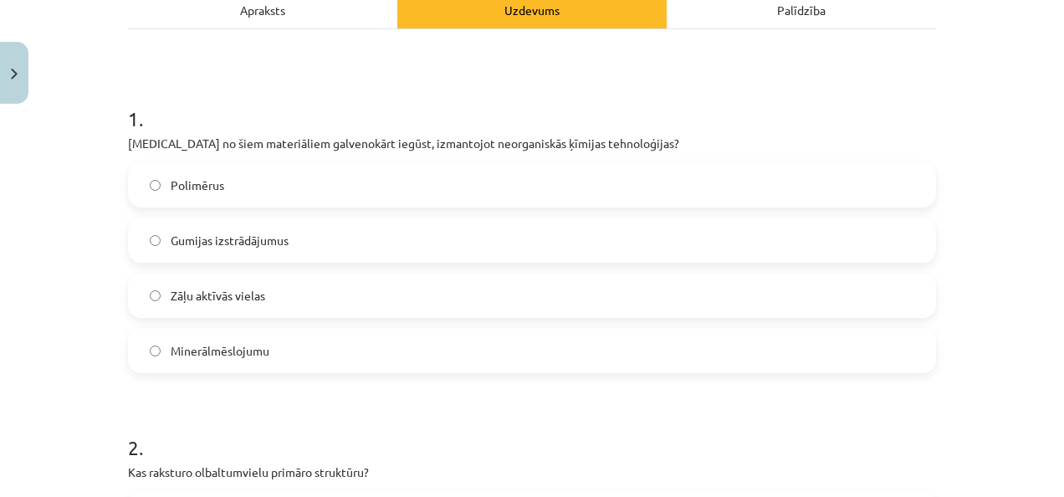
scroll to position [254, 0]
click at [354, 325] on div "Polimērus Gumijas izstrādājumus Zāļu aktīvās vielas Minerālmēslojumu" at bounding box center [532, 268] width 808 height 211
click at [366, 365] on label "Minerālmēslojumu" at bounding box center [532, 351] width 804 height 42
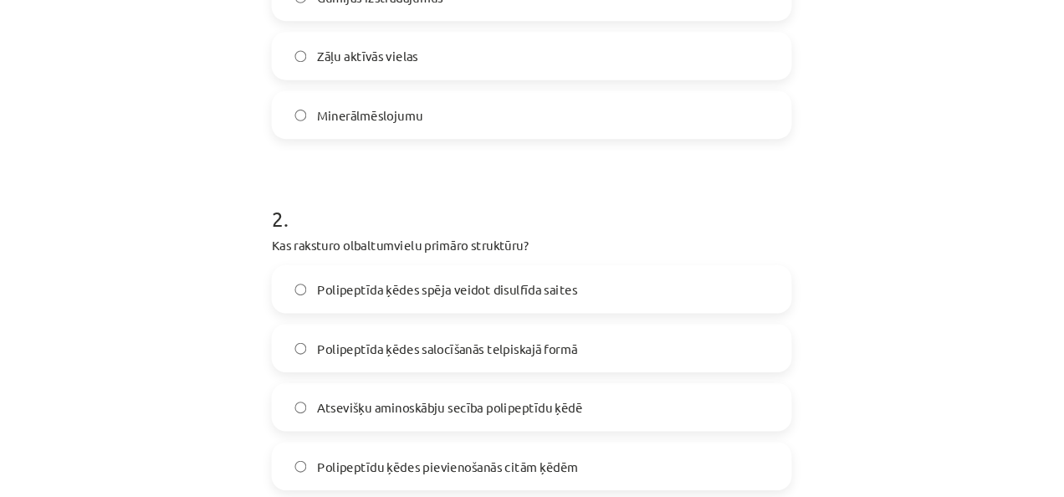
scroll to position [500, 0]
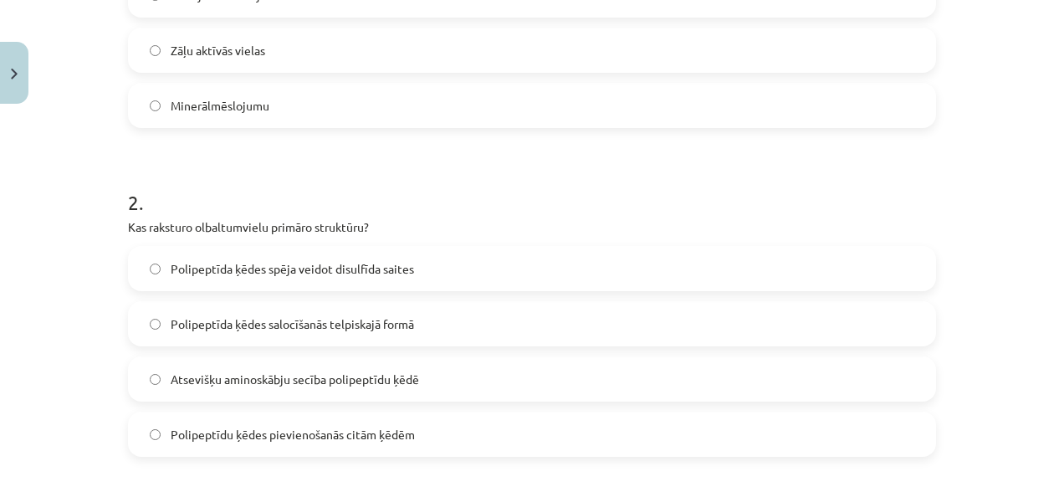
click at [268, 379] on span "Atsevišķu aminoskābju secība polipeptīdu ķēdē" at bounding box center [295, 379] width 248 height 18
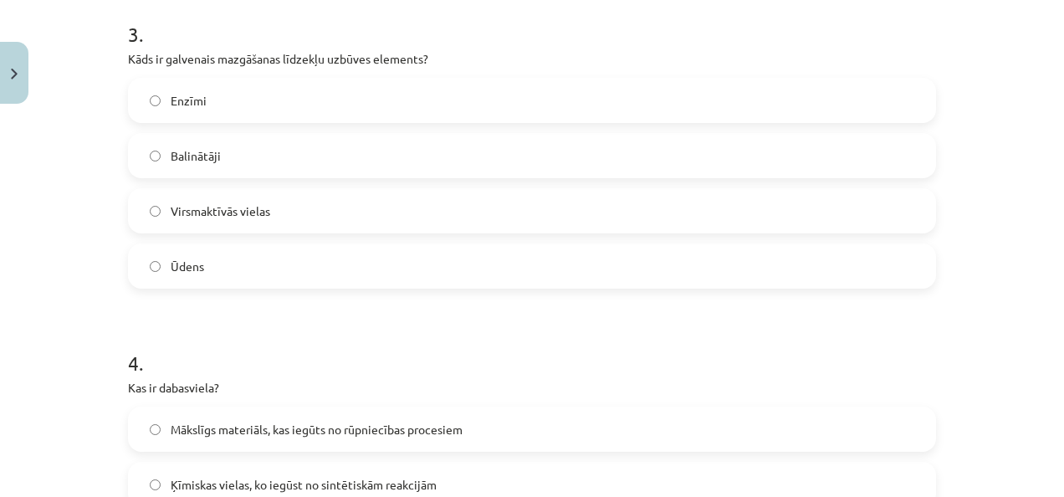
scroll to position [999, 0]
click at [340, 204] on label "Virsmaktīvās vielas" at bounding box center [532, 209] width 804 height 42
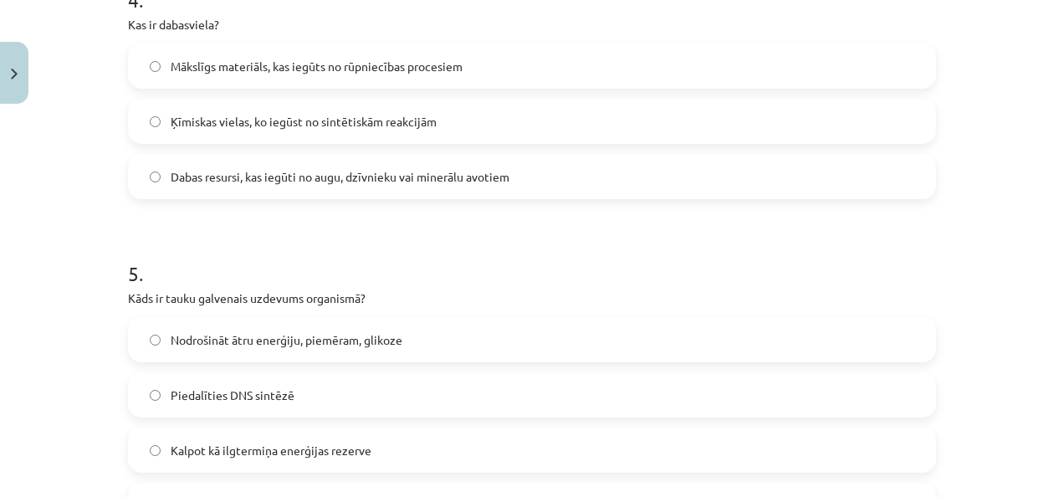
scroll to position [1361, 0]
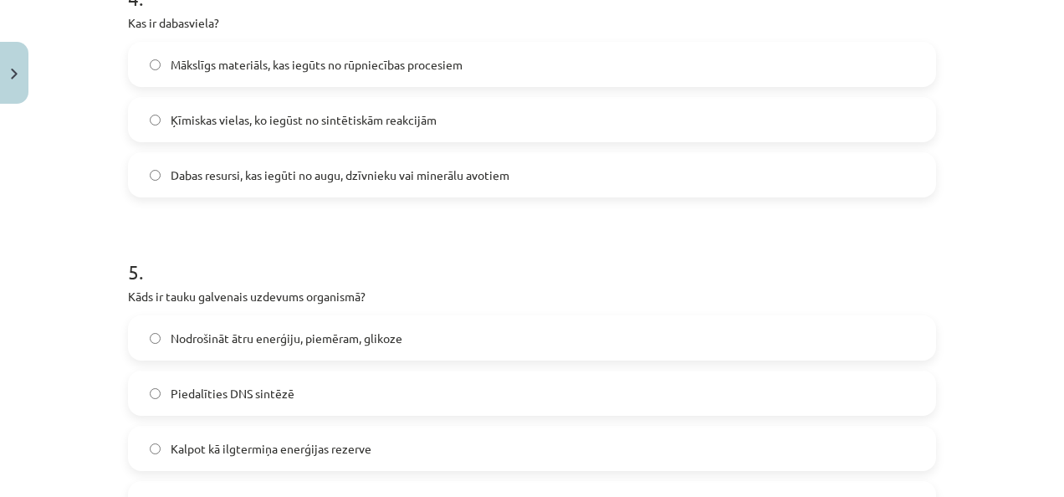
click at [291, 183] on label "Dabas resursi, kas iegūti no augu, dzīvnieku vai minerālu avotiem" at bounding box center [532, 175] width 804 height 42
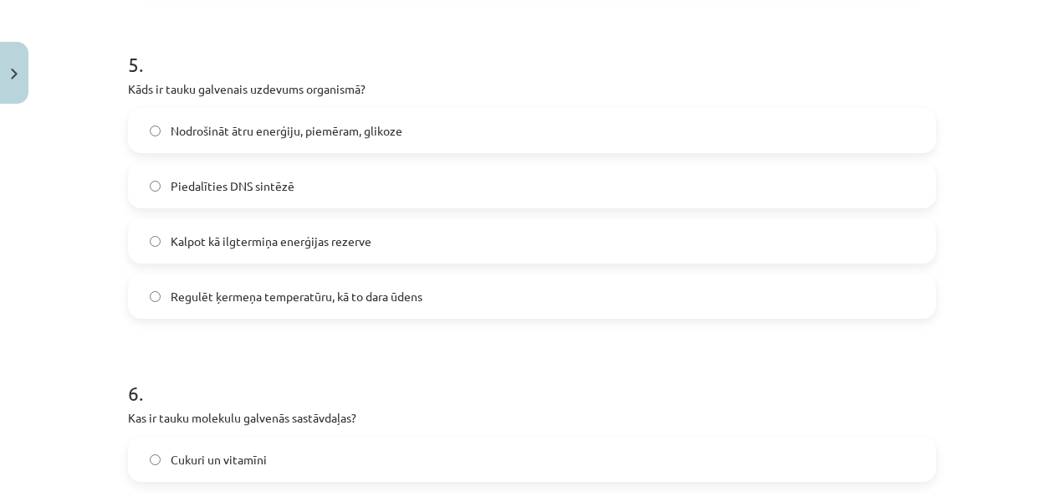
scroll to position [1571, 0]
click at [289, 241] on span "Kalpot kā ilgtermiņa enerģijas rezerve" at bounding box center [271, 240] width 201 height 18
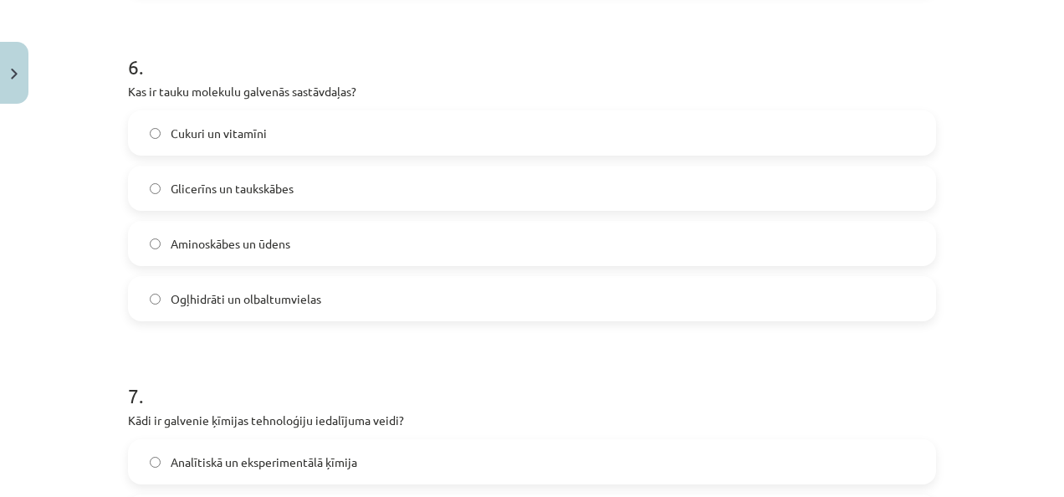
scroll to position [1895, 0]
click at [309, 189] on label "Glicerīns un taukskābes" at bounding box center [532, 188] width 804 height 42
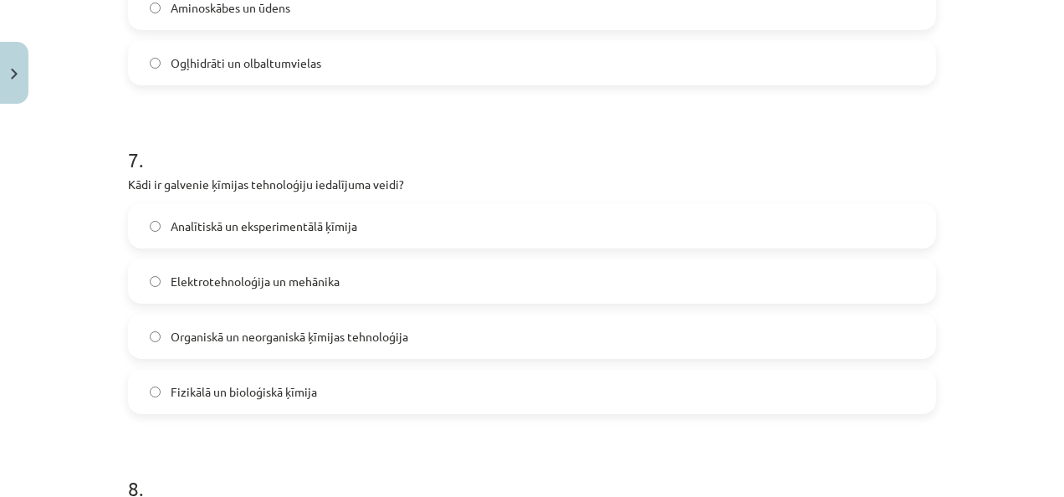
scroll to position [2148, 0]
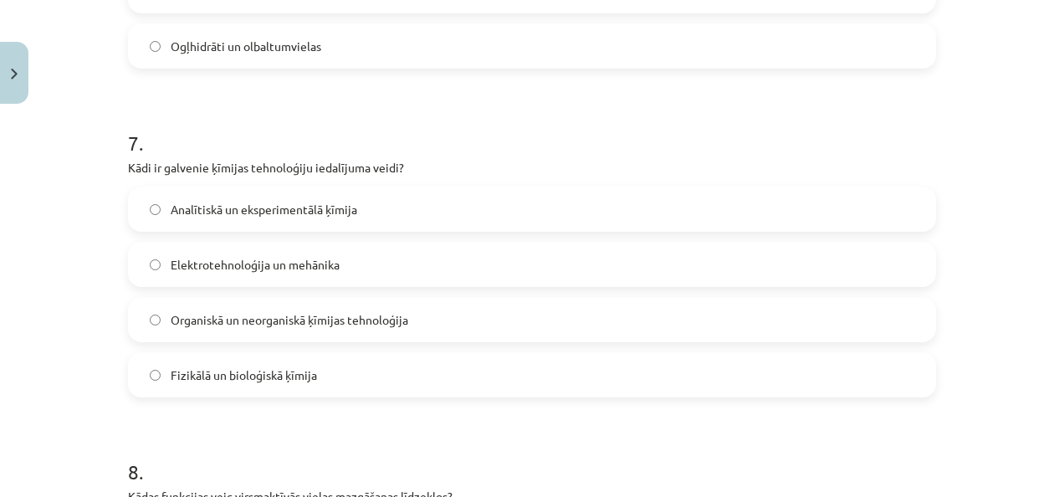
click at [273, 324] on span "Organiskā un neorganiskā ķīmijas tehnoloģija" at bounding box center [289, 320] width 237 height 18
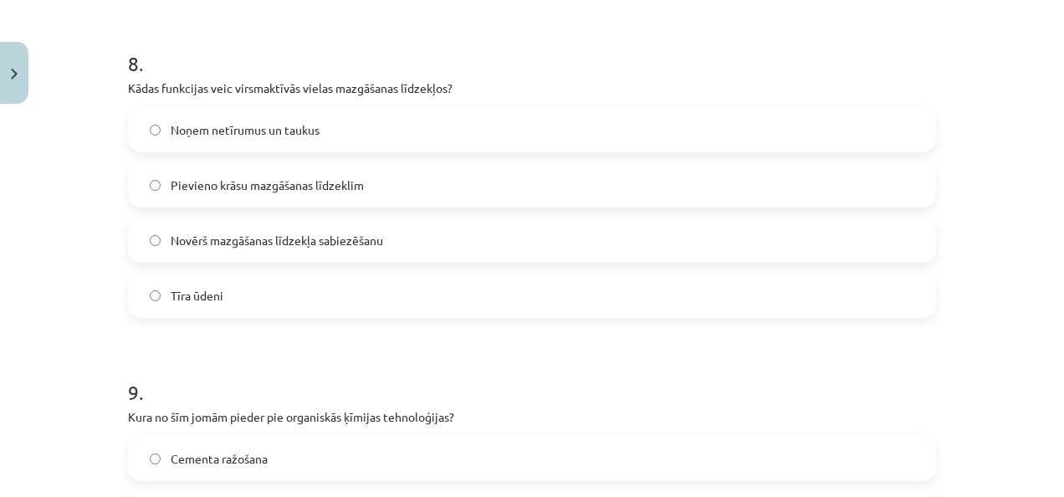
scroll to position [2562, 0]
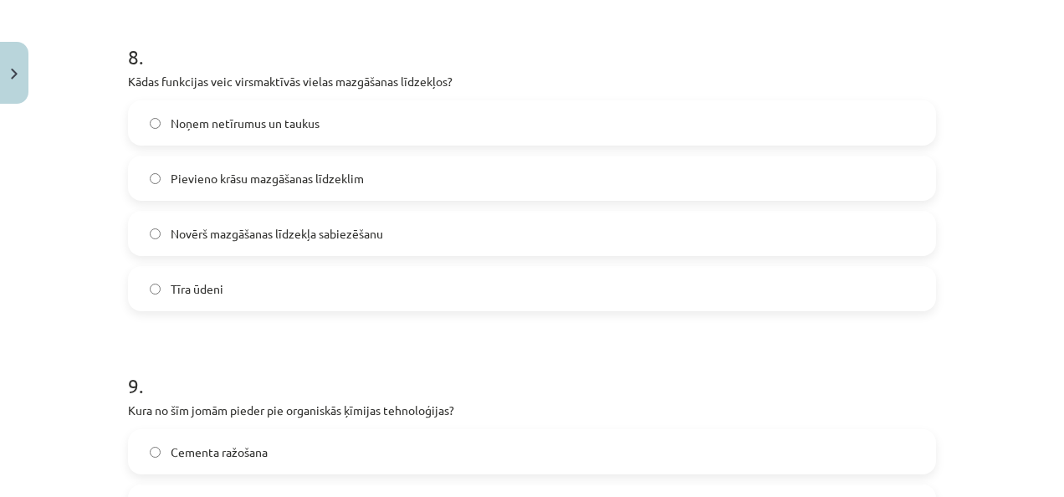
click at [252, 120] on span "Noņem netīrumus un taukus" at bounding box center [245, 124] width 149 height 18
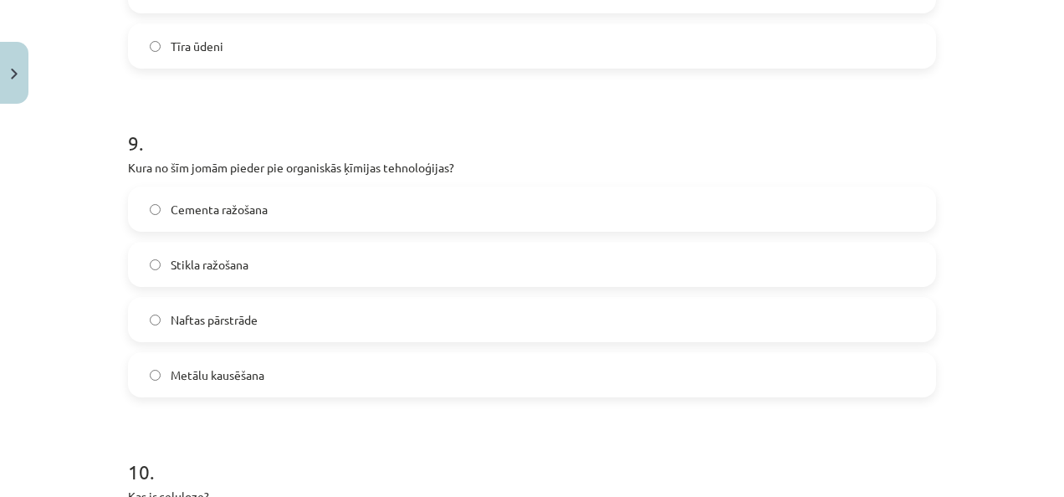
scroll to position [2810, 0]
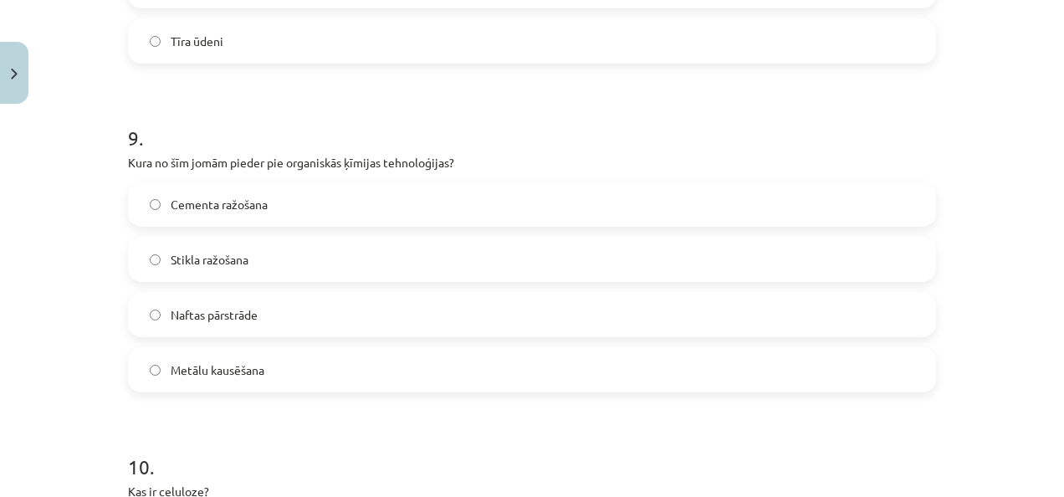
click at [210, 304] on label "Naftas pārstrāde" at bounding box center [532, 315] width 804 height 42
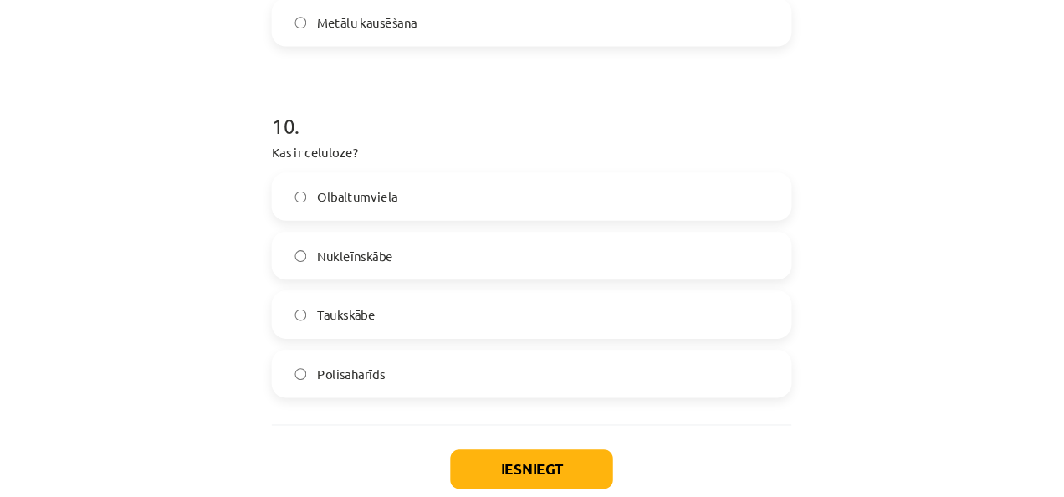
scroll to position [3163, 0]
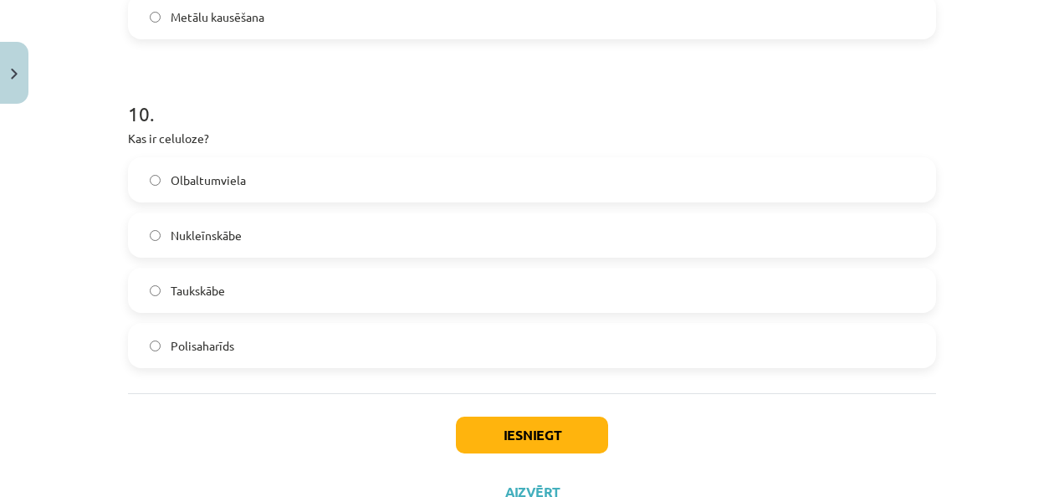
drag, startPoint x: 284, startPoint y: 359, endPoint x: 262, endPoint y: 321, distance: 43.9
click at [284, 359] on label "Polisaharīds" at bounding box center [532, 345] width 804 height 42
click at [471, 420] on button "Iesniegt" at bounding box center [532, 434] width 152 height 37
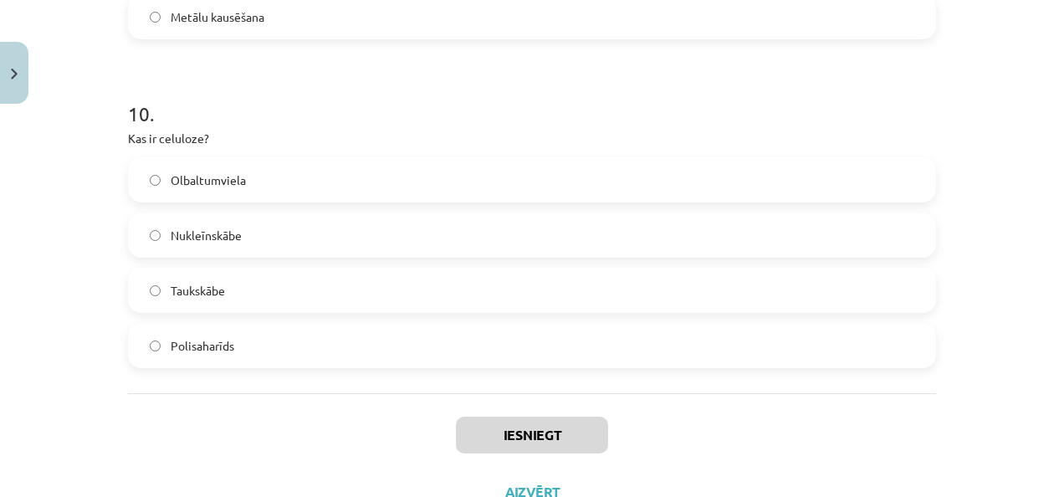
click at [315, 471] on div "Iesniegt Aizvērt" at bounding box center [532, 451] width 808 height 117
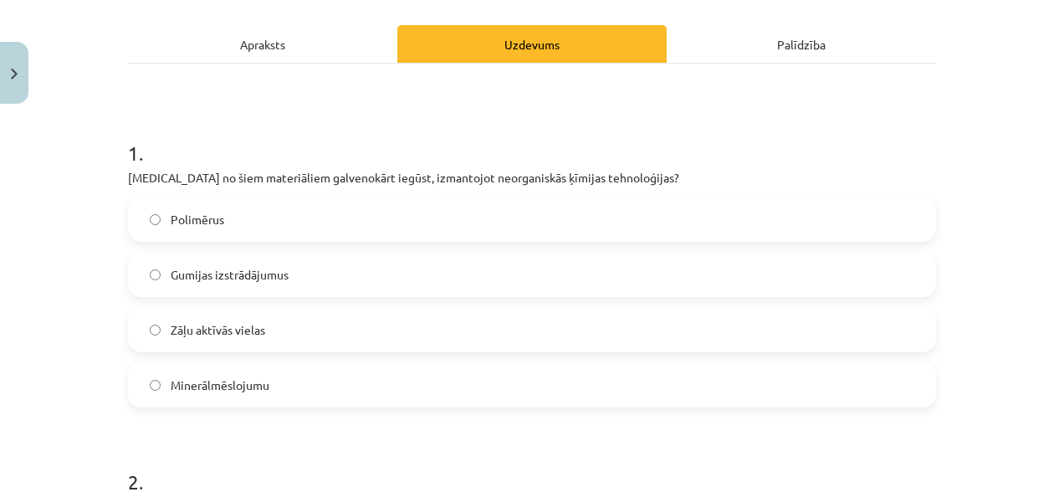
scroll to position [0, 0]
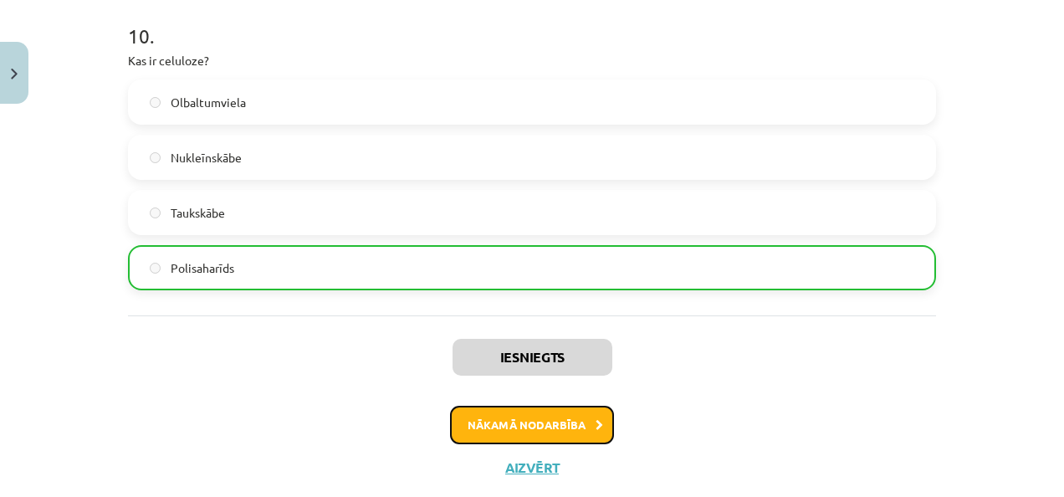
click at [498, 432] on button "Nākamā nodarbība" at bounding box center [532, 425] width 164 height 38
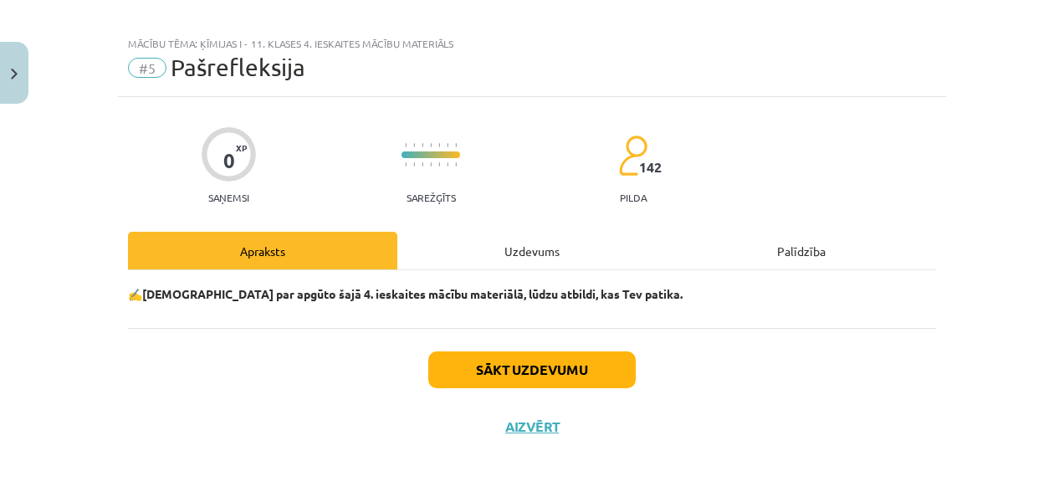
scroll to position [13, 0]
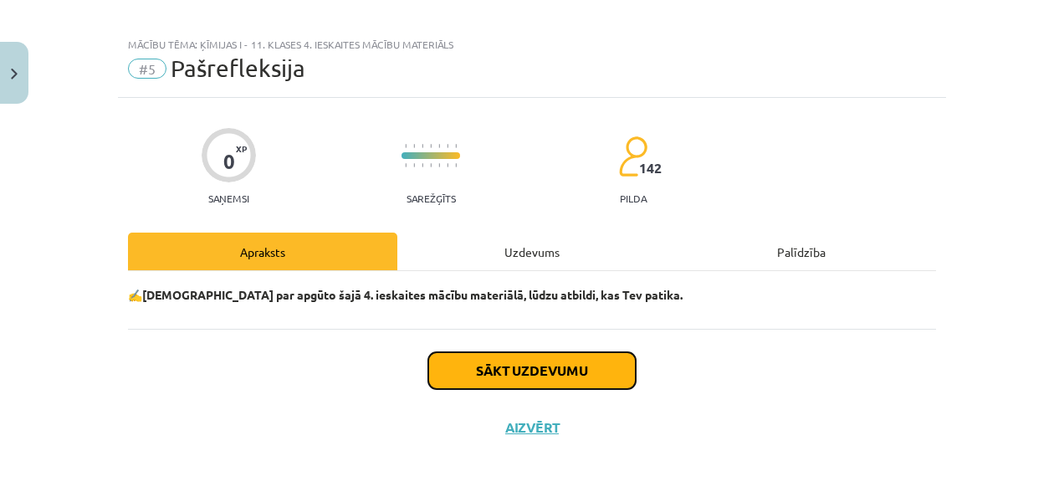
click at [500, 365] on button "Sākt uzdevumu" at bounding box center [531, 370] width 207 height 37
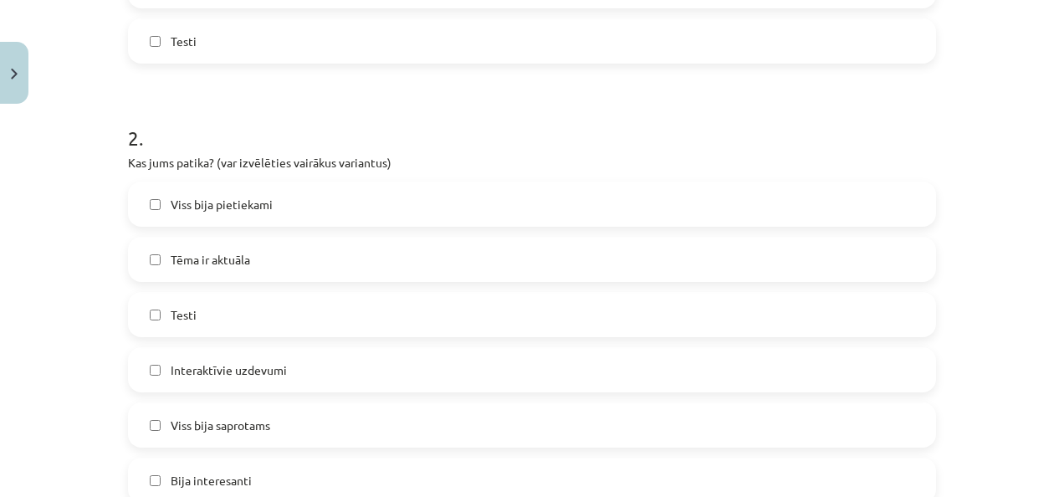
scroll to position [731, 0]
click at [304, 196] on label "Viss bija pietiekami" at bounding box center [532, 203] width 804 height 42
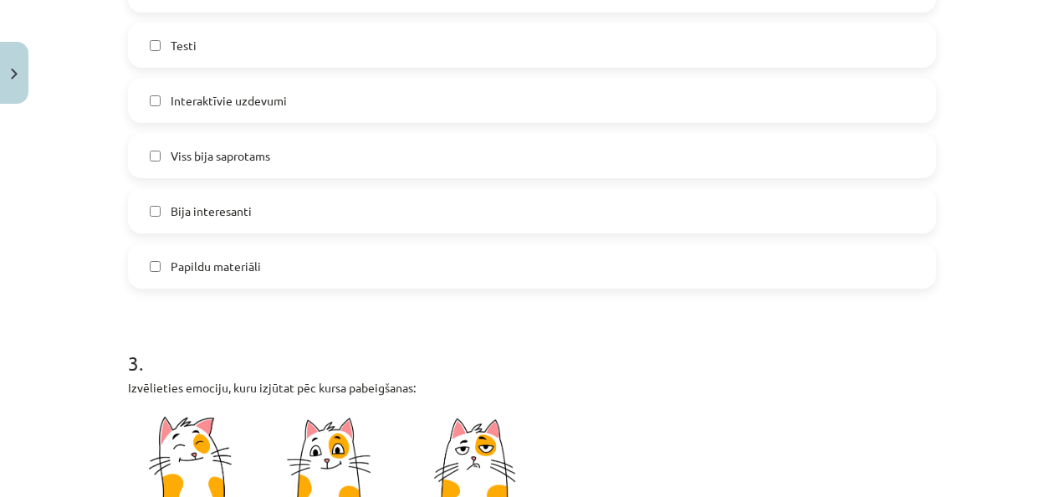
scroll to position [999, 0]
click at [245, 146] on label "Viss bija saprotams" at bounding box center [532, 156] width 804 height 42
click at [243, 216] on span "Bija interesanti" at bounding box center [211, 212] width 81 height 18
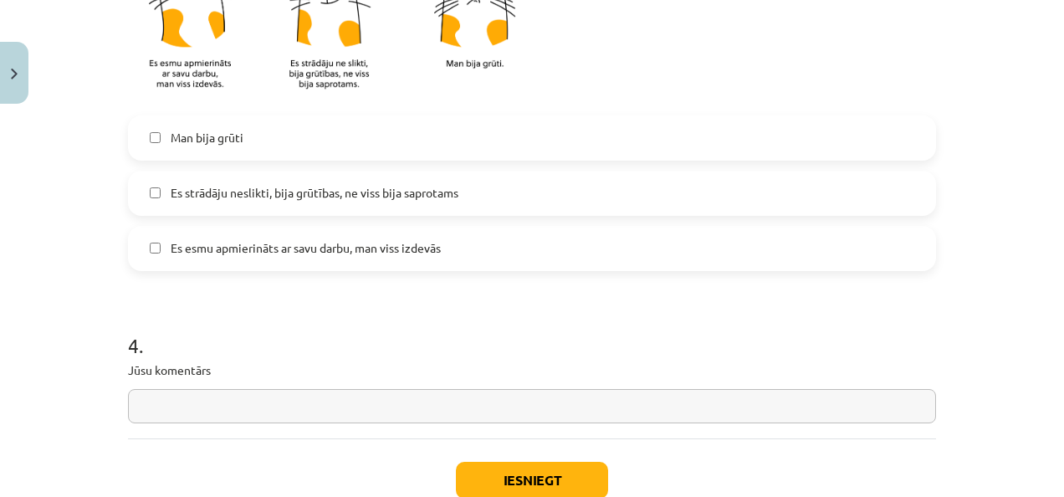
scroll to position [1465, 0]
click at [290, 246] on span "Es esmu apmierināts ar savu darbu, man viss izdevās" at bounding box center [306, 247] width 270 height 18
click at [299, 397] on input "text" at bounding box center [532, 405] width 808 height 34
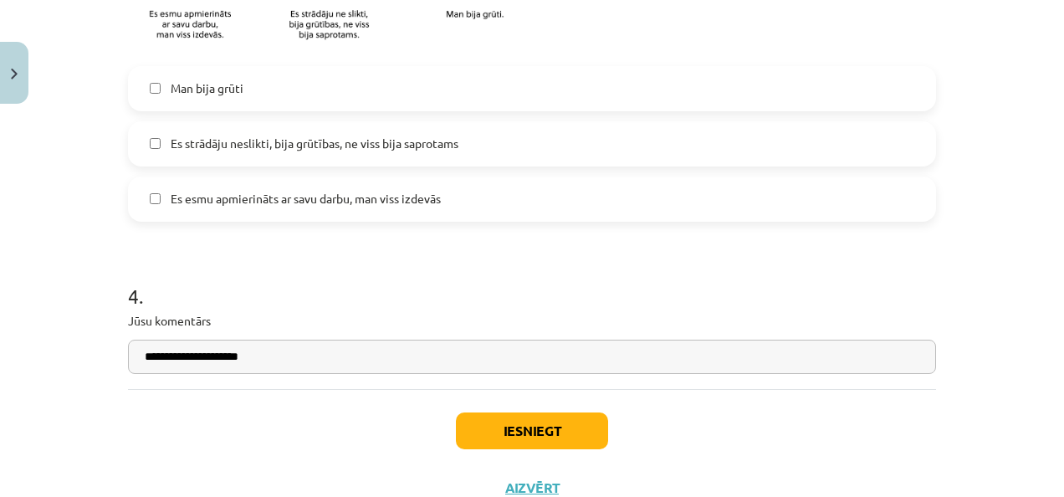
type input "**********"
click at [530, 439] on button "Iesniegt" at bounding box center [532, 430] width 152 height 37
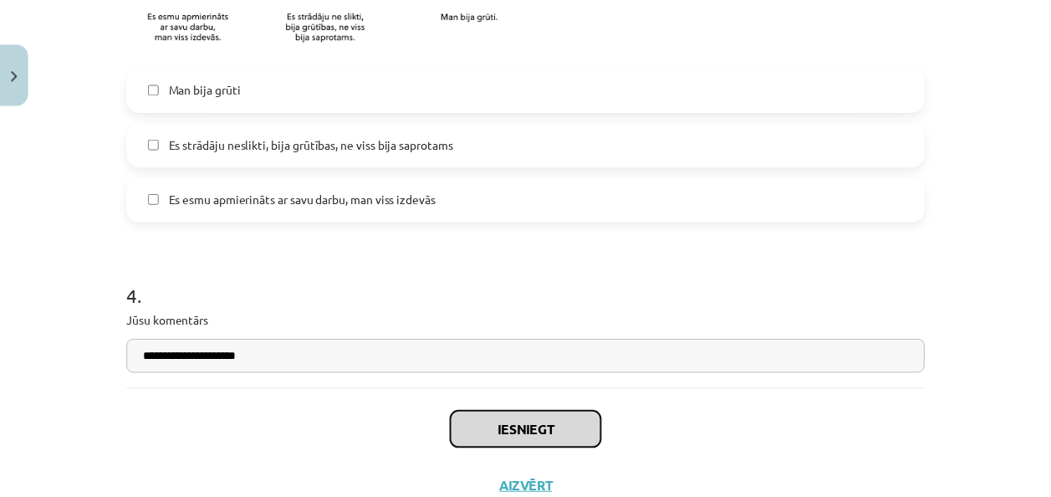
scroll to position [1573, 0]
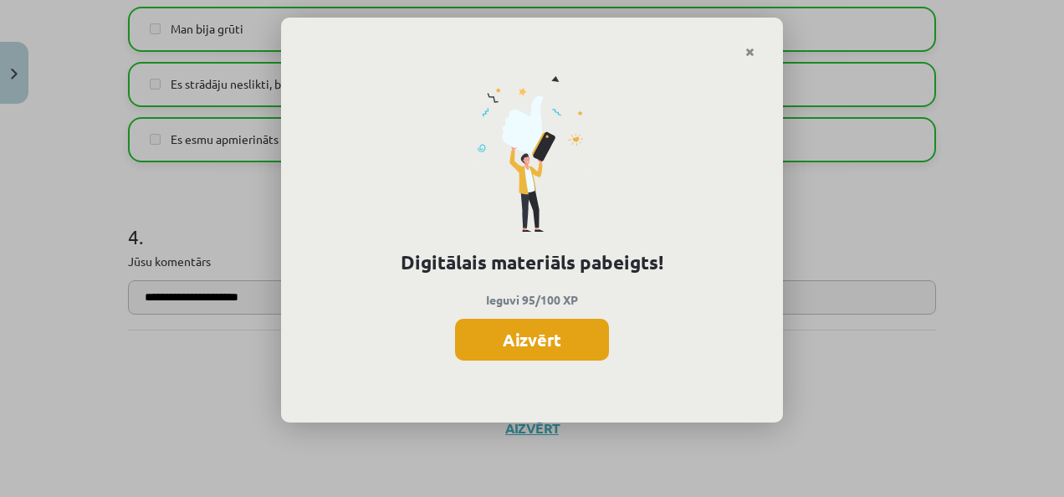
click at [514, 328] on button "Aizvērt" at bounding box center [532, 340] width 154 height 42
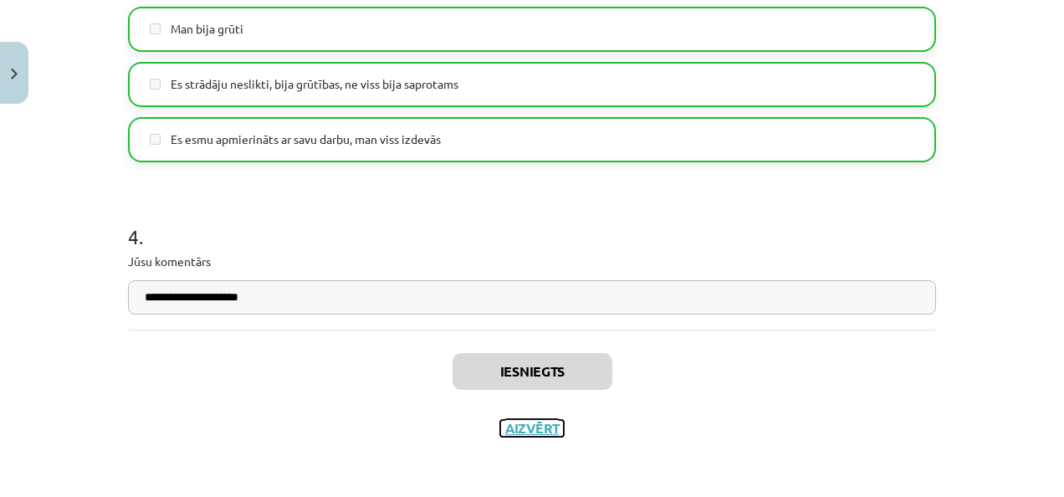
click at [528, 429] on button "Aizvērt" at bounding box center [532, 428] width 64 height 17
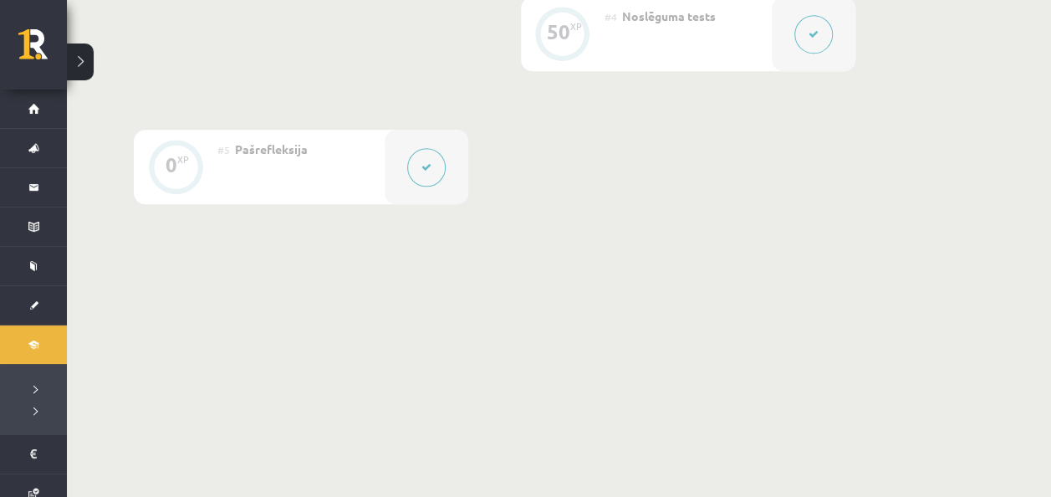
scroll to position [0, 0]
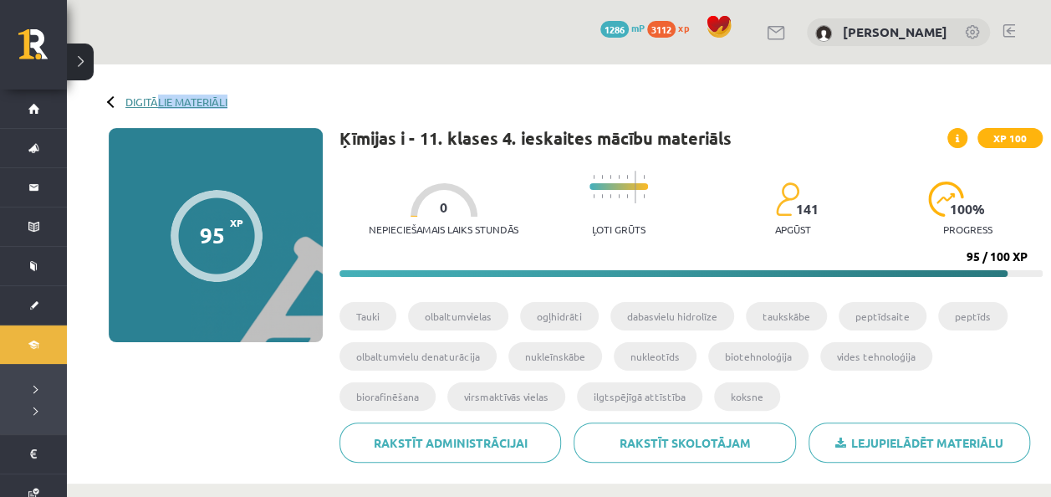
click at [157, 101] on div "Digitālie materiāli 95 XP XP 100 95 / 100 XP Ķīmijas i - 11. klases 4. ieskaite…" at bounding box center [559, 273] width 984 height 419
click at [157, 101] on link "Digitālie materiāli" at bounding box center [176, 101] width 102 height 13
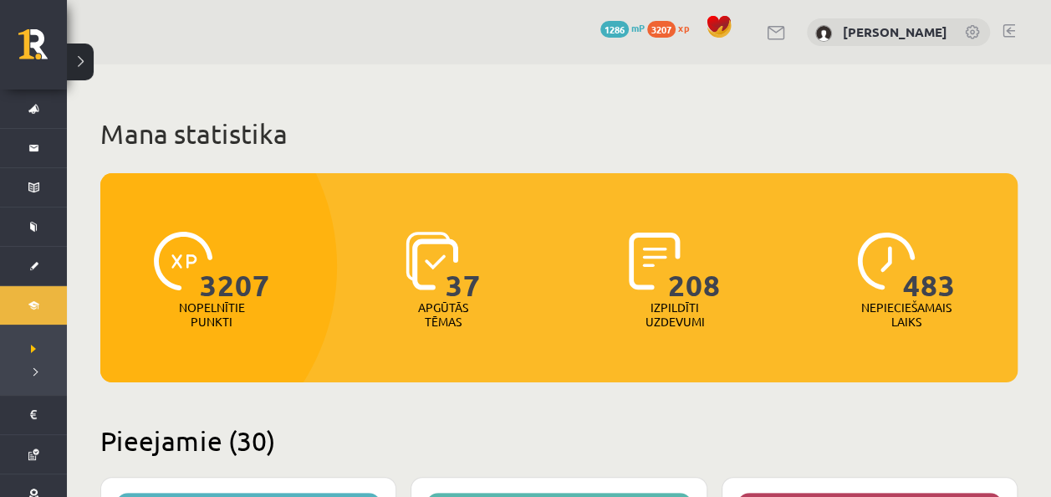
scroll to position [43, 0]
click at [30, 309] on link "Digitālie materiāli" at bounding box center [33, 302] width 67 height 38
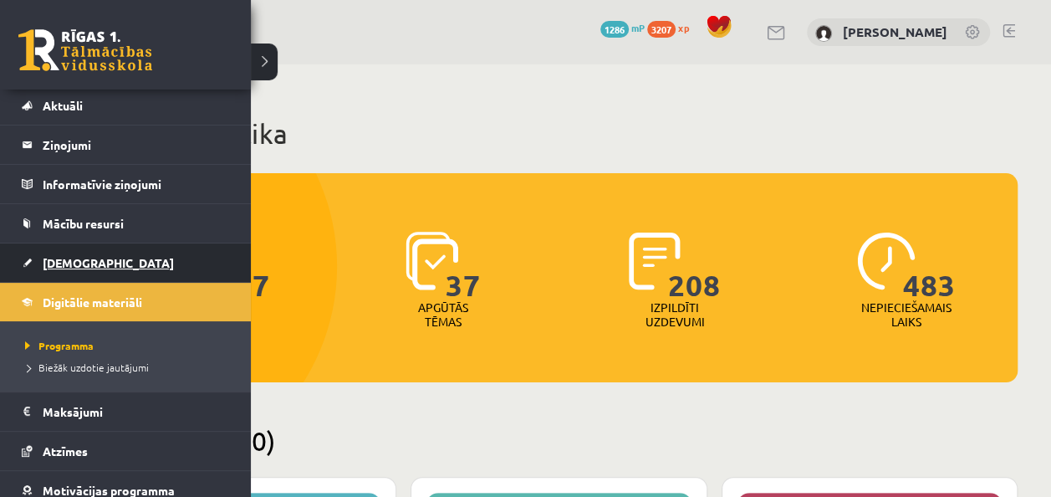
click at [43, 267] on span "[DEMOGRAPHIC_DATA]" at bounding box center [108, 262] width 131 height 15
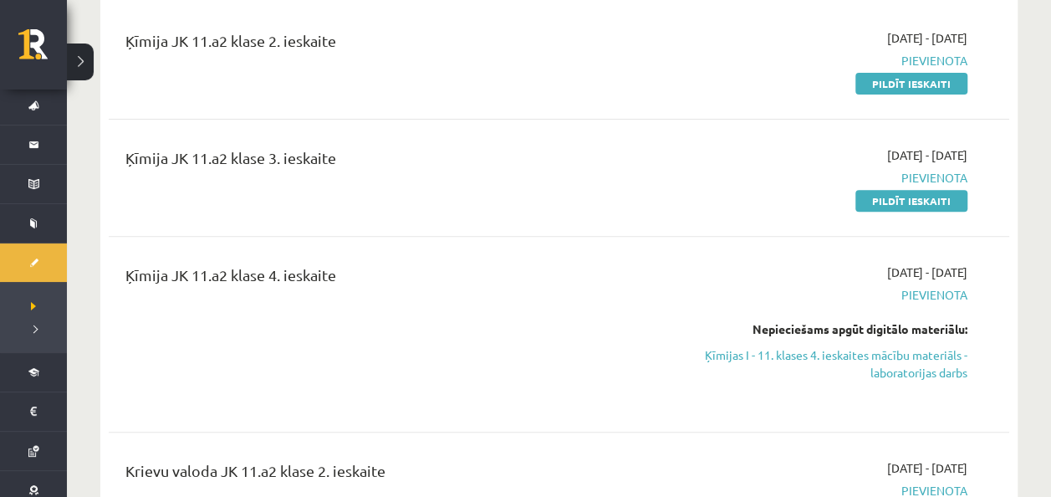
scroll to position [211, 0]
click at [799, 368] on link "Ķīmijas I - 11. klases 4. ieskaites mācību materiāls - laboratorijas darbs" at bounding box center [835, 362] width 264 height 35
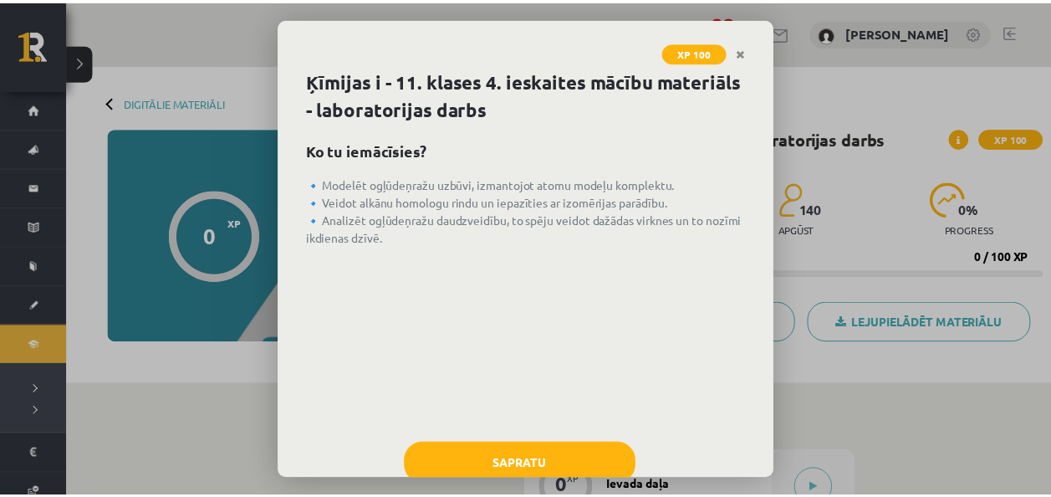
scroll to position [45, 0]
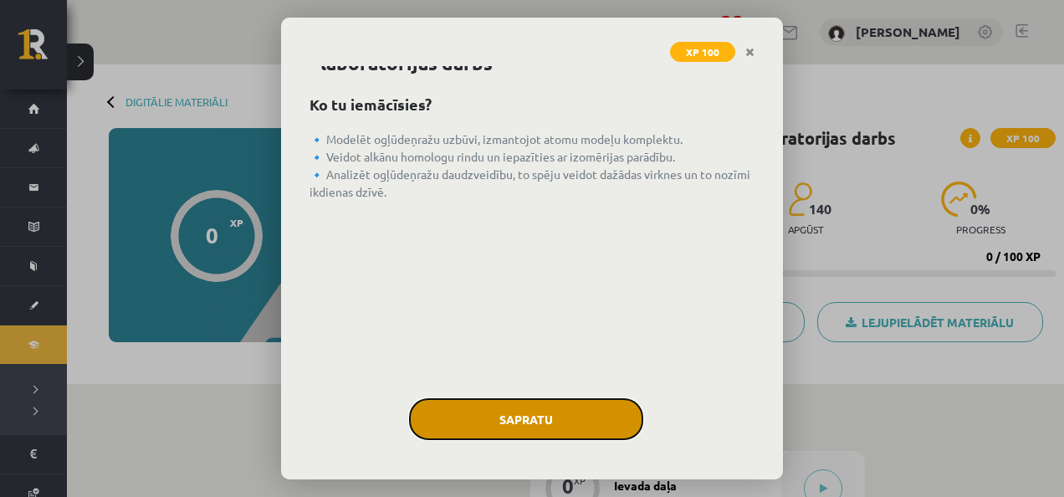
click at [515, 417] on button "Sapratu" at bounding box center [526, 419] width 234 height 42
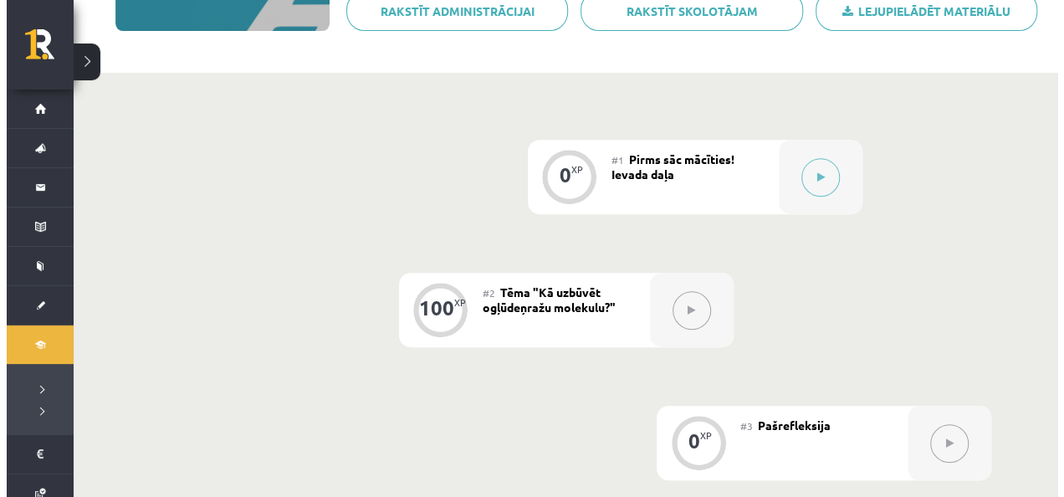
scroll to position [314, 0]
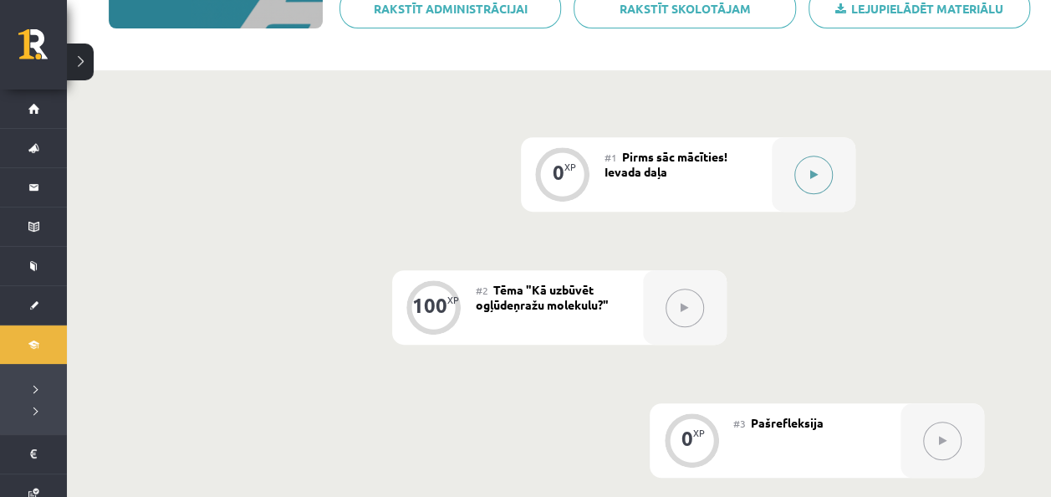
click at [789, 164] on div at bounding box center [814, 174] width 84 height 74
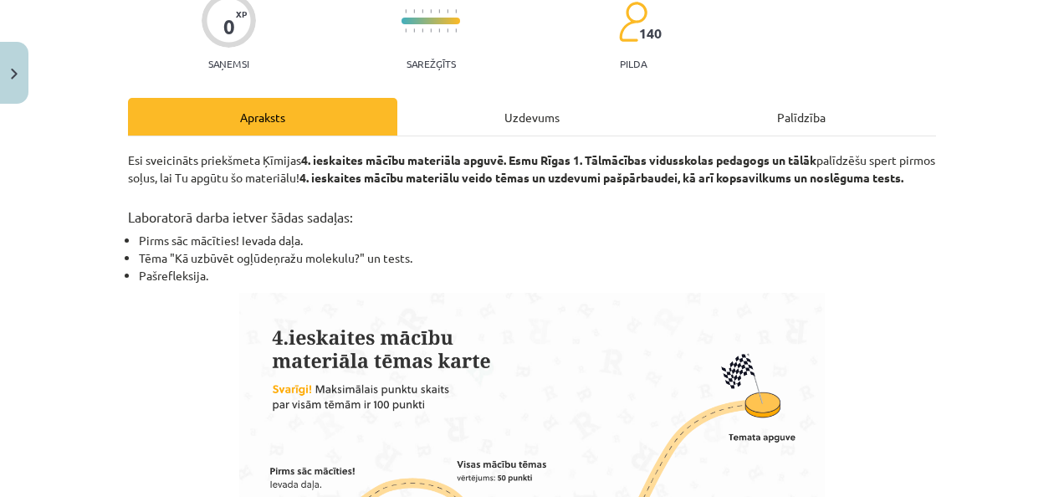
scroll to position [149, 0]
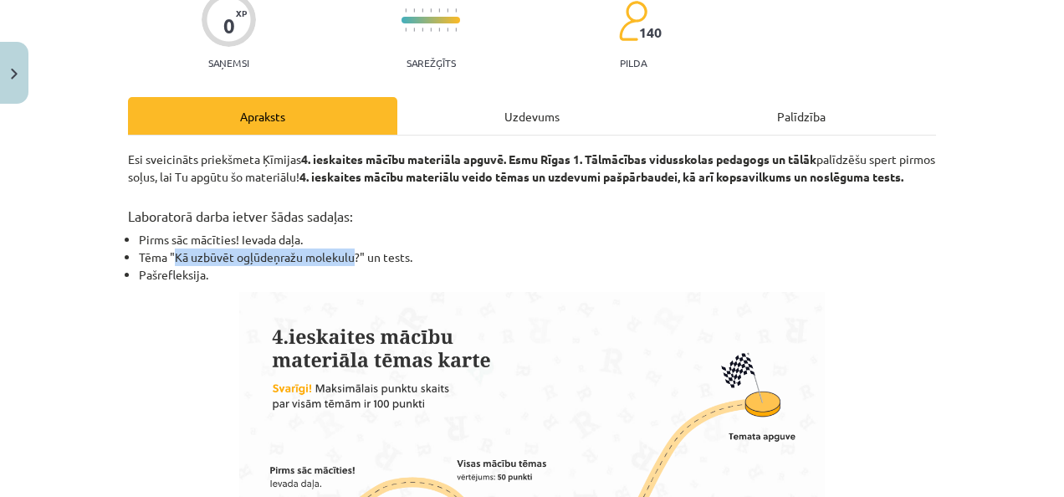
drag, startPoint x: 171, startPoint y: 275, endPoint x: 350, endPoint y: 274, distance: 179.8
click at [350, 266] on li "Tēma "Kā uzbūvēt ogļūdeņražu molekulu?" un tests." at bounding box center [537, 257] width 797 height 18
copy li "Kā uzbūvēt ogļūdeņražu molekulu"
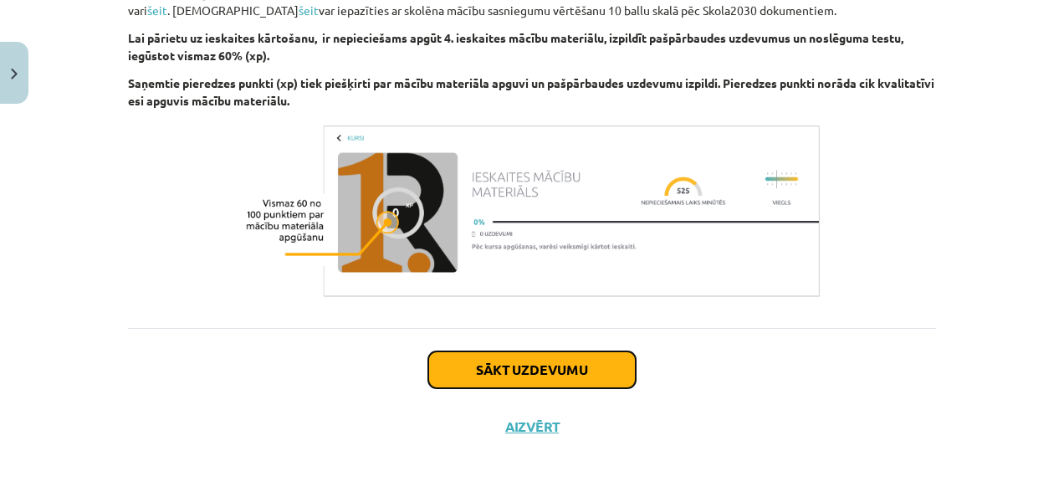
click at [506, 373] on button "Sākt uzdevumu" at bounding box center [531, 369] width 207 height 37
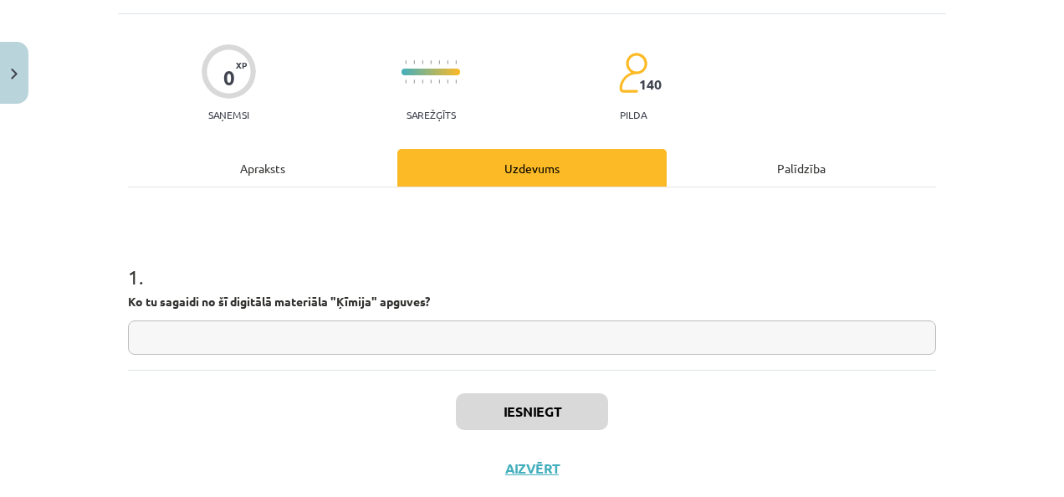
scroll to position [42, 0]
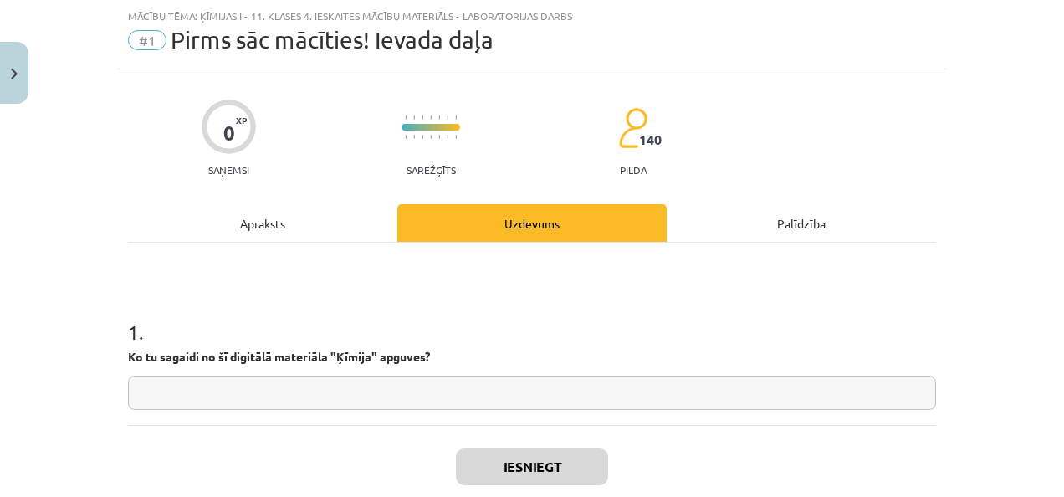
click at [425, 394] on input "text" at bounding box center [532, 392] width 808 height 34
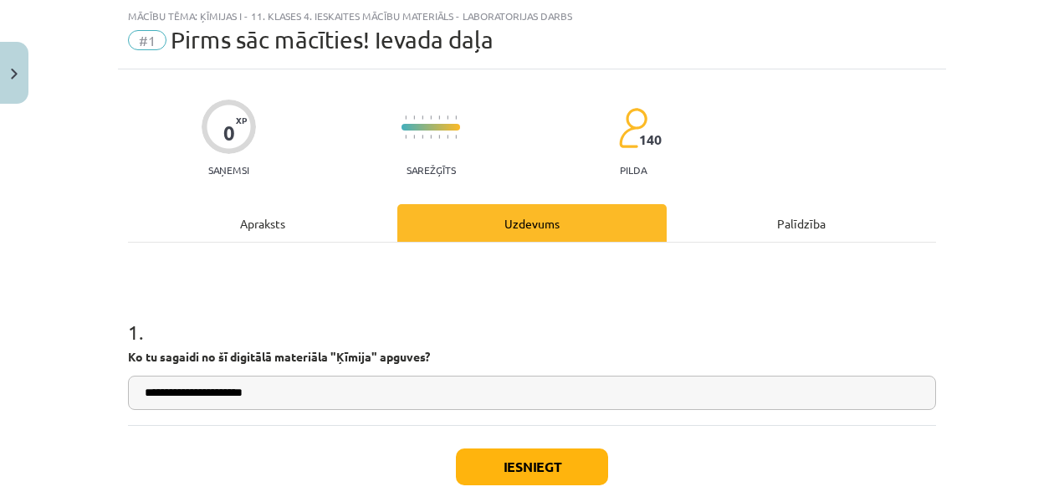
paste input "**********"
click at [258, 391] on input "**********" at bounding box center [532, 392] width 808 height 34
type input "**********"
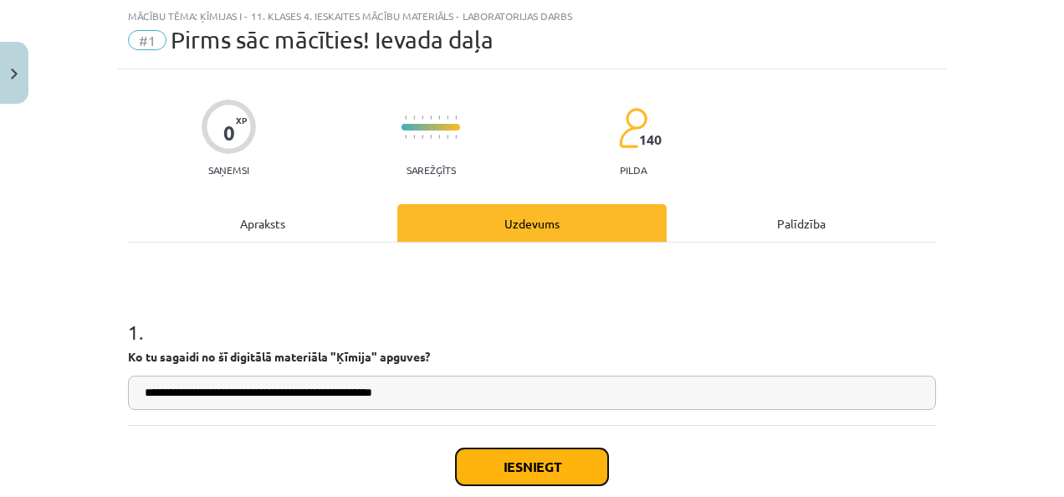
click at [525, 461] on button "Iesniegt" at bounding box center [532, 466] width 152 height 37
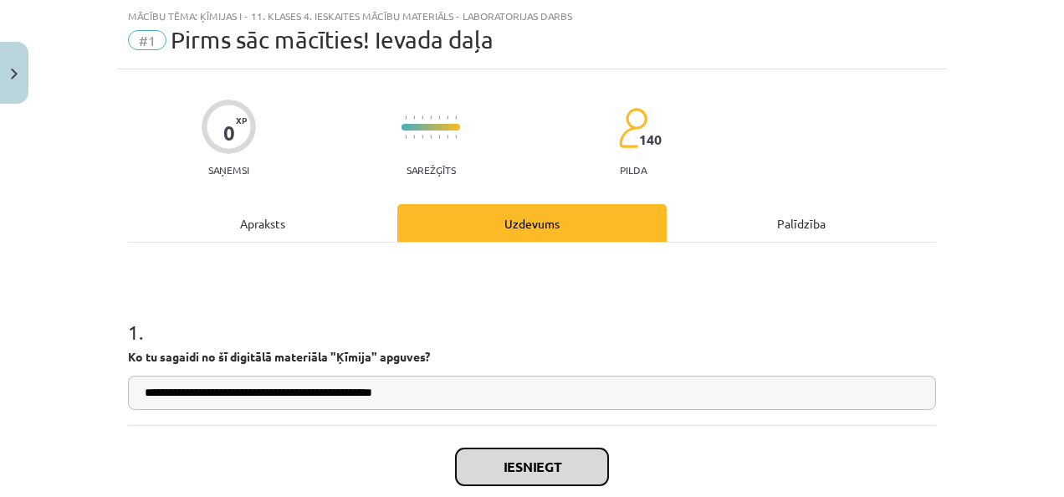
scroll to position [138, 0]
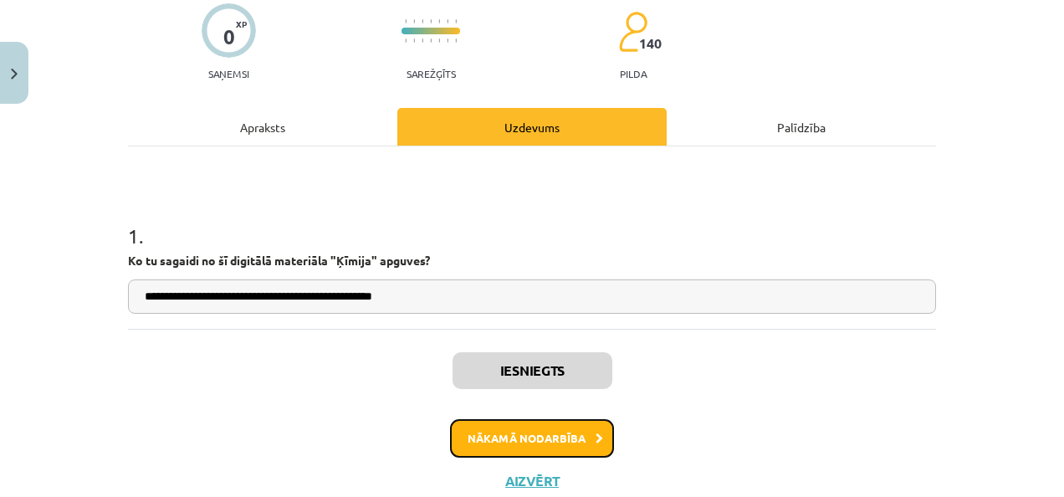
click at [513, 437] on button "Nākamā nodarbība" at bounding box center [532, 438] width 164 height 38
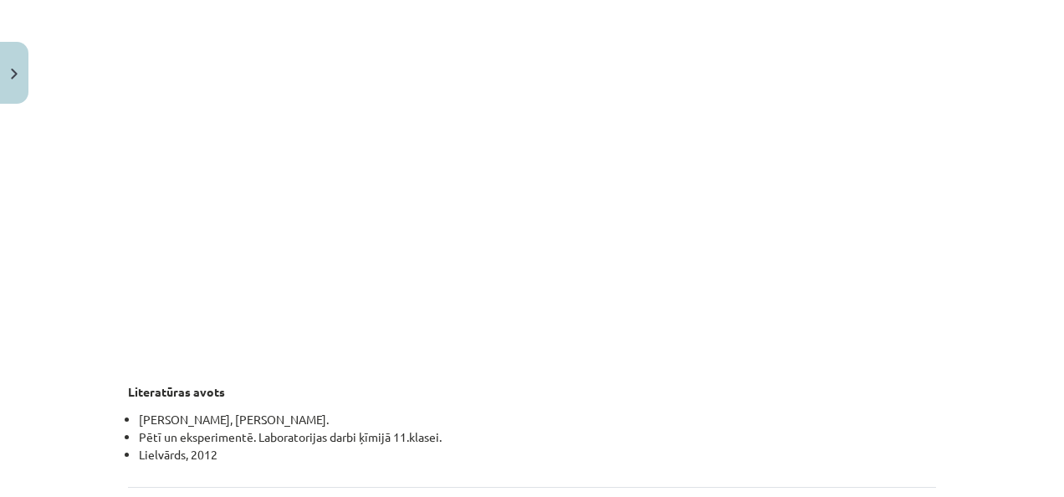
scroll to position [2219, 0]
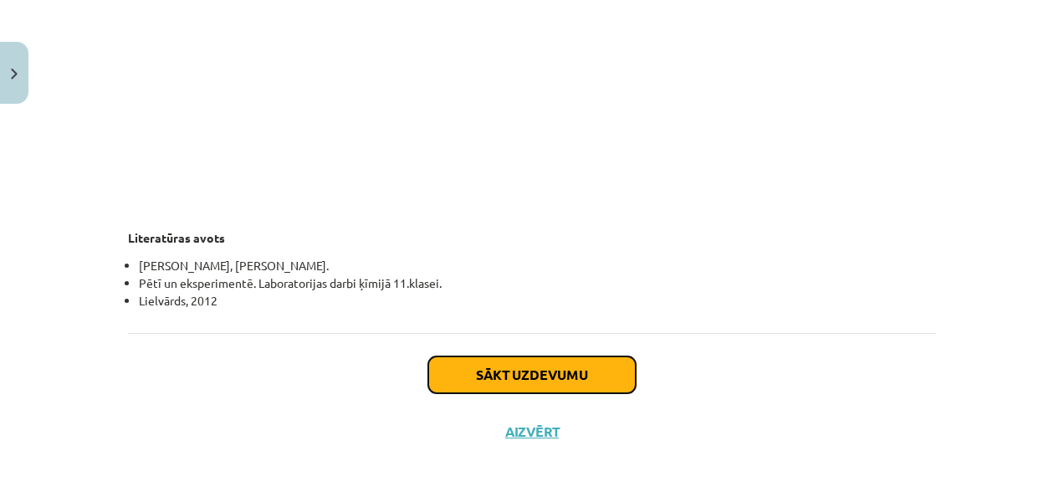
click at [544, 356] on button "Sākt uzdevumu" at bounding box center [531, 374] width 207 height 37
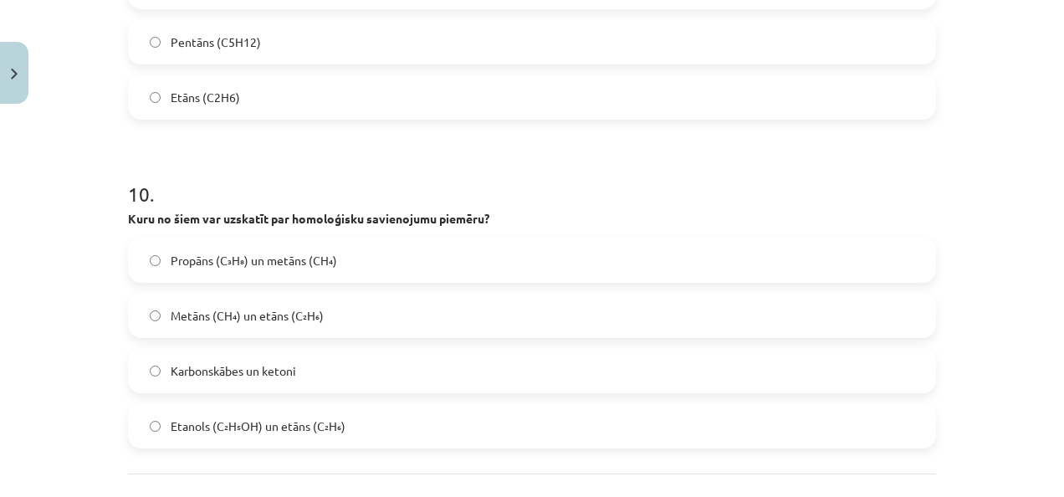
scroll to position [3282, 0]
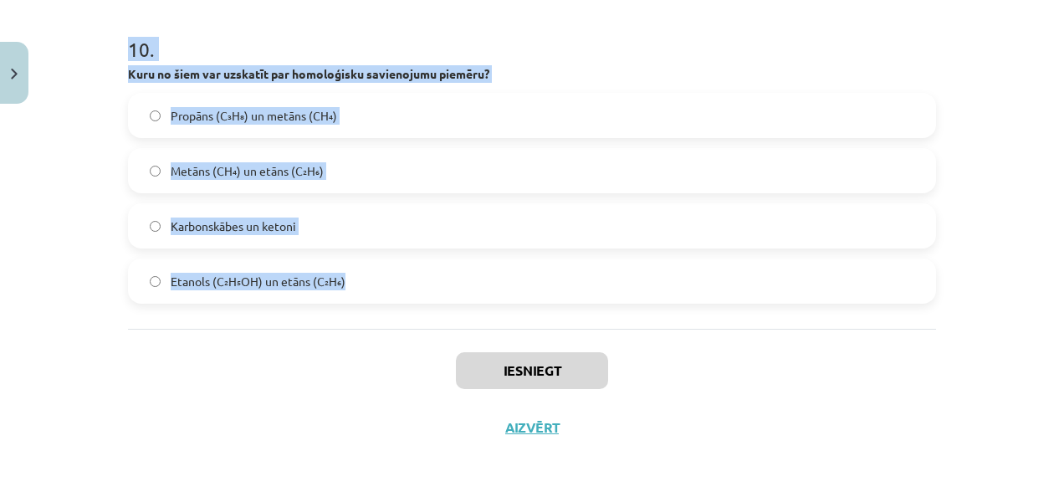
drag, startPoint x: 105, startPoint y: 310, endPoint x: 369, endPoint y: 282, distance: 265.8
click at [369, 282] on div "Mācību tēma: Ķīmijas i - 11. klases 4. ieskaites mācību materiāls - laboratorij…" at bounding box center [532, 248] width 1064 height 497
copy form "1 . Kas ir alkāni? Skābekli saturoši savienojumi, kas ir atbildīgi par spirtu ķ…"
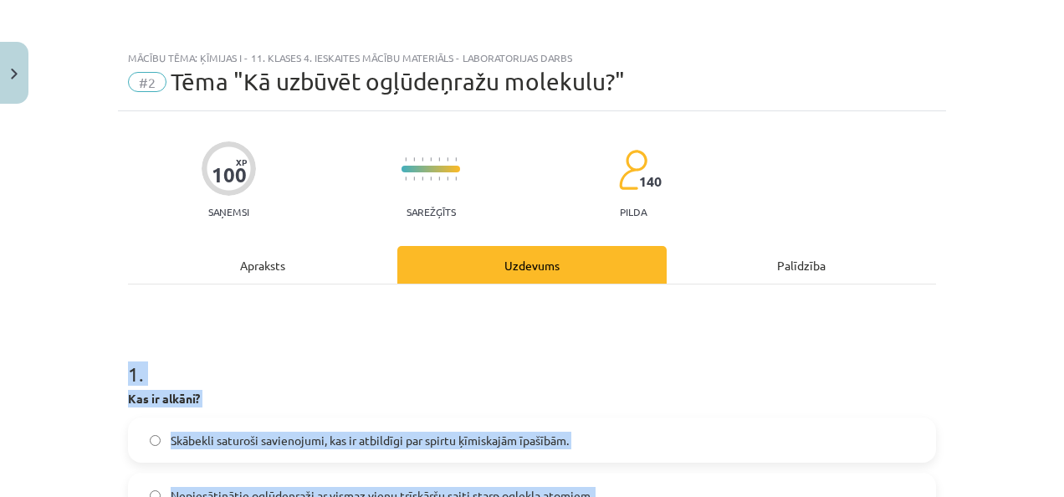
scroll to position [151, 0]
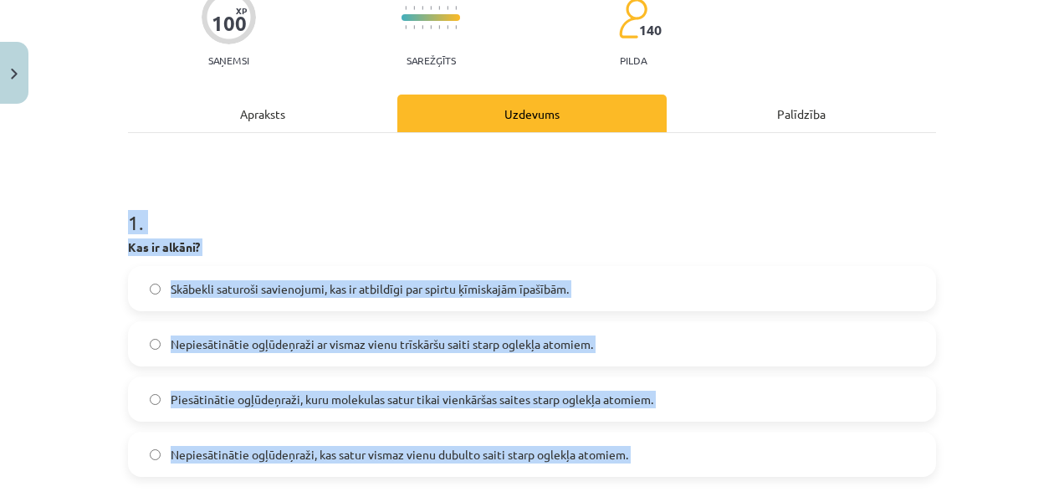
click at [104, 348] on div "Mācību tēma: Ķīmijas i - 11. klases 4. ieskaites mācību materiāls - laboratorij…" at bounding box center [532, 248] width 1064 height 497
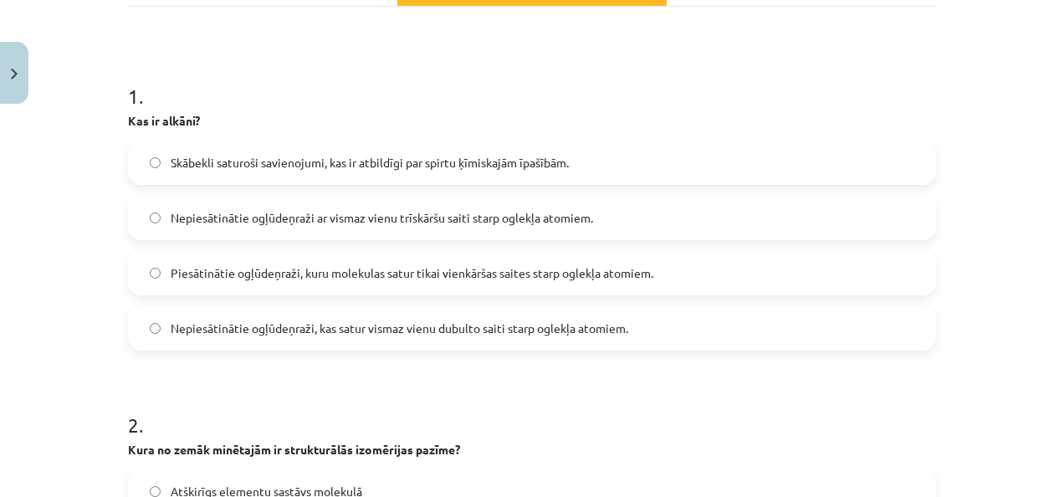
click at [304, 276] on span "Piesātinātie ogļūdeņraži, kuru molekulas satur tikai vienkāršas saites starp og…" at bounding box center [412, 273] width 483 height 18
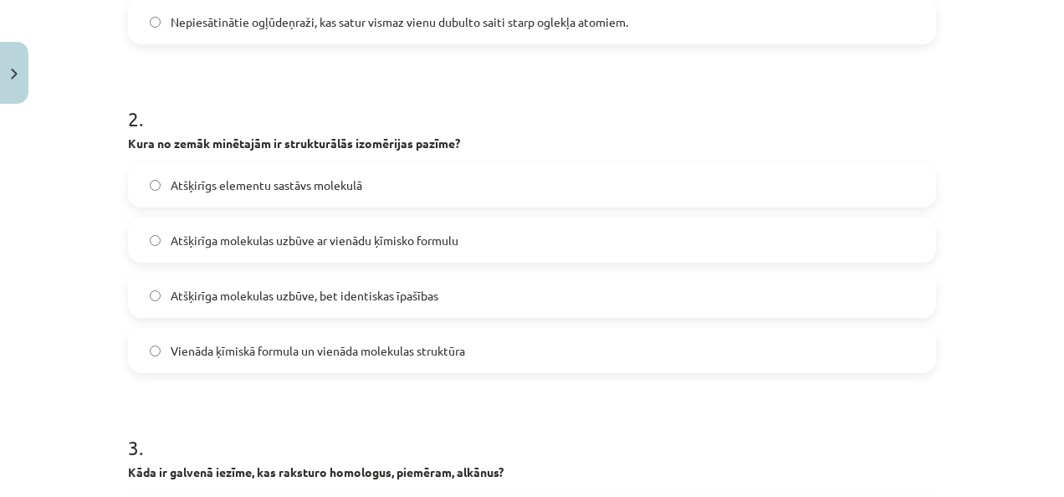
scroll to position [638, 0]
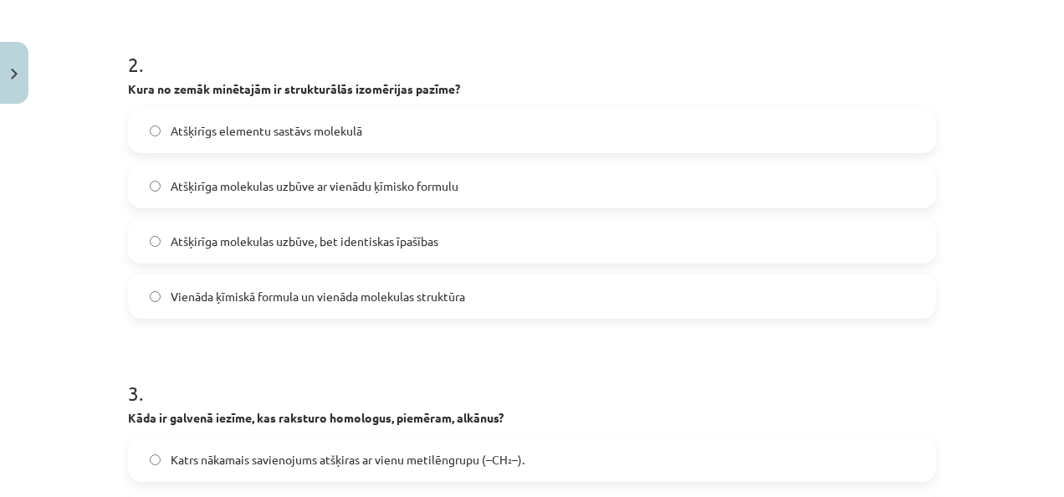
click at [344, 163] on div "Atšķirīga molekulas uzbūve ar vienādu ķīmisko formulu" at bounding box center [532, 185] width 808 height 45
click at [346, 169] on label "Atšķirīga molekulas uzbūve ar vienādu ķīmisko formulu" at bounding box center [532, 186] width 804 height 42
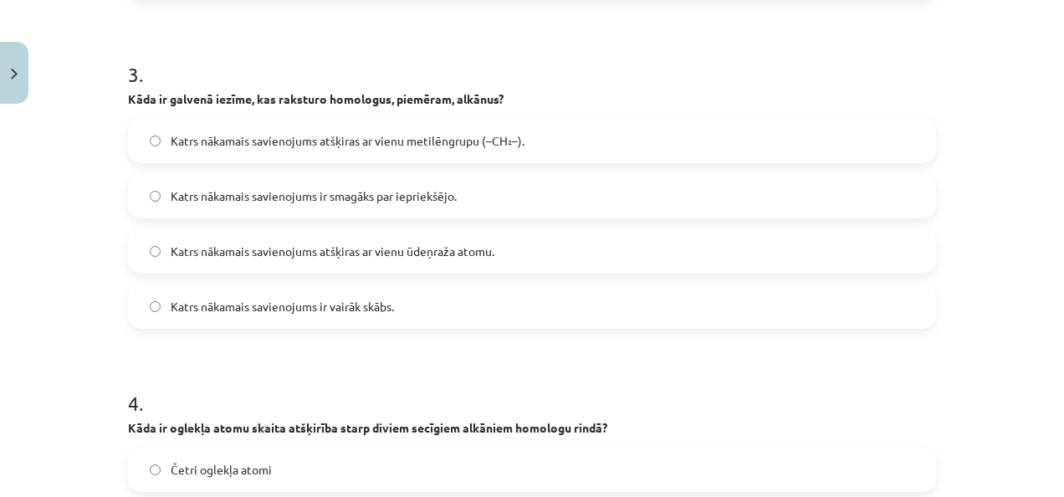
scroll to position [958, 0]
click at [413, 144] on span "Katrs nākamais savienojums atšķiras ar vienu metilēngrupu (–CH₂–)." at bounding box center [348, 140] width 354 height 18
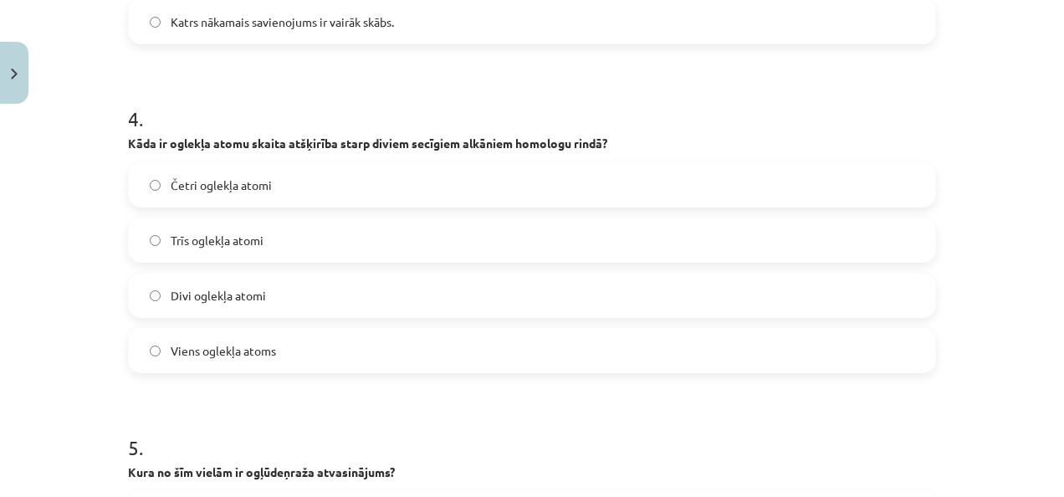
scroll to position [1339, 0]
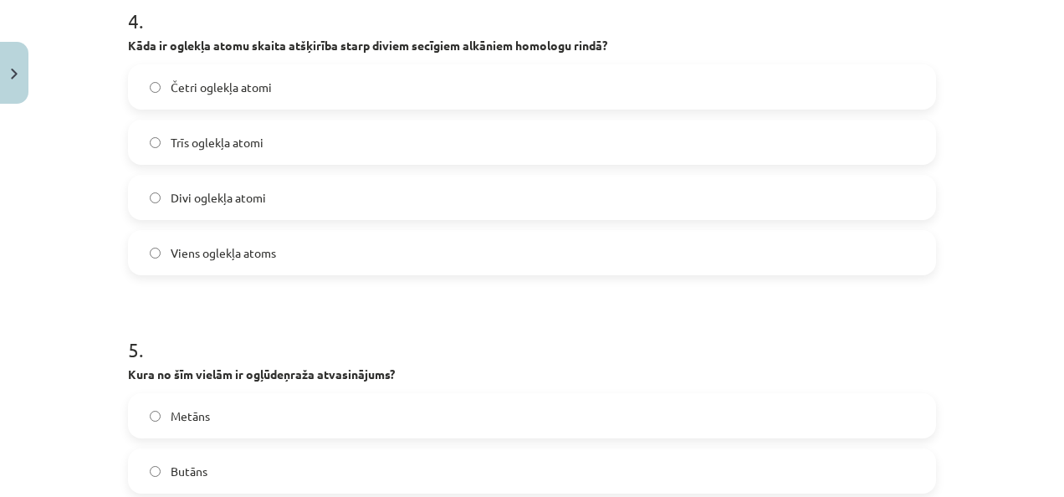
click at [317, 259] on label "Viens oglekļa atoms" at bounding box center [532, 253] width 804 height 42
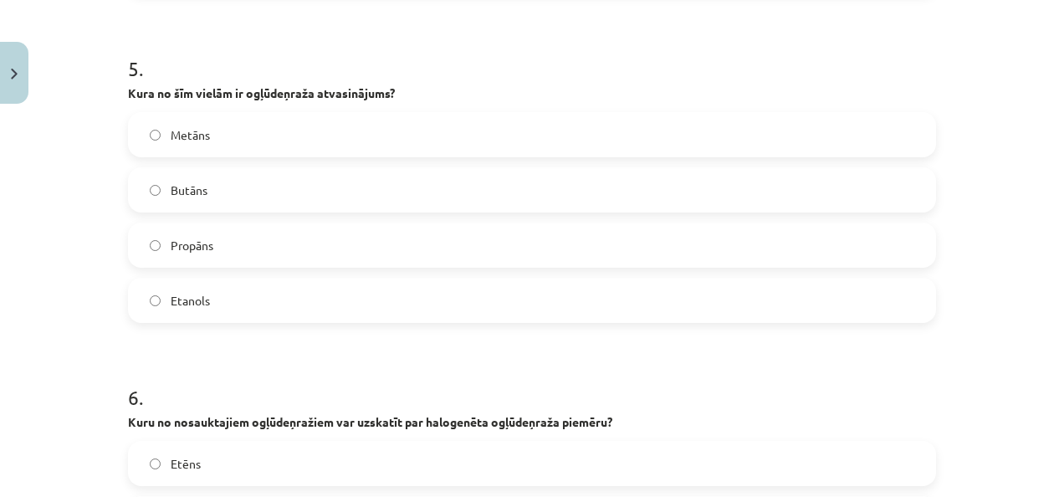
scroll to position [1634, 0]
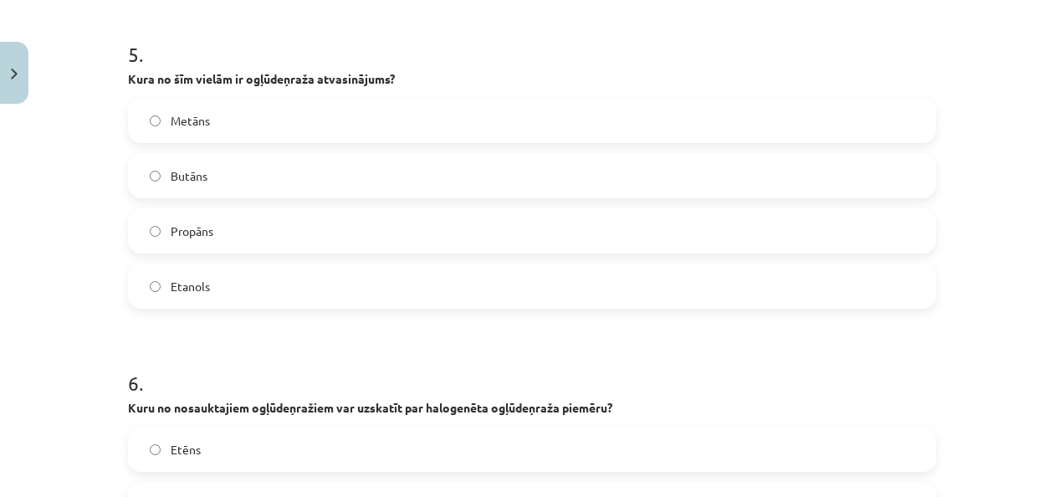
click at [182, 301] on label "Etanols" at bounding box center [532, 286] width 804 height 42
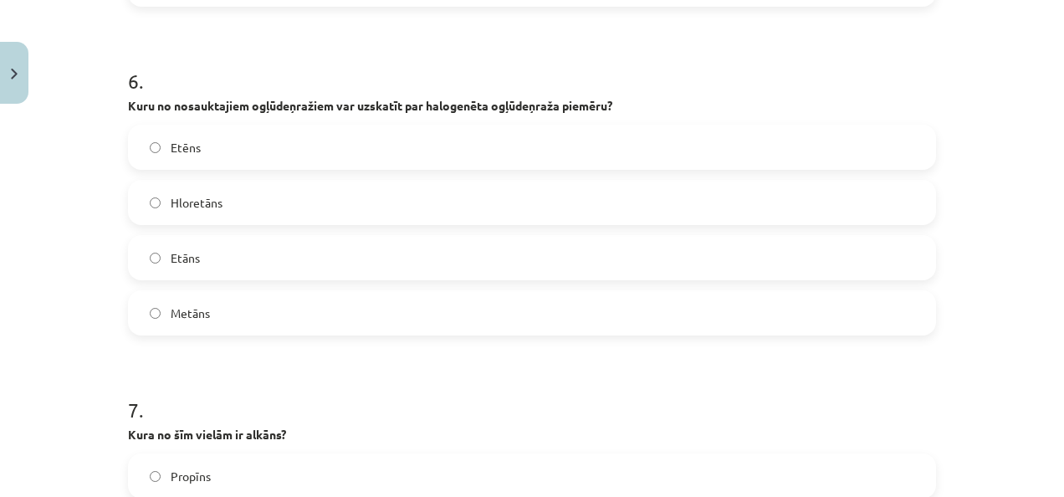
scroll to position [1938, 0]
click at [283, 221] on div "Hloretāns" at bounding box center [532, 200] width 808 height 45
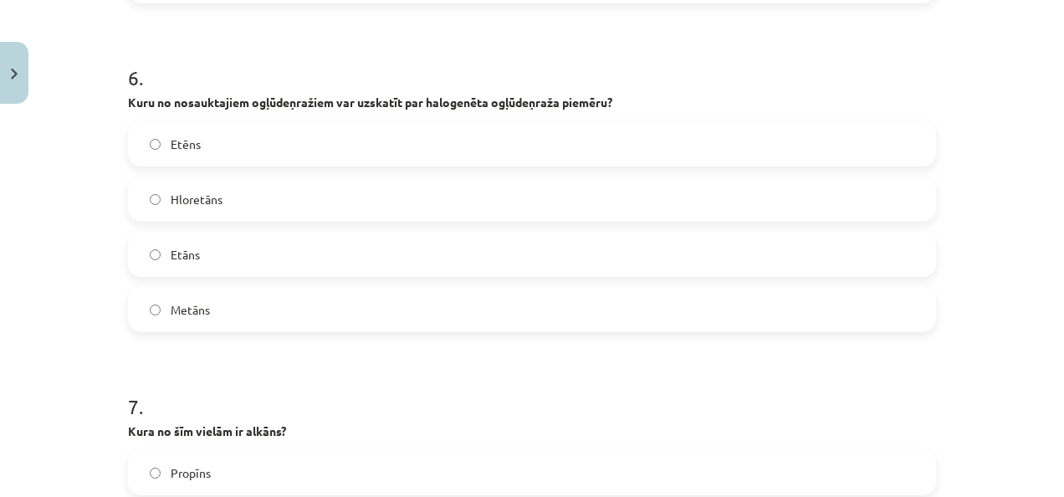
click at [266, 182] on label "Hloretāns" at bounding box center [532, 199] width 804 height 42
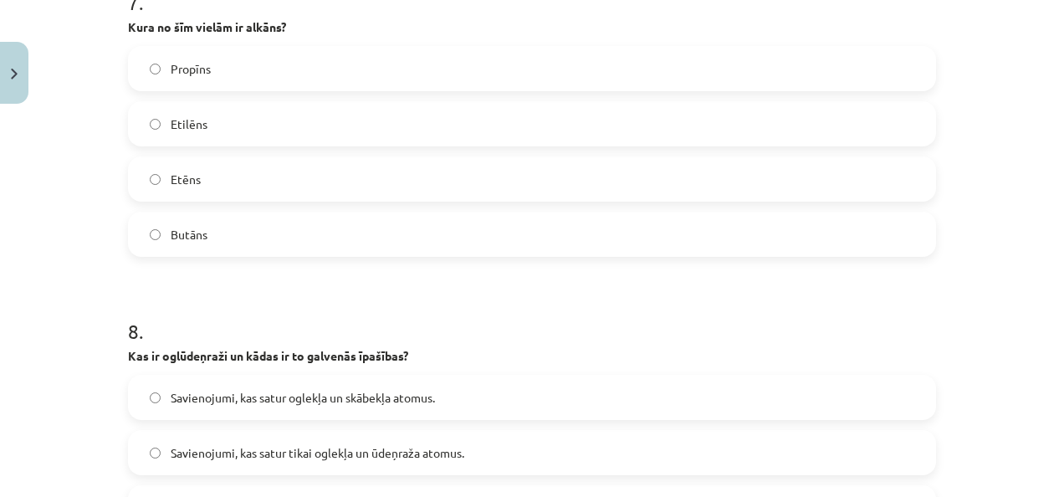
scroll to position [2351, 0]
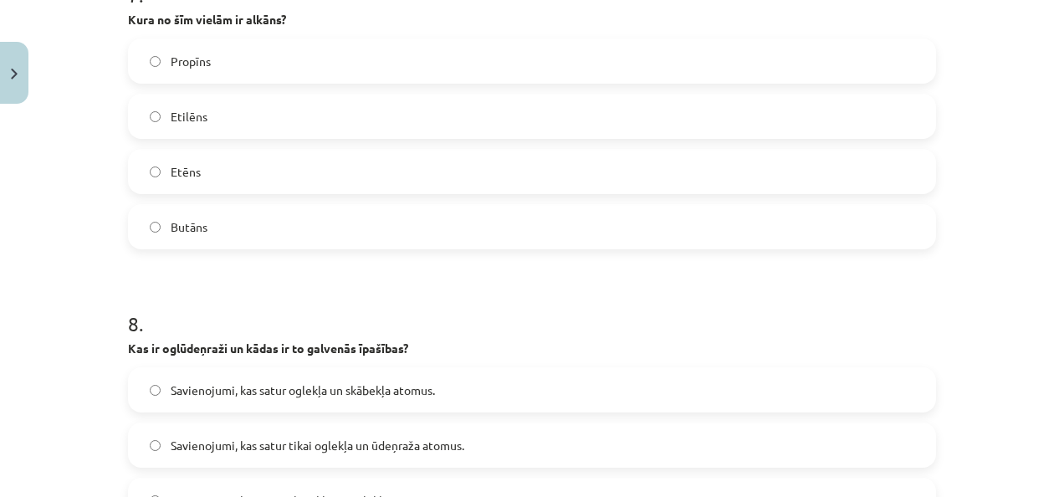
click at [275, 224] on label "Butāns" at bounding box center [532, 227] width 804 height 42
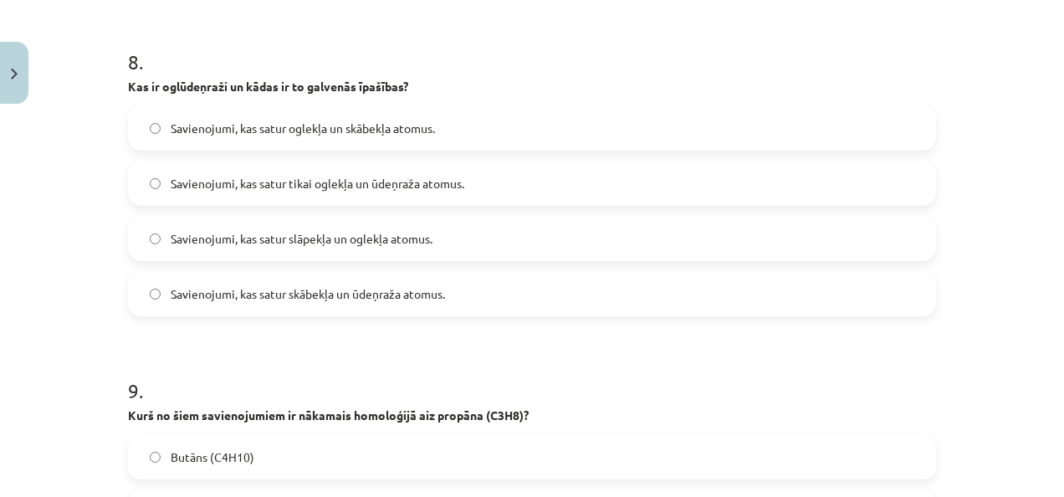
scroll to position [2612, 0]
click at [435, 201] on label "Savienojumi, kas satur tikai oglekļa un ūdeņraža atomus." at bounding box center [532, 184] width 804 height 42
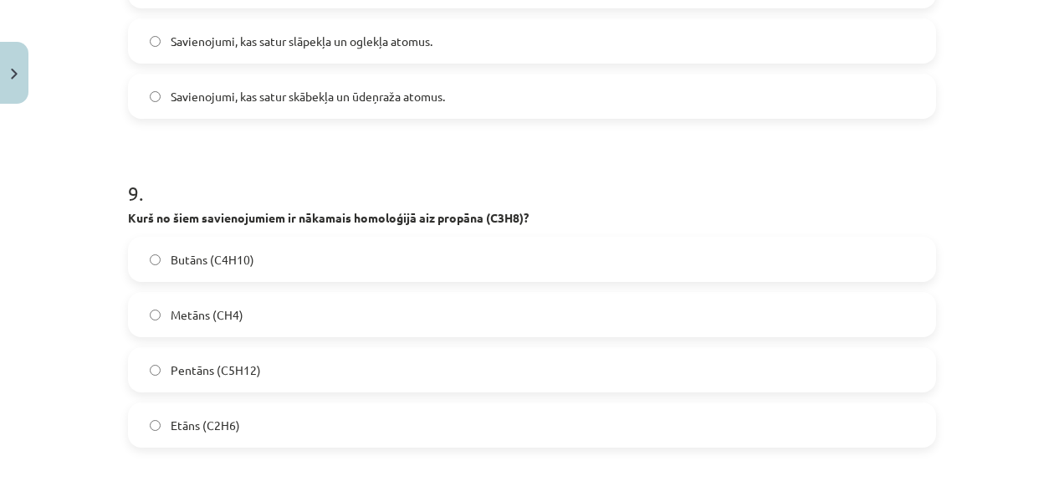
scroll to position [2937, 0]
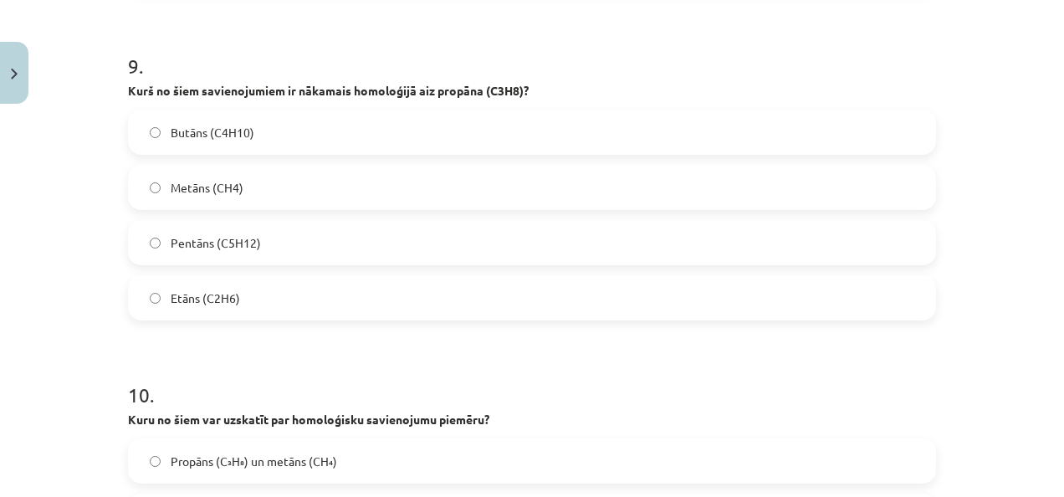
click at [296, 149] on label "Butāns (C4​H10)" at bounding box center [532, 132] width 804 height 42
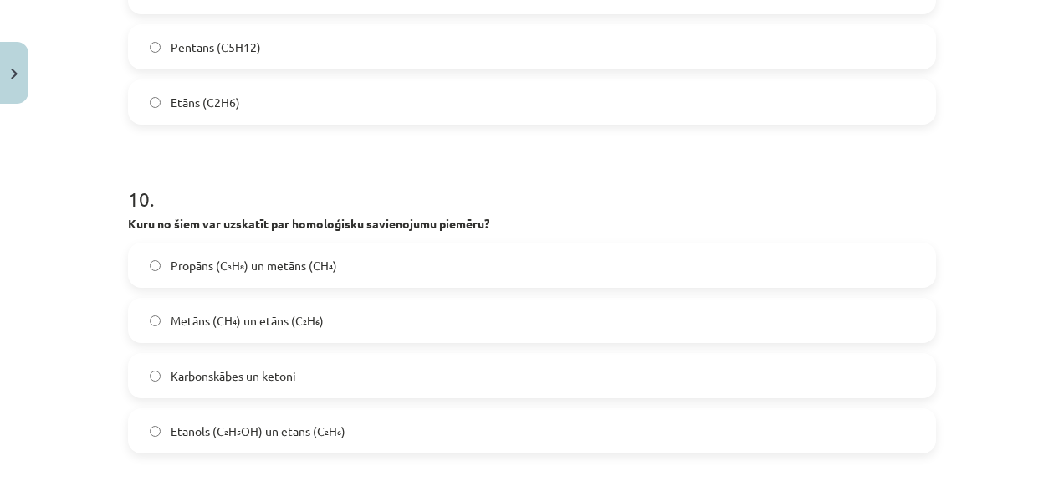
scroll to position [3205, 0]
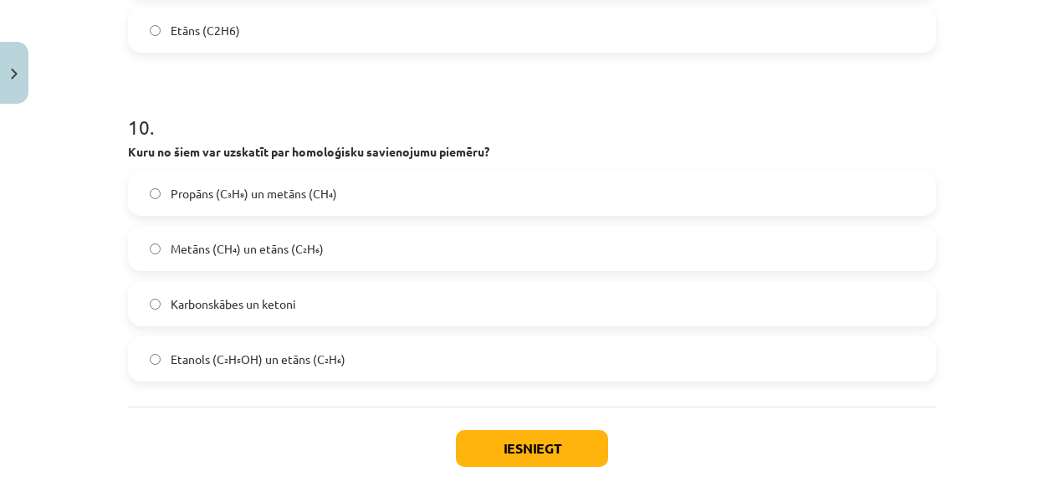
click at [285, 233] on label "Metāns (CH₄) un etāns (C₂H₆)" at bounding box center [532, 248] width 804 height 42
click at [502, 440] on button "Iesniegt" at bounding box center [532, 448] width 152 height 37
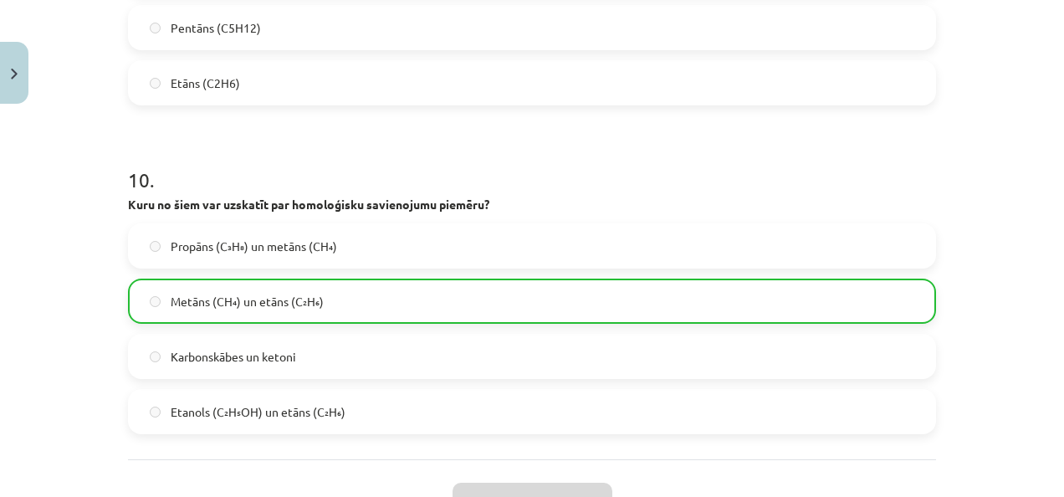
scroll to position [3335, 0]
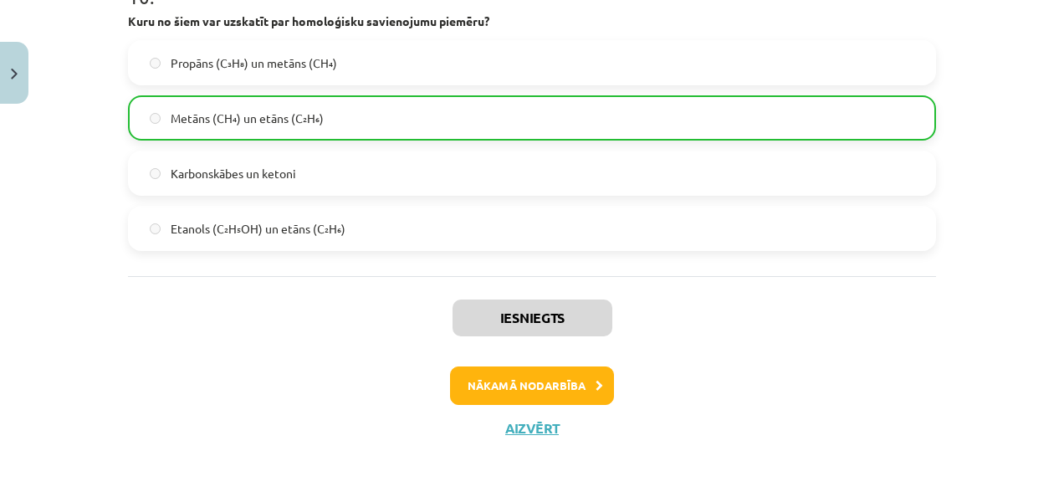
click at [508, 404] on div "Iesniegts Nākamā nodarbība Aizvērt" at bounding box center [532, 361] width 808 height 171
click at [510, 393] on button "Nākamā nodarbība" at bounding box center [532, 385] width 164 height 38
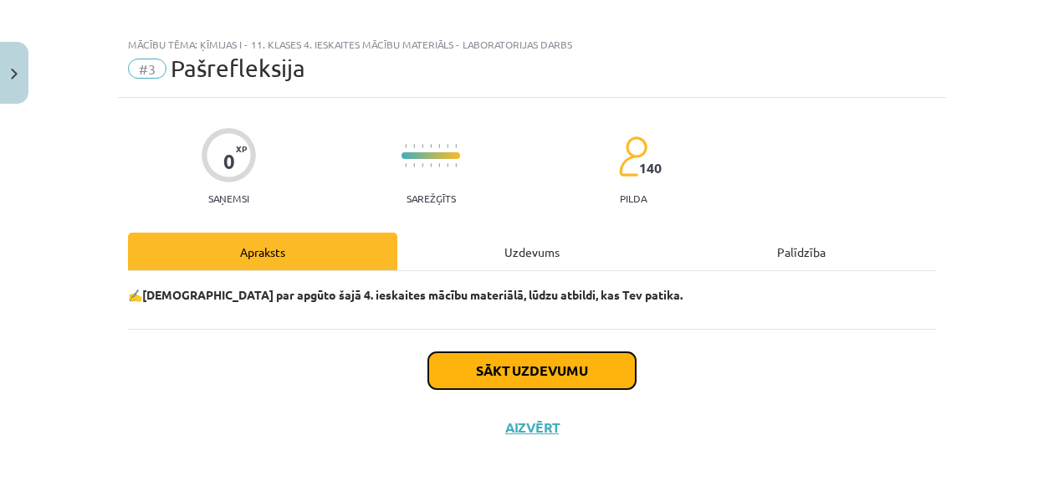
click at [485, 366] on button "Sākt uzdevumu" at bounding box center [531, 370] width 207 height 37
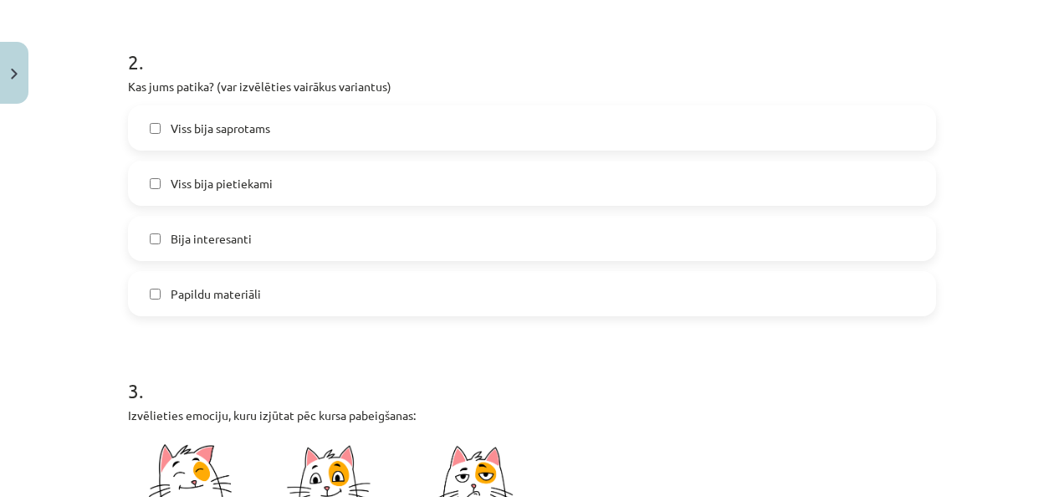
scroll to position [695, 0]
click at [317, 114] on label "Viss bija saprotams" at bounding box center [532, 129] width 804 height 42
click at [316, 167] on label "Viss bija pietiekami" at bounding box center [532, 184] width 804 height 42
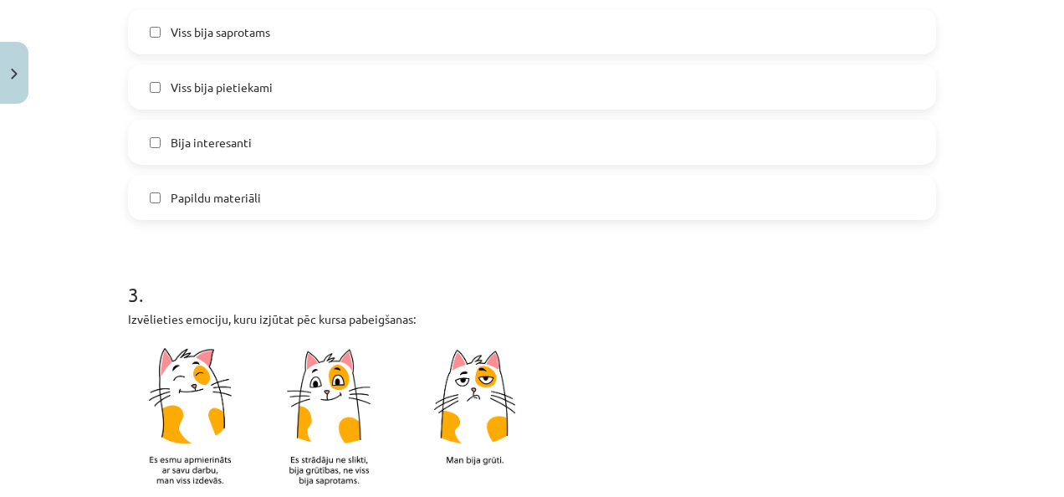
click at [313, 151] on label "Bija interesanti" at bounding box center [532, 142] width 804 height 42
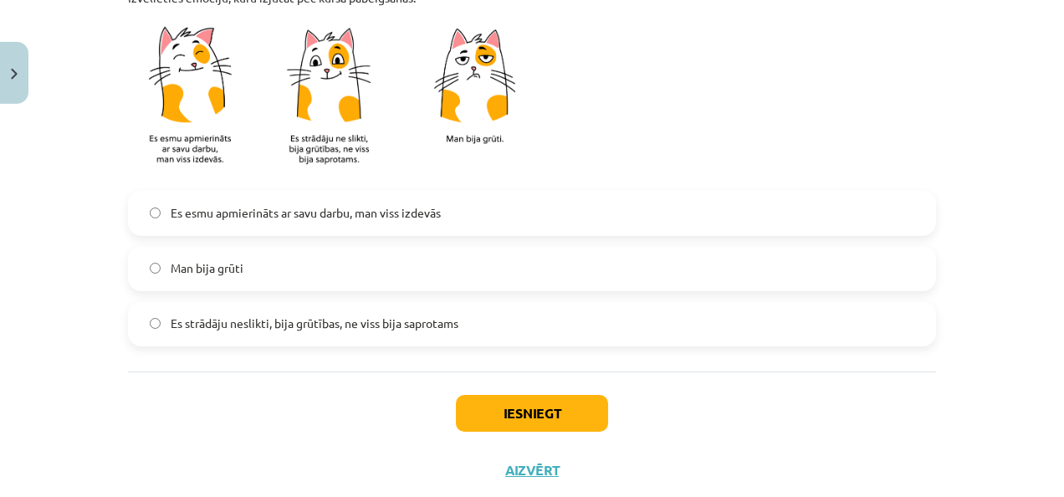
scroll to position [1116, 0]
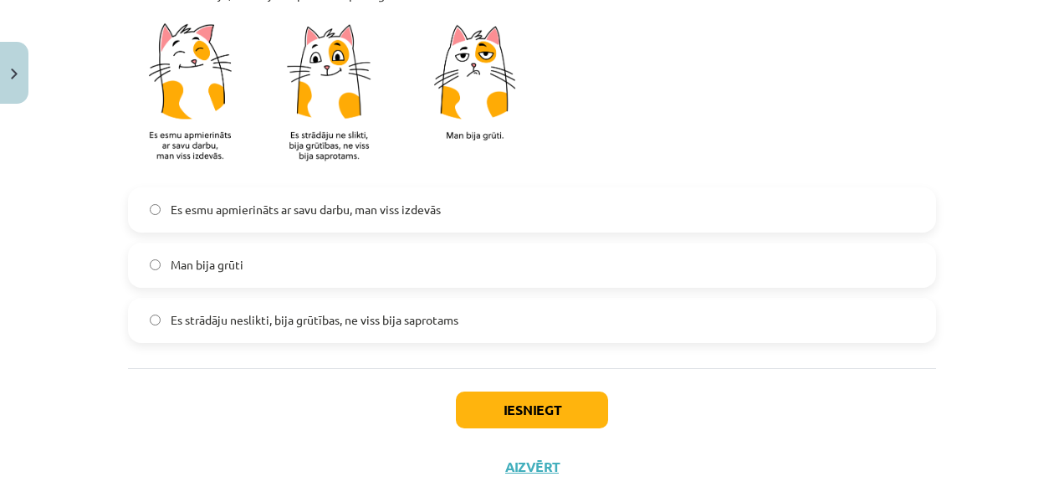
click at [312, 206] on span "Es esmu apmierināts ar savu darbu, man viss izdevās" at bounding box center [306, 210] width 270 height 18
click at [540, 406] on button "Iesniegt" at bounding box center [532, 409] width 152 height 37
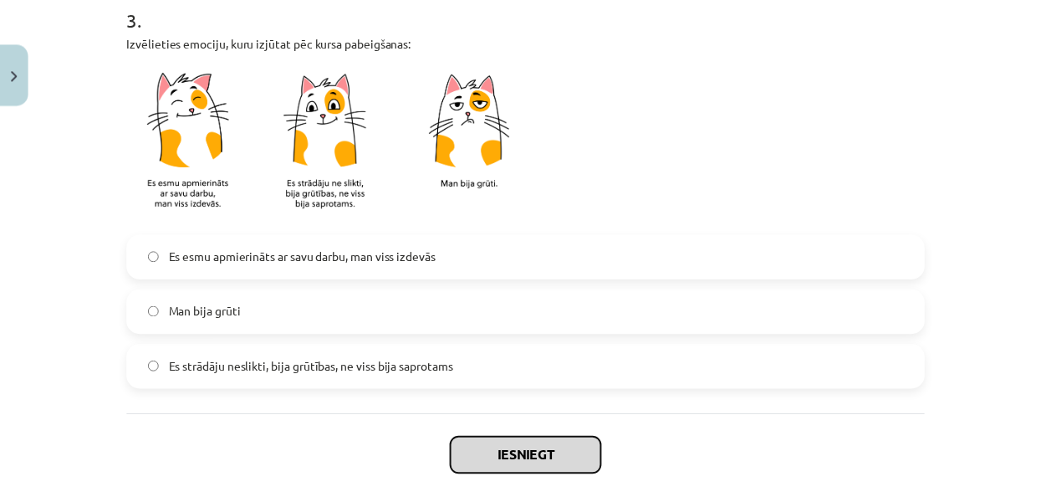
scroll to position [1155, 0]
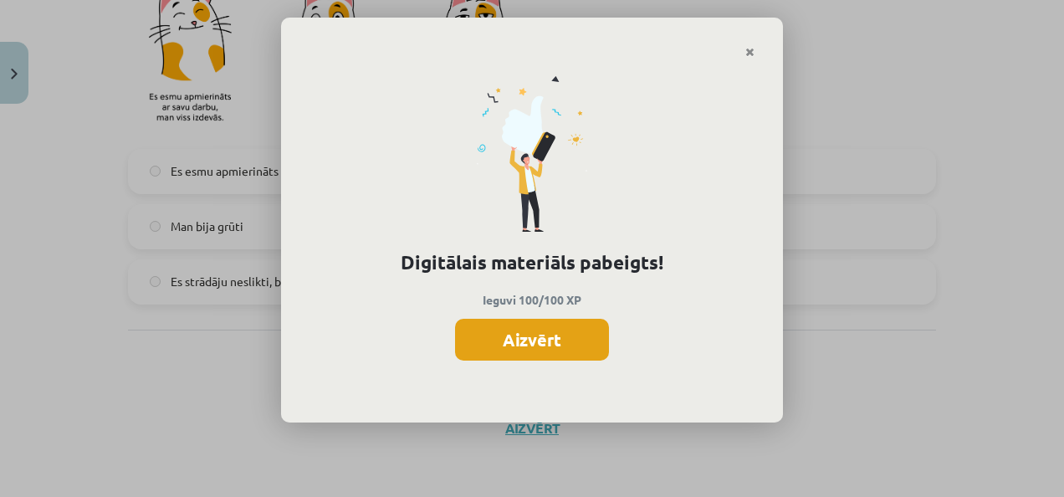
click at [505, 332] on button "Aizvērt" at bounding box center [532, 340] width 154 height 42
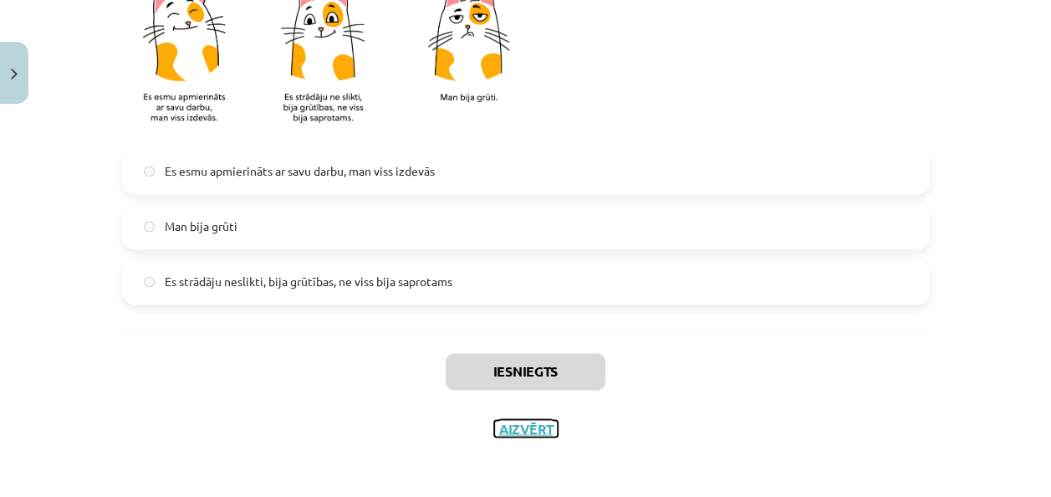
click at [508, 432] on button "Aizvērt" at bounding box center [526, 428] width 64 height 17
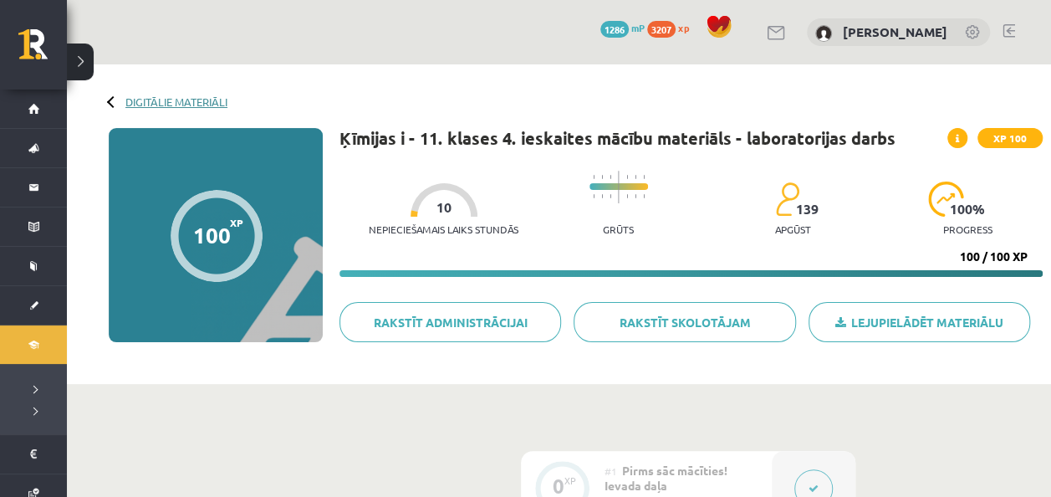
click at [146, 103] on link "Digitālie materiāli" at bounding box center [176, 101] width 102 height 13
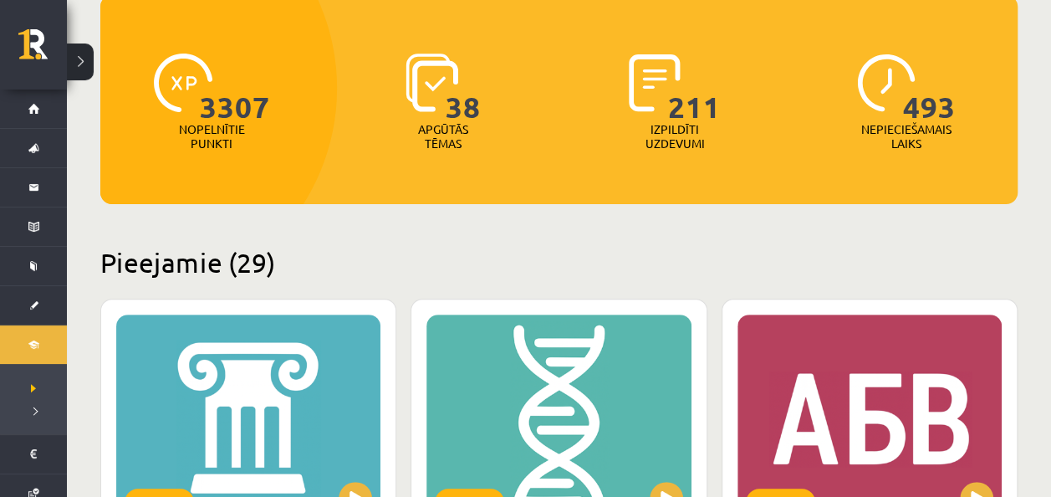
scroll to position [179, 0]
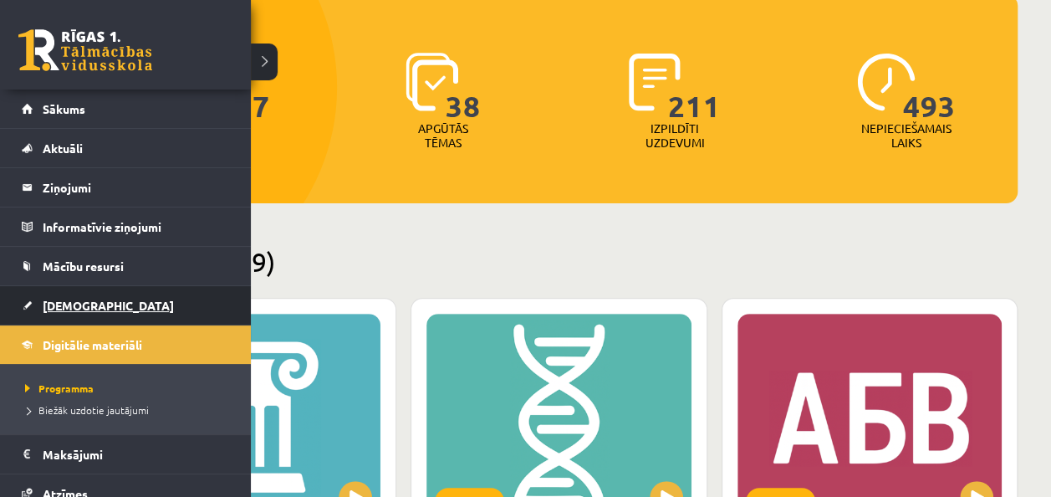
click at [89, 301] on span "[DEMOGRAPHIC_DATA]" at bounding box center [108, 305] width 131 height 15
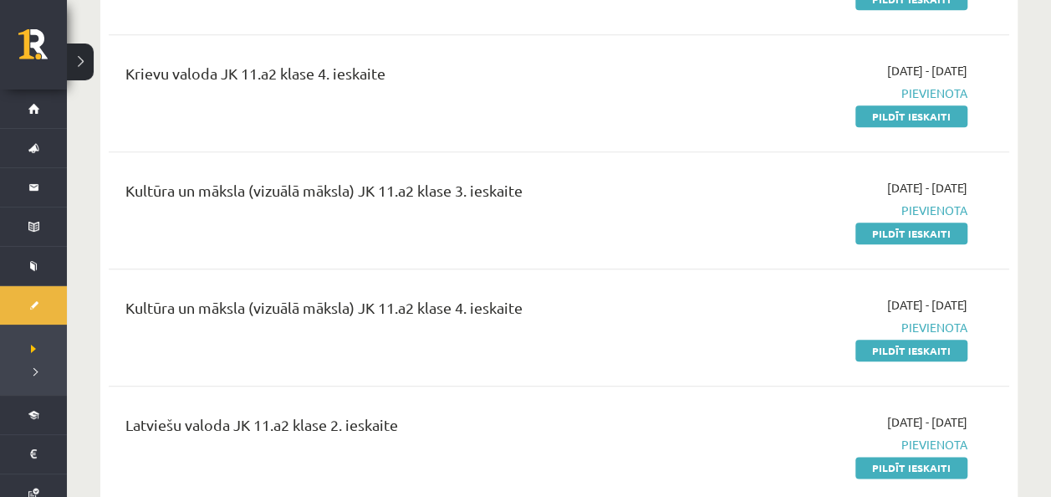
scroll to position [764, 0]
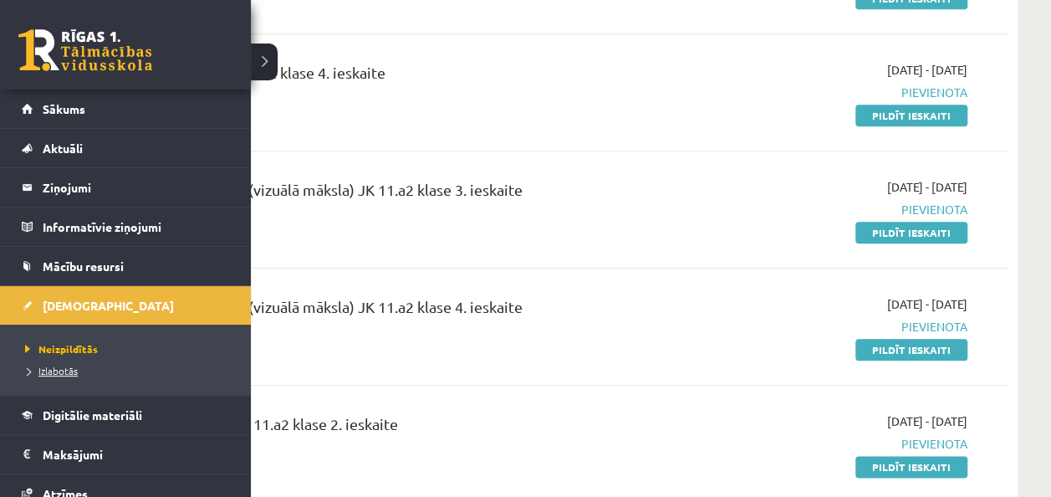
click at [73, 372] on span "Izlabotās" at bounding box center [49, 370] width 57 height 13
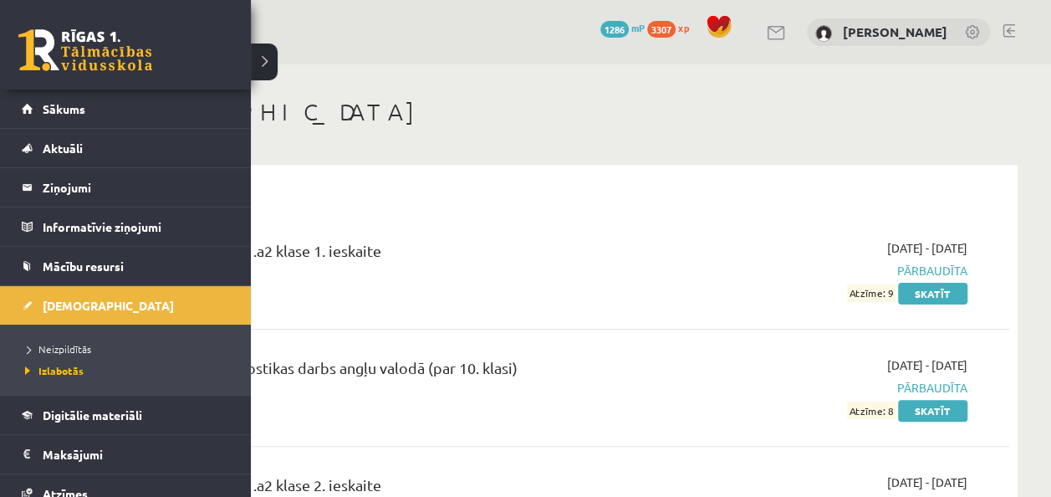
click at [61, 360] on li "Izlabotās" at bounding box center [127, 371] width 213 height 22
click at [61, 350] on span "Neizpildītās" at bounding box center [56, 348] width 70 height 13
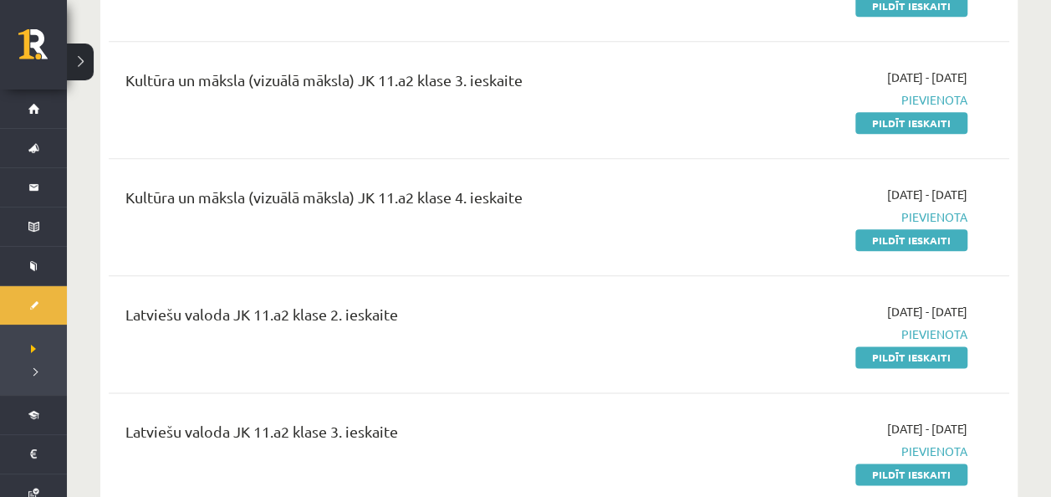
scroll to position [817, 0]
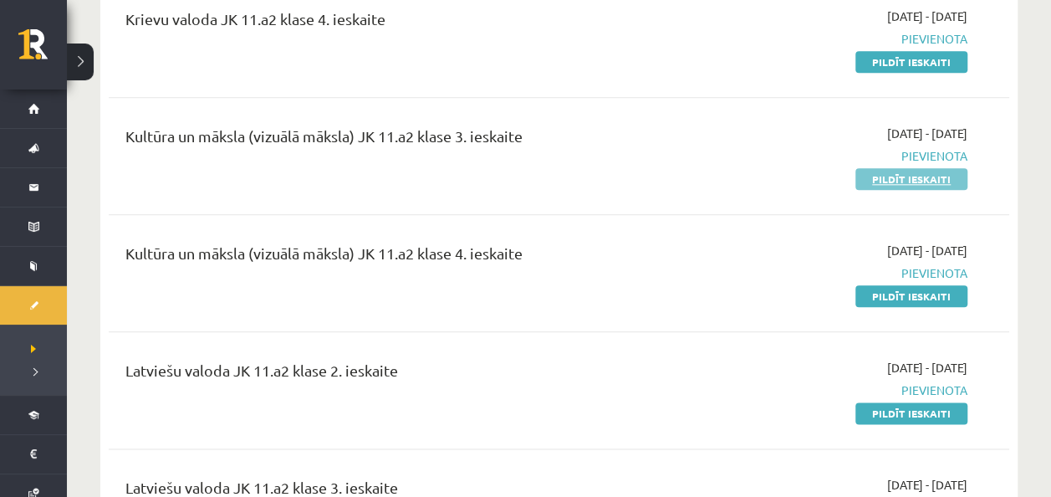
click at [932, 177] on link "Pildīt ieskaiti" at bounding box center [911, 179] width 112 height 22
click at [920, 151] on span "Pievienota" at bounding box center [835, 156] width 264 height 18
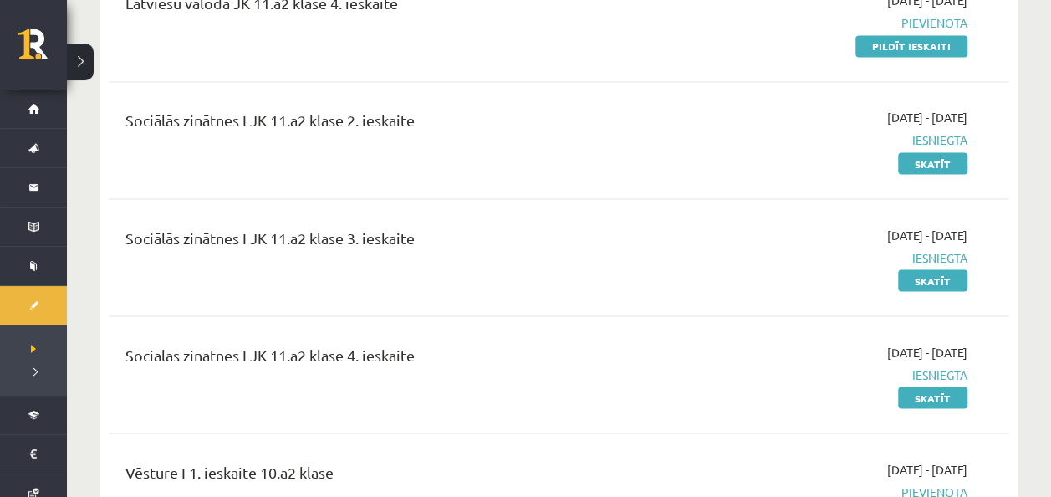
scroll to position [1417, 0]
click at [921, 161] on link "Skatīt" at bounding box center [932, 164] width 69 height 22
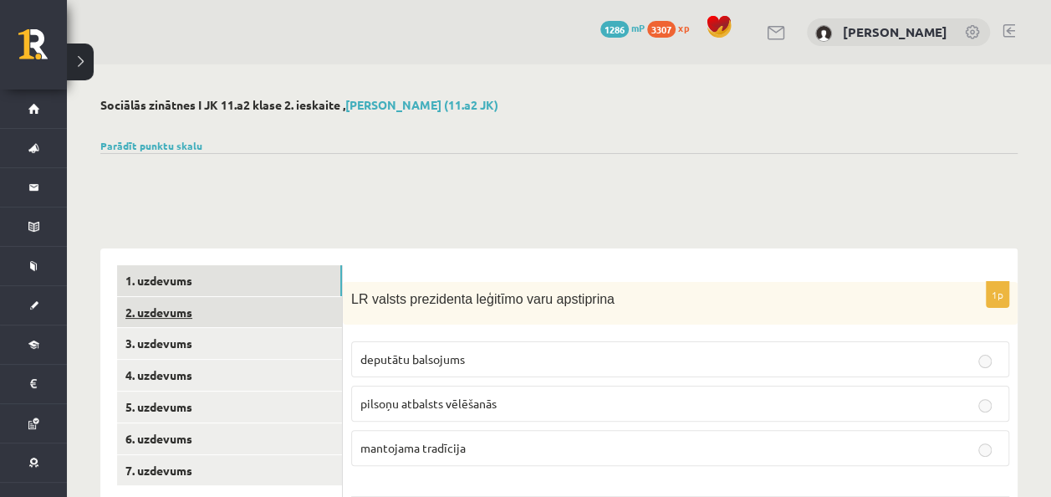
click at [274, 309] on link "2. uzdevums" at bounding box center [229, 312] width 225 height 31
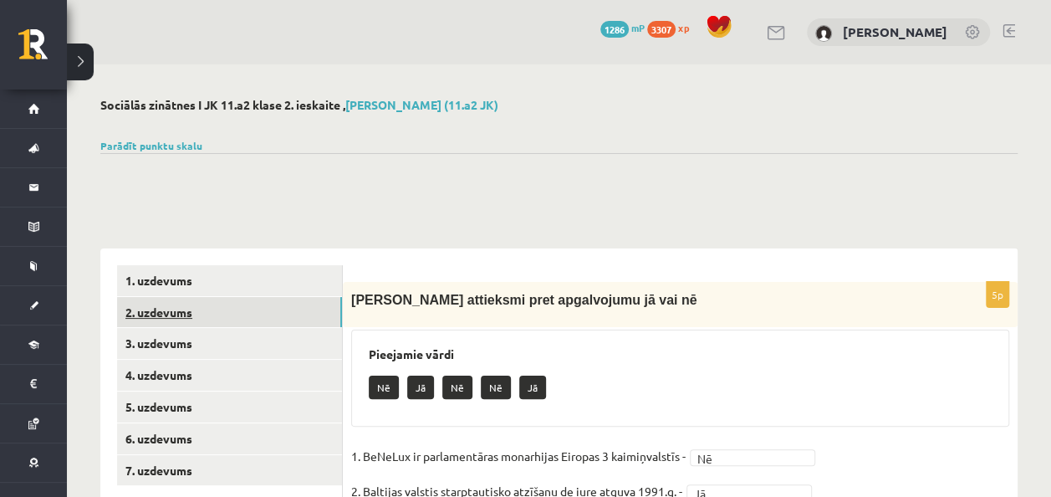
click at [268, 323] on link "2. uzdevums" at bounding box center [229, 312] width 225 height 31
click at [263, 336] on link "3. uzdevums" at bounding box center [229, 343] width 225 height 31
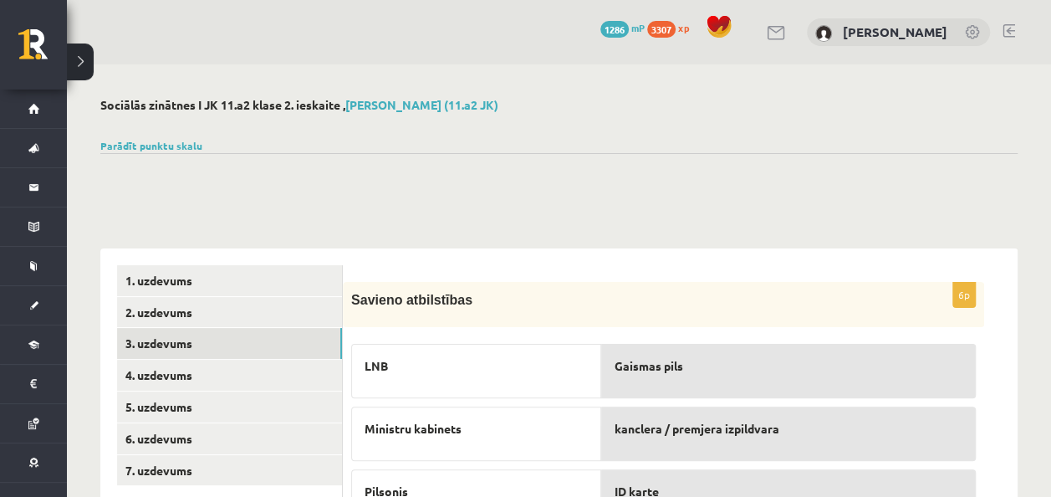
scroll to position [176, 0]
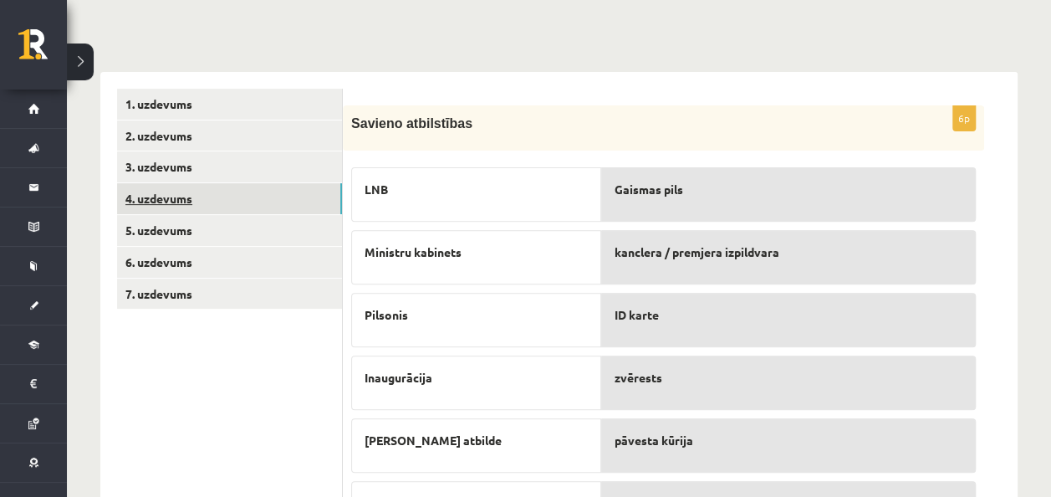
click at [207, 207] on link "4. uzdevums" at bounding box center [229, 198] width 225 height 31
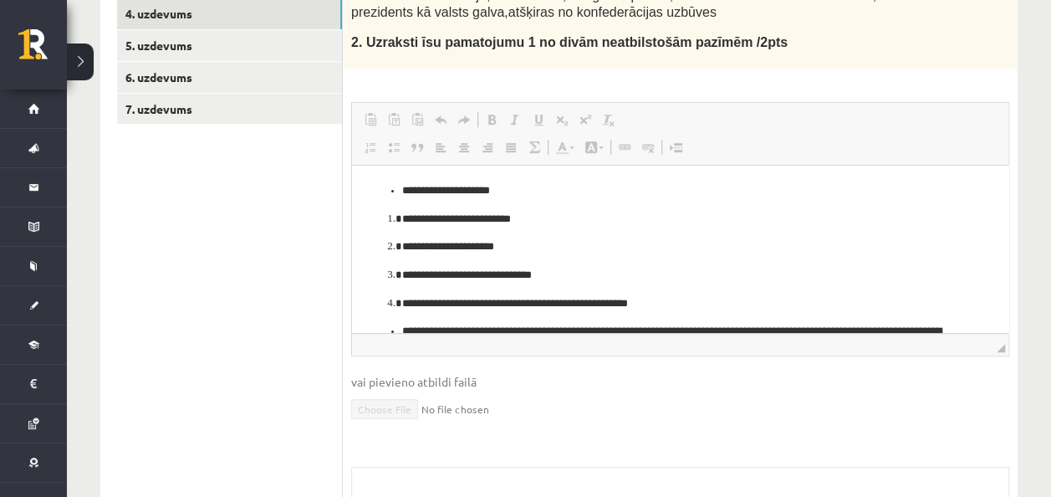
scroll to position [0, 0]
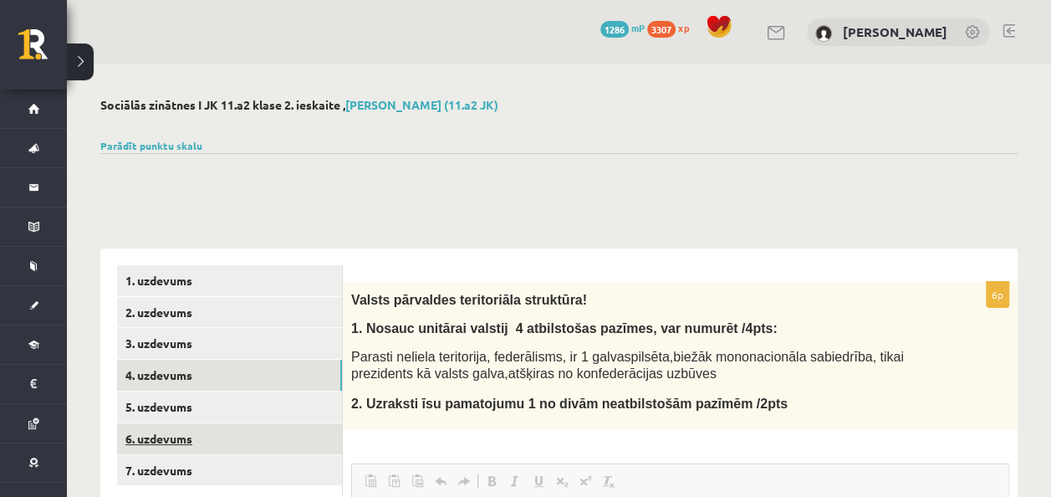
click at [202, 435] on link "6. uzdevums" at bounding box center [229, 438] width 225 height 31
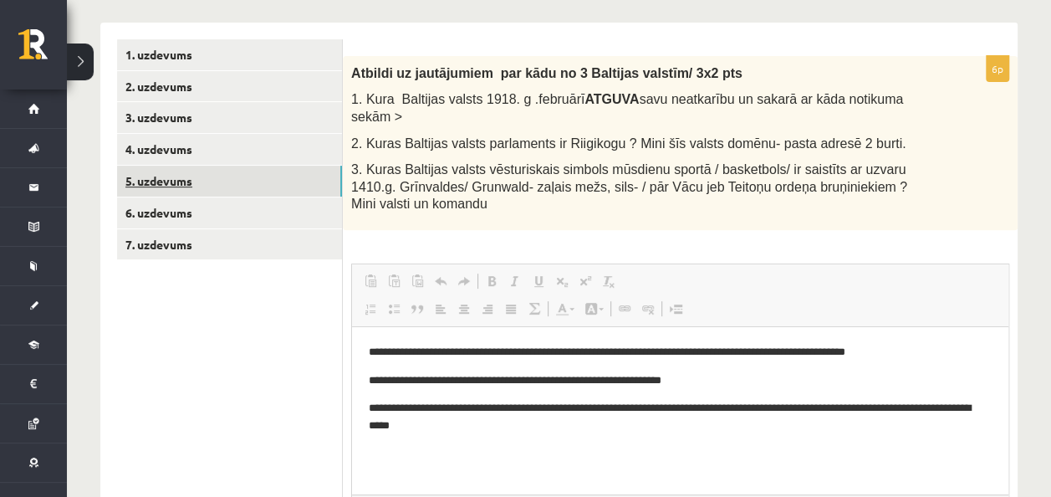
click at [211, 174] on link "5. uzdevums" at bounding box center [229, 181] width 225 height 31
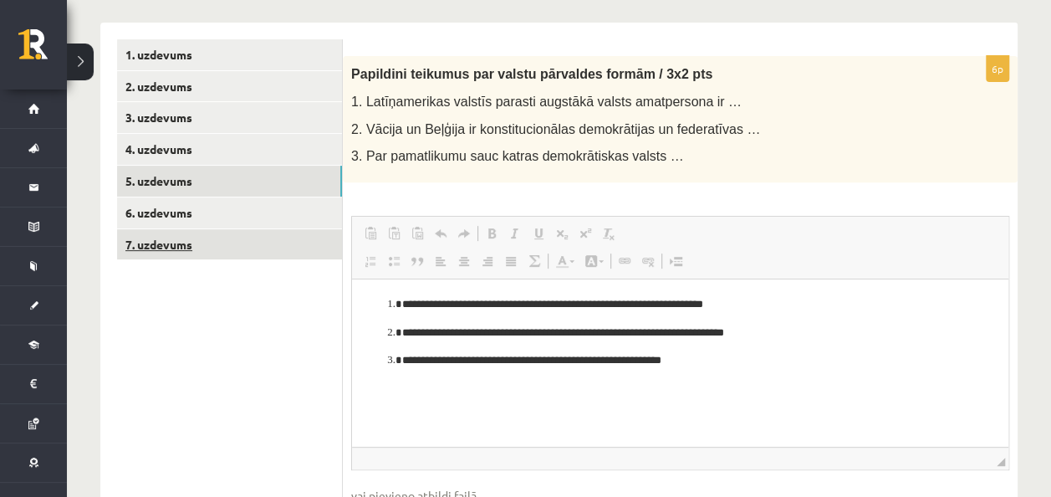
click at [249, 232] on link "7. uzdevums" at bounding box center [229, 244] width 225 height 31
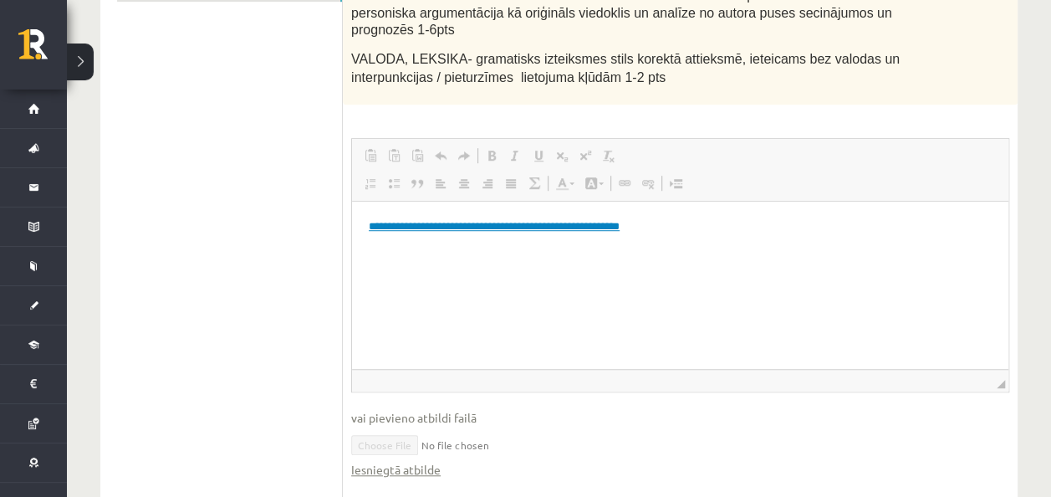
click at [454, 228] on link "**********" at bounding box center [494, 225] width 251 height 11
click at [415, 461] on link "Iesniegtā atbilde" at bounding box center [395, 470] width 89 height 18
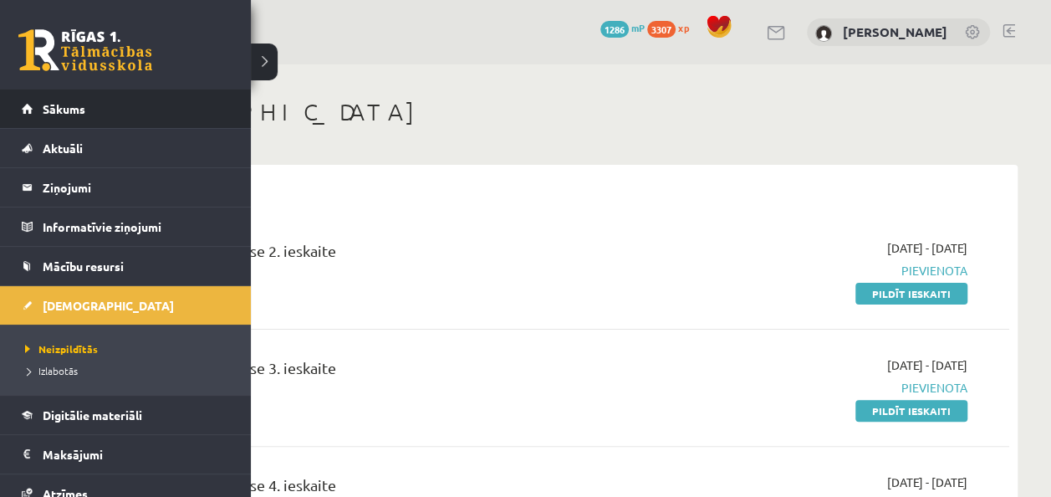
click at [12, 93] on li "Sākums" at bounding box center [125, 108] width 251 height 39
click at [44, 116] on link "Sākums" at bounding box center [126, 108] width 208 height 38
